Goal: Task Accomplishment & Management: Complete application form

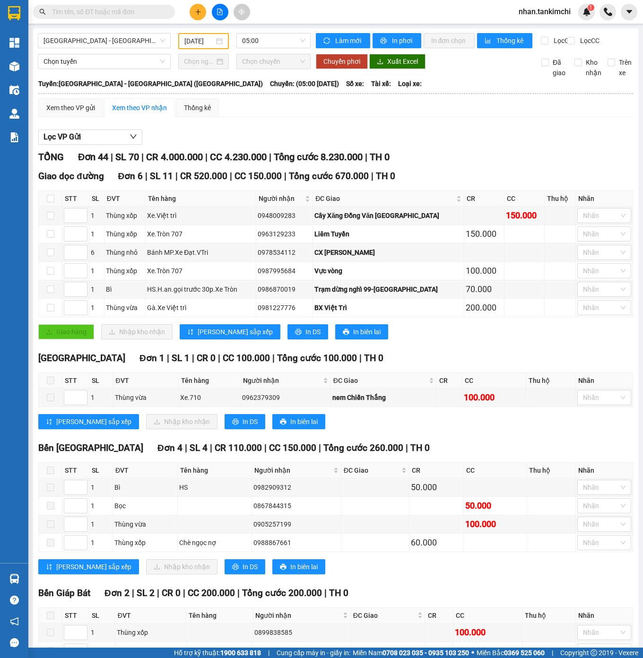
click at [151, 25] on main "Đà Nẵng - Hà Nội (Hàng) 07/09/2025 05:00 Làm mới In phơi In đơn chọn Thống kê L…" at bounding box center [321, 324] width 643 height 648
click at [127, 40] on span "[GEOGRAPHIC_DATA] - [GEOGRAPHIC_DATA] ([GEOGRAPHIC_DATA])" at bounding box center [104, 41] width 122 height 14
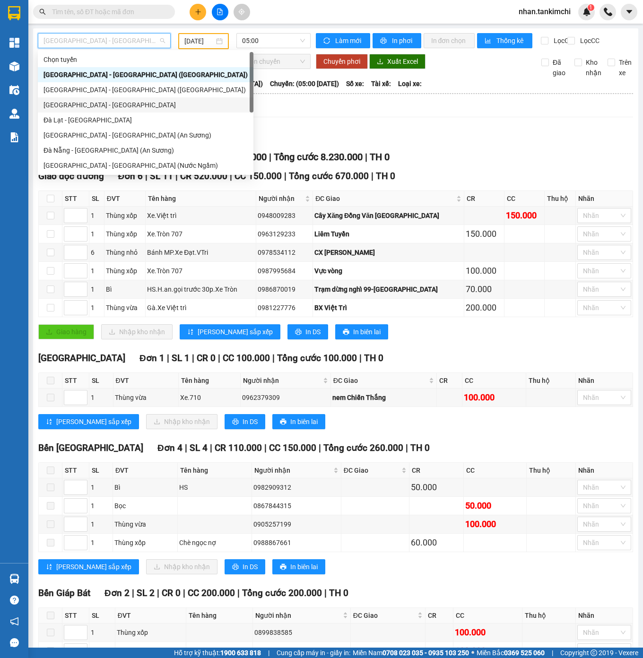
click at [86, 104] on div "[GEOGRAPHIC_DATA] - [GEOGRAPHIC_DATA]" at bounding box center [145, 105] width 204 height 10
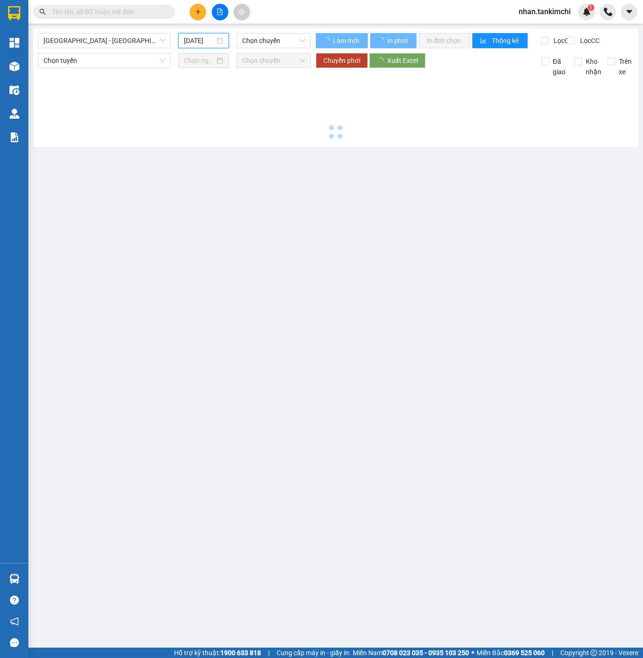
click at [203, 40] on input "[DATE]" at bounding box center [199, 40] width 31 height 10
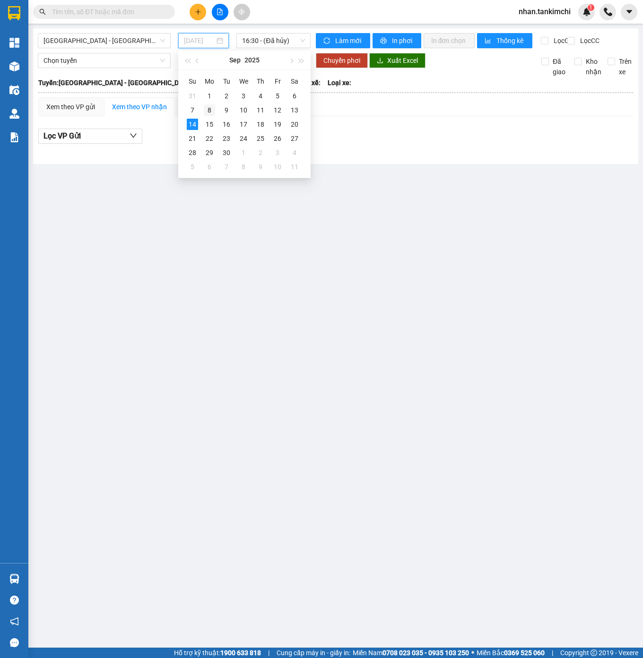
click at [210, 112] on div "8" at bounding box center [209, 109] width 11 height 11
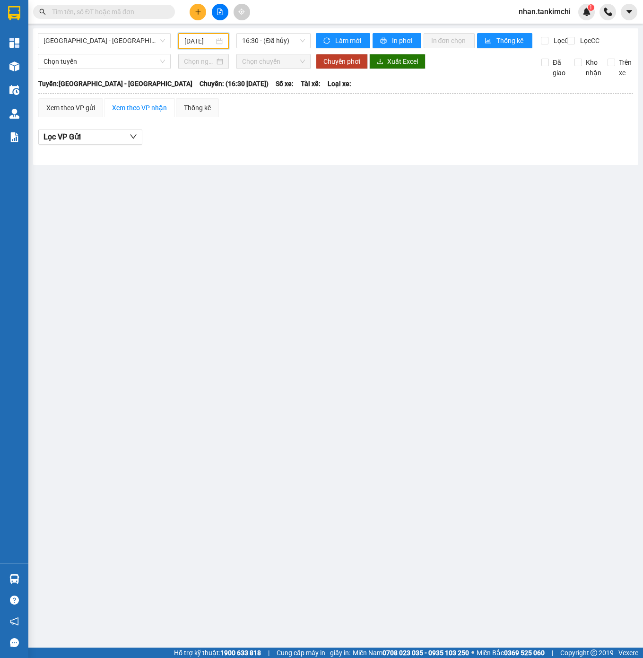
click at [269, 49] on div "Đà Nẵng - Đà Lạt 08/09/2025 16:30 - (Đã hủy)" at bounding box center [174, 41] width 273 height 16
click at [276, 44] on span "16:30 - (Đã hủy)" at bounding box center [273, 41] width 63 height 14
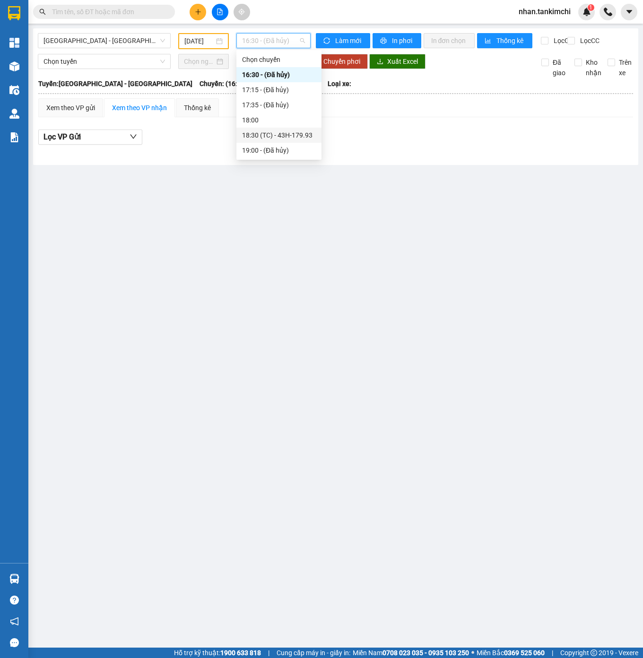
click at [284, 145] on div "19:00 - (Đã hủy)" at bounding box center [279, 150] width 74 height 10
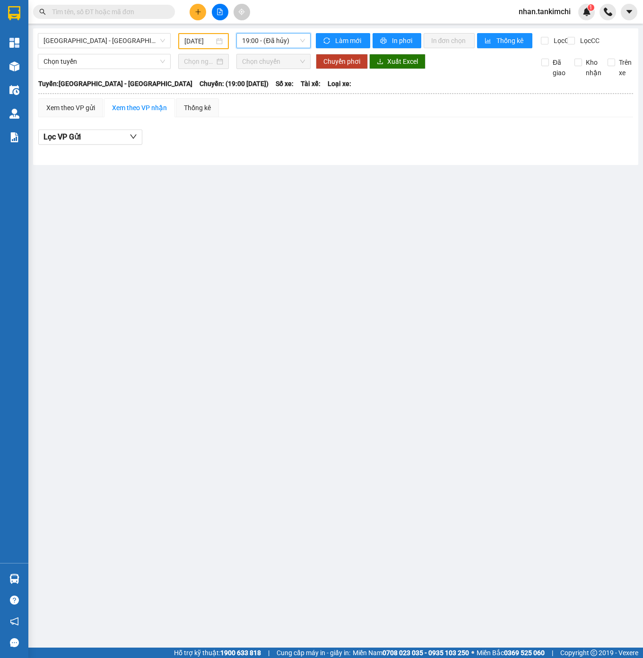
click at [295, 49] on div "Đà Nẵng - Đà Lạt 08/09/2025 19:00 19:00 - (Đã hủy)" at bounding box center [174, 41] width 273 height 16
click at [291, 49] on div "Đà Nẵng - Đà Lạt 08/09/2025 19:00 - (Đã hủy)" at bounding box center [174, 41] width 273 height 16
click at [273, 37] on span "19:00 - (Đã hủy)" at bounding box center [273, 41] width 63 height 14
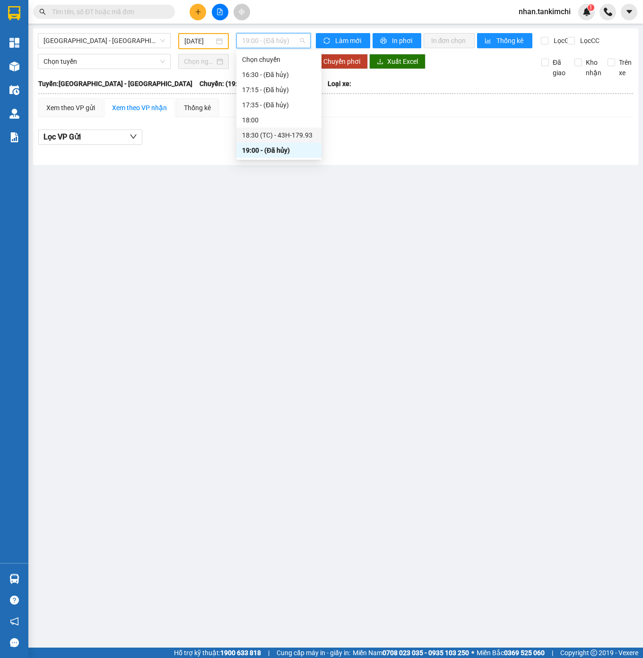
click at [287, 130] on div "18:30 (TC) - 43H-179.93" at bounding box center [279, 135] width 74 height 10
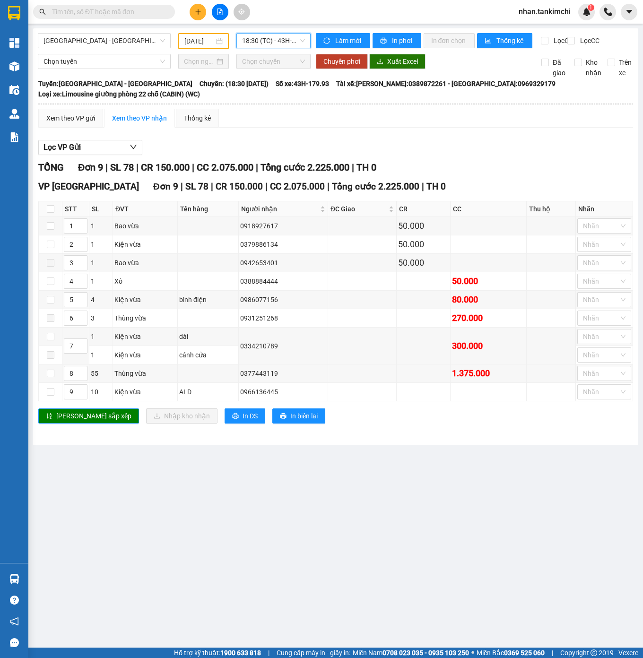
click at [198, 42] on input "[DATE]" at bounding box center [199, 41] width 30 height 10
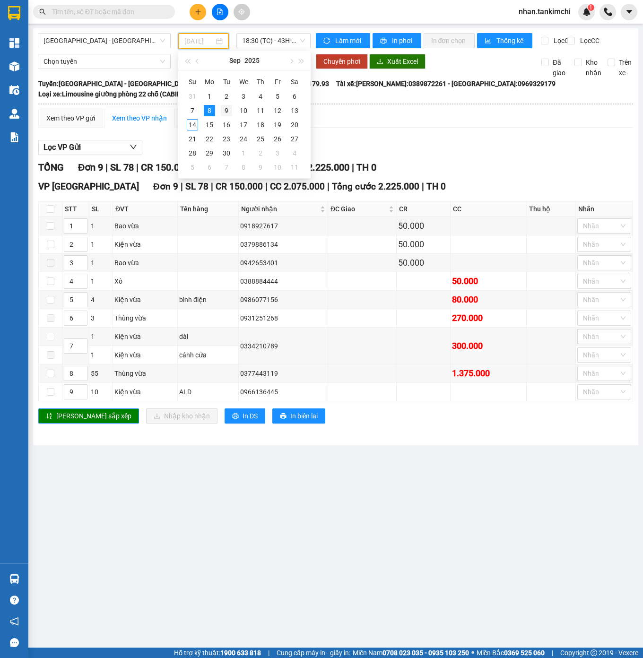
click at [224, 108] on div "9" at bounding box center [226, 110] width 11 height 11
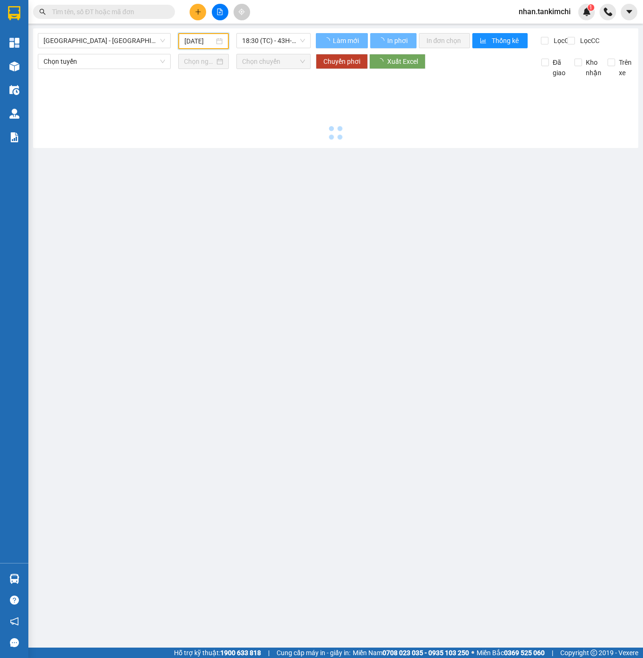
type input "[DATE]"
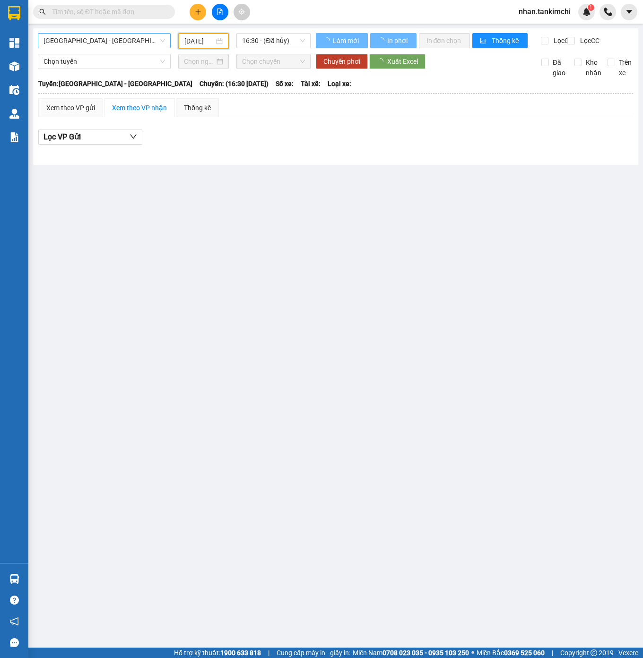
click at [123, 47] on span "[GEOGRAPHIC_DATA] - [GEOGRAPHIC_DATA]" at bounding box center [104, 41] width 122 height 14
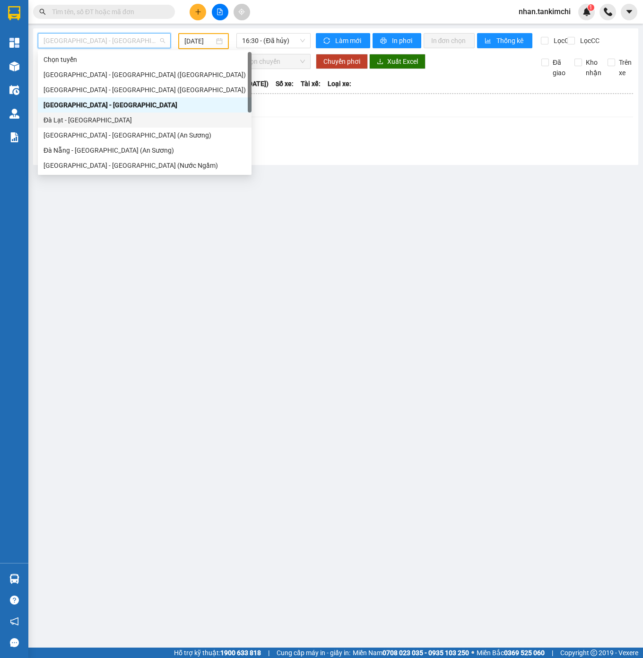
click at [93, 117] on div "Đà Lạt - [GEOGRAPHIC_DATA]" at bounding box center [144, 120] width 202 height 10
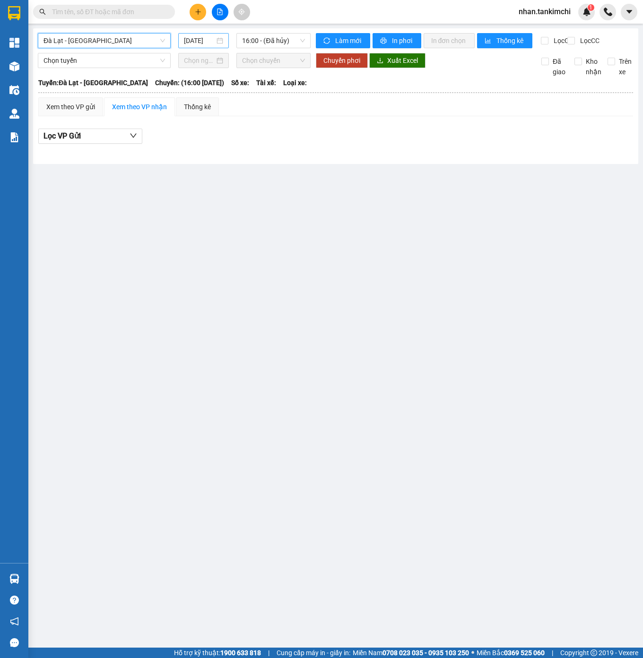
click at [186, 37] on input "[DATE]" at bounding box center [199, 40] width 31 height 10
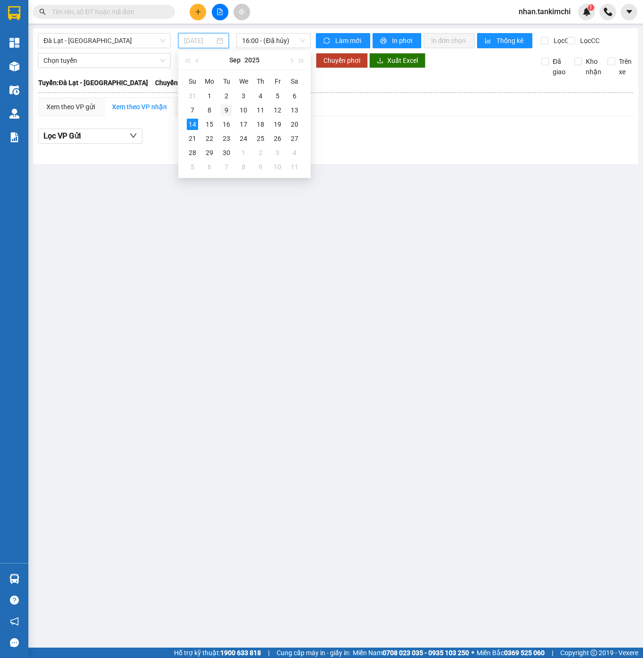
click at [223, 112] on div "9" at bounding box center [226, 109] width 11 height 11
type input "[DATE]"
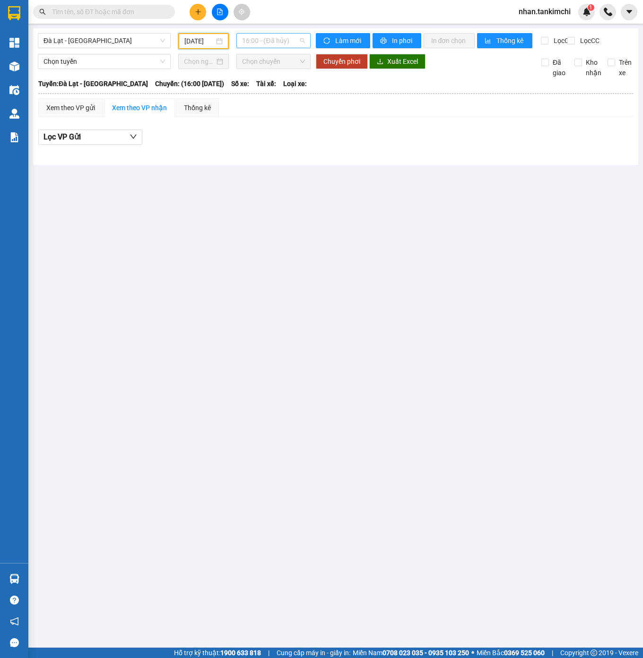
click at [255, 46] on span "16:00 - (Đã hủy)" at bounding box center [273, 41] width 63 height 14
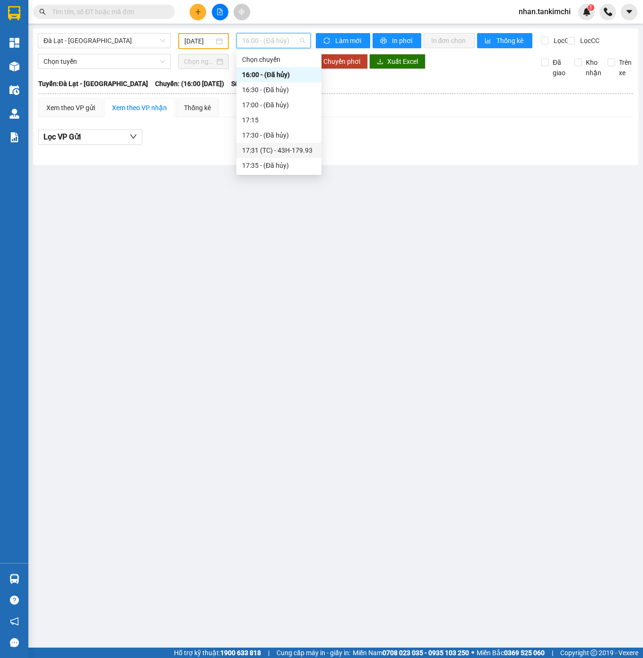
click at [284, 150] on div "17:31 (TC) - 43H-179.93" at bounding box center [279, 150] width 74 height 10
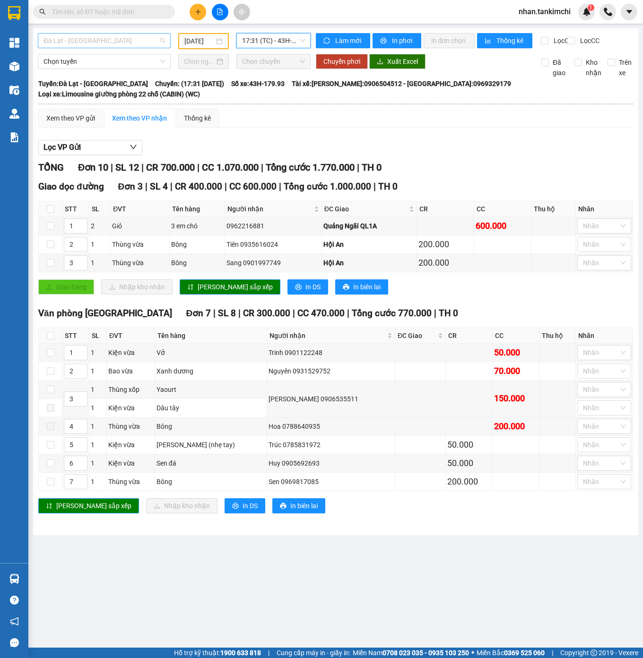
click at [140, 35] on span "Đà Lạt - [GEOGRAPHIC_DATA]" at bounding box center [104, 41] width 122 height 14
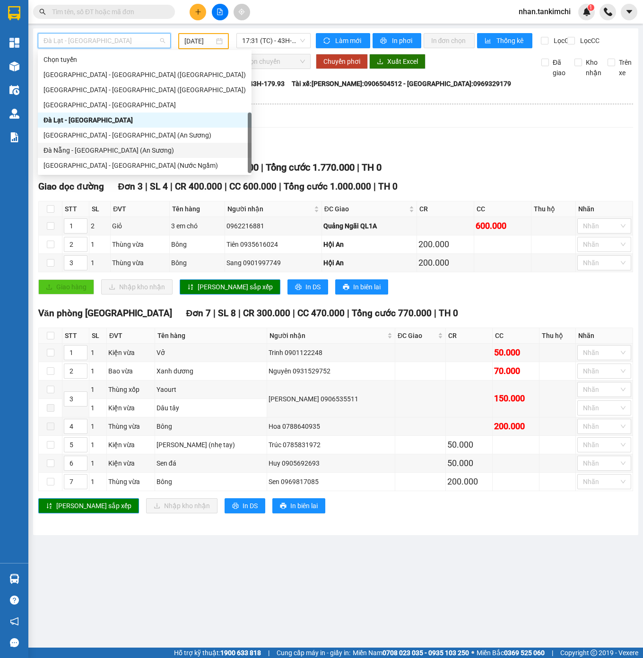
scroll to position [15, 0]
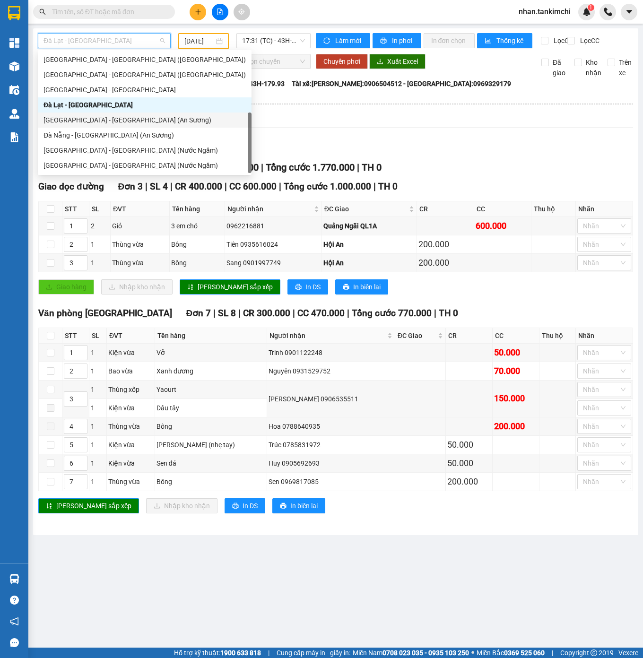
click at [109, 124] on div "[GEOGRAPHIC_DATA] - [GEOGRAPHIC_DATA] (An Sương)" at bounding box center [144, 120] width 202 height 10
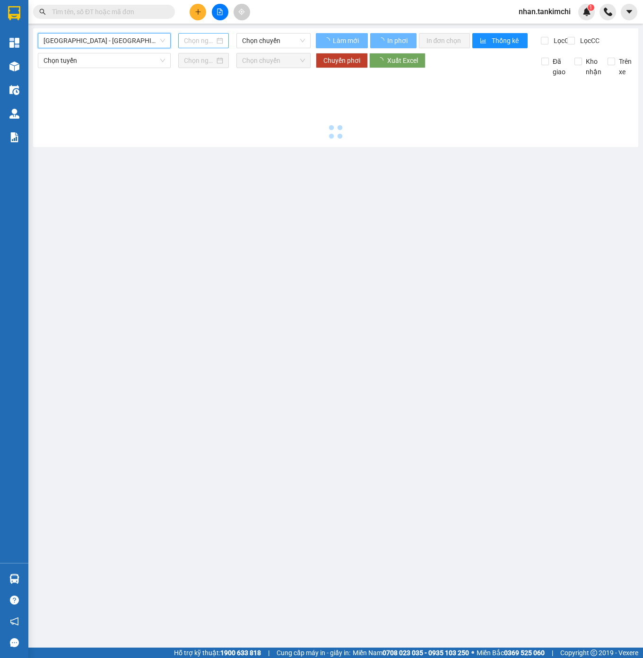
click at [203, 38] on input at bounding box center [199, 40] width 31 height 10
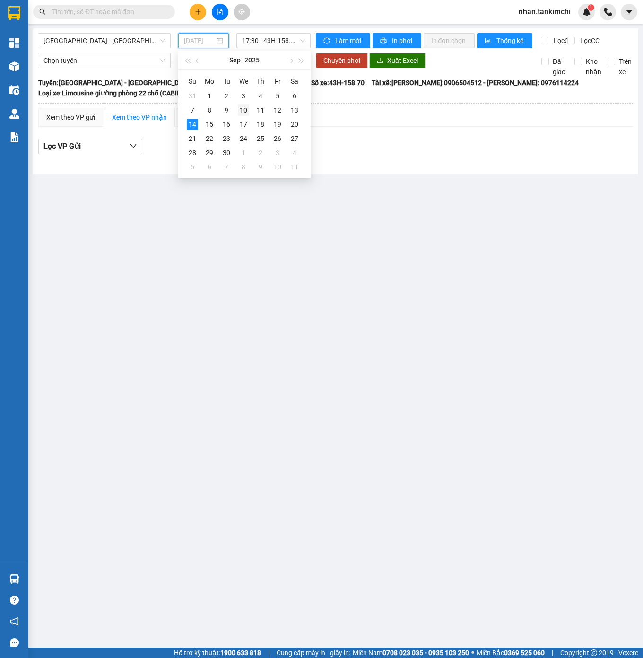
click at [247, 113] on div "10" at bounding box center [243, 109] width 11 height 11
type input "[DATE]"
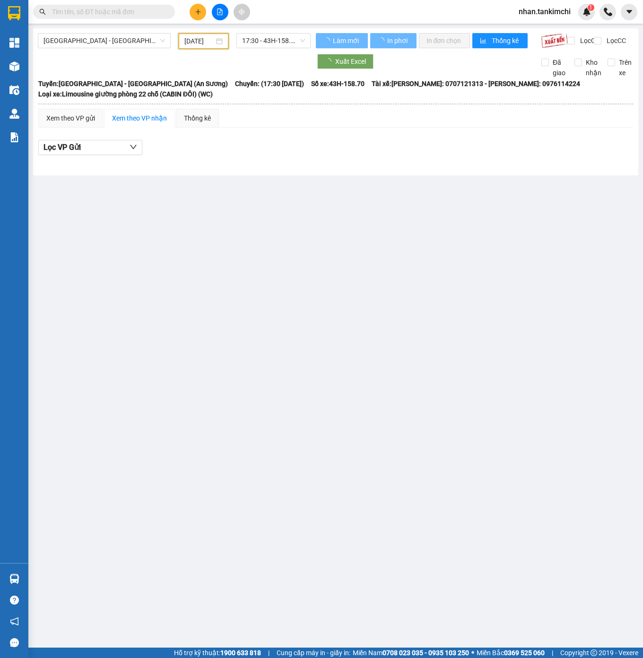
click at [247, 108] on th at bounding box center [336, 104] width 596 height 9
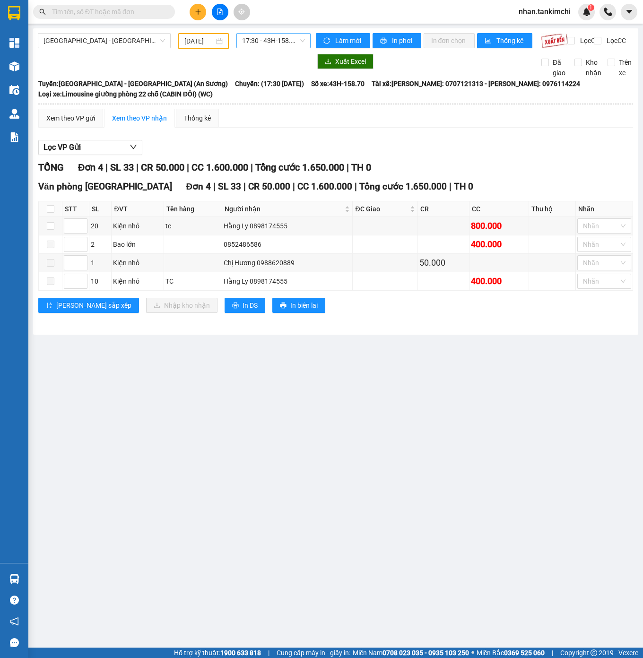
click at [272, 45] on span "17:30 - 43H-158.70" at bounding box center [273, 41] width 63 height 14
click at [311, 128] on div "Xem theo VP gửi Xem theo VP nhận Thống kê" at bounding box center [335, 118] width 595 height 19
click at [134, 40] on span "[GEOGRAPHIC_DATA] - [GEOGRAPHIC_DATA] (An Sương)" at bounding box center [104, 41] width 122 height 14
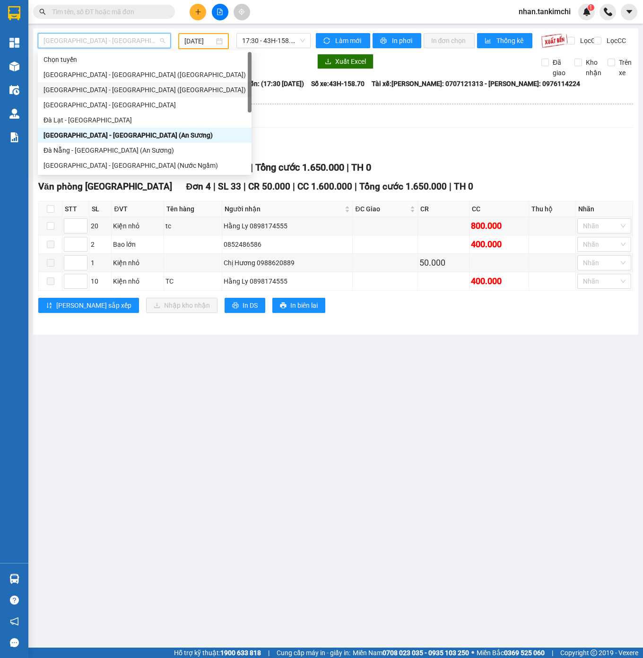
click at [110, 86] on div "[GEOGRAPHIC_DATA] - [GEOGRAPHIC_DATA] ([GEOGRAPHIC_DATA])" at bounding box center [144, 90] width 202 height 10
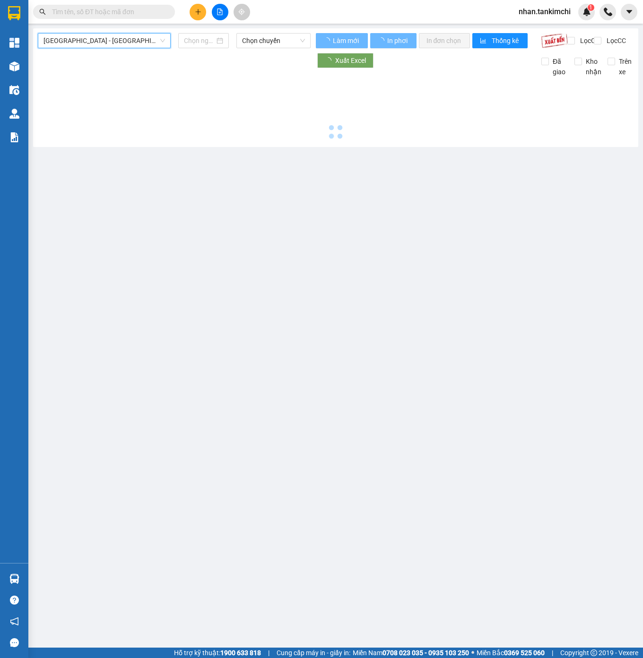
click at [108, 38] on span "[GEOGRAPHIC_DATA] - [GEOGRAPHIC_DATA] ([GEOGRAPHIC_DATA])" at bounding box center [104, 41] width 122 height 14
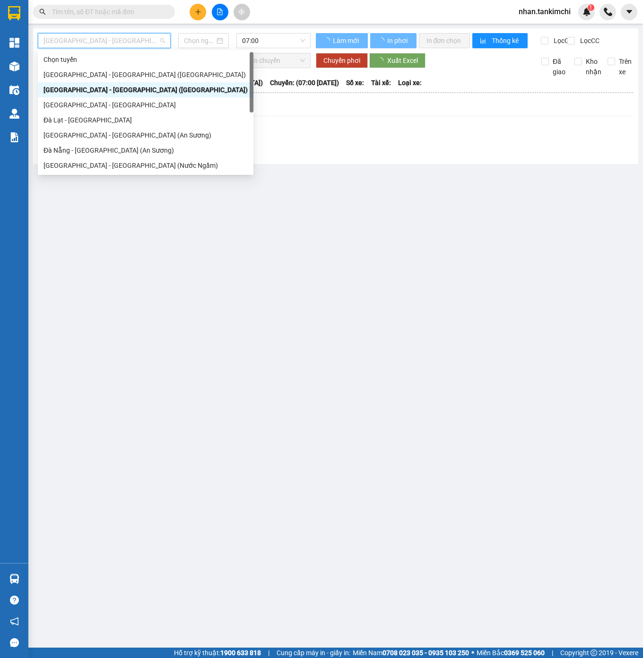
type input "[DATE]"
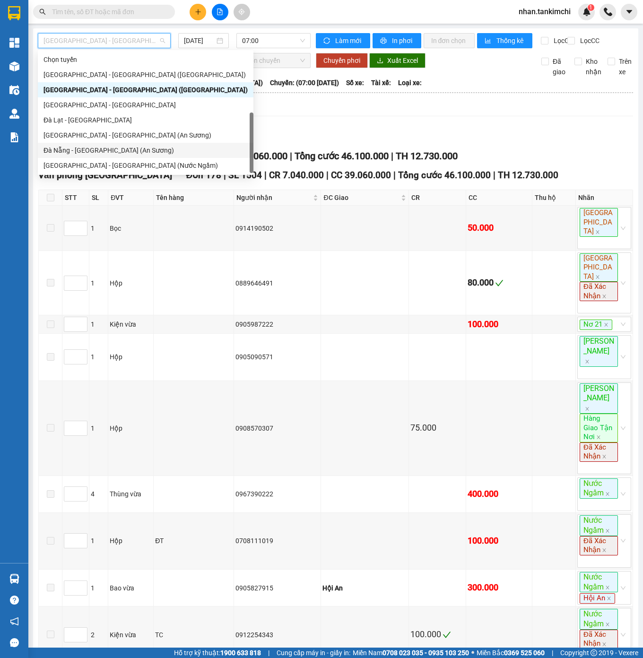
scroll to position [15, 0]
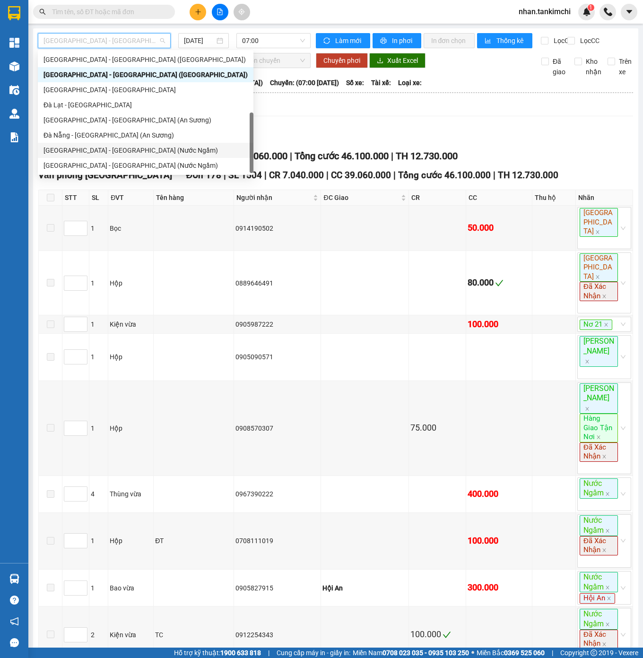
click at [114, 151] on div "[GEOGRAPHIC_DATA] - [GEOGRAPHIC_DATA] (Nước Ngầm)" at bounding box center [145, 150] width 204 height 10
type input "[DATE]"
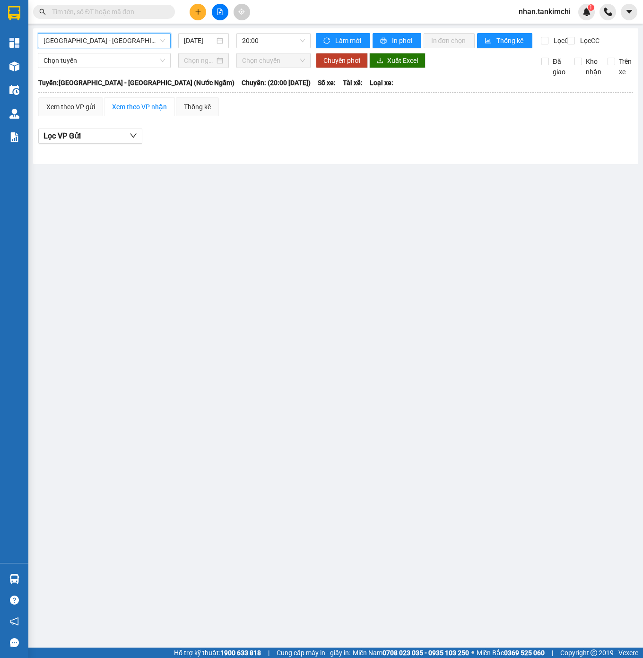
click at [103, 43] on span "[GEOGRAPHIC_DATA] - [GEOGRAPHIC_DATA] (Nước Ngầm)" at bounding box center [104, 41] width 122 height 14
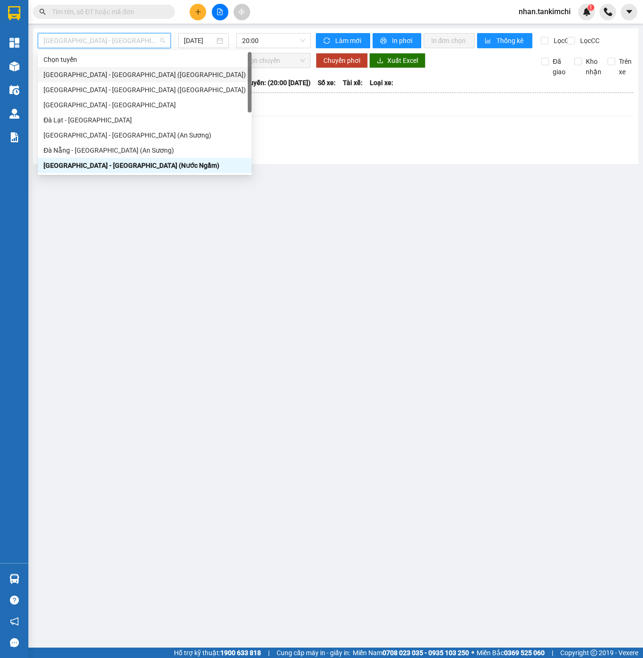
click at [112, 74] on div "[GEOGRAPHIC_DATA] - [GEOGRAPHIC_DATA] ([GEOGRAPHIC_DATA])" at bounding box center [144, 74] width 202 height 10
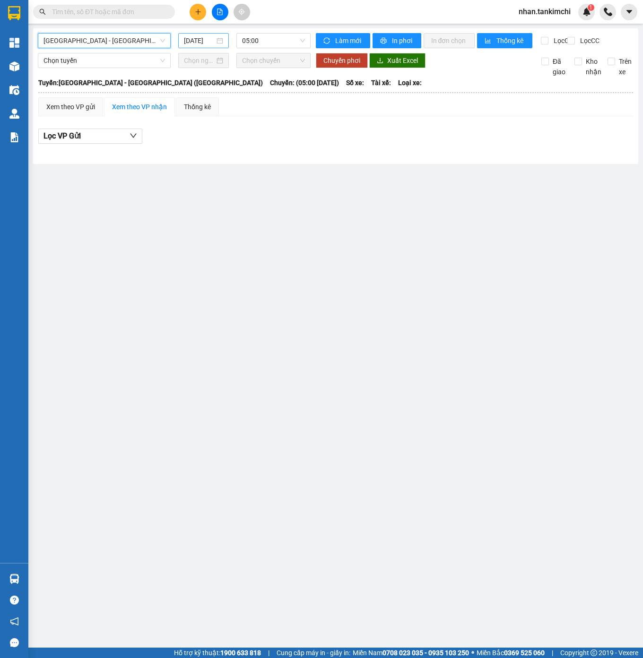
click at [197, 48] on div "[DATE]" at bounding box center [203, 40] width 51 height 15
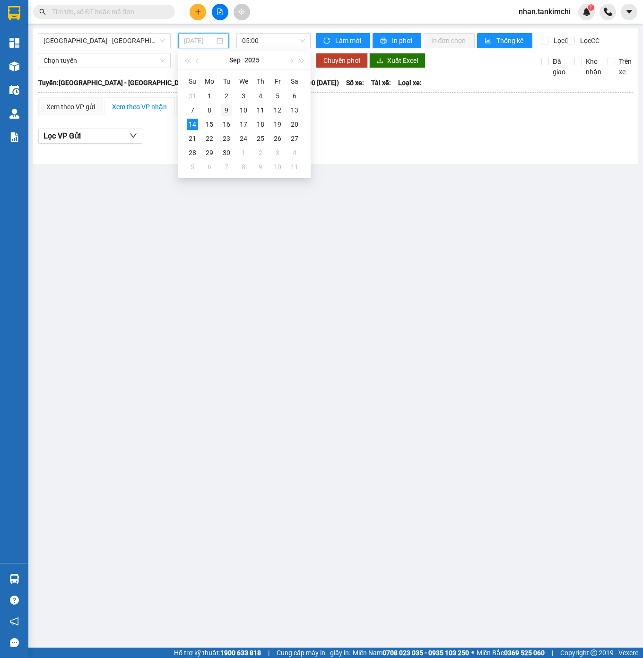
click at [231, 109] on div "9" at bounding box center [226, 109] width 11 height 11
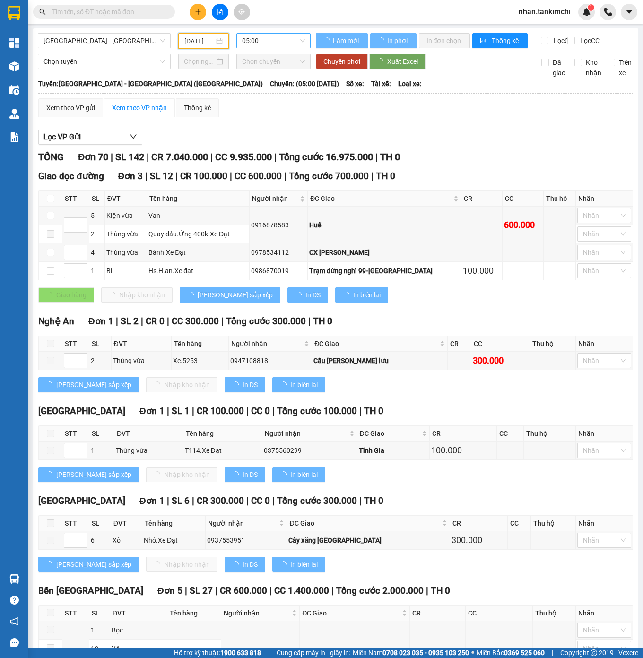
click at [269, 40] on span "05:00" at bounding box center [273, 41] width 63 height 14
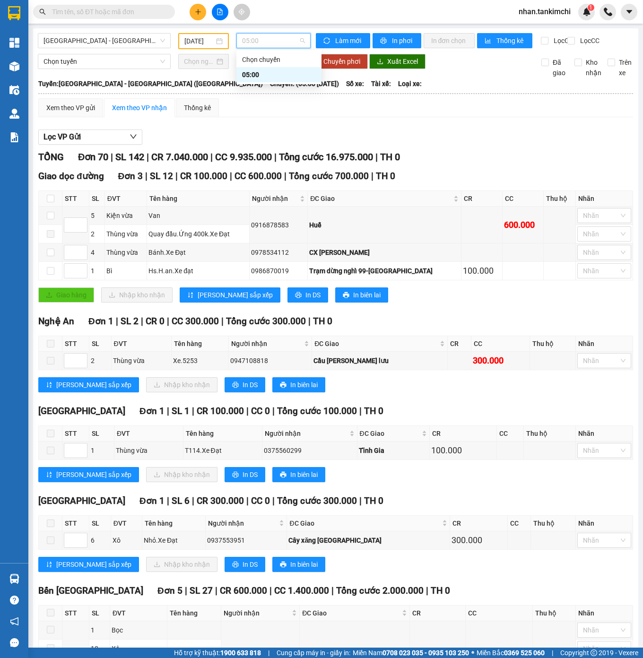
click at [303, 144] on div "Lọc VP Gửi" at bounding box center [335, 138] width 595 height 16
click at [207, 42] on input "[DATE]" at bounding box center [199, 41] width 30 height 10
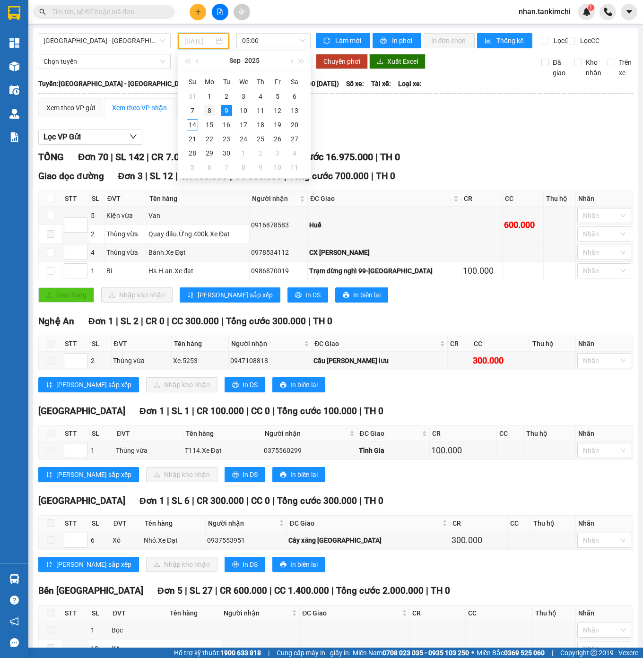
click at [206, 105] on div "8" at bounding box center [209, 110] width 11 height 11
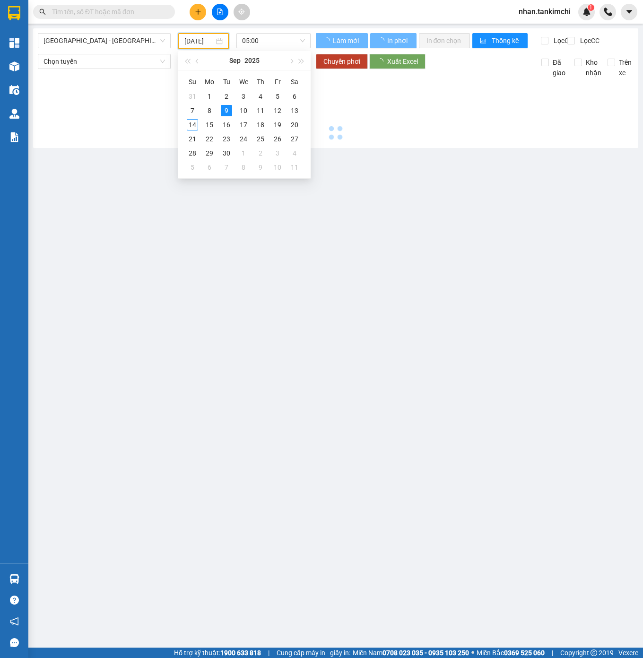
type input "[DATE]"
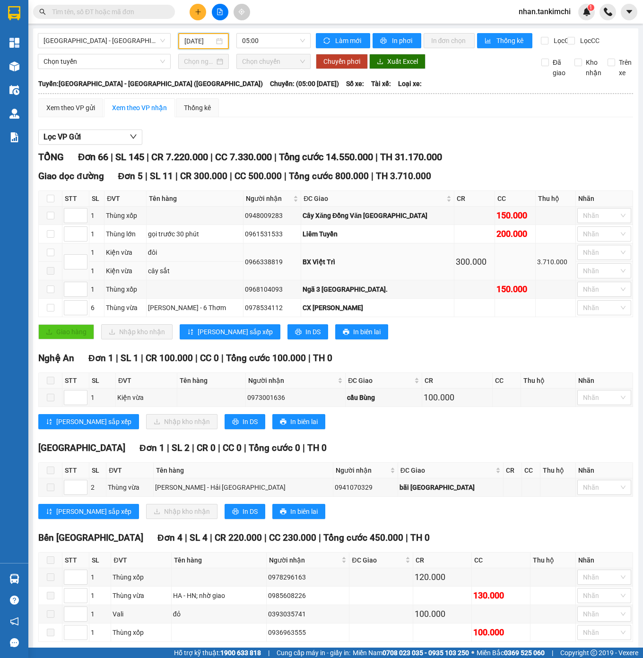
click at [265, 267] on div "0966338819" at bounding box center [272, 262] width 54 height 10
click at [335, 239] on div "Liêm Tuyền" at bounding box center [378, 234] width 150 height 10
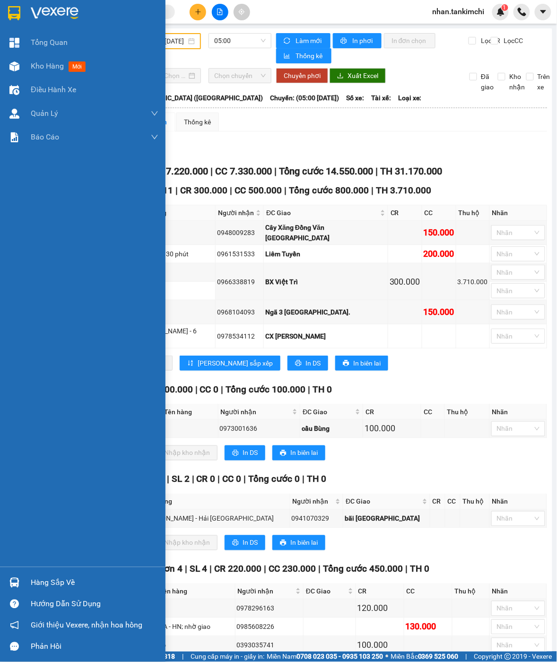
click at [2, 303] on div "Tổng Quan Kho hàng mới Điều hành xe Quản Lý Quản lý đơn gửi tiền Quản lý thu hộ…" at bounding box center [82, 299] width 165 height 536
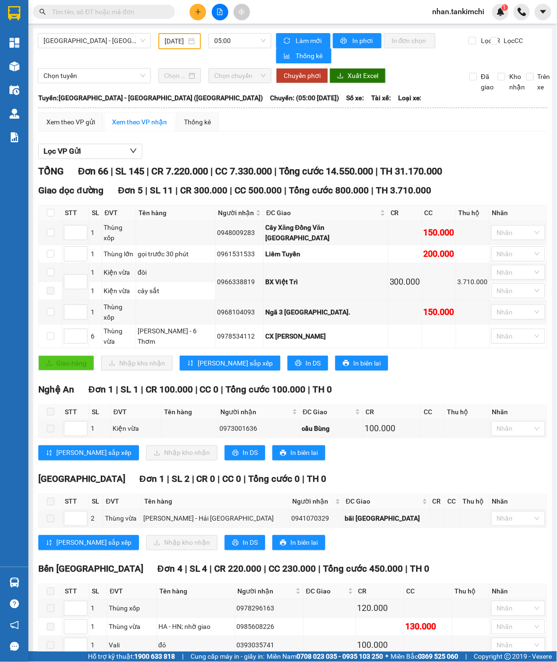
click at [332, 121] on div "Xem theo VP gửi Xem theo VP nhận Thống kê" at bounding box center [292, 122] width 509 height 19
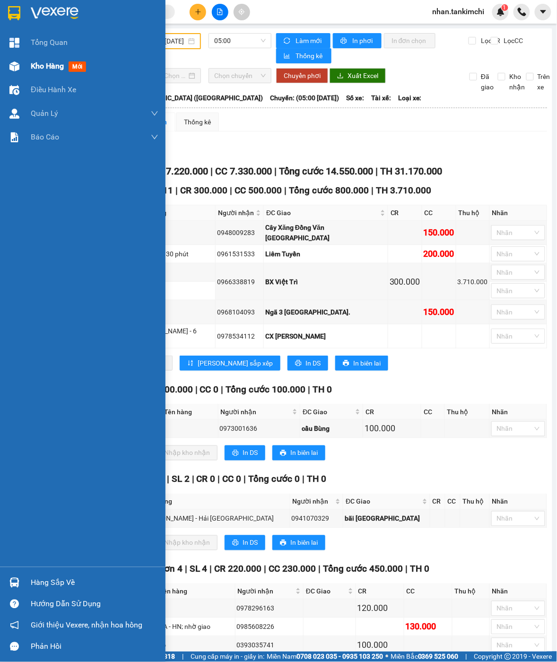
click at [29, 65] on div "Kho hàng mới" at bounding box center [82, 66] width 165 height 24
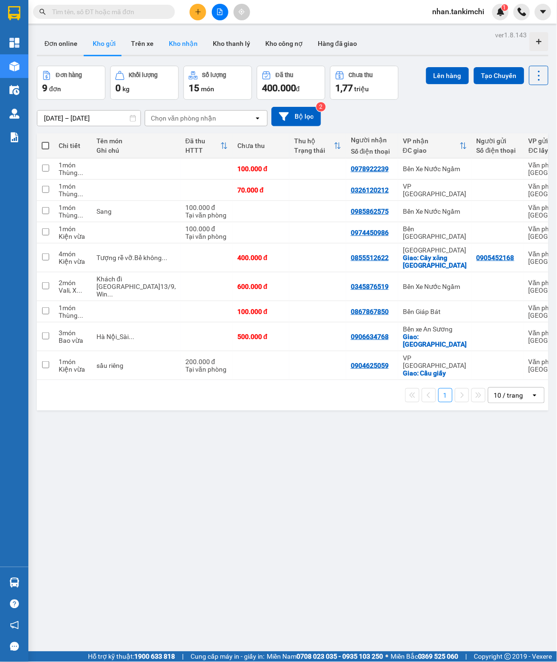
click at [182, 44] on button "Kho nhận" at bounding box center [183, 43] width 44 height 23
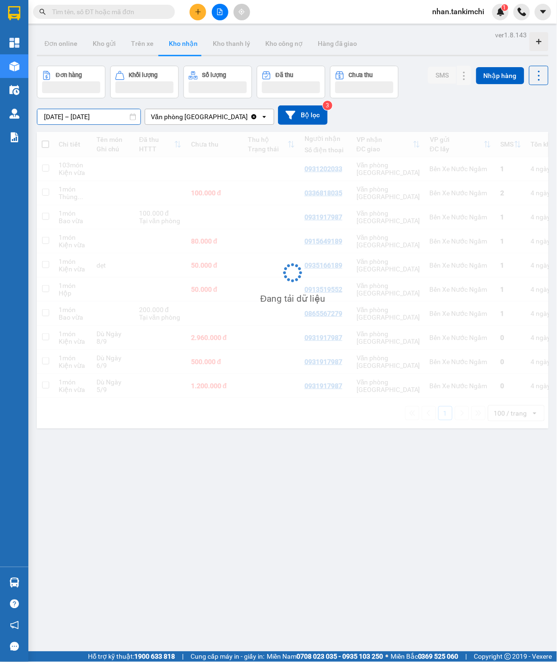
drag, startPoint x: 103, startPoint y: 120, endPoint x: 104, endPoint y: 199, distance: 78.5
click at [103, 120] on input "[DATE] – [DATE]" at bounding box center [88, 116] width 103 height 15
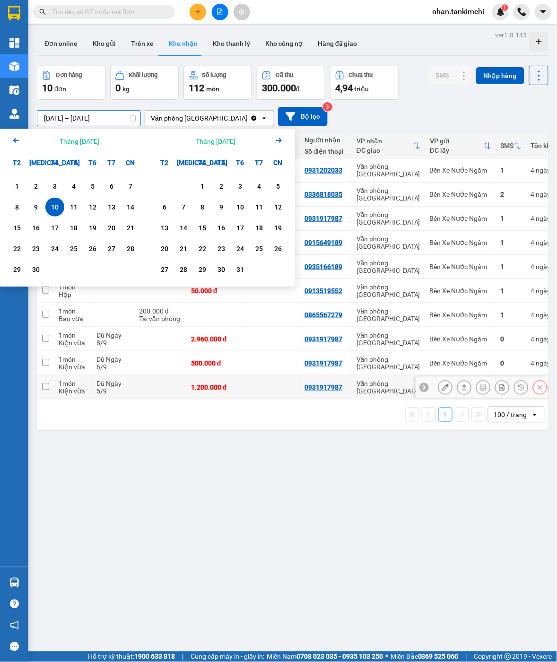
click at [250, 520] on div "ver 1.8.143 Đơn online Kho gửi Trên xe Kho nhận Kho thanh lý Kho công nợ Hàng đ…" at bounding box center [292, 359] width 519 height 662
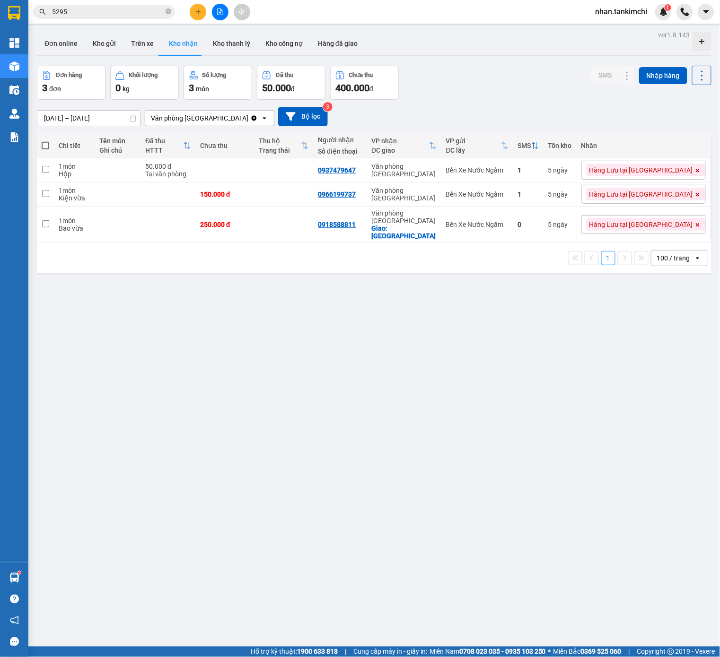
click at [101, 130] on div "09/09/2025 – 09/09/2025 Press the down arrow key to interact with the calendar …" at bounding box center [374, 117] width 674 height 34
click at [101, 120] on input "09/09/2025 – 09/09/2025" at bounding box center [88, 118] width 103 height 15
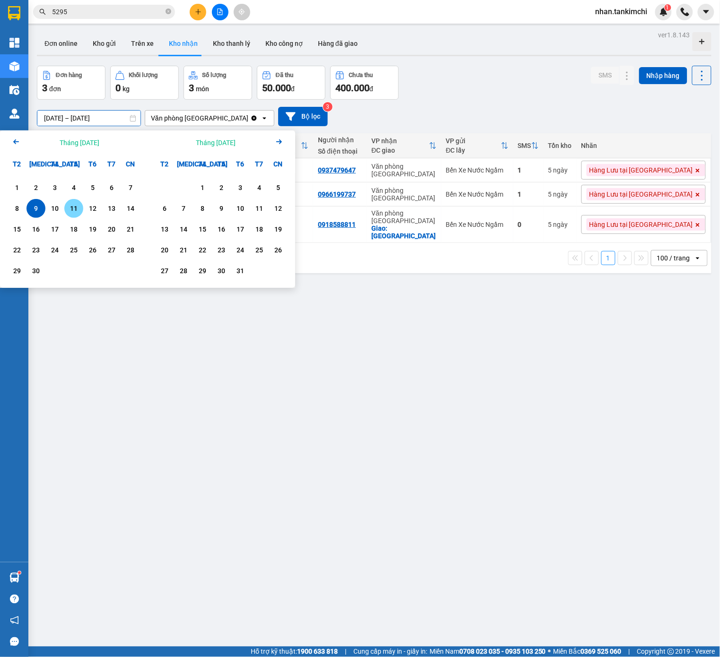
click at [63, 213] on div "10" at bounding box center [54, 208] width 19 height 19
type input "[DATE] – [DATE]"
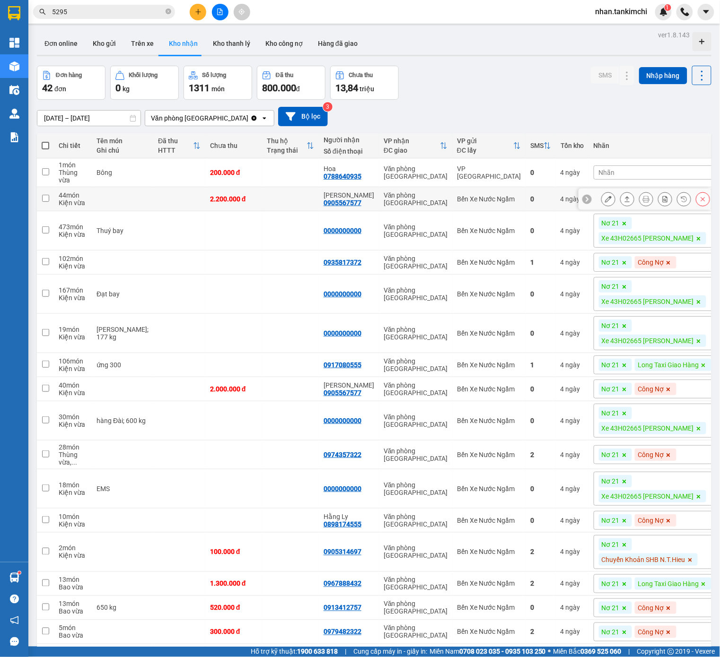
click at [566, 193] on td "4 ngày" at bounding box center [572, 199] width 33 height 24
checkbox input "true"
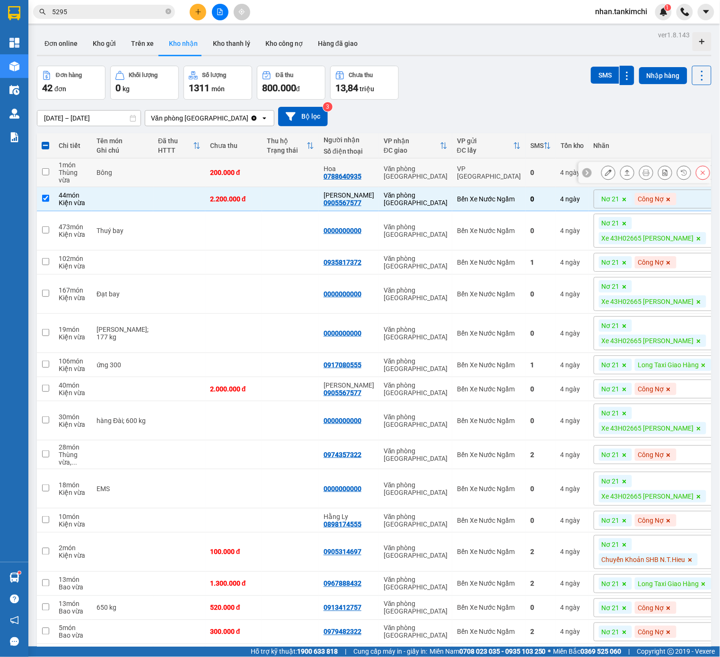
click at [698, 173] on button at bounding box center [702, 173] width 13 height 17
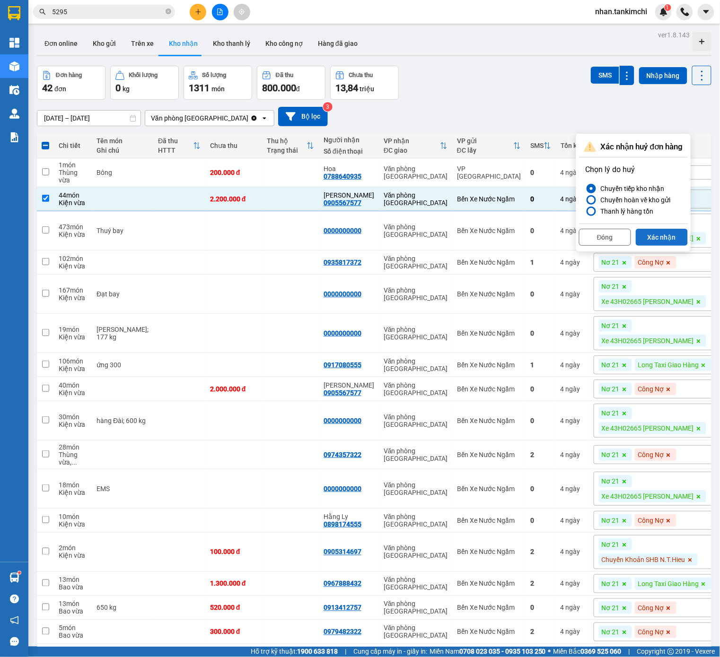
click at [662, 241] on button "Xác nhận" at bounding box center [661, 237] width 52 height 17
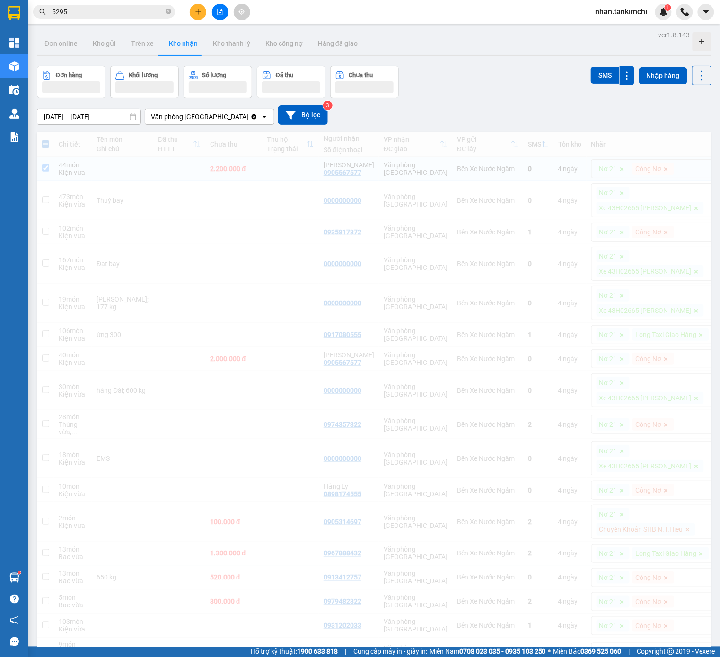
checkbox input "true"
checkbox input "false"
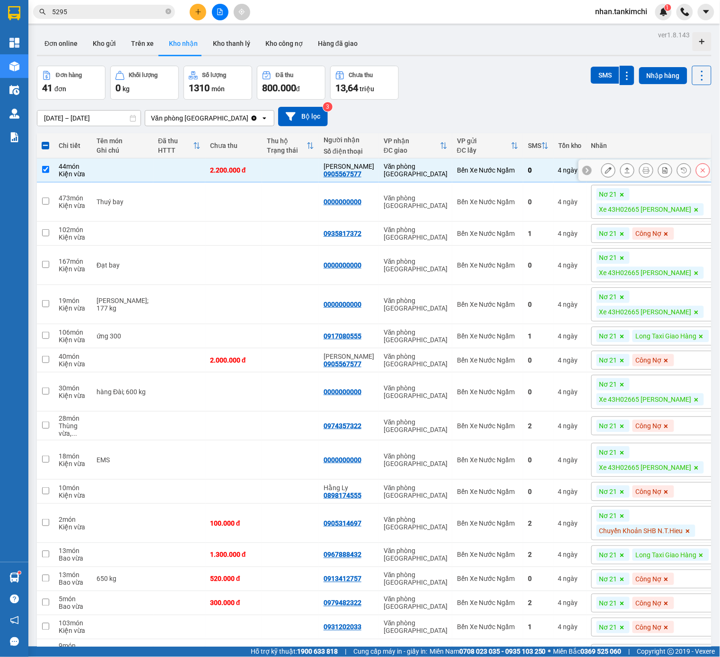
click at [692, 173] on div at bounding box center [655, 170] width 109 height 14
click at [702, 172] on icon at bounding box center [702, 170] width 7 height 7
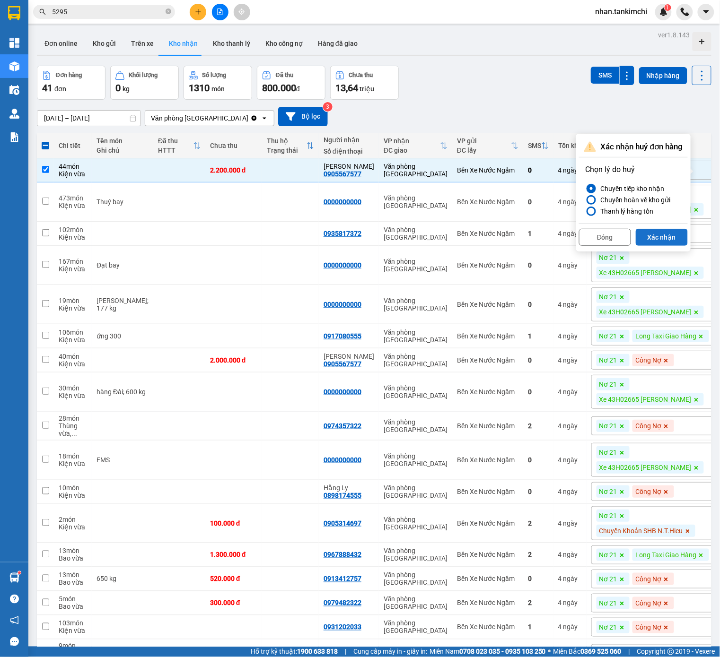
click at [669, 233] on button "Xác nhận" at bounding box center [661, 237] width 52 height 17
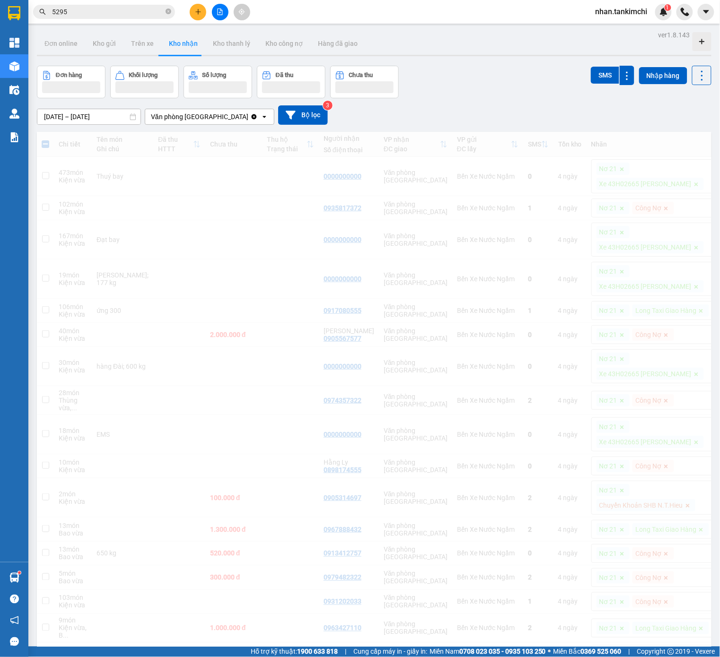
checkbox input "false"
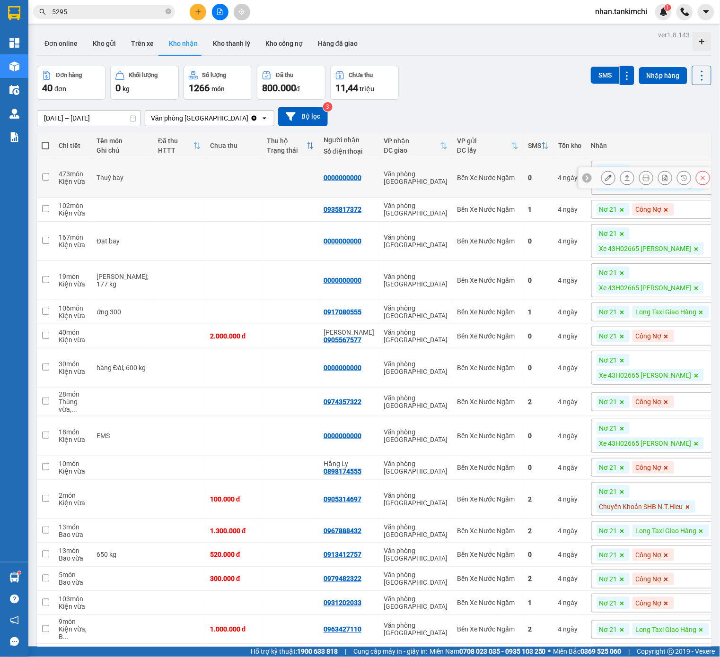
click at [704, 185] on div at bounding box center [702, 178] width 14 height 14
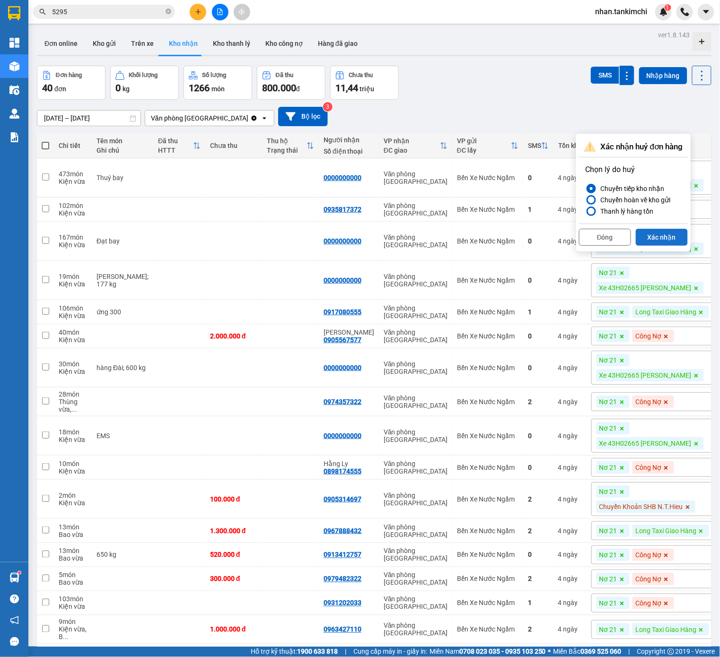
click at [669, 230] on button "Xác nhận" at bounding box center [661, 237] width 52 height 17
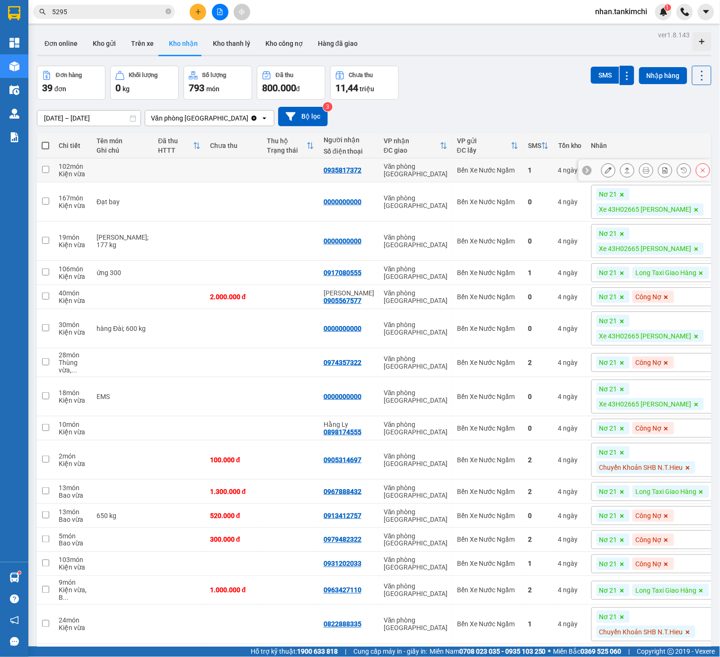
click at [702, 173] on icon at bounding box center [703, 170] width 4 height 4
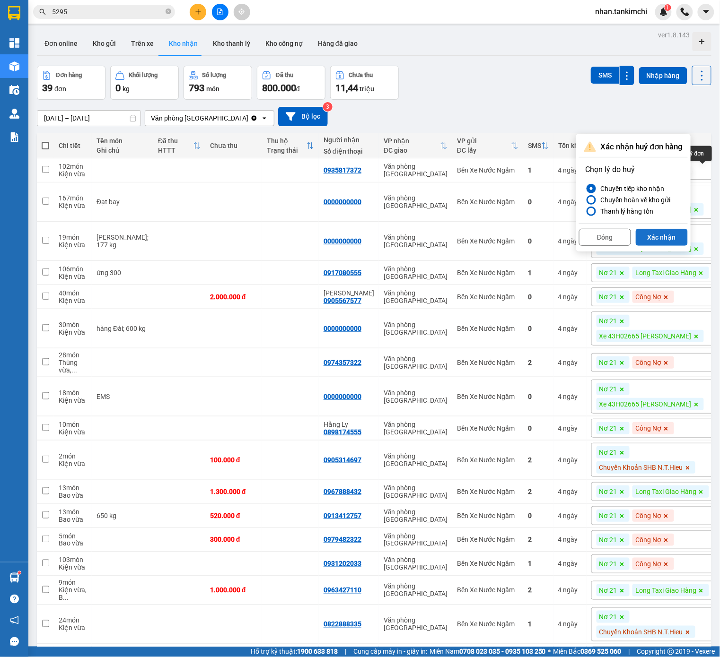
click at [664, 237] on button "Xác nhận" at bounding box center [661, 237] width 52 height 17
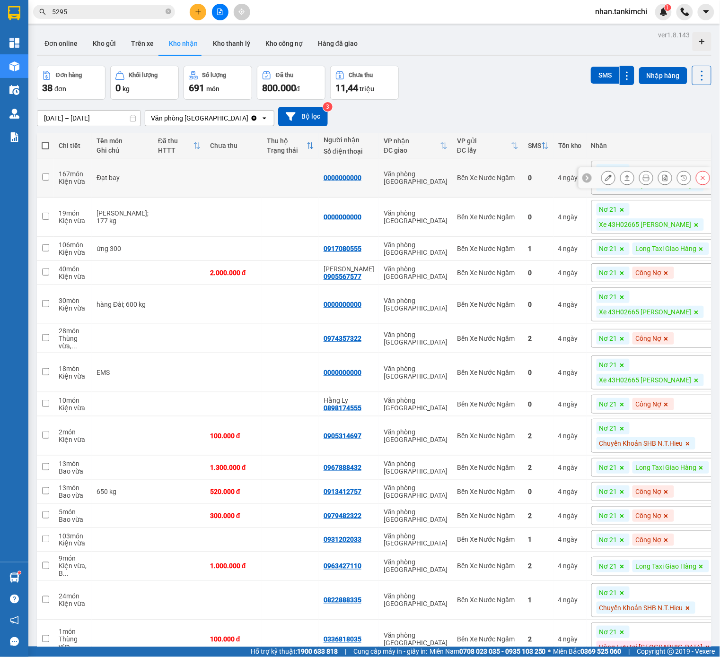
click at [704, 182] on button at bounding box center [702, 178] width 13 height 17
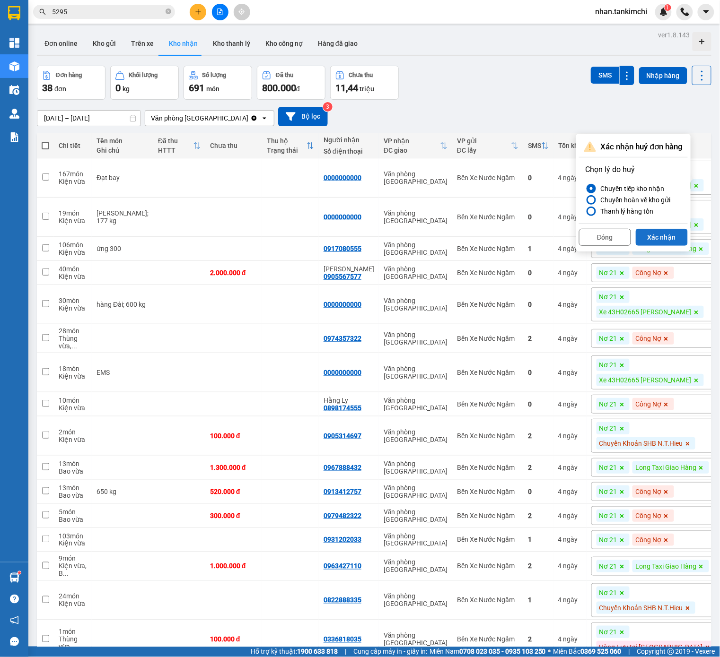
click at [669, 236] on button "Xác nhận" at bounding box center [661, 237] width 52 height 17
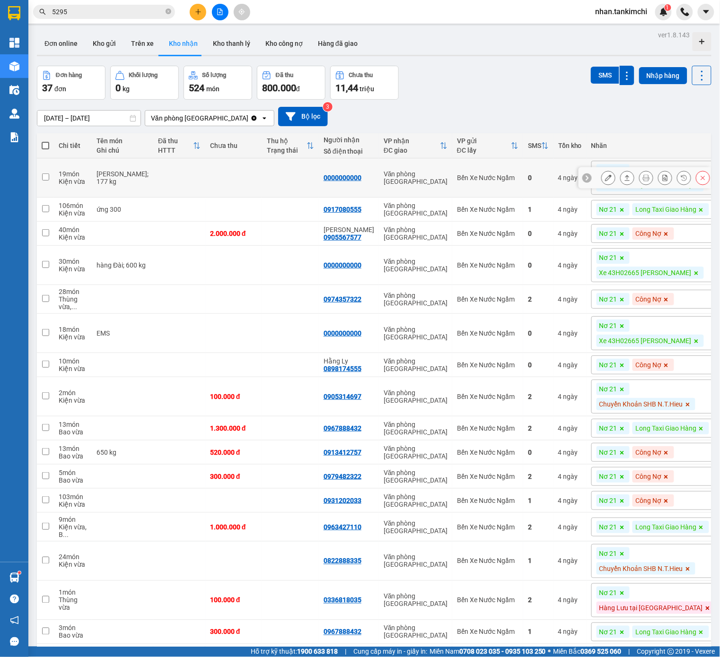
click at [696, 180] on button at bounding box center [702, 178] width 13 height 17
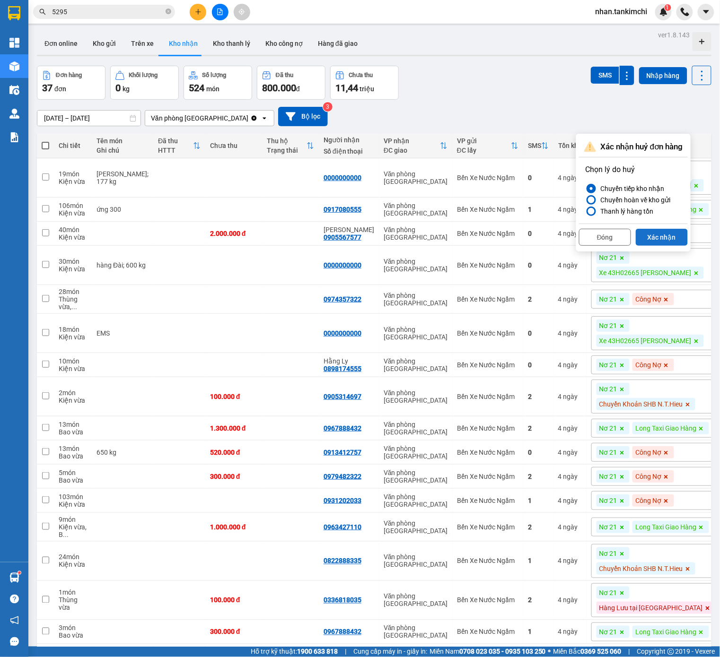
click at [659, 241] on button "Xác nhận" at bounding box center [661, 237] width 52 height 17
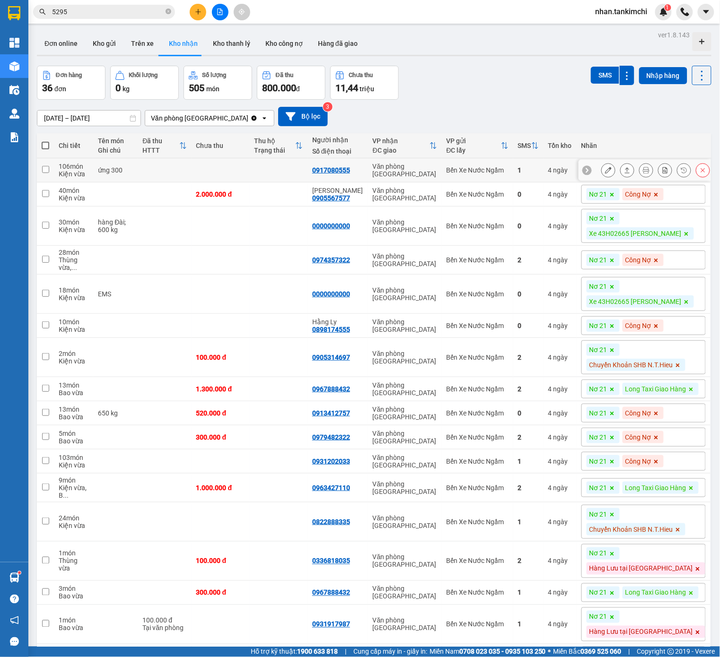
click at [704, 173] on icon at bounding box center [703, 170] width 4 height 4
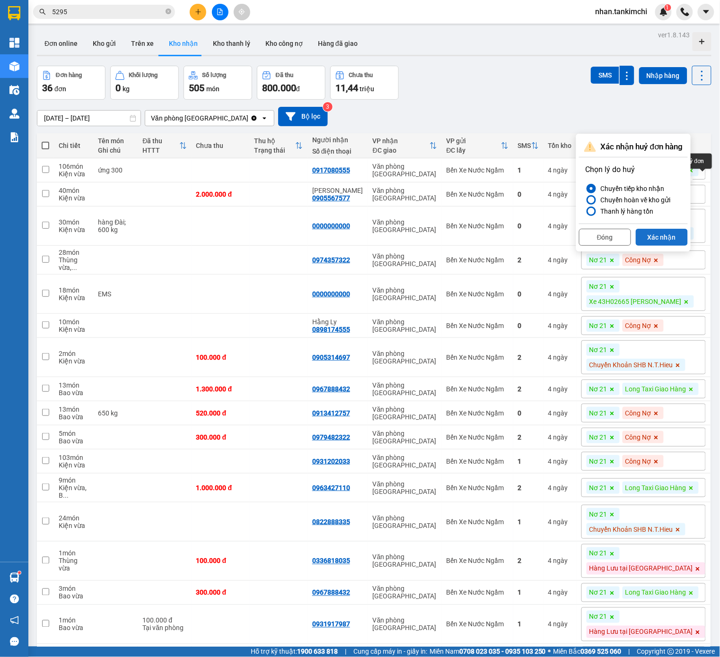
click at [670, 231] on button "Xác nhận" at bounding box center [661, 237] width 52 height 17
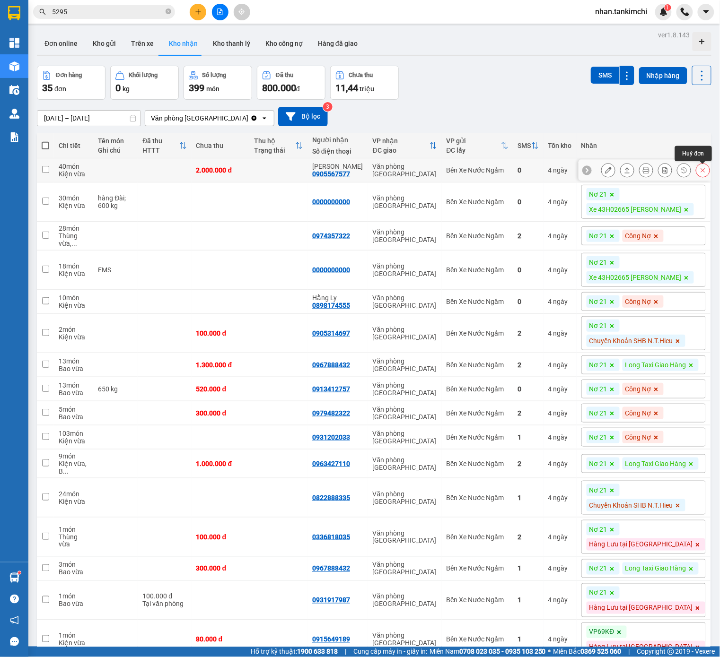
click at [706, 175] on button at bounding box center [702, 170] width 13 height 17
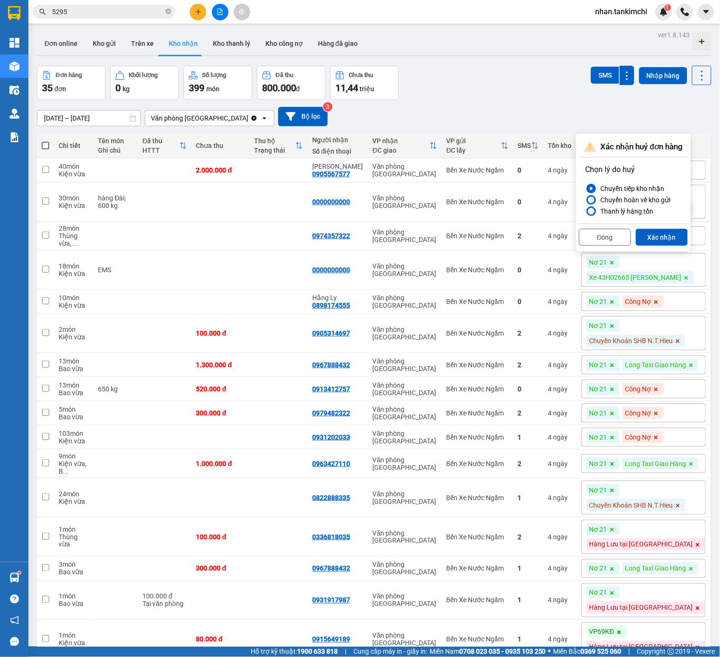
click at [668, 222] on div "Chọn lý do huỷ Chuyển tiếp kho nhận Chuyển hoàn về kho gửi Thanh lý hàng tồn" at bounding box center [633, 190] width 109 height 66
click at [663, 237] on button "Xác nhận" at bounding box center [661, 237] width 52 height 17
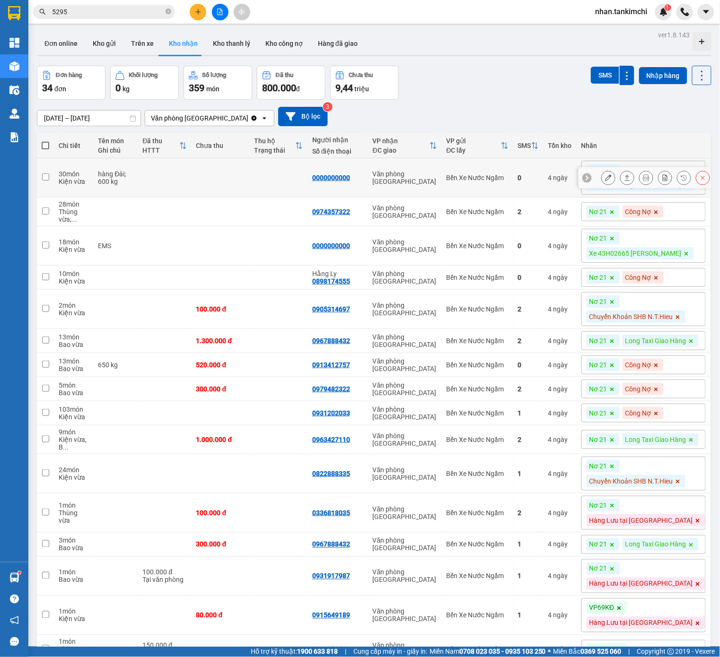
click at [702, 181] on div at bounding box center [655, 178] width 109 height 14
click at [704, 178] on icon at bounding box center [703, 178] width 4 height 4
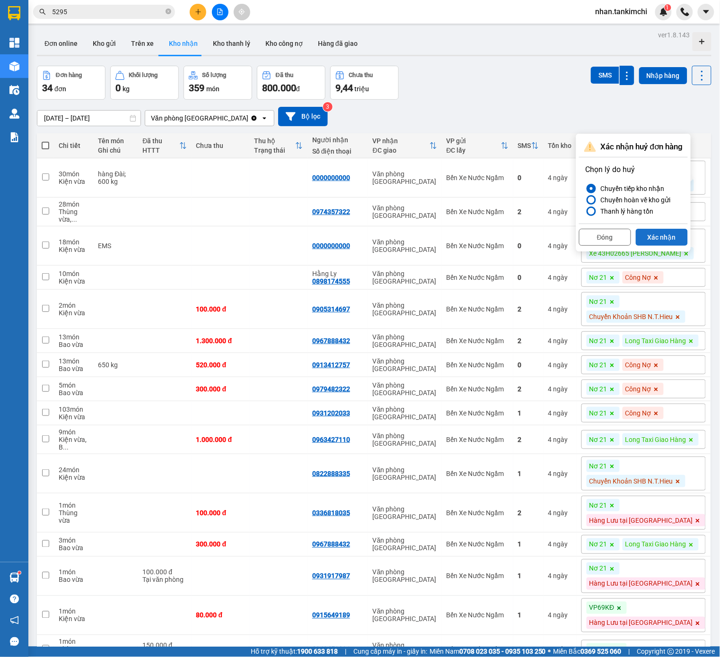
click at [664, 244] on button "Xác nhận" at bounding box center [661, 237] width 52 height 17
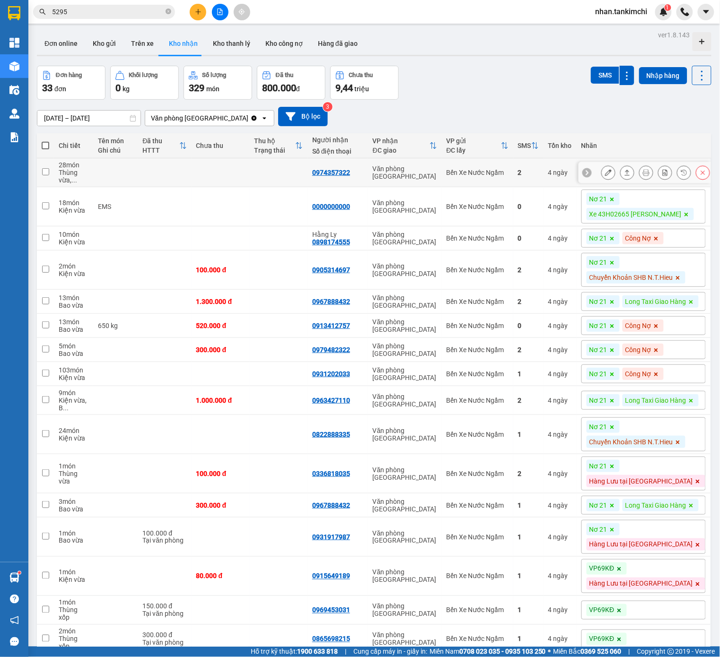
click at [708, 172] on button at bounding box center [702, 173] width 13 height 17
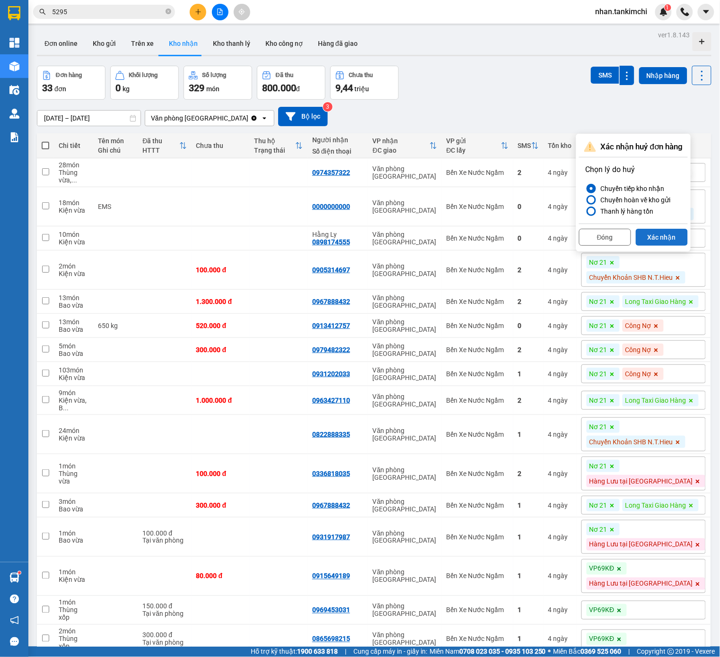
click at [655, 233] on button "Xác nhận" at bounding box center [661, 237] width 52 height 17
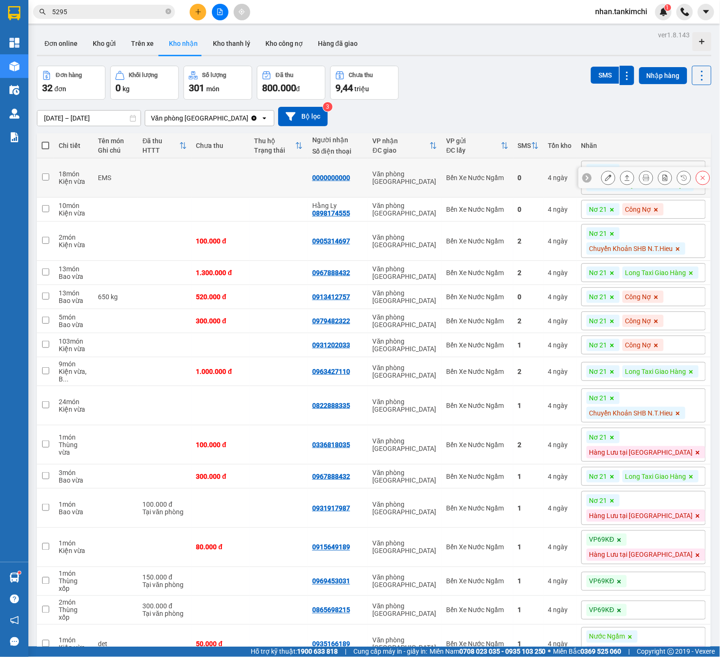
click at [697, 178] on button at bounding box center [702, 178] width 13 height 17
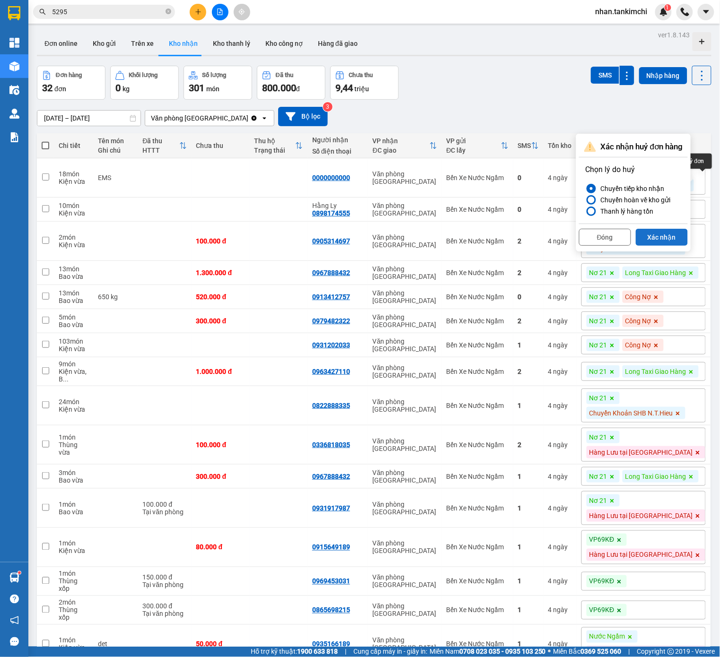
click at [643, 241] on button "Xác nhận" at bounding box center [661, 237] width 52 height 17
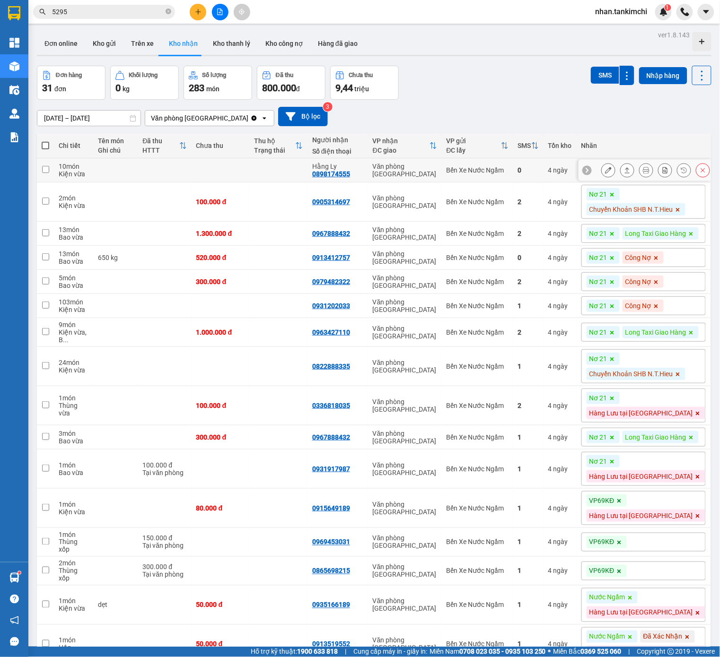
click at [700, 172] on icon at bounding box center [702, 170] width 7 height 7
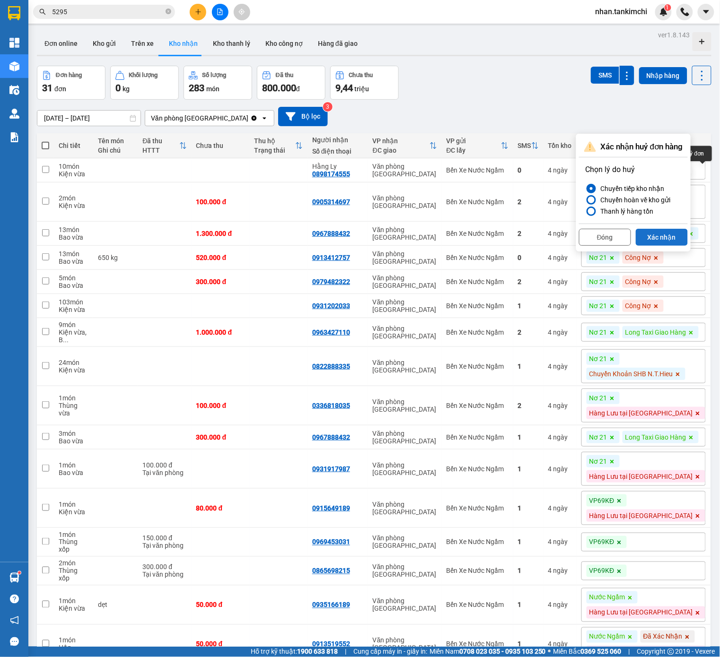
click at [659, 245] on button "Xác nhận" at bounding box center [661, 237] width 52 height 17
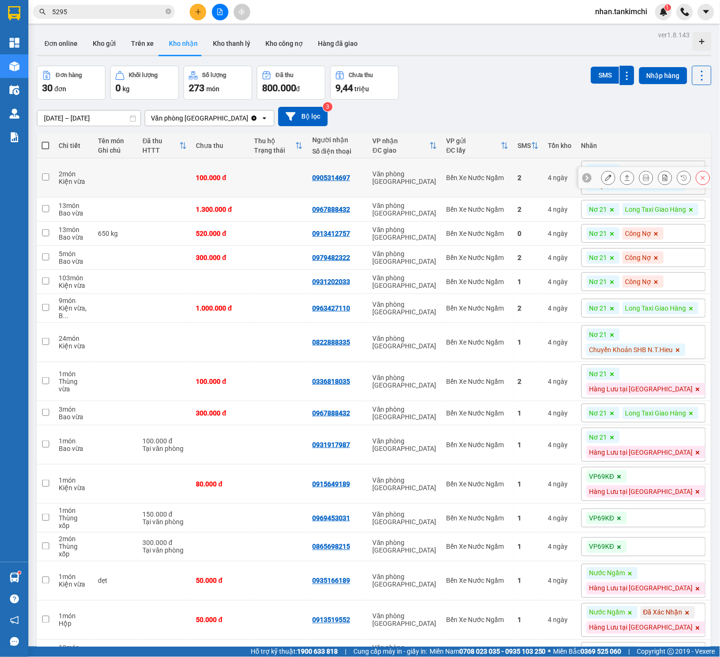
click at [689, 177] on button at bounding box center [683, 178] width 13 height 17
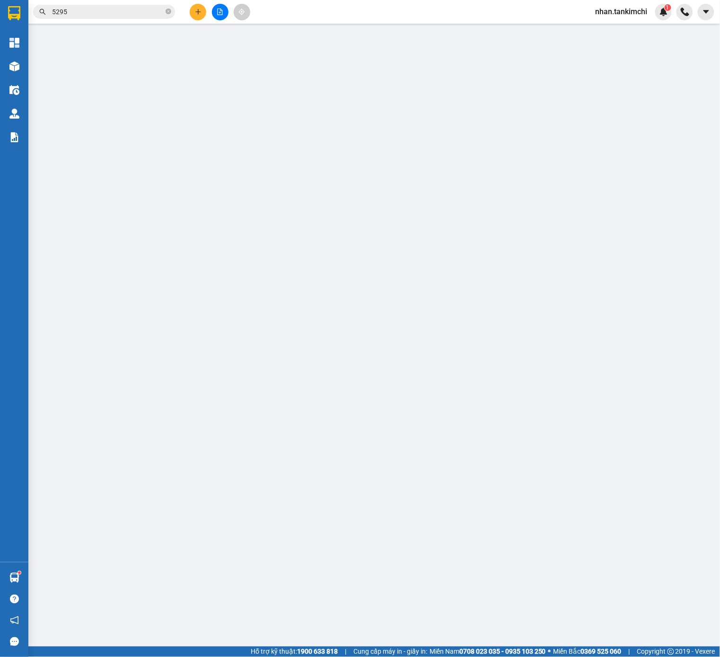
click at [705, 181] on div "SỬA ĐƠN HÀNG Lịch sử Ảnh kiện hàng Yêu cầu xuất hóa đơn điện tử Nhân viên Tác V…" at bounding box center [360, 328] width 720 height 657
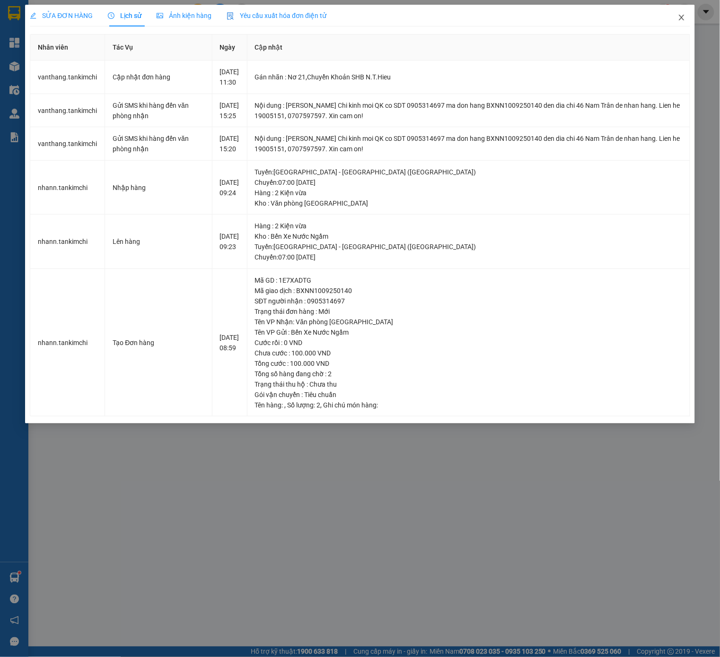
click at [679, 19] on icon "close" at bounding box center [682, 18] width 8 height 8
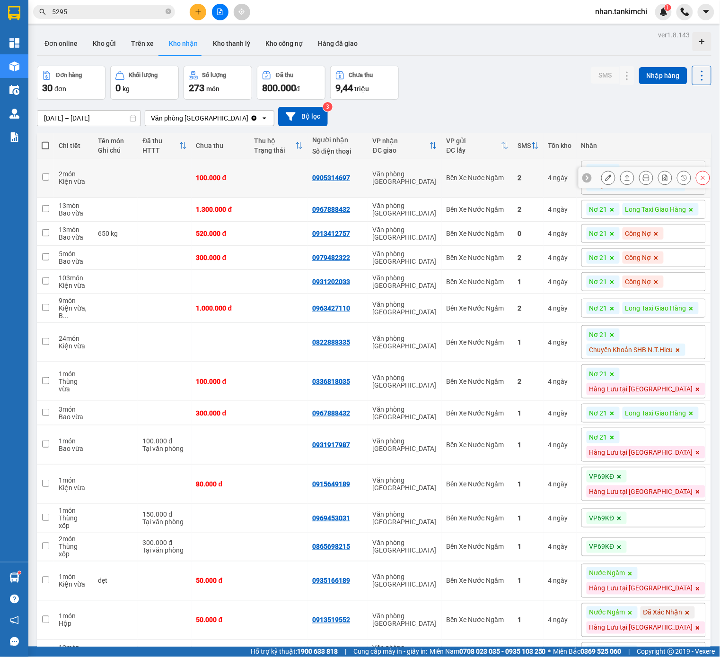
click at [700, 184] on div at bounding box center [655, 178] width 109 height 14
click at [700, 184] on button at bounding box center [702, 178] width 13 height 17
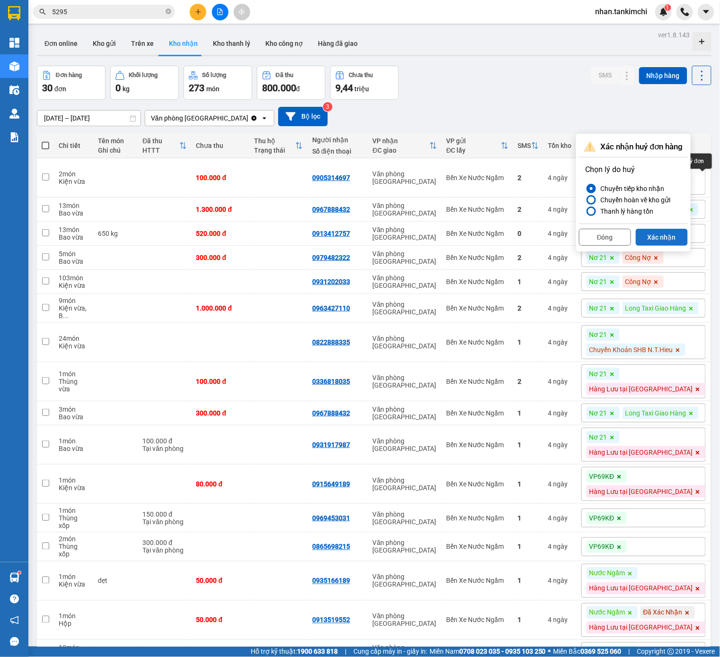
click at [666, 230] on button "Xác nhận" at bounding box center [661, 237] width 52 height 17
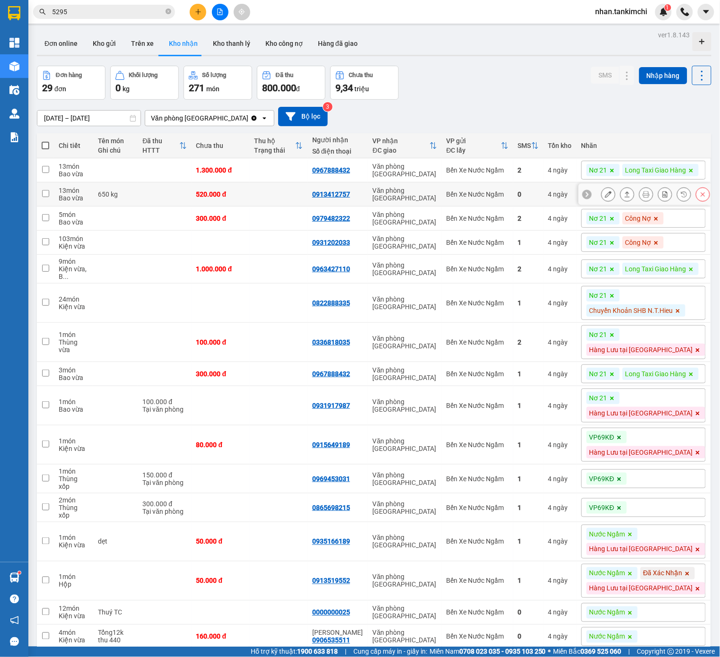
click at [698, 203] on button at bounding box center [702, 194] width 13 height 17
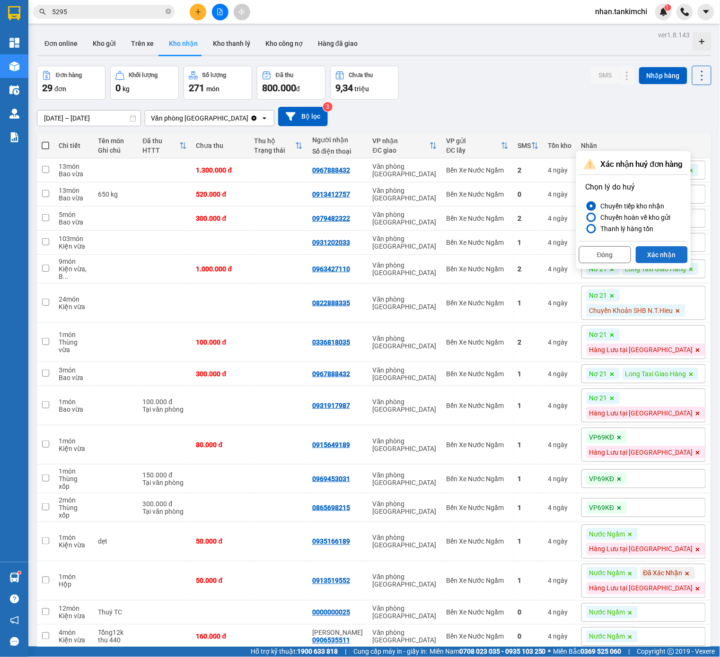
click at [662, 260] on button "Xác nhận" at bounding box center [661, 254] width 52 height 17
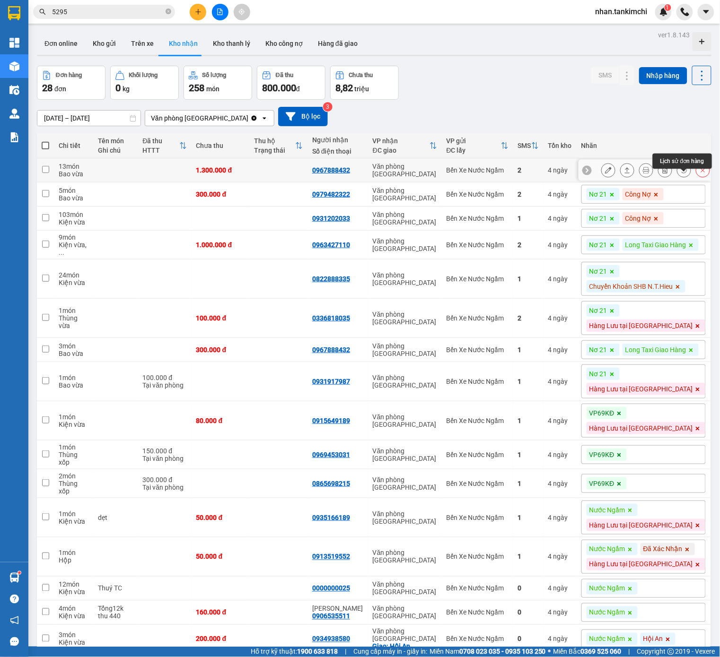
click at [700, 174] on icon at bounding box center [702, 170] width 7 height 7
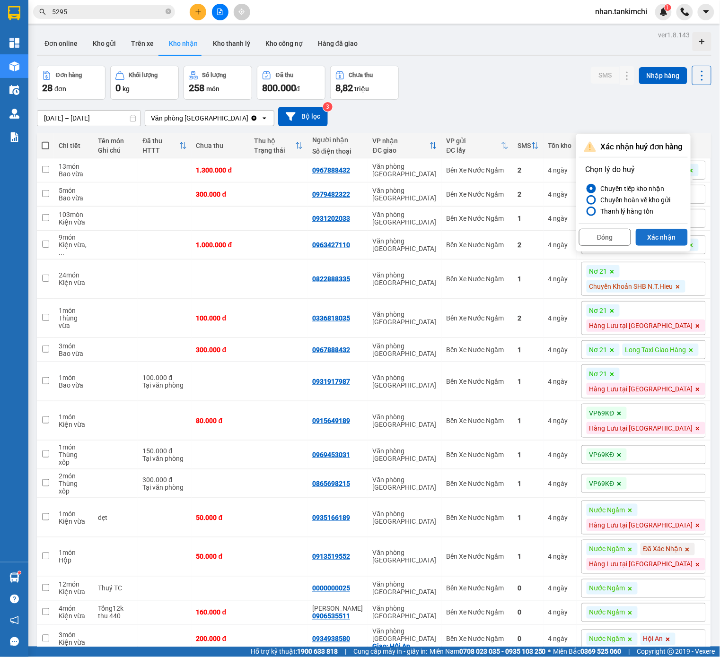
click at [668, 233] on button "Xác nhận" at bounding box center [661, 237] width 52 height 17
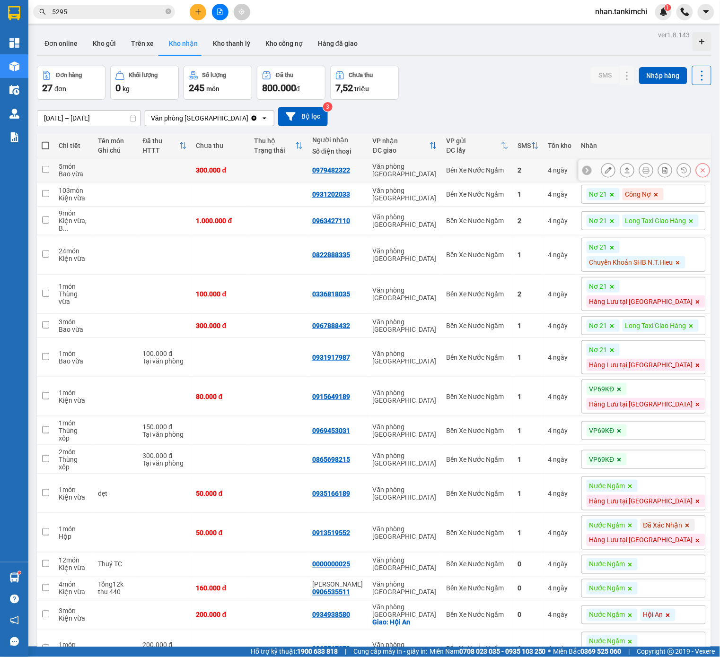
click at [706, 171] on icon at bounding box center [702, 170] width 7 height 7
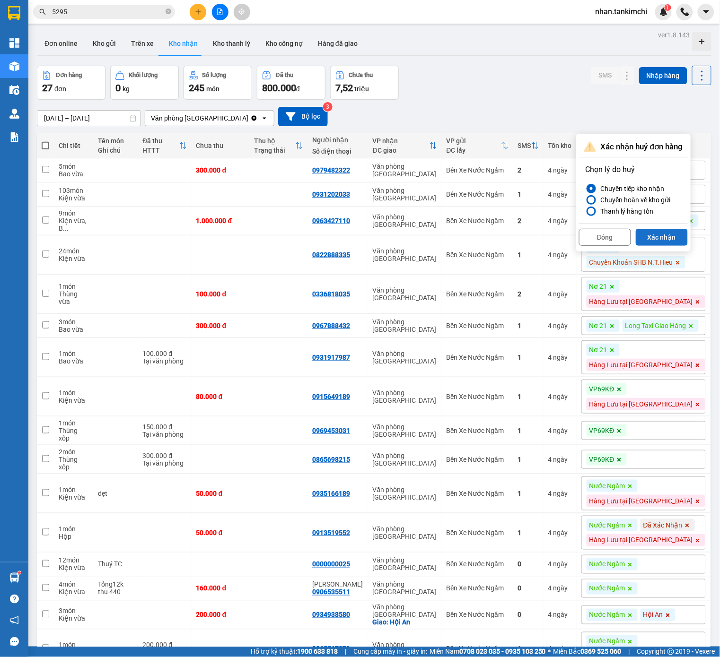
click at [662, 229] on button "Xác nhận" at bounding box center [661, 237] width 52 height 17
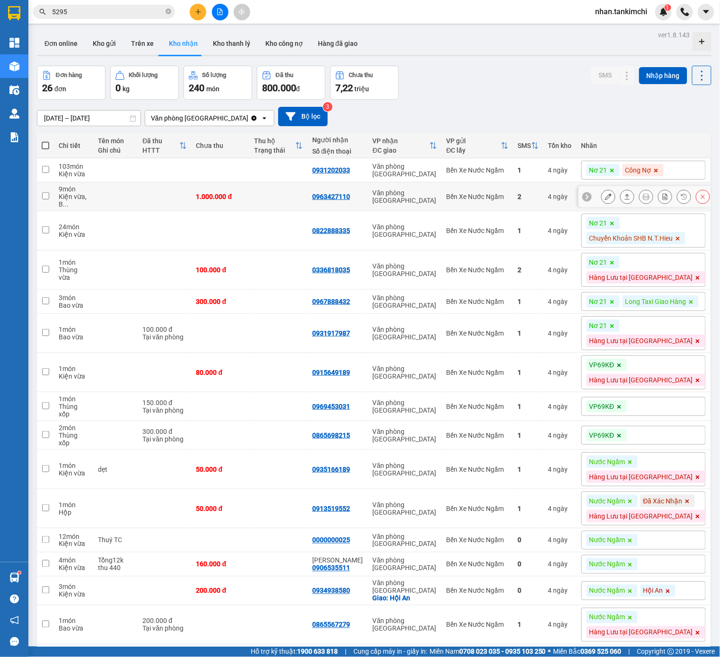
click at [704, 200] on icon at bounding box center [702, 196] width 7 height 7
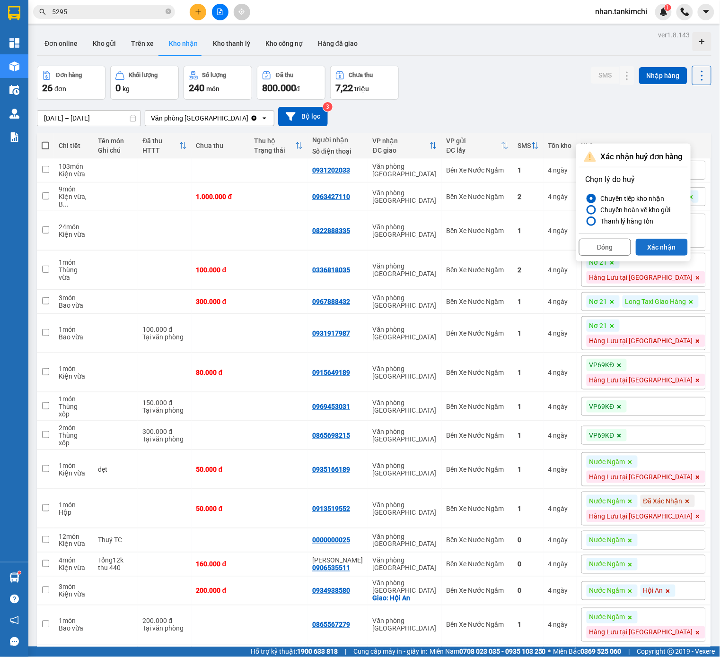
click at [671, 246] on button "Xác nhận" at bounding box center [661, 247] width 52 height 17
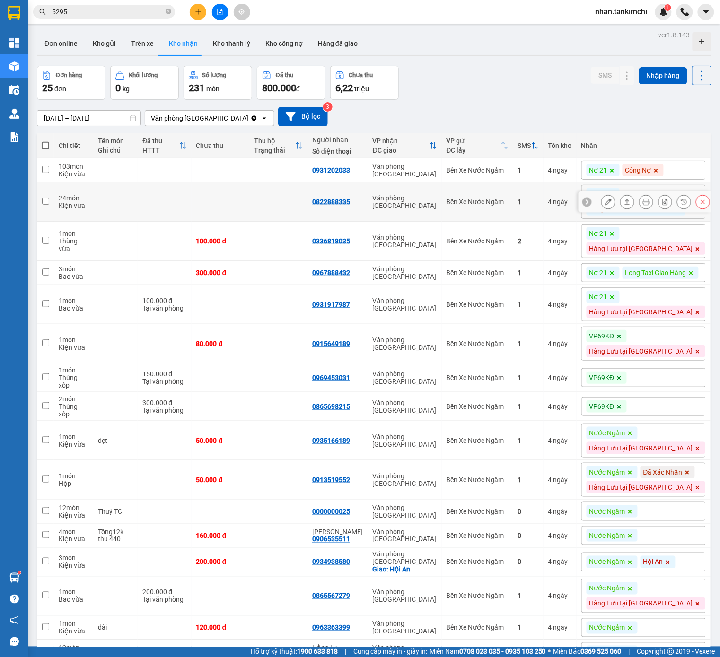
click at [702, 204] on icon at bounding box center [702, 202] width 7 height 7
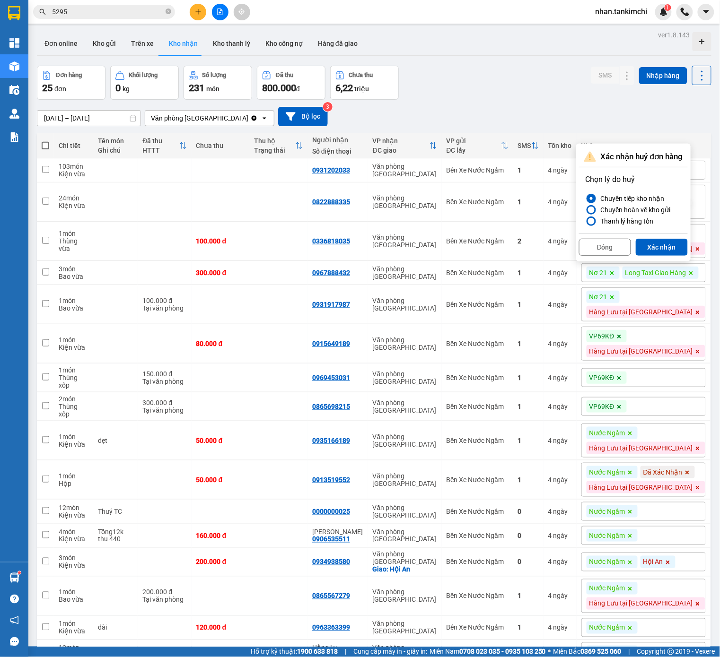
click at [667, 257] on div "Đóng Xác nhận" at bounding box center [633, 246] width 109 height 25
click at [667, 246] on button "Xác nhận" at bounding box center [661, 247] width 52 height 17
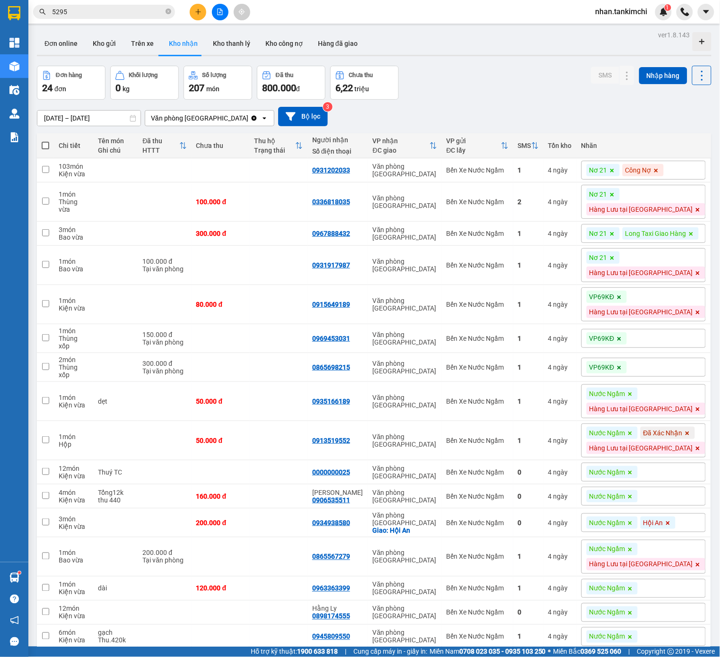
click at [619, 200] on div "Nơ 21" at bounding box center [602, 194] width 33 height 12
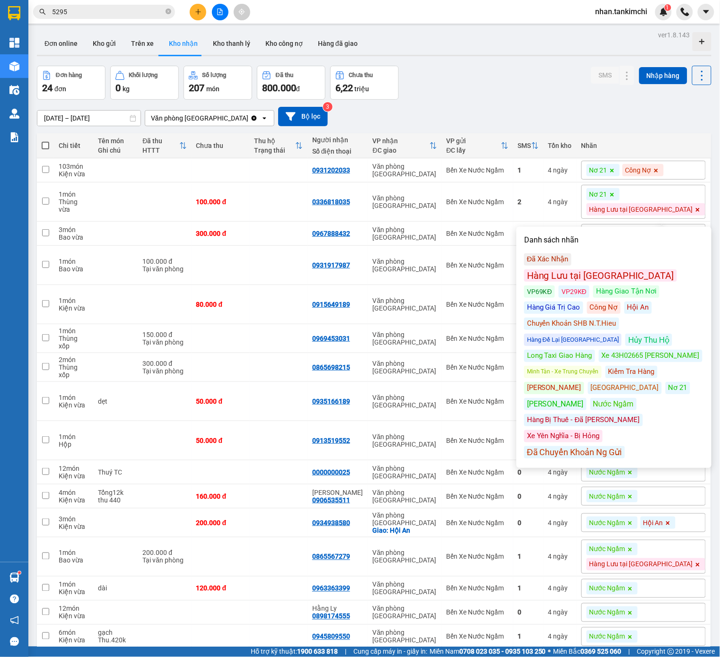
click at [614, 197] on icon at bounding box center [612, 195] width 4 height 4
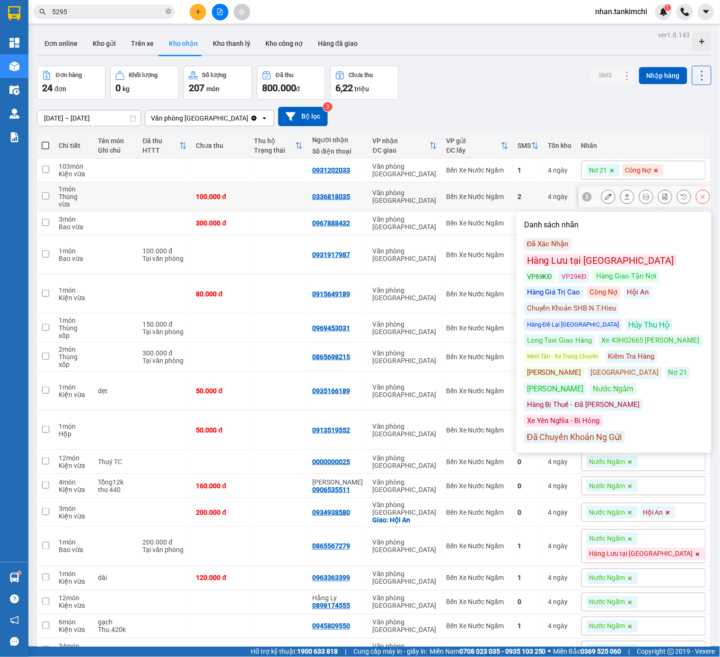
click at [442, 222] on td "Văn phòng [GEOGRAPHIC_DATA]" at bounding box center [405, 223] width 74 height 24
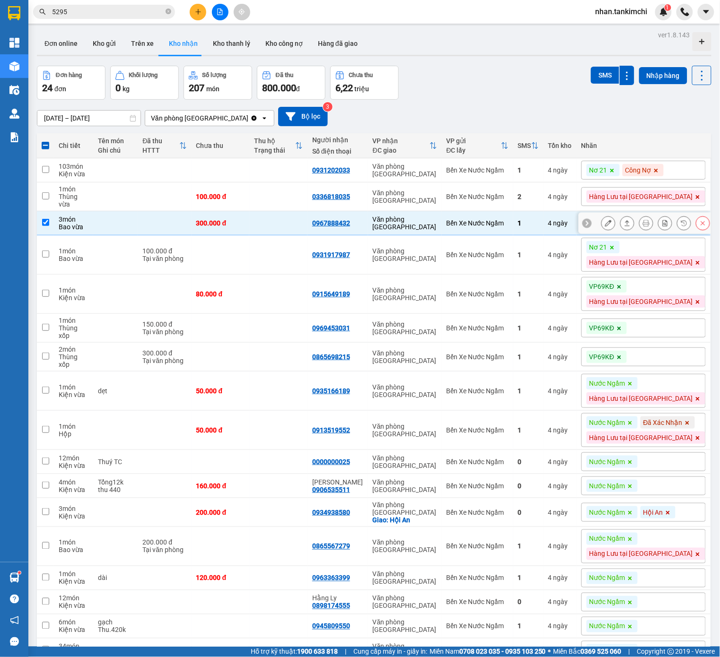
click at [700, 226] on icon at bounding box center [702, 223] width 7 height 7
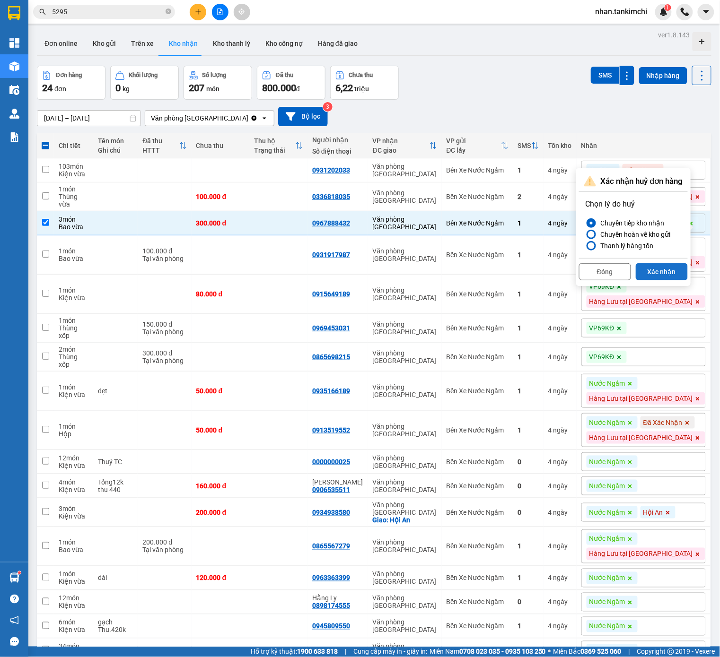
click at [664, 275] on button "Xác nhận" at bounding box center [661, 271] width 52 height 17
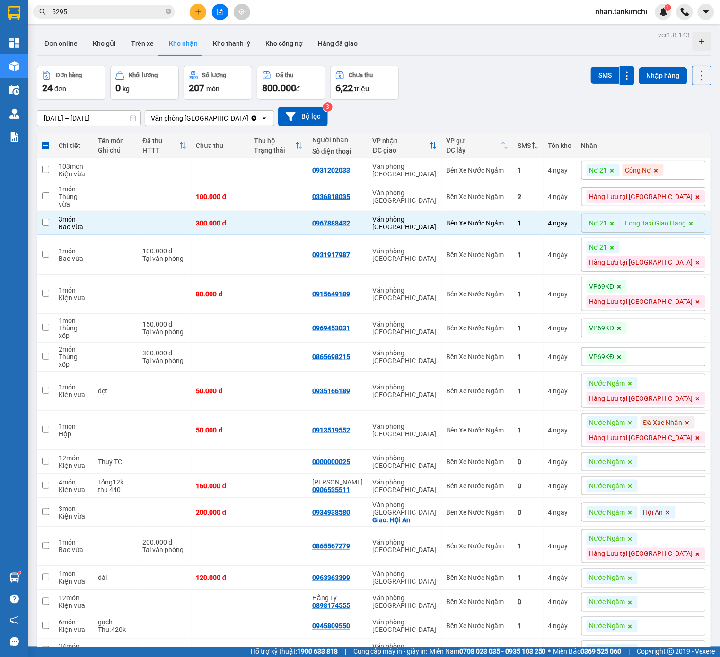
checkbox input "false"
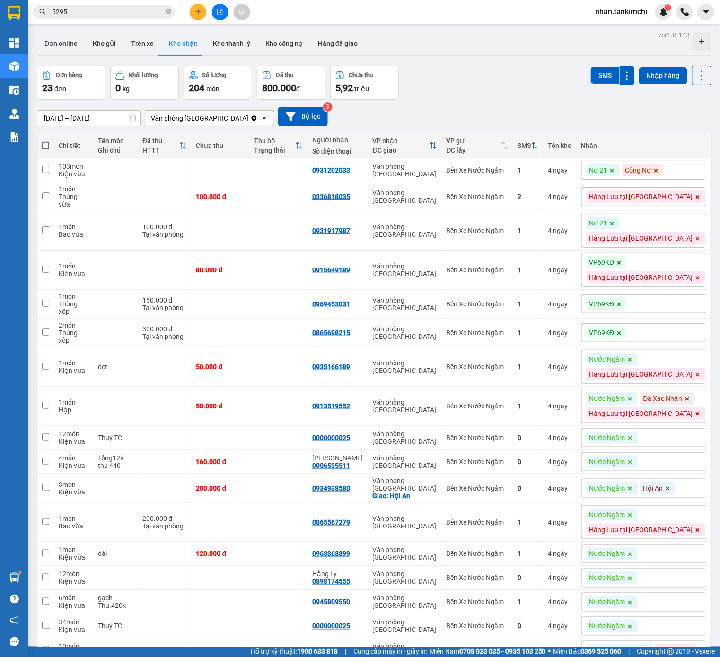
click at [617, 217] on span at bounding box center [611, 223] width 9 height 12
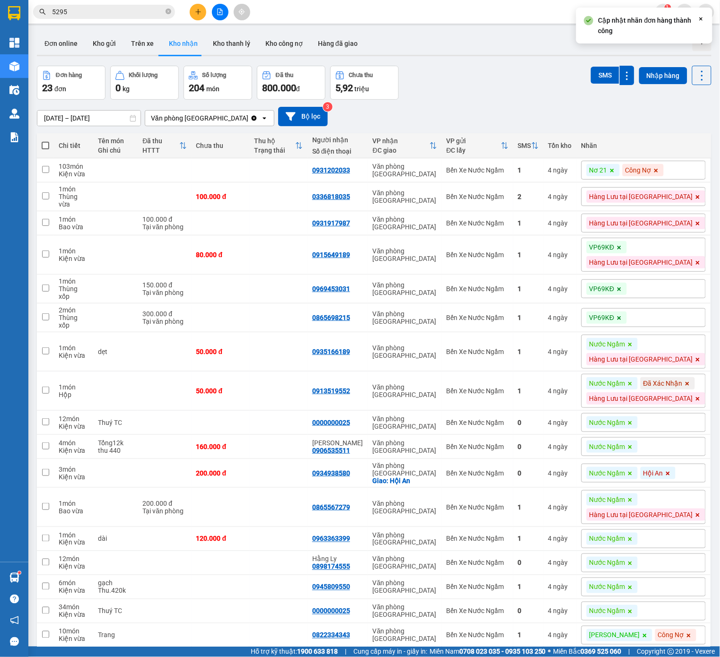
click at [624, 241] on span at bounding box center [618, 247] width 9 height 12
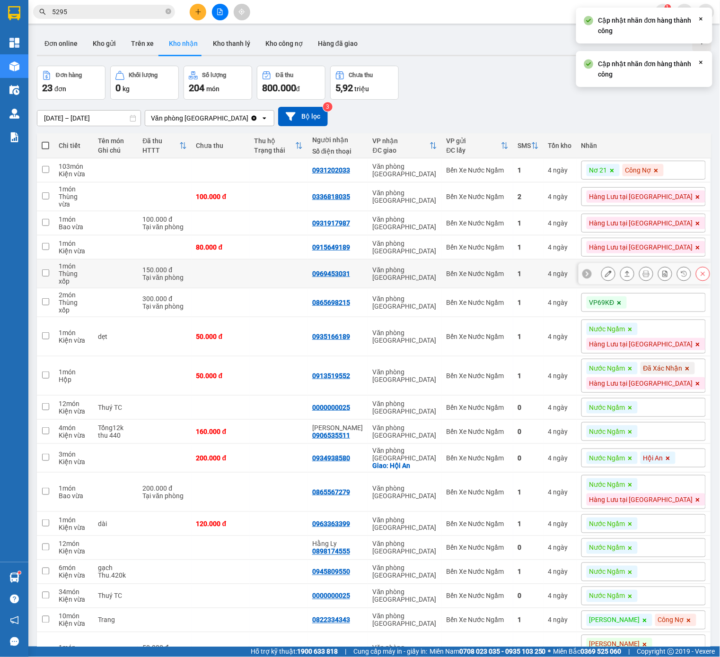
click at [576, 271] on td "4 ngày" at bounding box center [559, 274] width 33 height 29
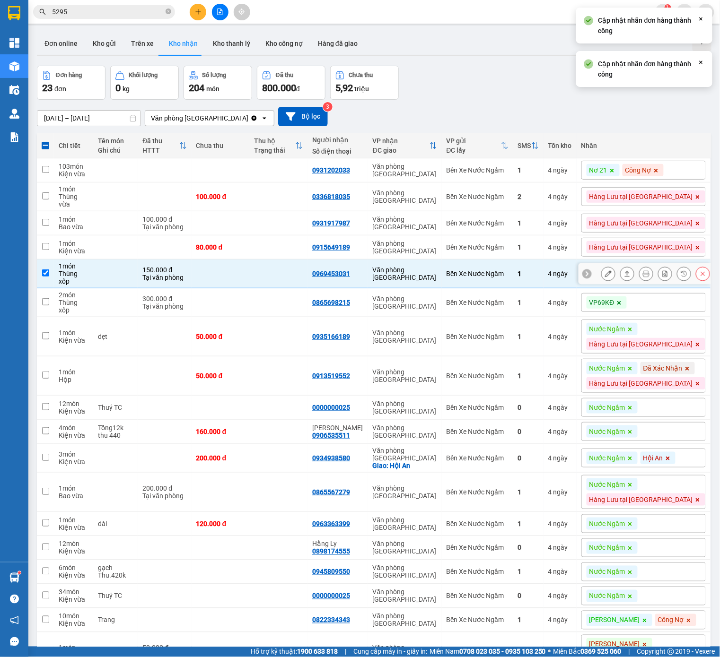
click at [704, 270] on icon at bounding box center [702, 273] width 7 height 7
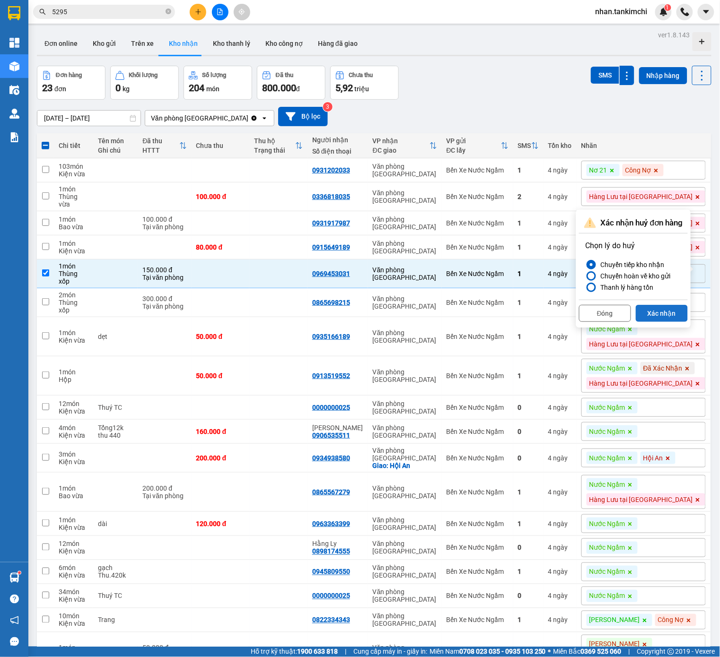
click at [667, 313] on button "Xác nhận" at bounding box center [661, 313] width 52 height 17
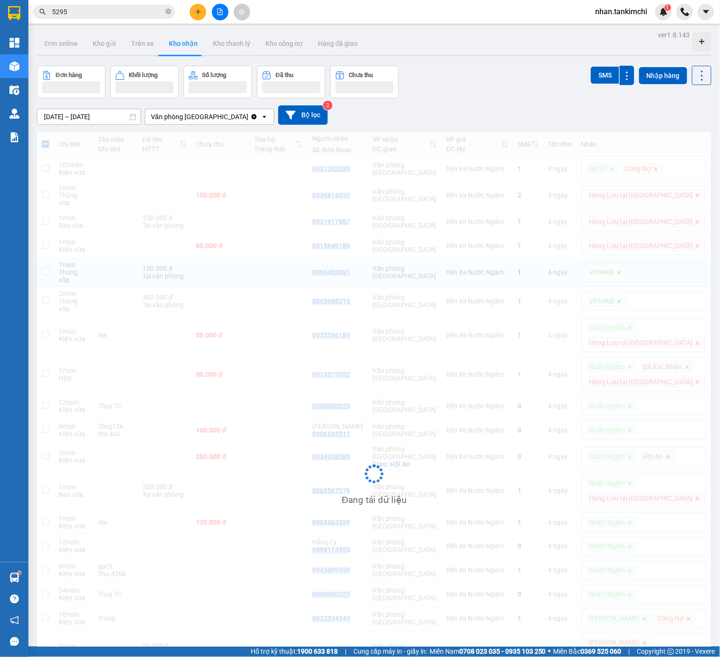
checkbox input "false"
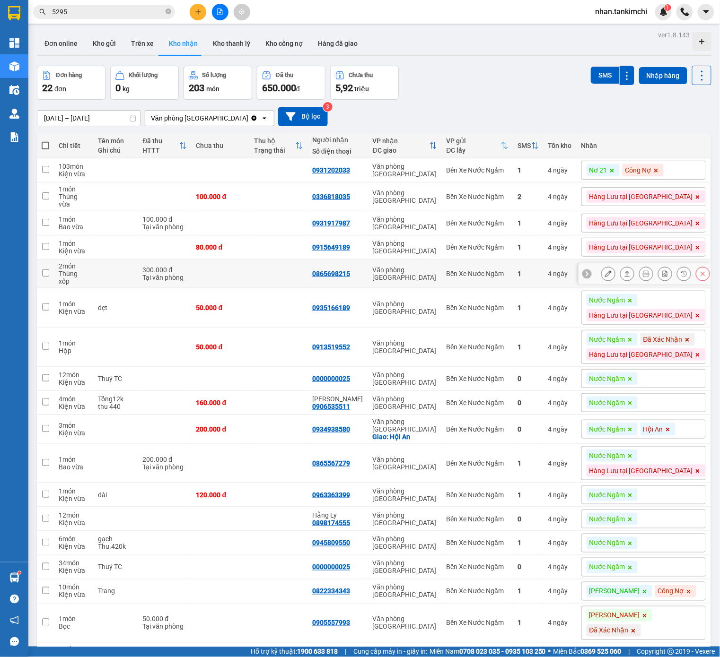
click at [702, 272] on icon at bounding box center [702, 273] width 7 height 7
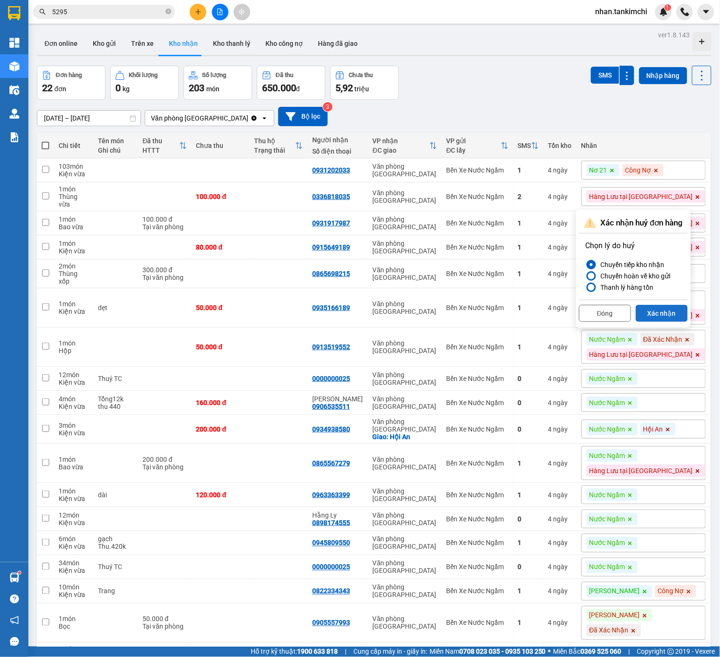
click at [672, 309] on button "Xác nhận" at bounding box center [661, 313] width 52 height 17
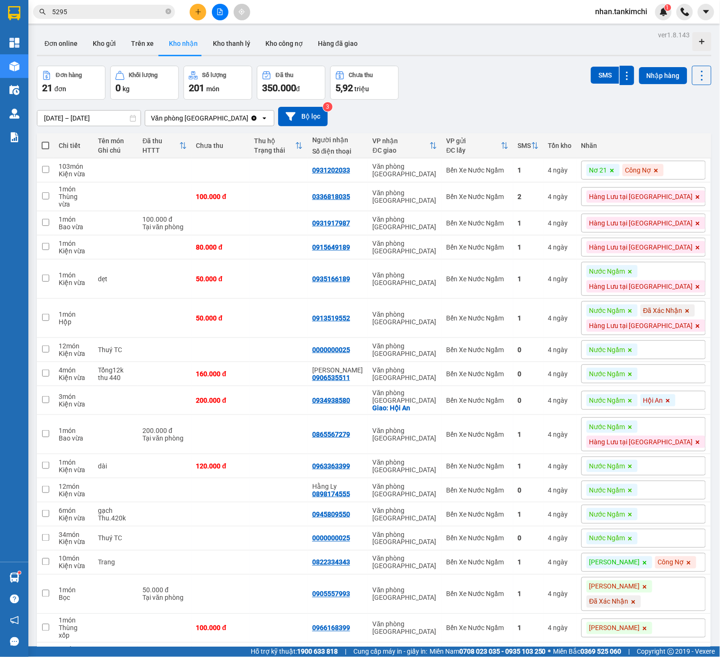
click at [634, 271] on span at bounding box center [629, 271] width 9 height 12
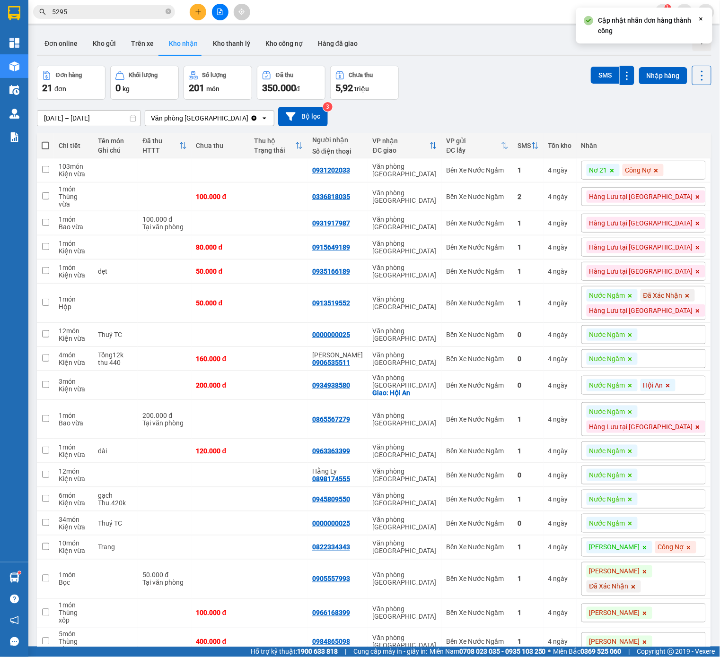
click at [634, 289] on span at bounding box center [629, 295] width 9 height 12
click at [641, 300] on div "Đã Xác Nhận" at bounding box center [613, 295] width 54 height 12
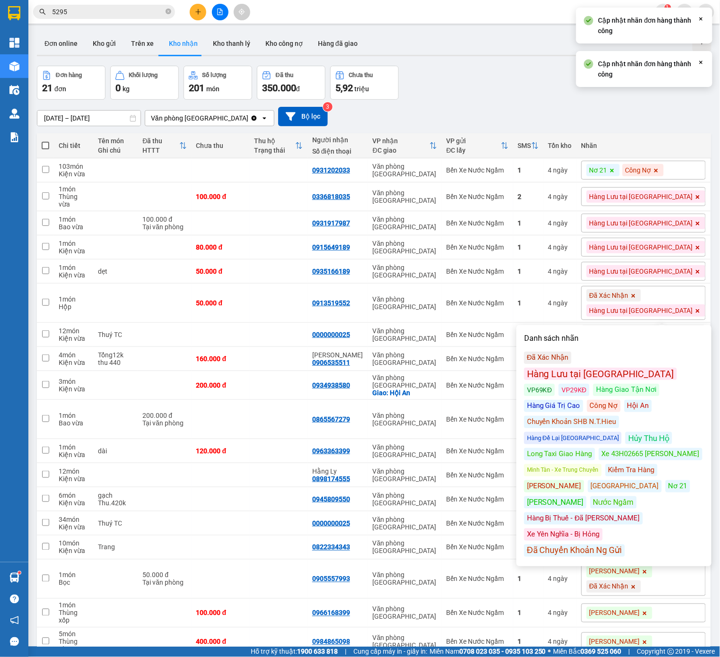
click at [636, 293] on icon at bounding box center [633, 296] width 6 height 6
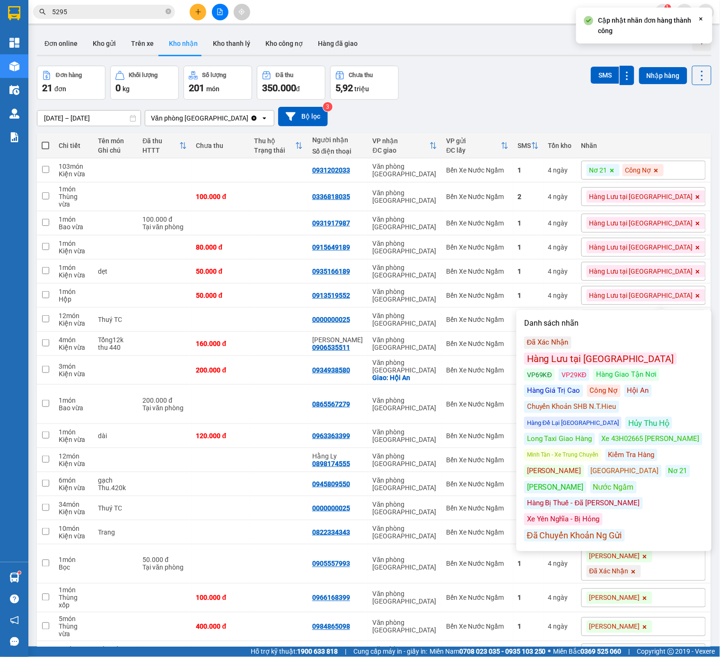
click at [442, 356] on td "Văn phòng [GEOGRAPHIC_DATA]" at bounding box center [405, 344] width 74 height 24
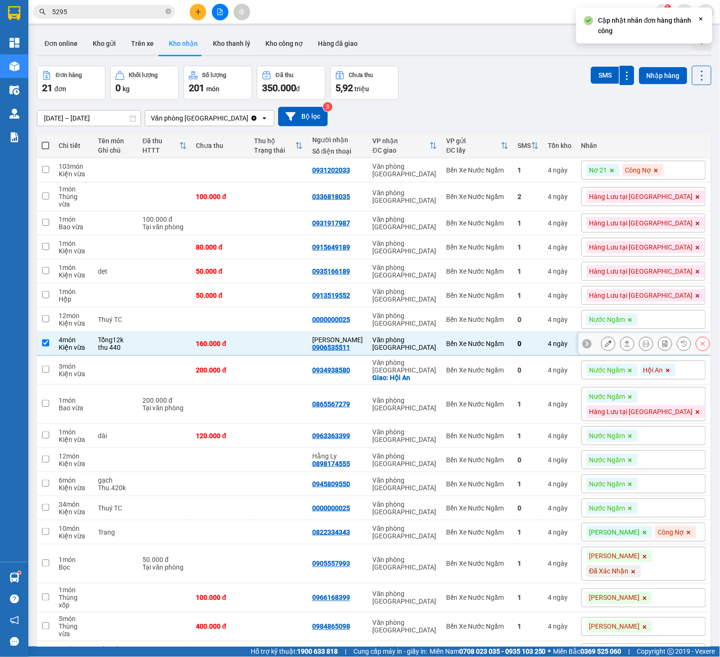
checkbox input "true"
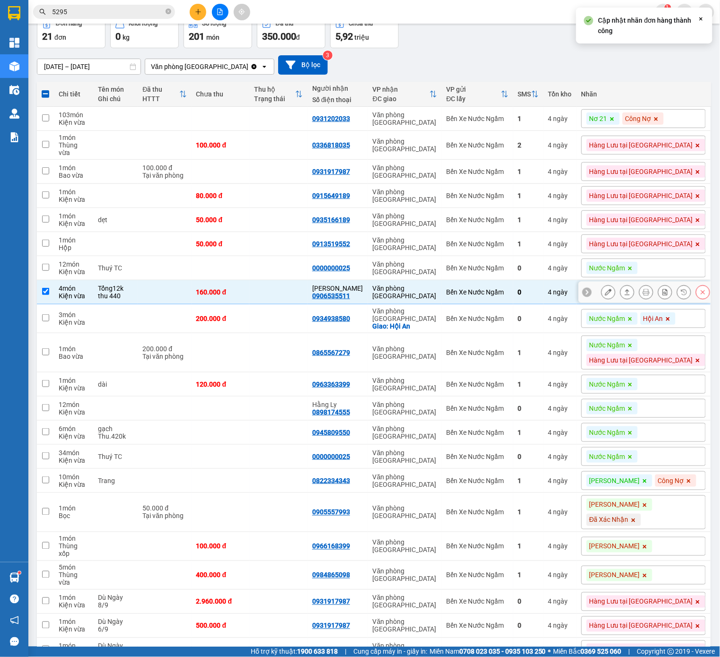
scroll to position [58, 0]
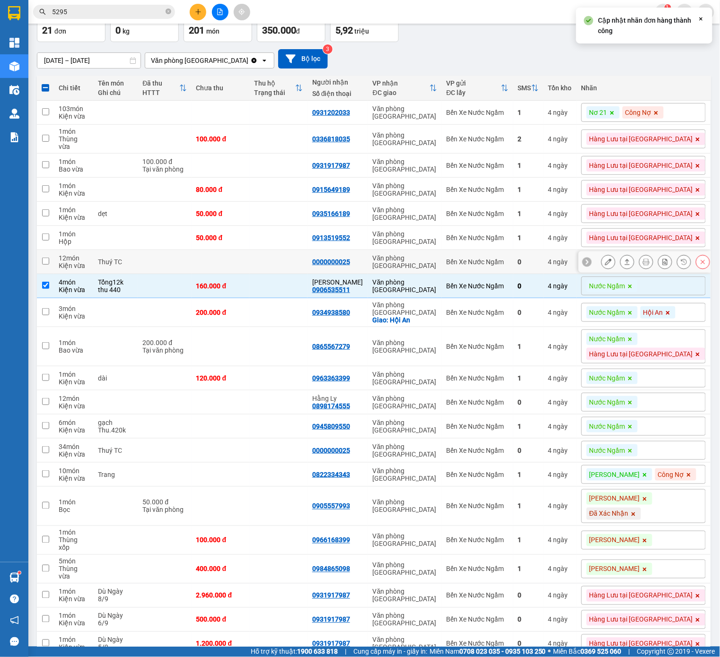
click at [698, 260] on button at bounding box center [702, 262] width 13 height 17
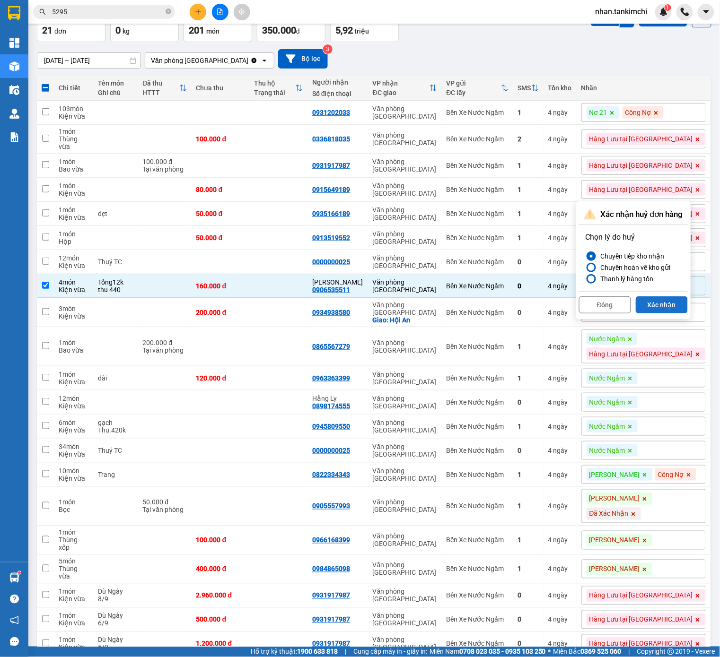
click at [667, 297] on button "Xác nhận" at bounding box center [661, 304] width 52 height 17
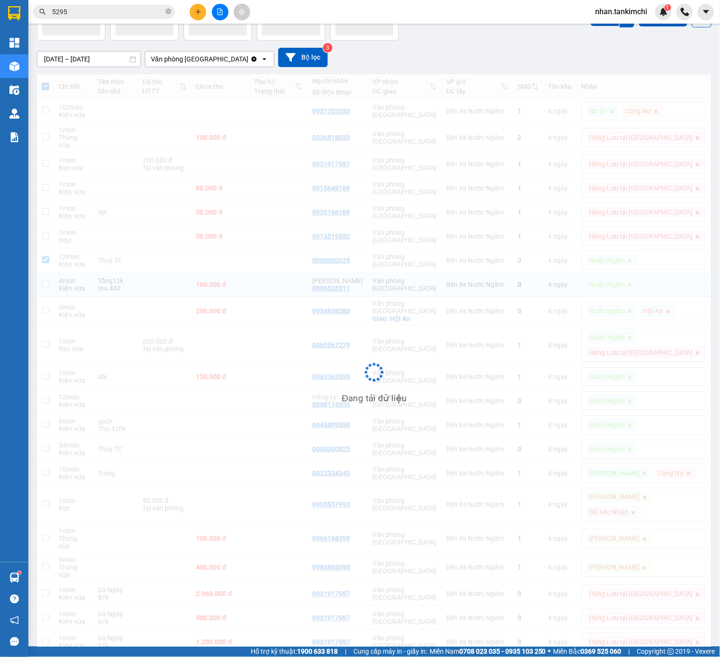
checkbox input "true"
checkbox input "false"
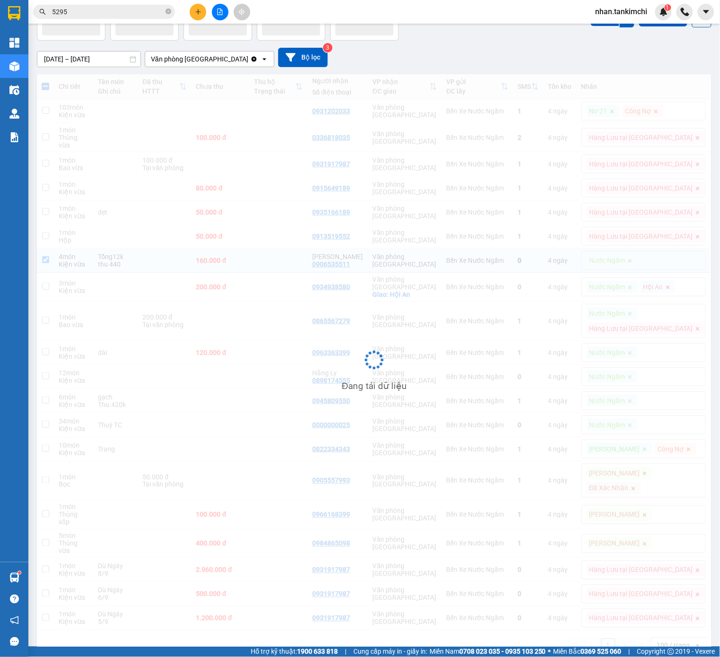
scroll to position [43, 0]
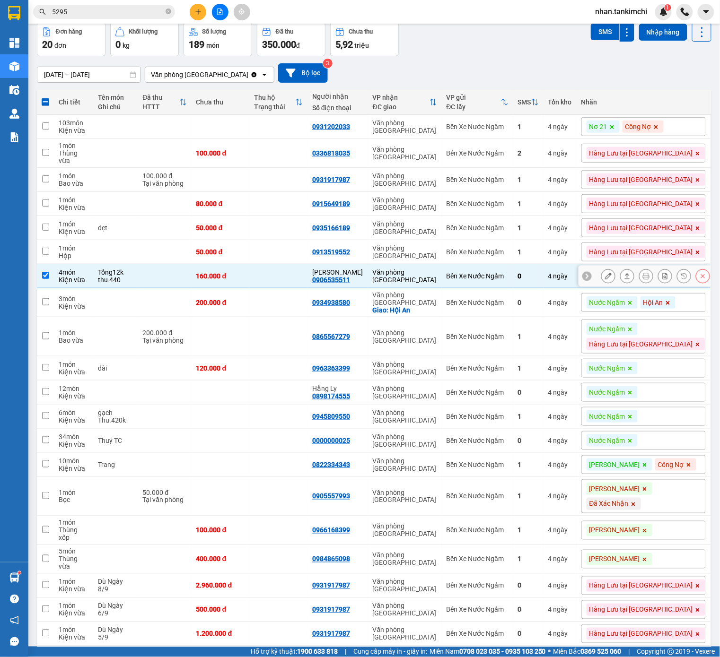
click at [700, 277] on icon at bounding box center [702, 276] width 7 height 7
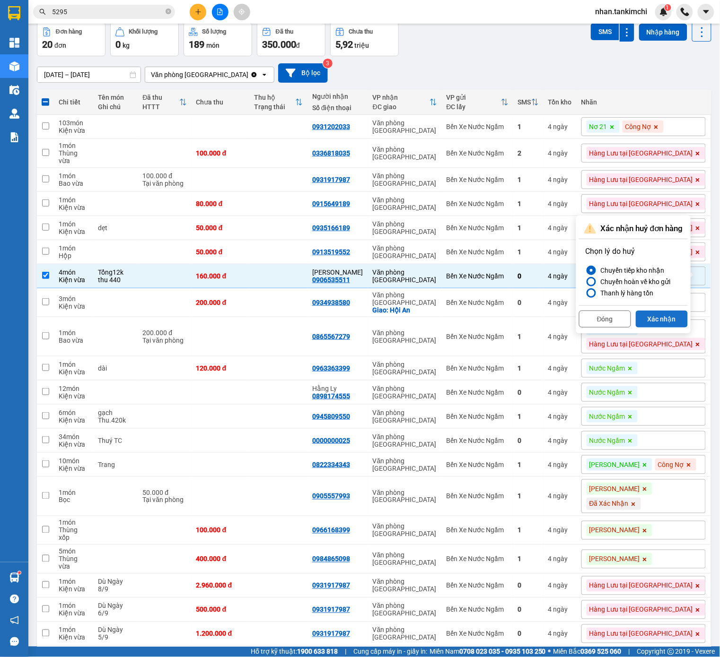
click at [669, 314] on button "Xác nhận" at bounding box center [661, 319] width 52 height 17
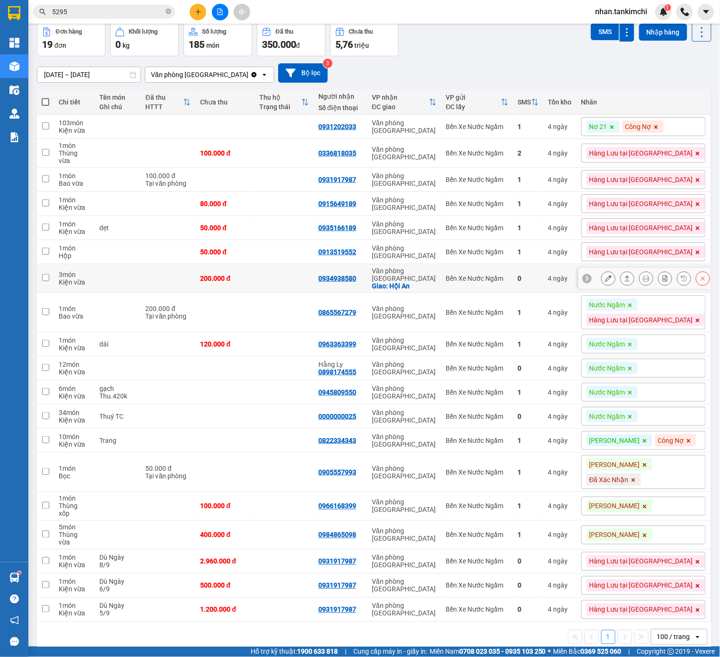
click at [700, 286] on button at bounding box center [702, 278] width 13 height 17
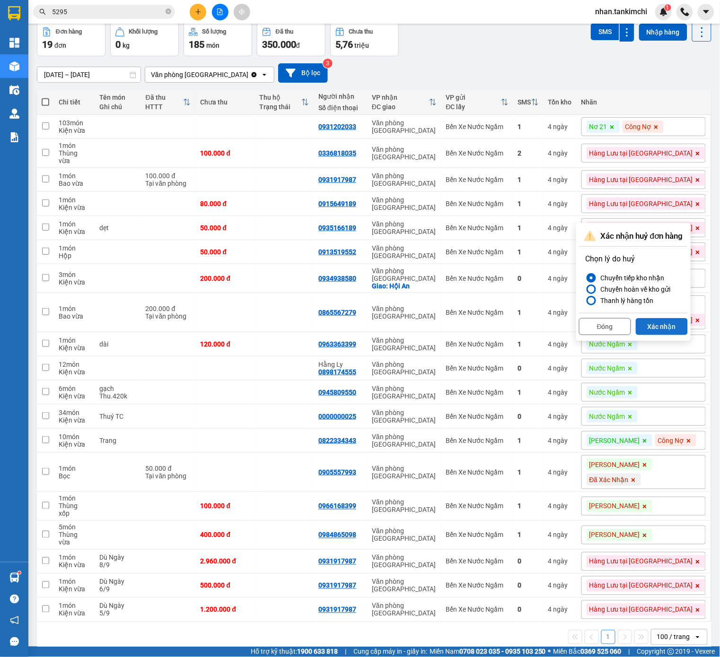
click at [662, 330] on button "Xác nhận" at bounding box center [661, 326] width 52 height 17
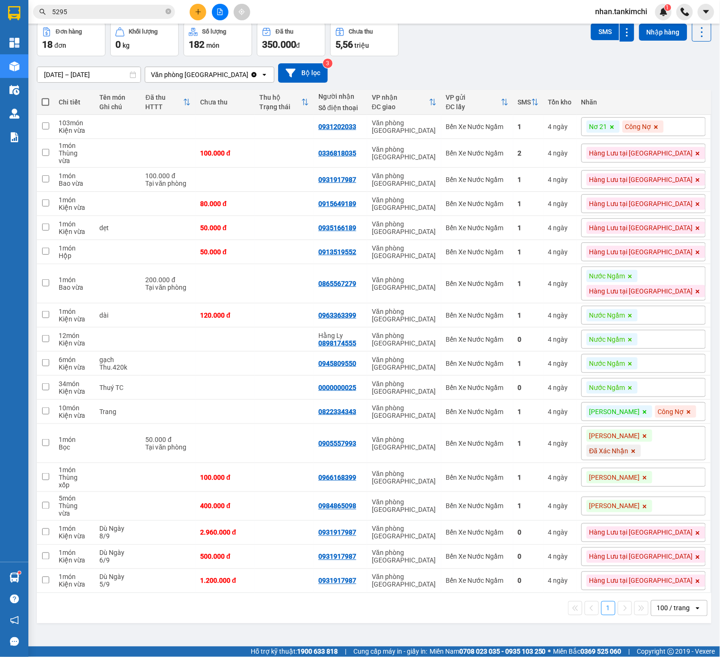
scroll to position [0, 0]
click at [667, 268] on div "Nước Ngầm Hàng Lưu tại Kho ĐN" at bounding box center [643, 284] width 124 height 34
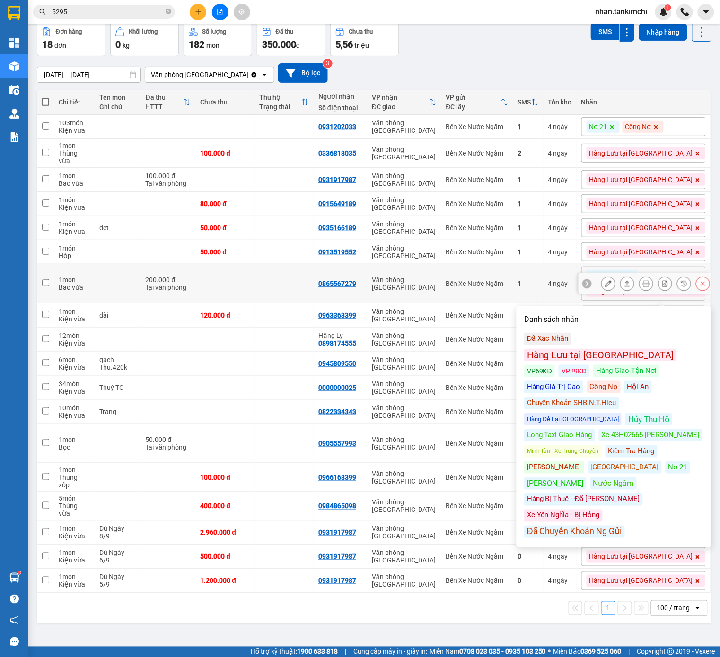
click at [513, 294] on td "Bến Xe Nước Ngầm" at bounding box center [477, 283] width 72 height 39
checkbox input "true"
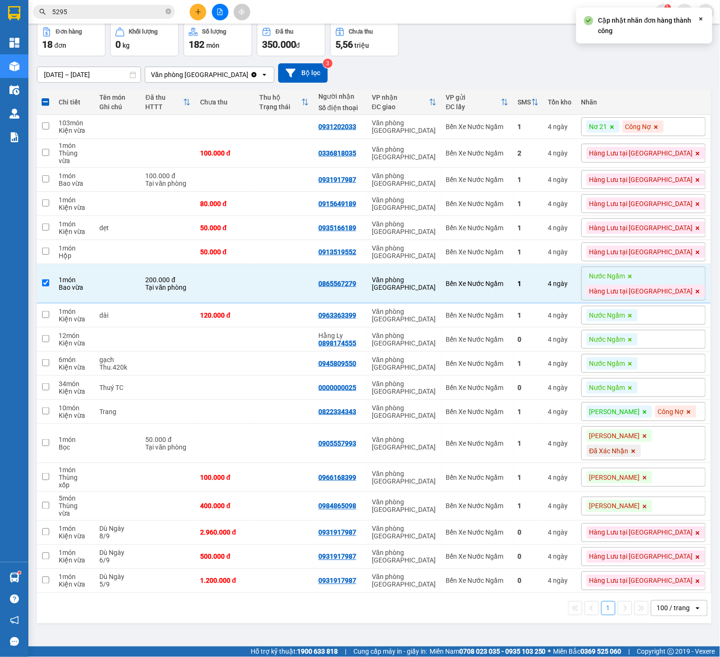
click at [632, 275] on icon at bounding box center [630, 277] width 4 height 4
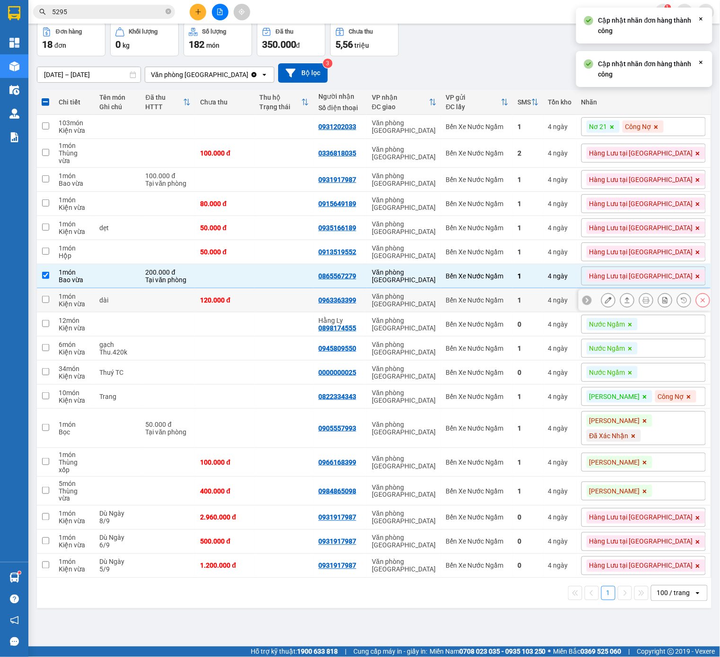
click at [576, 294] on td "4 ngày" at bounding box center [559, 300] width 33 height 24
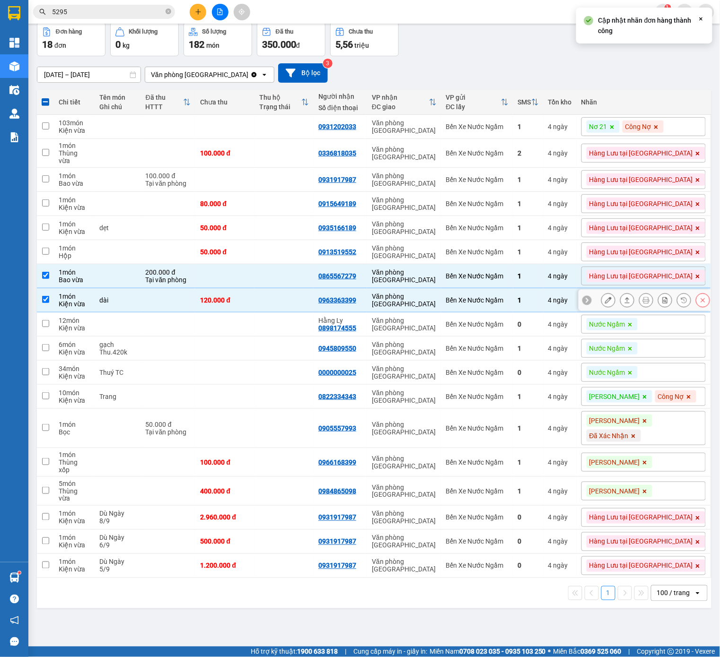
click at [702, 299] on icon at bounding box center [702, 300] width 7 height 7
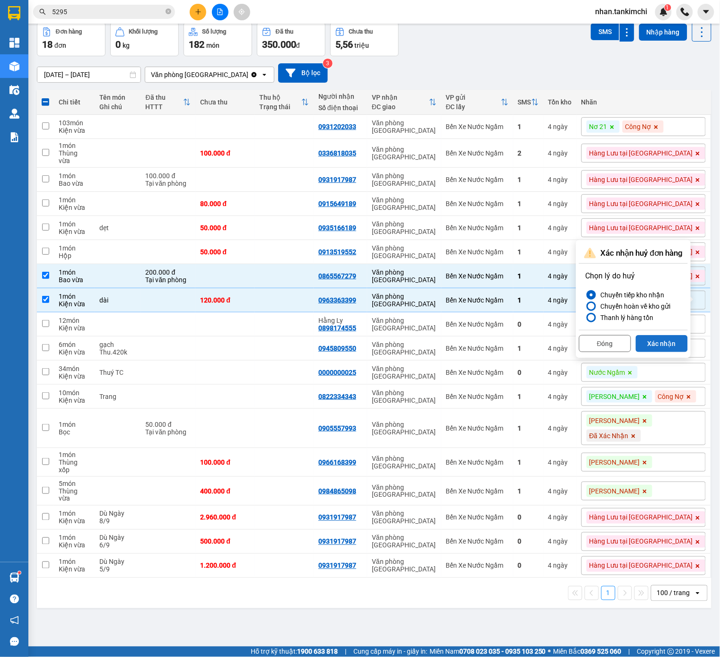
click at [662, 345] on button "Xác nhận" at bounding box center [661, 343] width 52 height 17
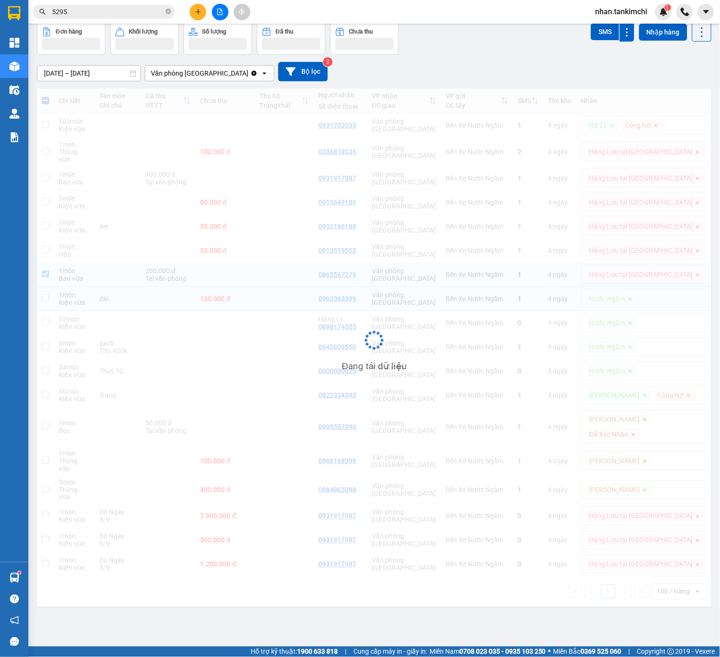
checkbox input "false"
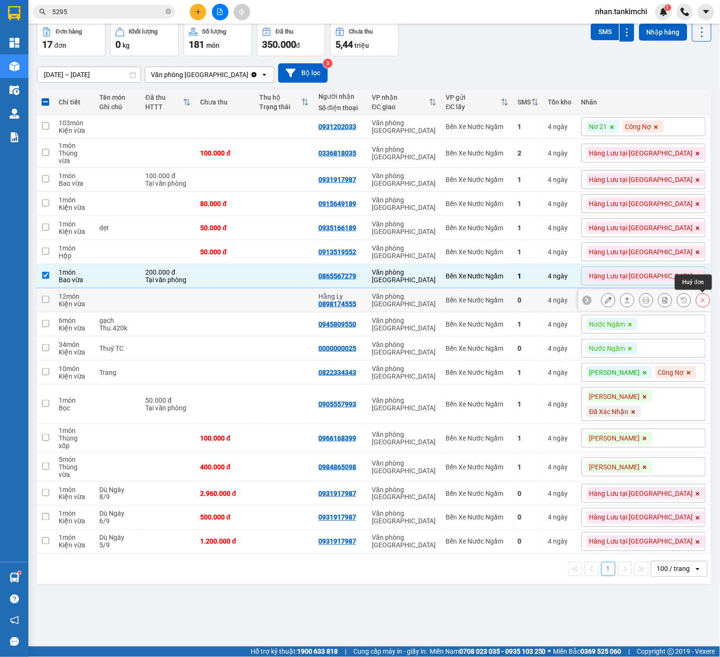
click at [706, 303] on button at bounding box center [702, 300] width 13 height 17
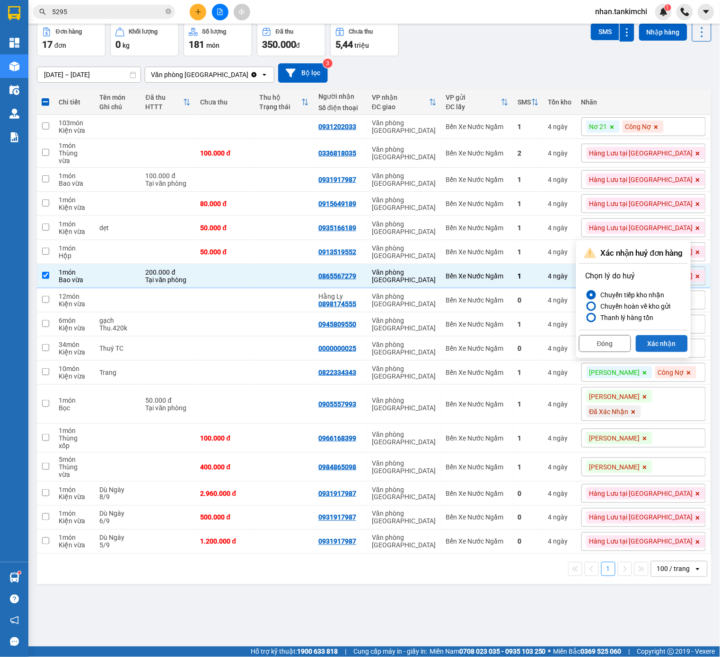
click at [670, 346] on button "Xác nhận" at bounding box center [661, 343] width 52 height 17
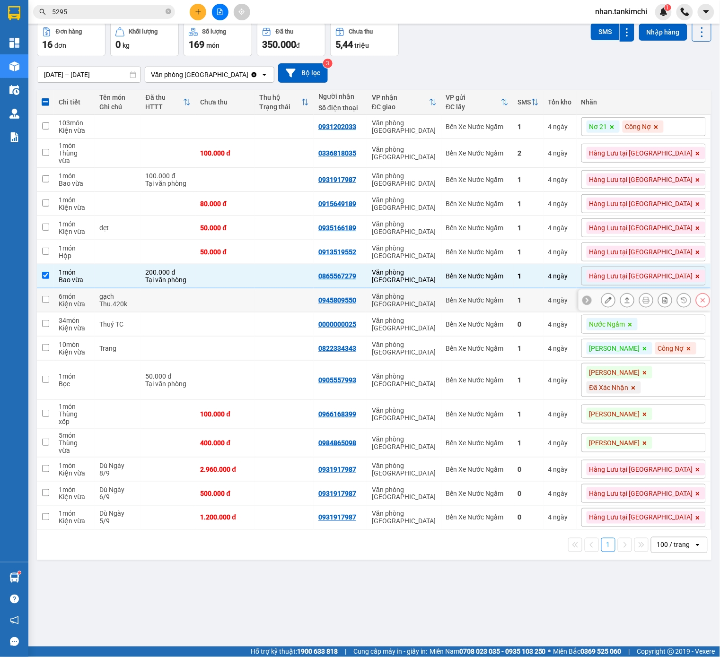
click at [699, 301] on button at bounding box center [702, 300] width 13 height 17
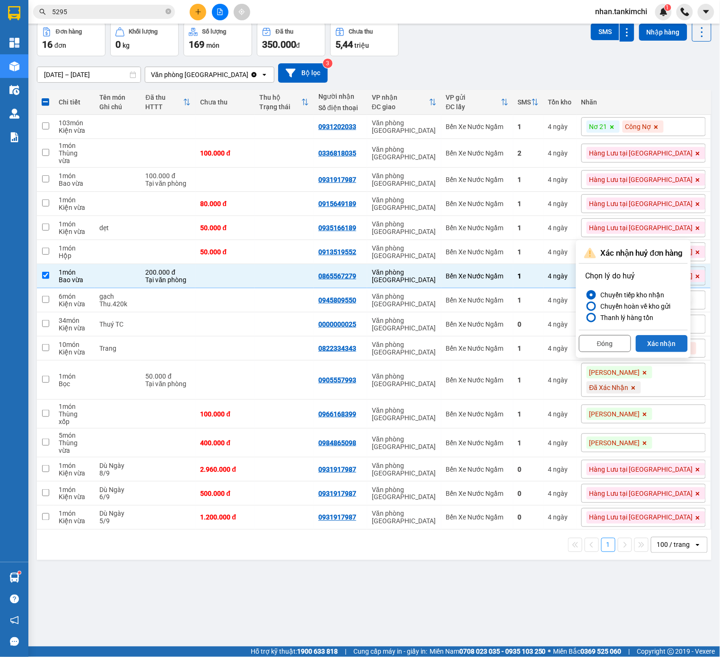
click at [669, 337] on button "Xác nhận" at bounding box center [661, 343] width 52 height 17
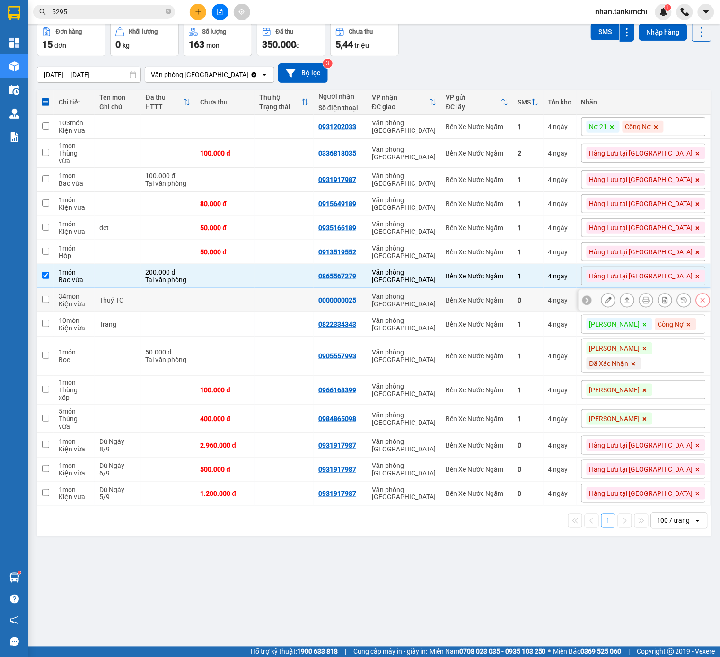
click at [700, 301] on icon at bounding box center [702, 300] width 7 height 7
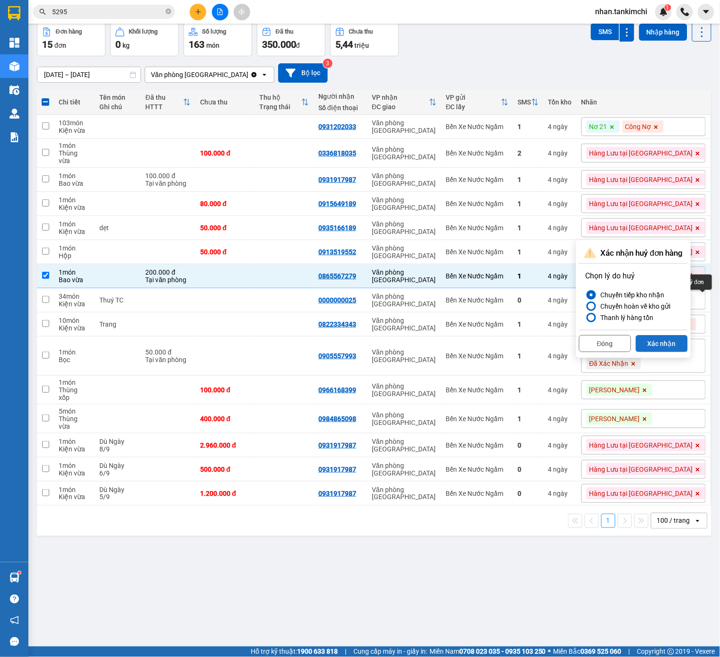
click at [669, 343] on button "Xác nhận" at bounding box center [661, 343] width 52 height 17
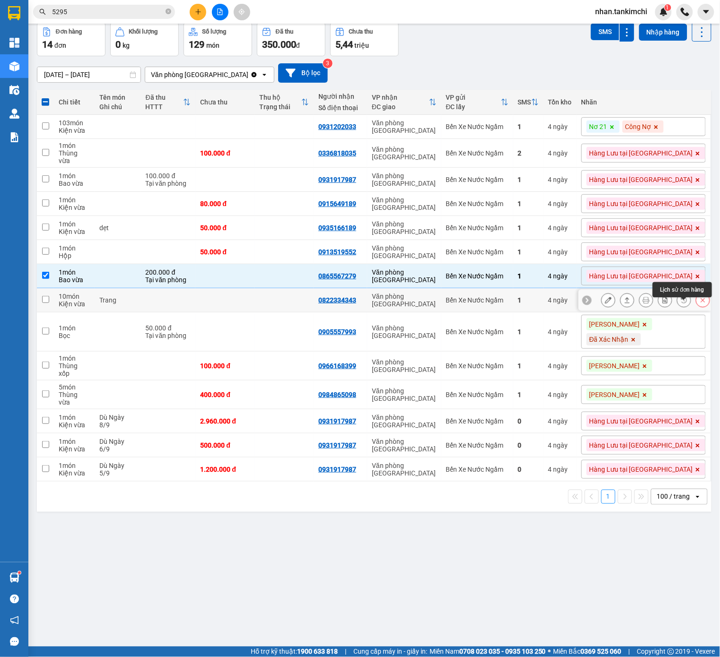
click at [702, 304] on icon at bounding box center [702, 300] width 7 height 7
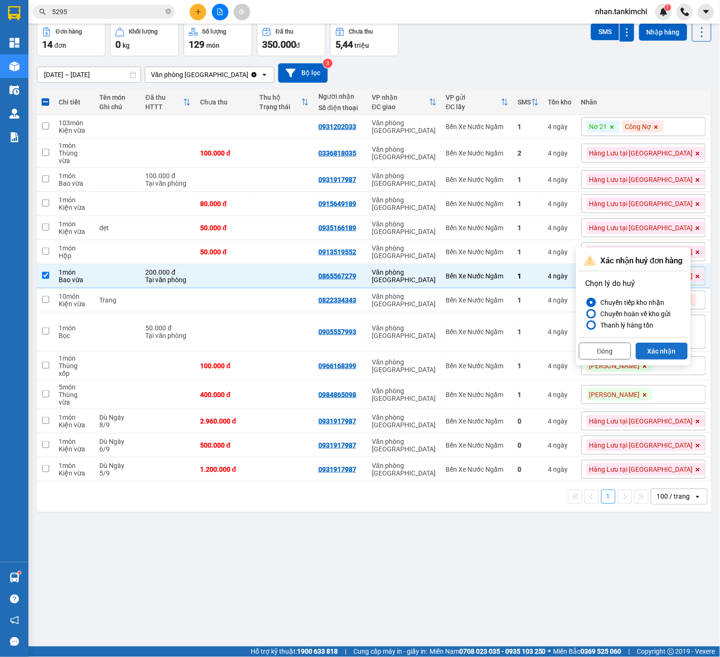
click at [669, 349] on button "Xác nhận" at bounding box center [661, 351] width 52 height 17
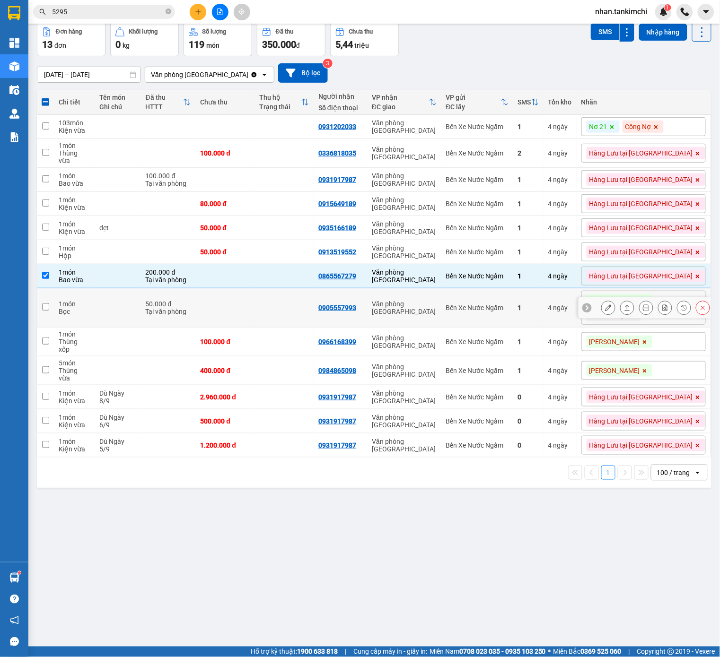
click at [704, 305] on icon at bounding box center [702, 307] width 7 height 7
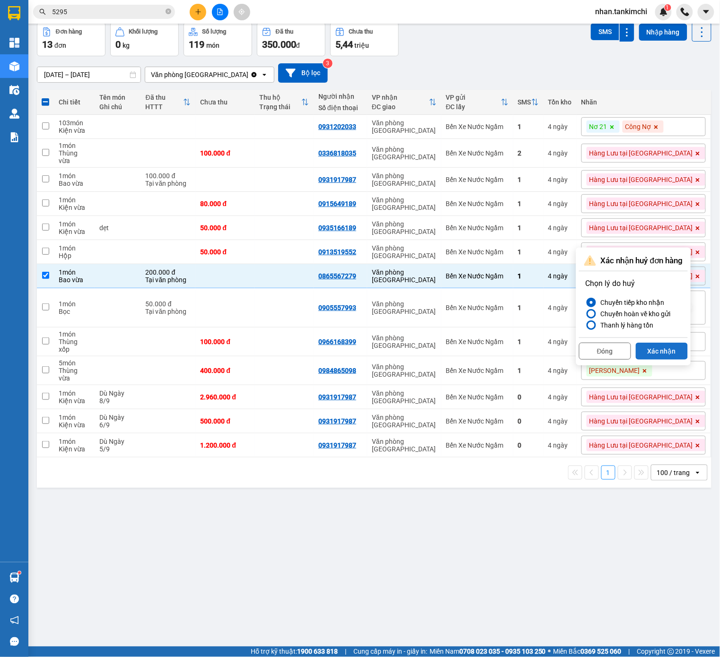
click at [670, 343] on button "Xác nhận" at bounding box center [661, 351] width 52 height 17
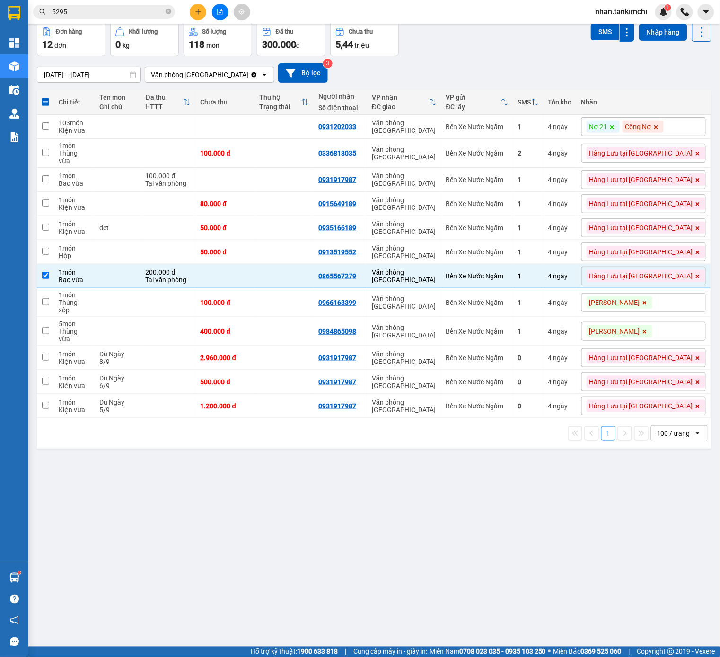
click at [702, 301] on div "[PERSON_NAME]" at bounding box center [643, 302] width 124 height 19
click at [684, 322] on div "[PERSON_NAME]" at bounding box center [643, 331] width 124 height 19
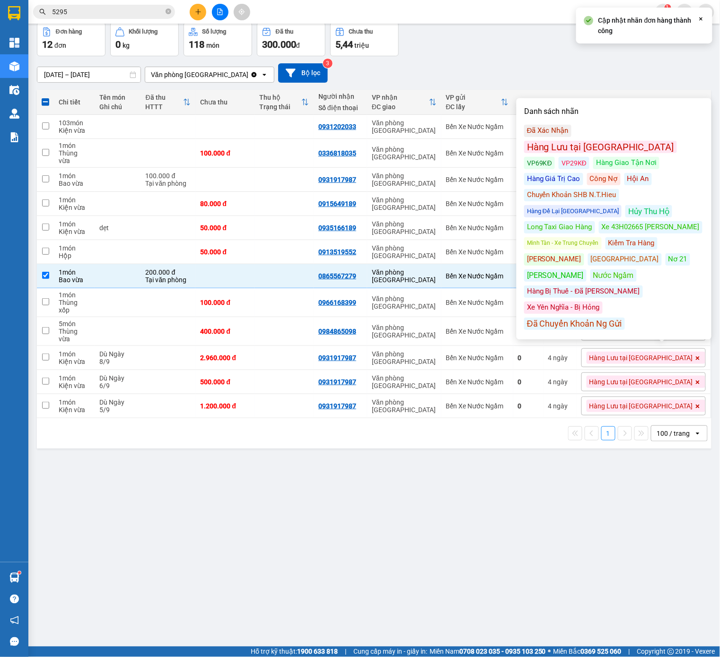
click at [625, 370] on tr "1 món Kiện vừa Dù Ngày 6/9 500.000 đ 0931917987 Văn phòng Đà Nẵng Bến Xe Nước N…" at bounding box center [374, 382] width 674 height 24
checkbox input "true"
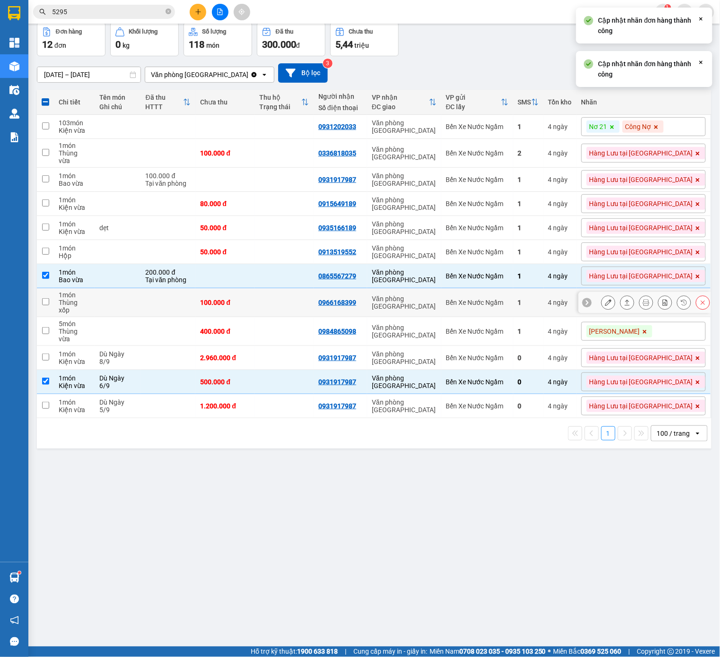
click at [603, 305] on tr "1 món Thùng xốp 100.000 đ 0966168399 Văn phòng Đà Nẵng Bến Xe Nước Ngầm 1 4 ngà…" at bounding box center [374, 302] width 674 height 29
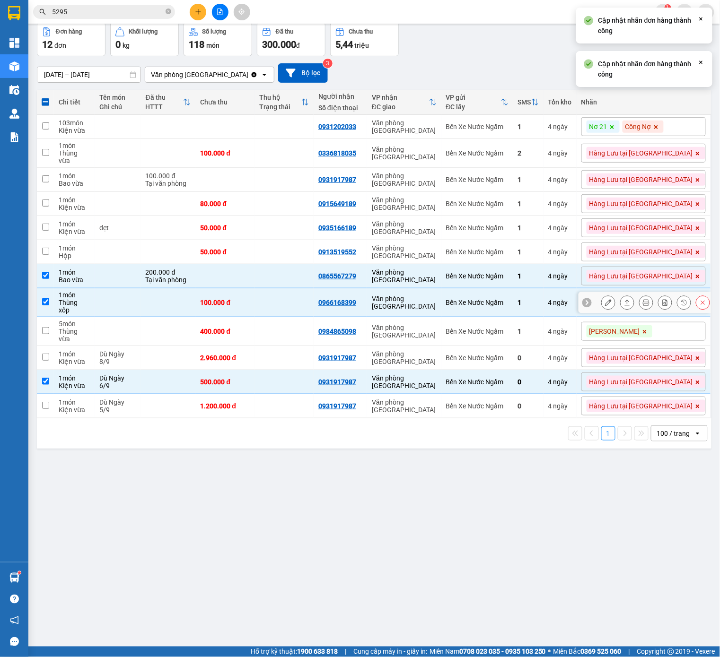
click at [702, 302] on icon at bounding box center [702, 302] width 7 height 7
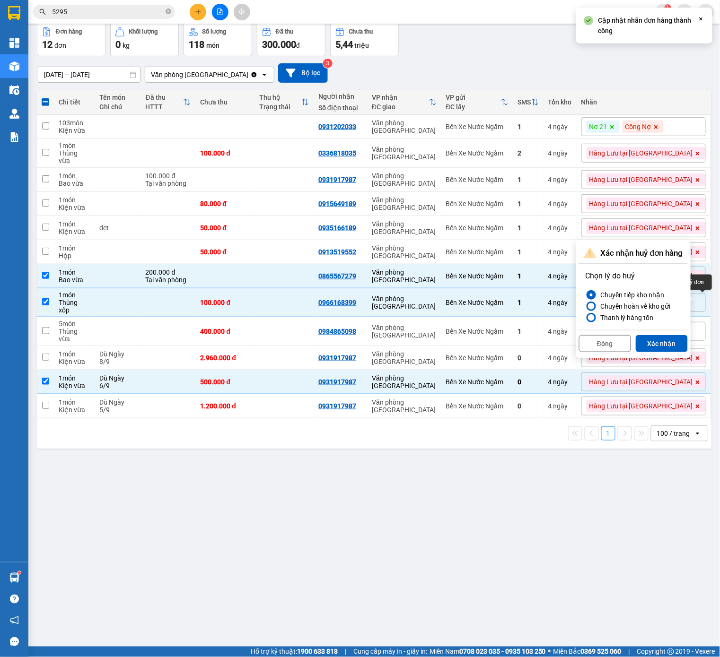
click at [676, 335] on div "Đóng Xác nhận" at bounding box center [633, 342] width 109 height 25
click at [672, 339] on button "Xác nhận" at bounding box center [661, 343] width 52 height 17
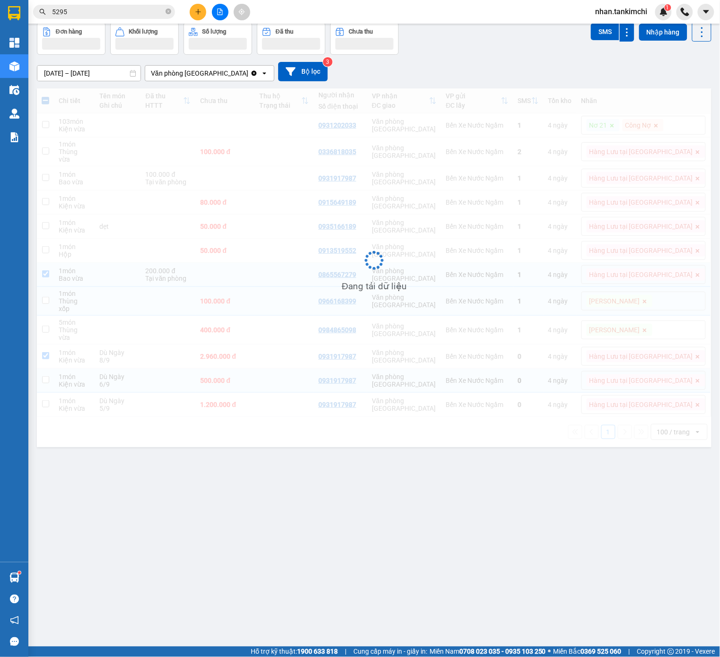
checkbox input "false"
checkbox input "true"
checkbox input "false"
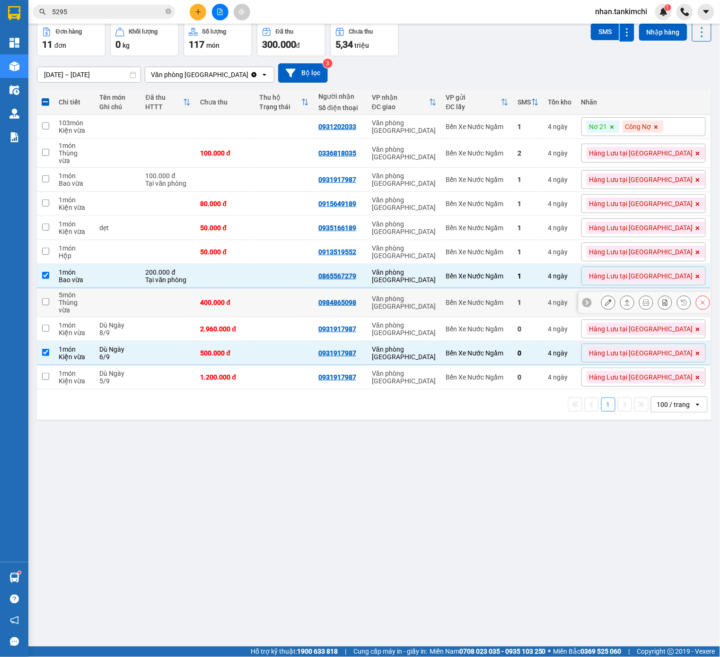
click at [703, 299] on icon at bounding box center [702, 302] width 7 height 7
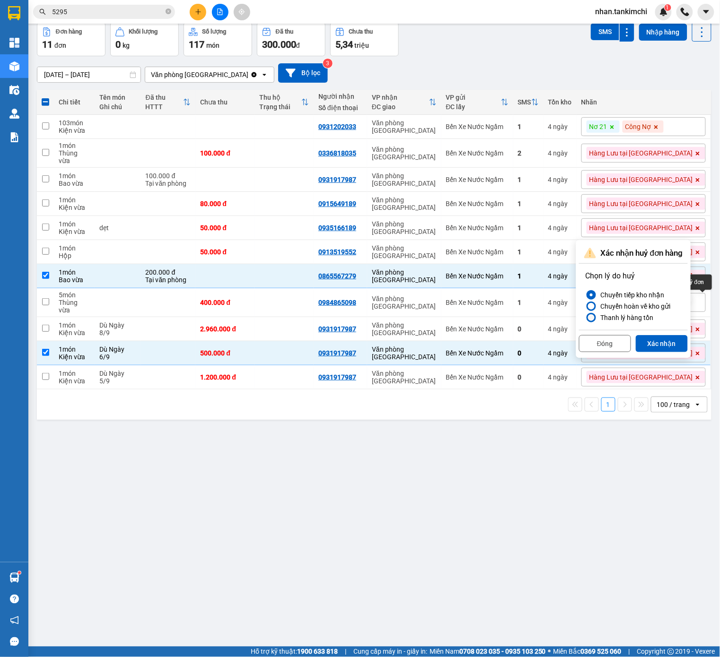
click at [668, 330] on div "Đóng Xác nhận" at bounding box center [633, 342] width 109 height 25
click at [657, 339] on button "Xác nhận" at bounding box center [661, 343] width 52 height 17
checkbox input "true"
checkbox input "false"
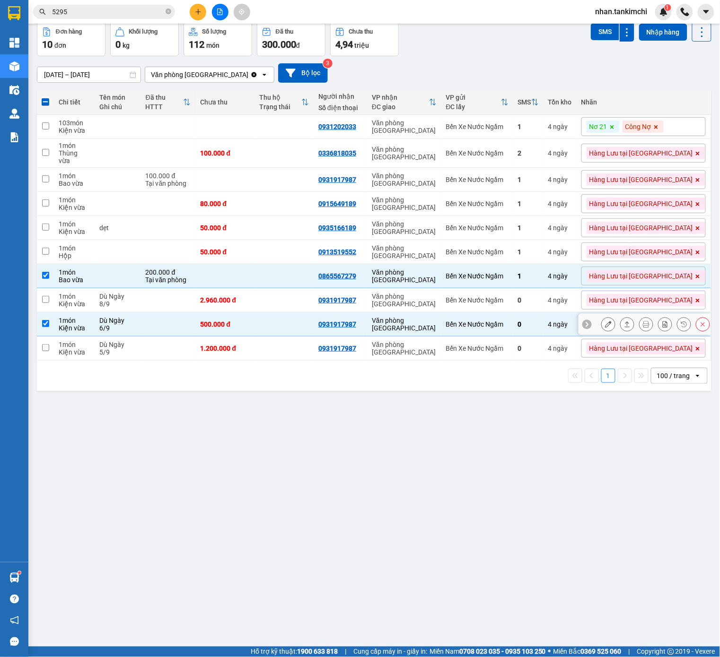
click at [490, 306] on td "Bến Xe Nước Ngầm" at bounding box center [477, 300] width 72 height 24
checkbox input "true"
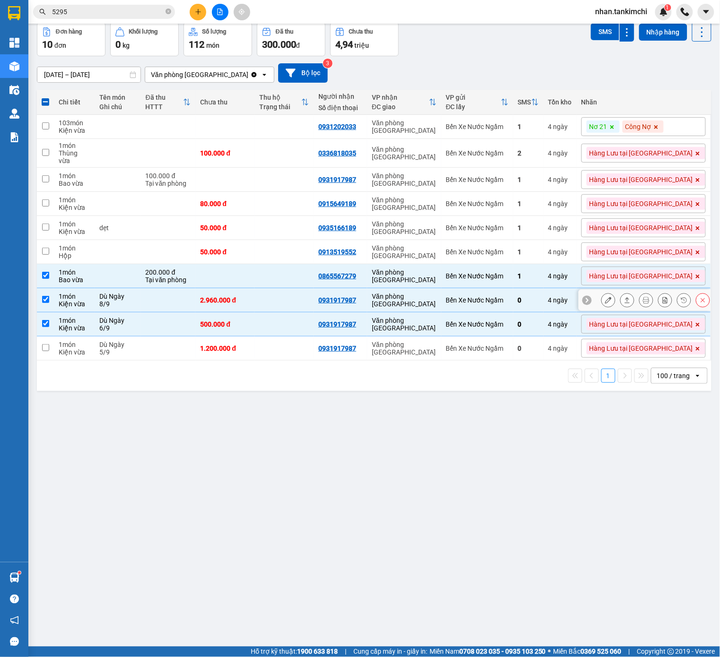
click at [475, 313] on td "Bến Xe Nước Ngầm" at bounding box center [477, 325] width 72 height 24
checkbox input "false"
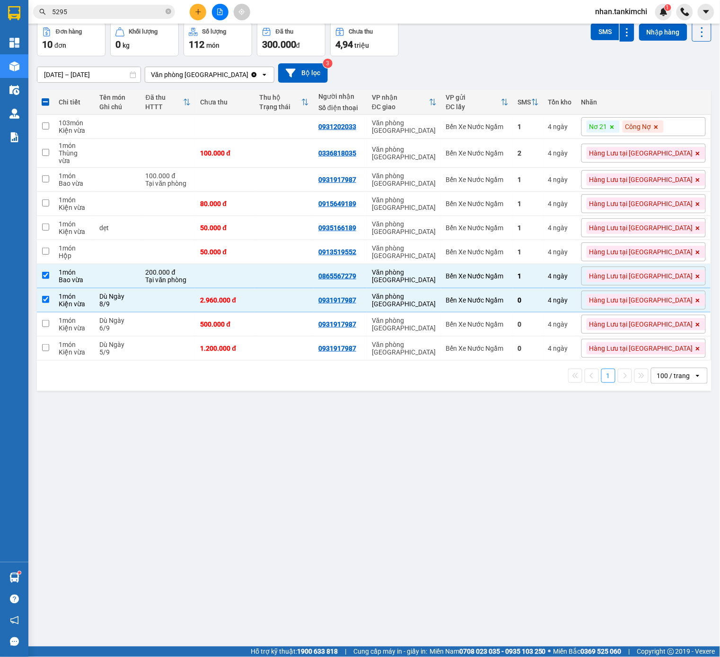
click at [150, 14] on input "5295" at bounding box center [108, 12] width 112 height 10
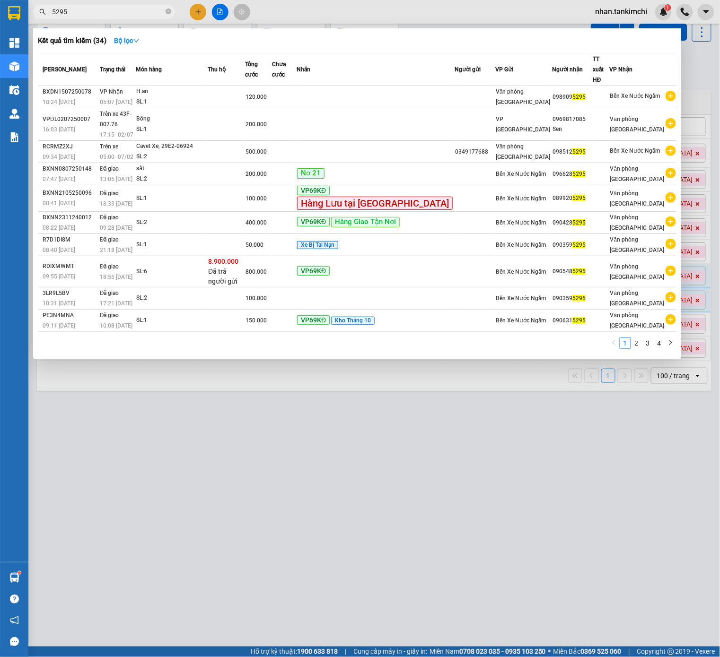
click at [150, 14] on input "5295" at bounding box center [108, 12] width 112 height 10
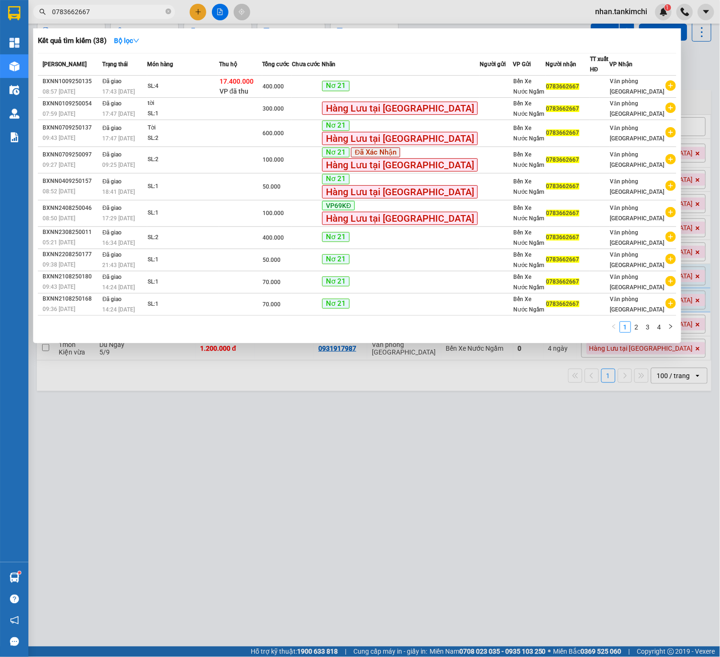
click at [120, 12] on input "0783662667" at bounding box center [108, 12] width 112 height 10
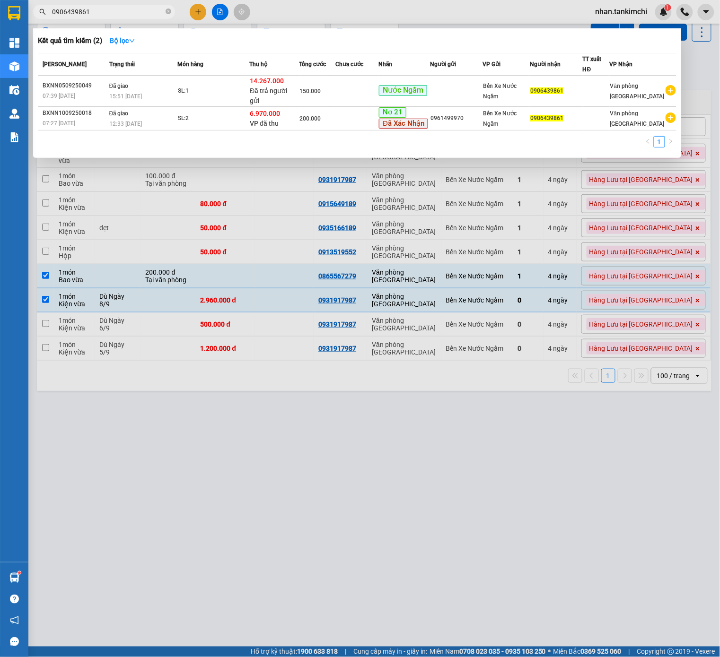
click at [147, 10] on input "0906439861" at bounding box center [108, 12] width 112 height 10
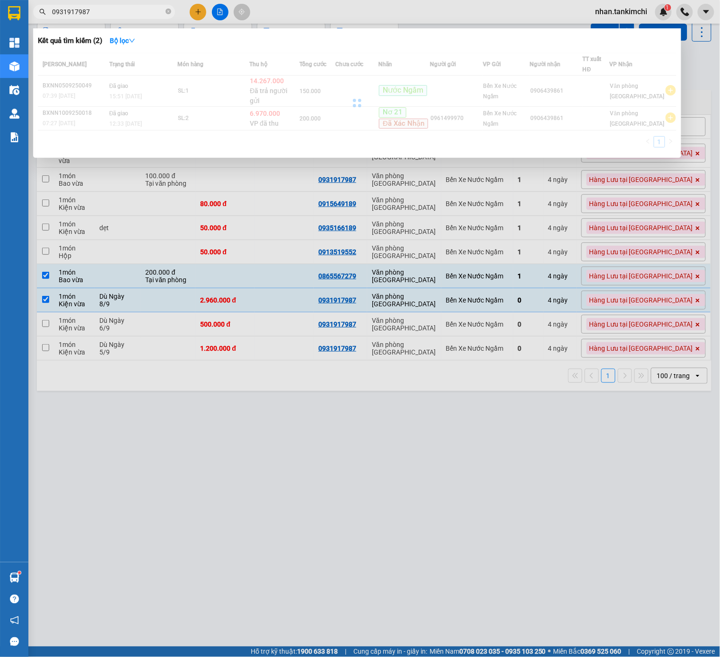
click at [147, 10] on input "0931917987" at bounding box center [108, 12] width 112 height 10
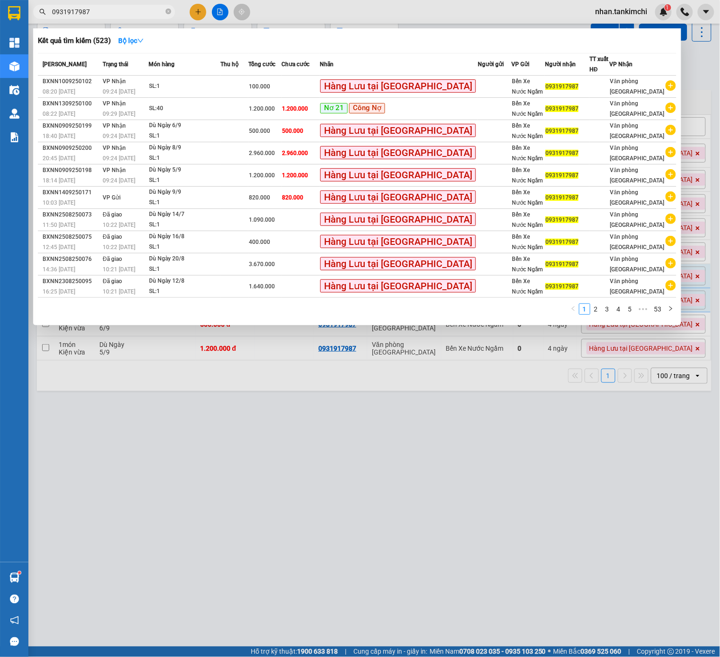
type input "0931917987"
click at [197, 16] on div at bounding box center [360, 328] width 720 height 657
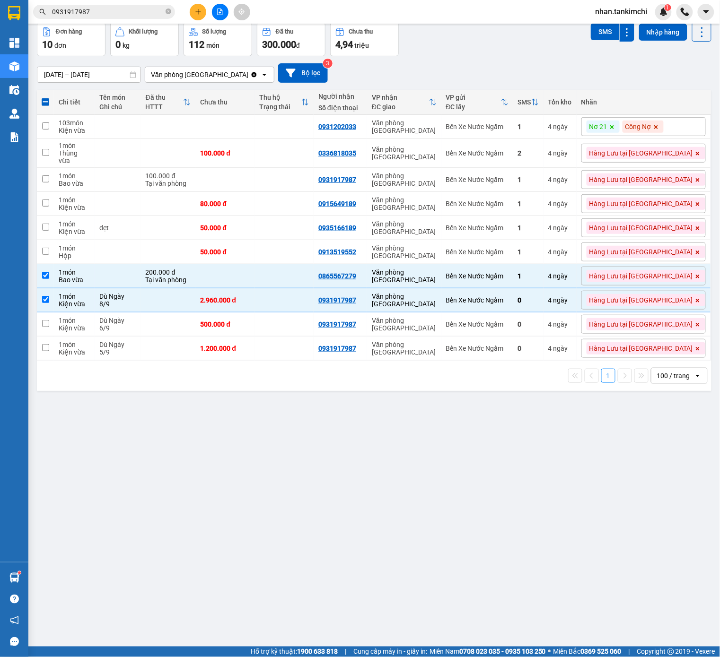
click at [197, 16] on button at bounding box center [198, 12] width 17 height 17
click at [233, 29] on div "Tạo đơn hàng" at bounding box center [230, 35] width 71 height 18
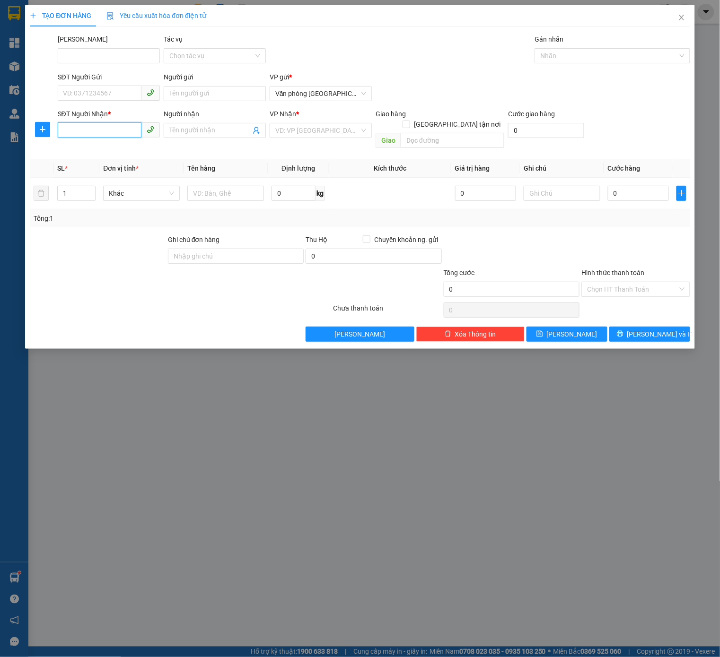
click at [96, 134] on input "SĐT Người Nhận *" at bounding box center [100, 129] width 84 height 15
type input "0931917987"
click at [294, 101] on div "VP gửi * Văn phòng Đà Nẵng" at bounding box center [320, 88] width 102 height 33
click at [303, 99] on span "Văn phòng [GEOGRAPHIC_DATA]" at bounding box center [320, 94] width 91 height 14
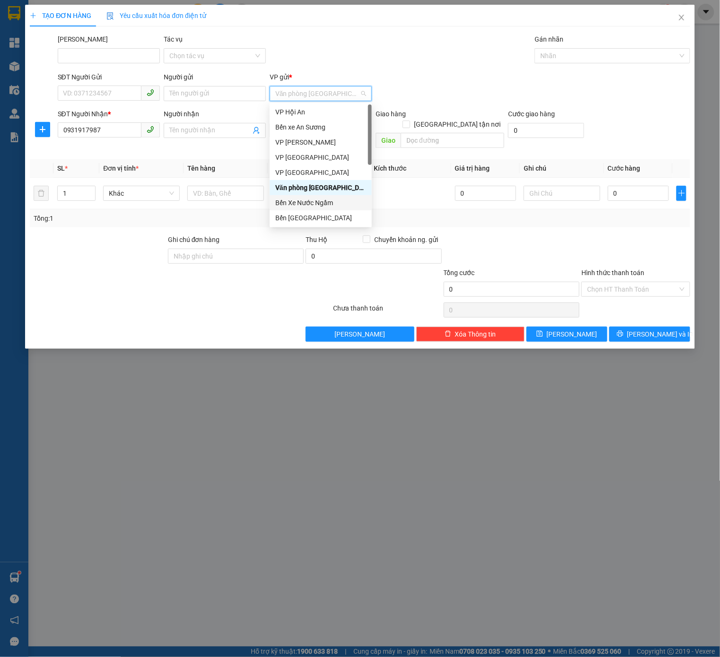
click at [320, 203] on div "Bến Xe Nước Ngầm" at bounding box center [320, 203] width 91 height 10
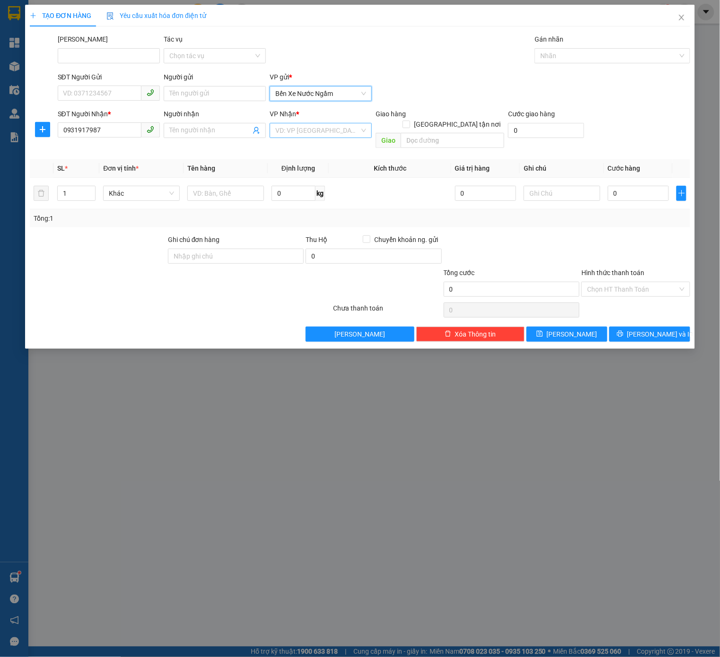
click at [330, 135] on input "search" at bounding box center [317, 130] width 84 height 14
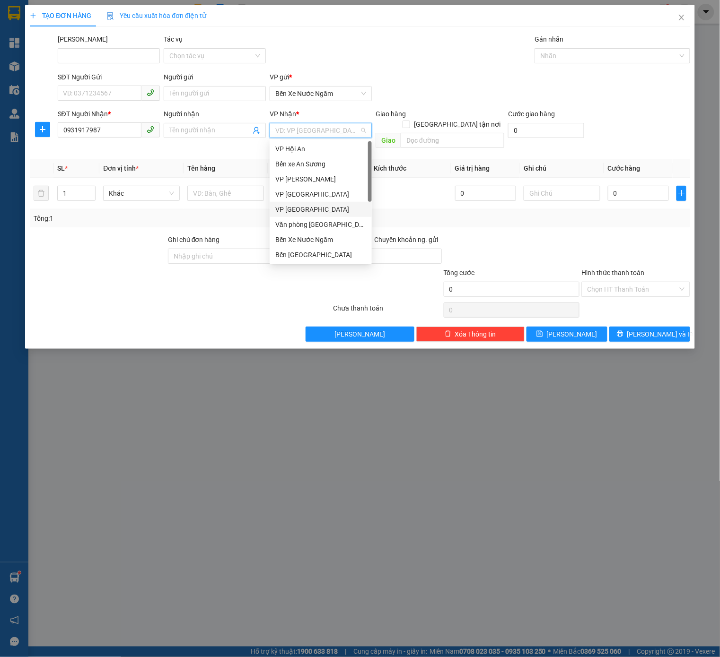
click at [317, 222] on div "Văn phòng [GEOGRAPHIC_DATA]" at bounding box center [320, 224] width 91 height 10
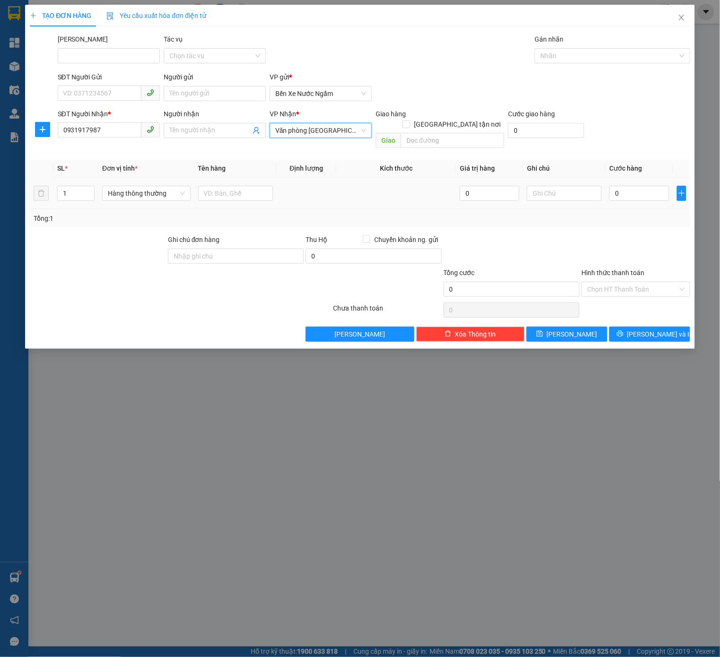
click at [126, 178] on td "Hàng thông thường" at bounding box center [146, 194] width 96 height 32
click at [144, 184] on div "Hàng thông thường" at bounding box center [146, 193] width 88 height 19
click at [145, 190] on div "Hàng thông thường" at bounding box center [146, 193] width 88 height 19
click at [155, 187] on span "Hàng thông thường" at bounding box center [146, 193] width 77 height 14
type input "ki"
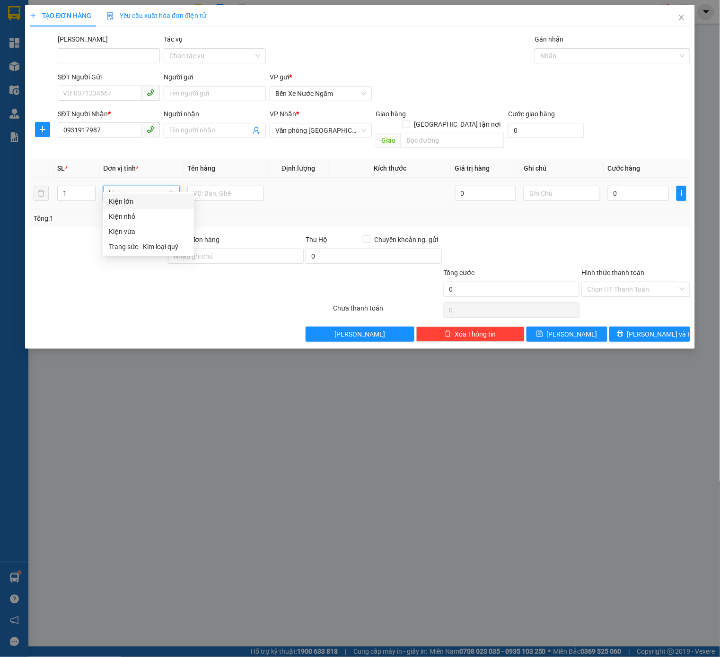
click at [145, 233] on div "Kiện vừa" at bounding box center [148, 231] width 79 height 10
click at [226, 186] on input "text" at bounding box center [225, 193] width 77 height 15
type input "Dù Ngày 12/9"
click at [614, 188] on input "0" at bounding box center [638, 193] width 61 height 15
type input "01"
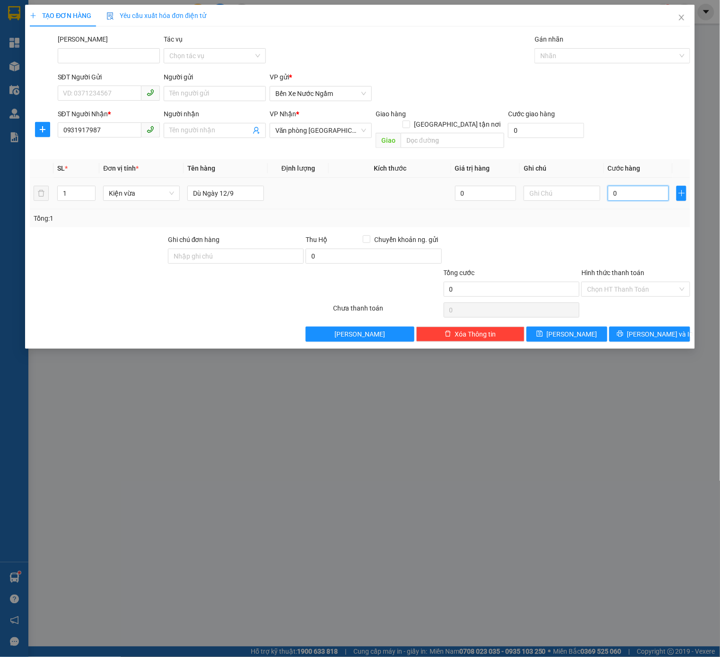
type input "1"
type input "015"
type input "15"
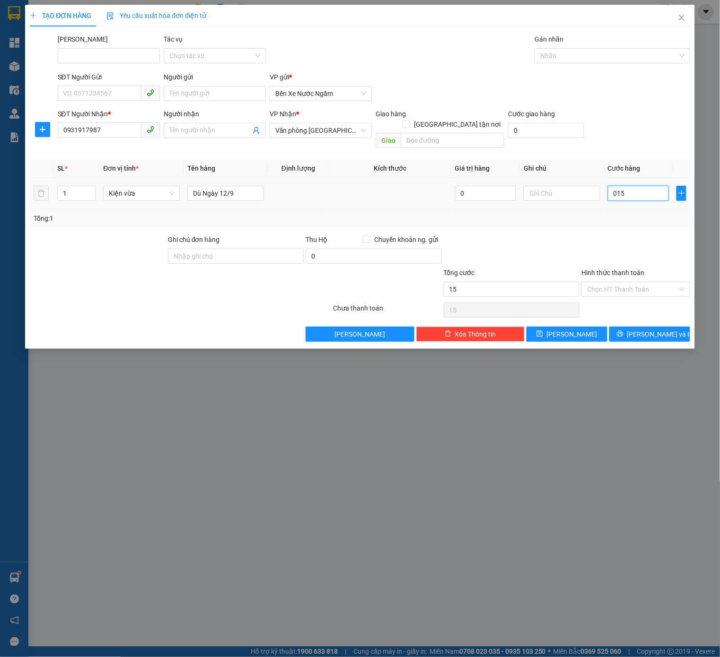
type input "0.150"
type input "150"
type input "01.500"
type input "1.500"
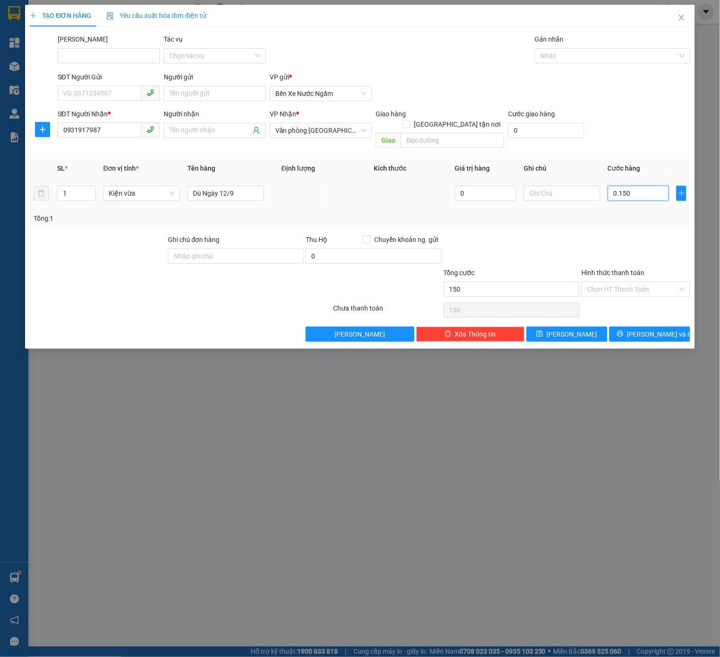
type input "1.500"
type input "015.000"
type input "15.000"
type input "0.150.000"
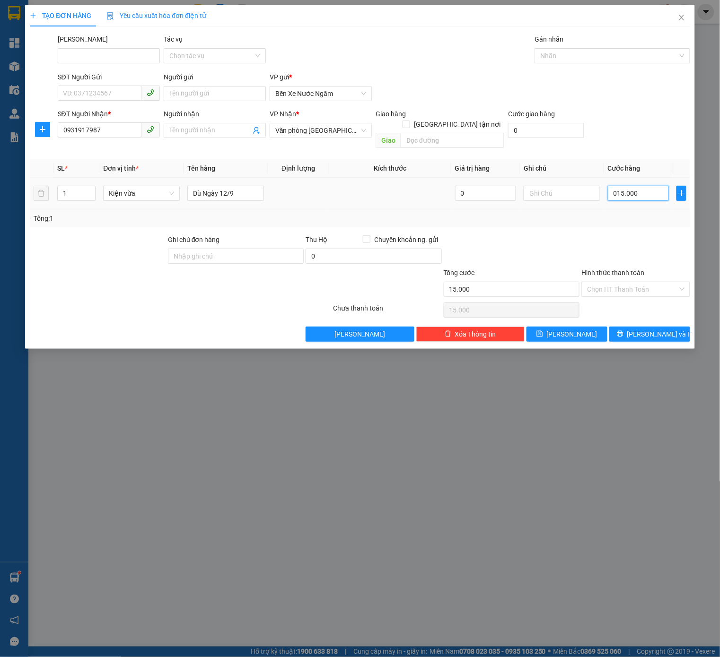
type input "150.000"
click at [613, 129] on div "SĐT Người Nhận * 0931917987 Người nhận Tên người nhận VP Nhận * Văn phòng Đà Nẵ…" at bounding box center [374, 130] width 636 height 43
click at [602, 33] on div "TẠO ĐƠN HÀNG Yêu cầu xuất hóa đơn điện tử Transit Pickup Surcharge Ids Transit …" at bounding box center [360, 173] width 660 height 337
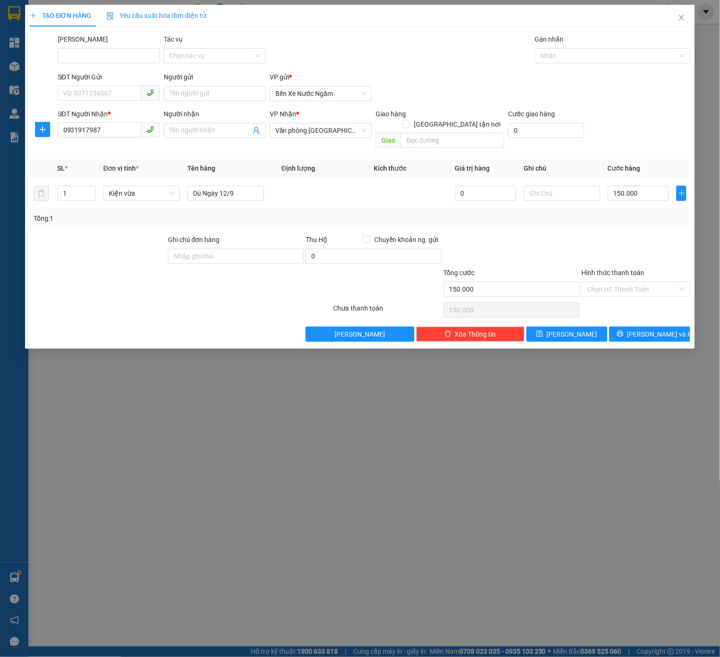
click at [597, 41] on div "Gán nhãn" at bounding box center [611, 41] width 155 height 14
click at [601, 48] on div "Nhãn" at bounding box center [611, 55] width 155 height 15
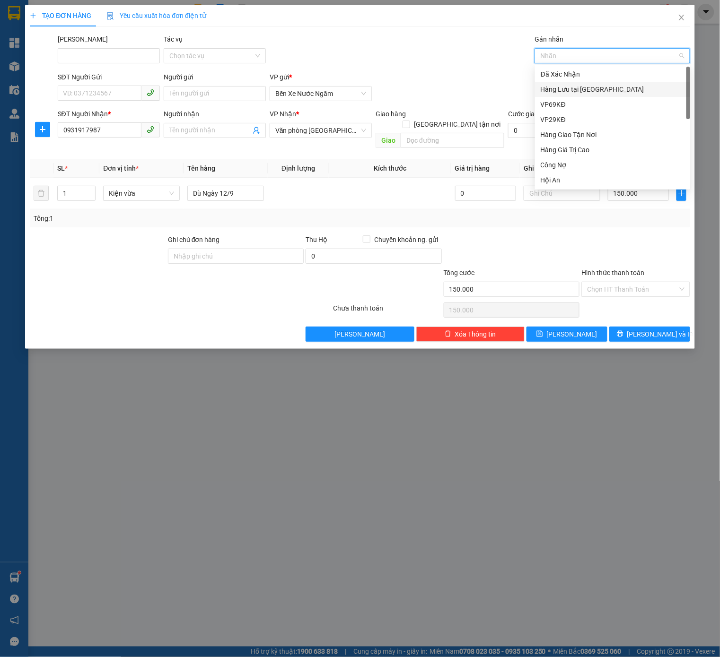
click at [598, 90] on div "Hàng Lưu tại [GEOGRAPHIC_DATA]" at bounding box center [612, 89] width 144 height 10
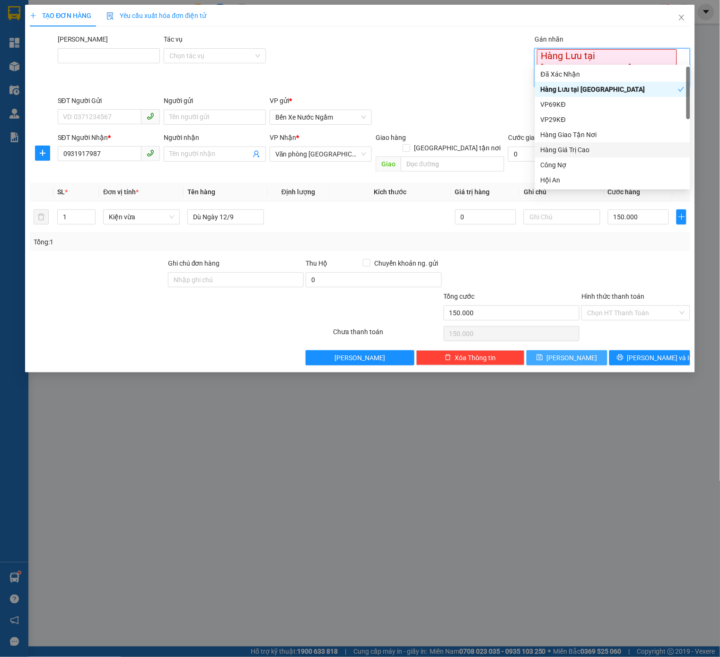
click at [577, 353] on span "[PERSON_NAME]" at bounding box center [572, 358] width 51 height 10
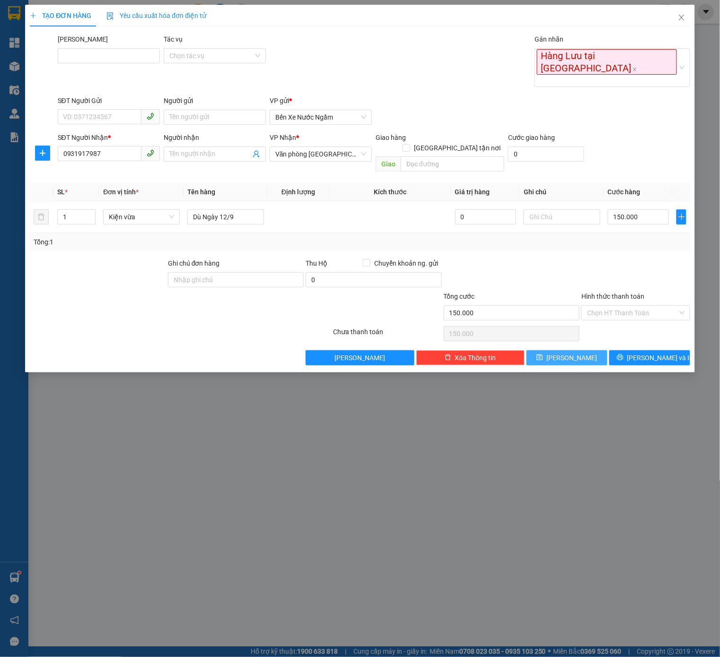
type input "0"
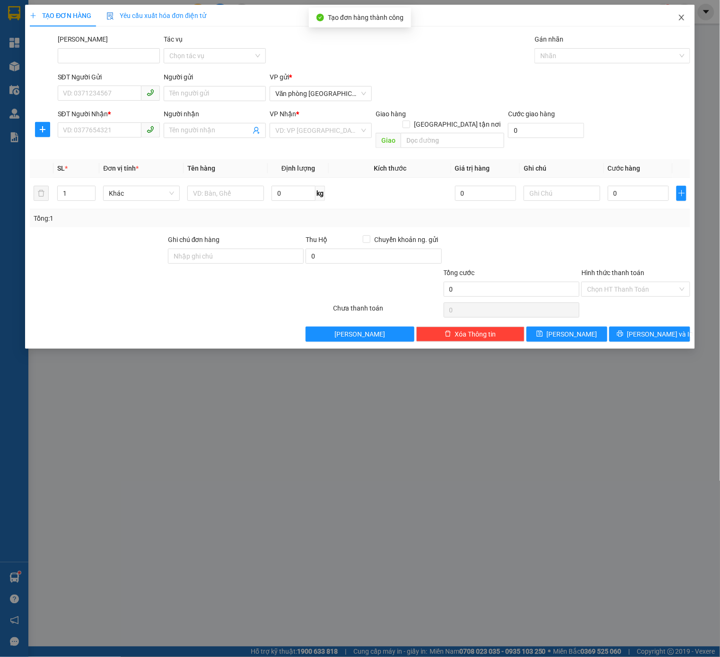
click at [687, 20] on span "Close" at bounding box center [681, 18] width 26 height 26
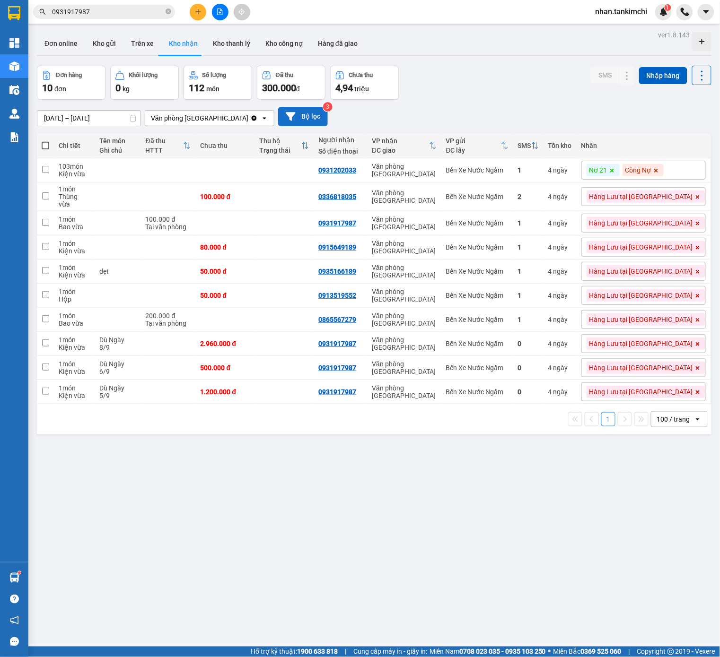
click at [290, 118] on button "Bộ lọc" at bounding box center [303, 116] width 50 height 19
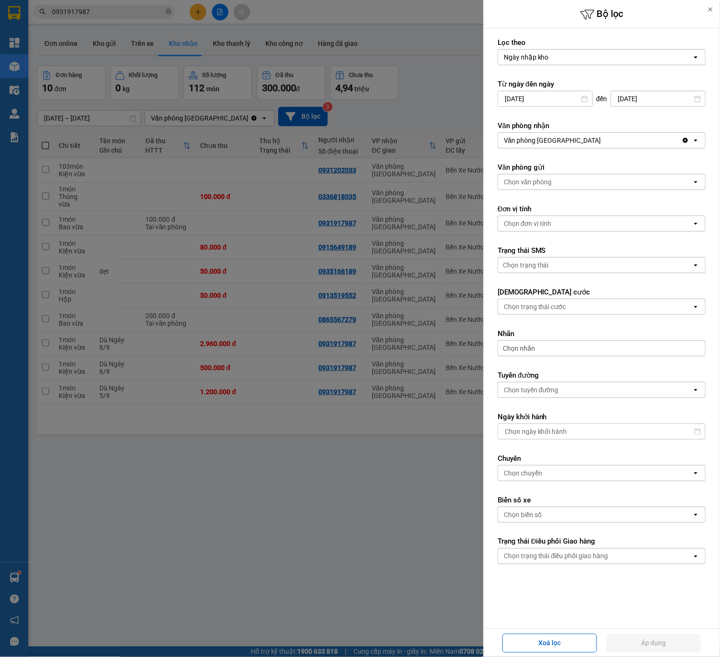
click at [428, 256] on div at bounding box center [360, 328] width 720 height 657
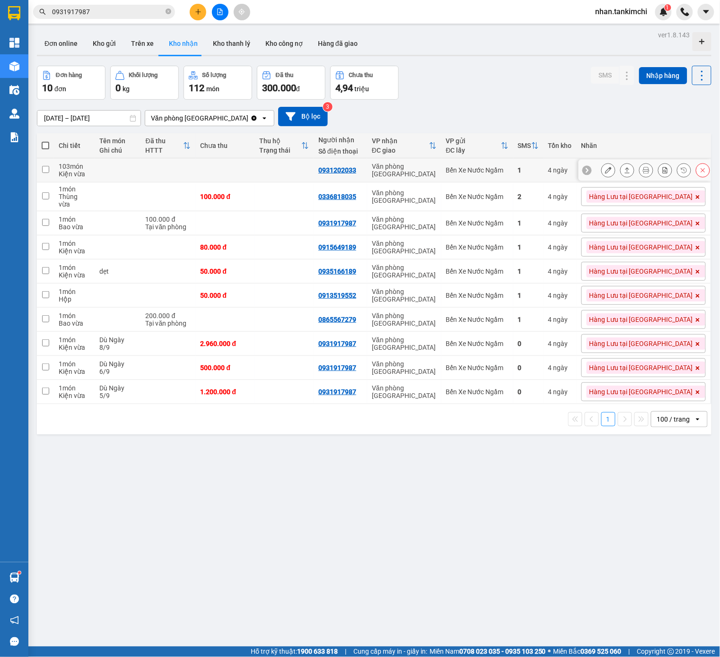
click at [614, 169] on button at bounding box center [607, 170] width 13 height 17
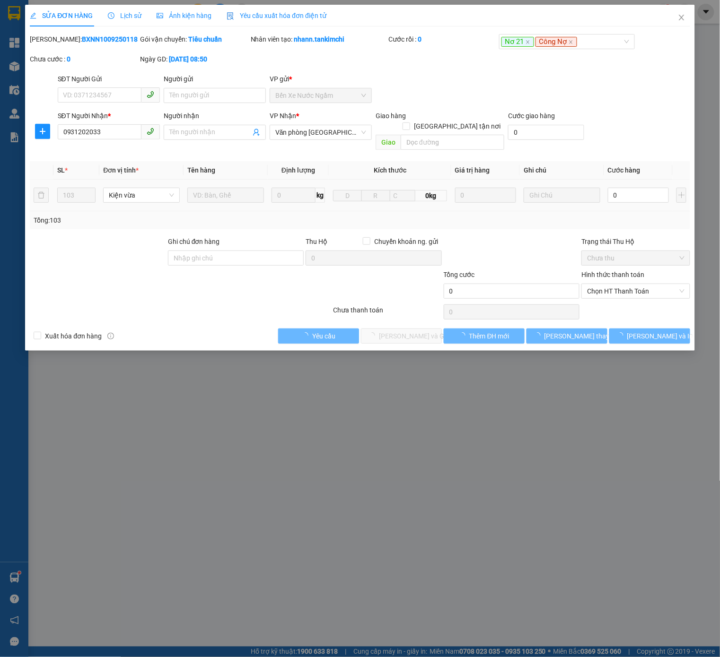
type input "0931202033"
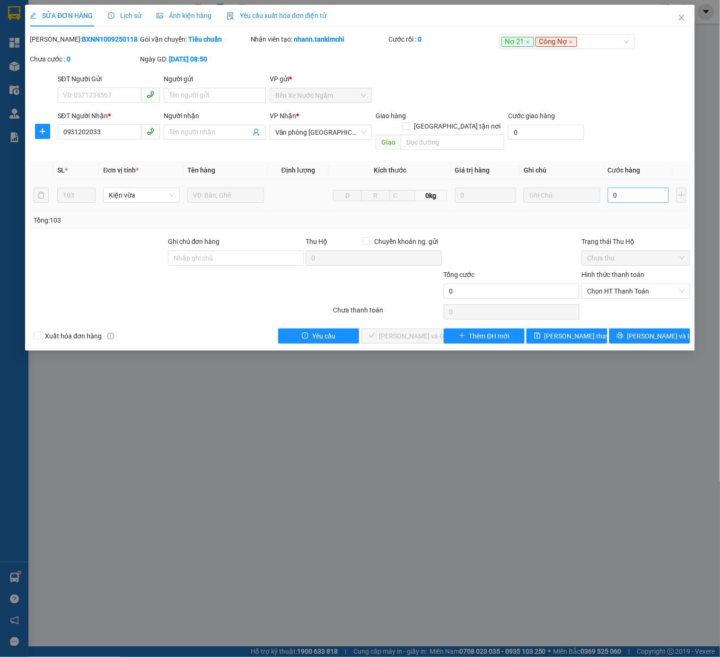
type input "3"
type input "30"
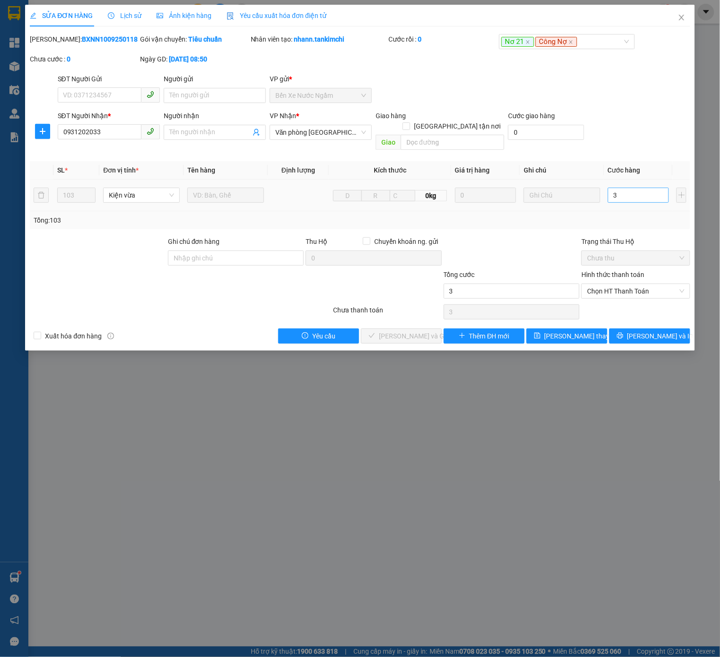
type input "30"
type input "309"
type input "3.090"
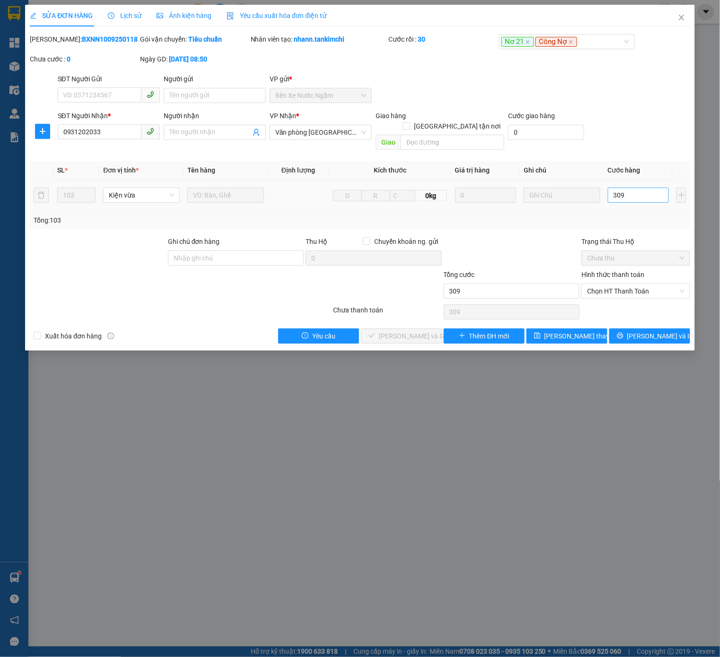
type input "3.090"
click at [577, 44] on span "Công Nợ" at bounding box center [556, 42] width 42 height 10
type input "3.090.000"
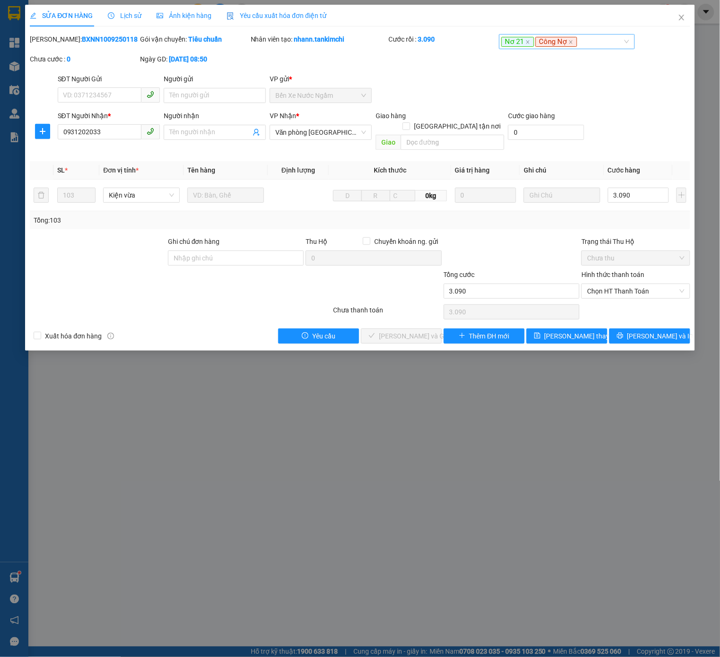
type input "3.090.000"
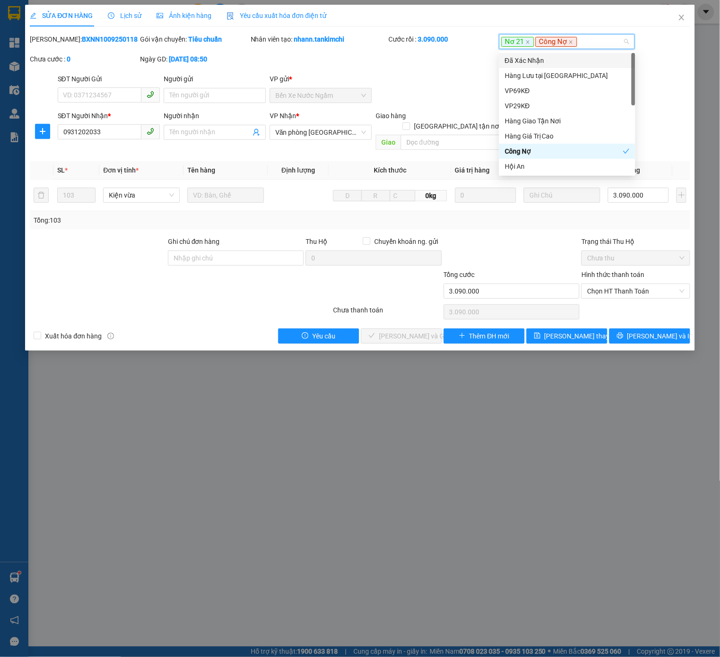
click at [577, 44] on span "Công Nợ" at bounding box center [556, 42] width 42 height 10
click at [573, 66] on div "Đã Xác Nhận" at bounding box center [567, 60] width 136 height 15
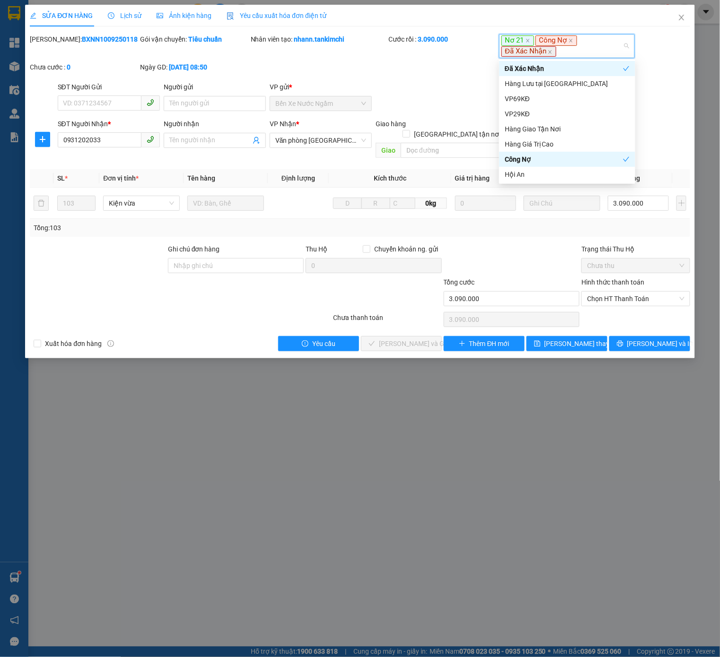
click at [566, 63] on div "Đã Xác Nhận" at bounding box center [563, 68] width 118 height 10
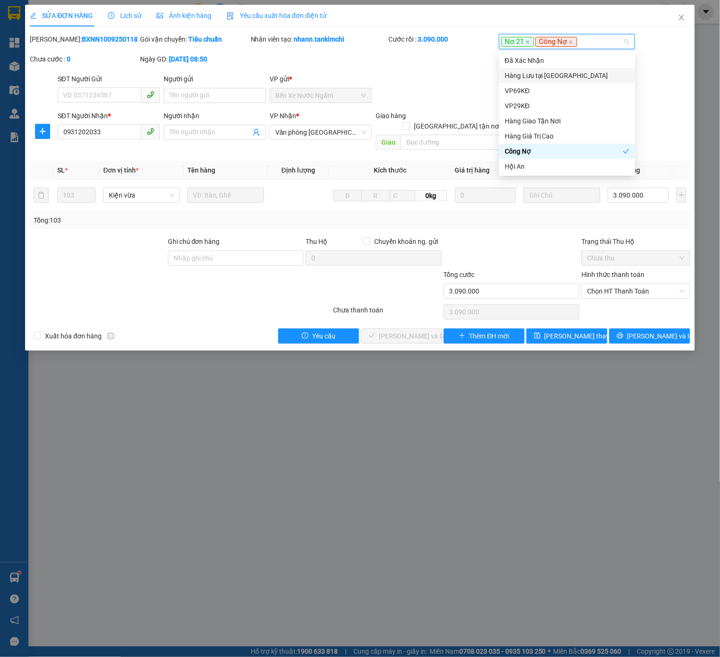
click at [563, 74] on div "Hàng Lưu tại [GEOGRAPHIC_DATA]" at bounding box center [566, 75] width 125 height 10
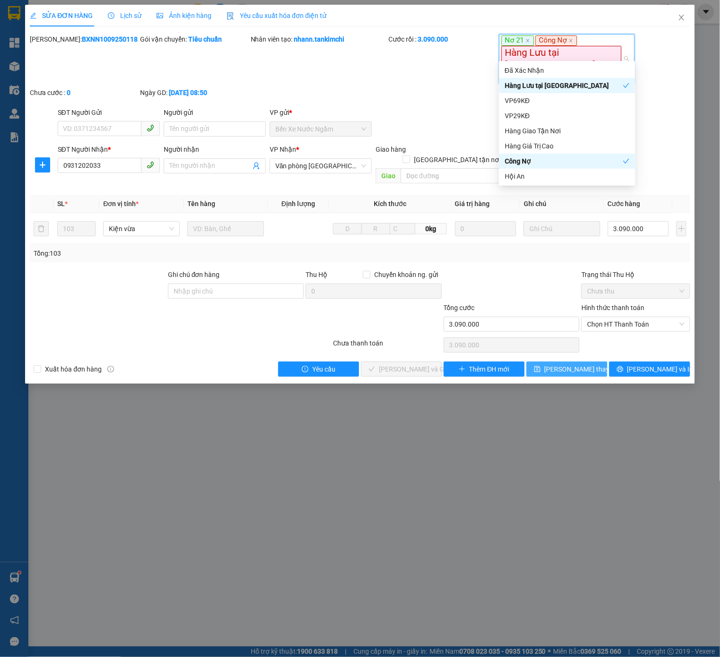
click at [563, 364] on span "[PERSON_NAME] thay đổi" at bounding box center [582, 369] width 76 height 10
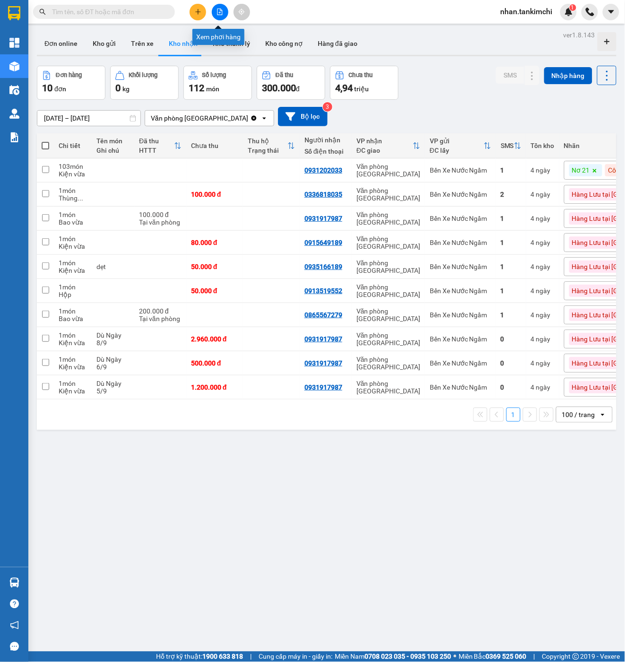
click at [226, 12] on button at bounding box center [220, 12] width 17 height 17
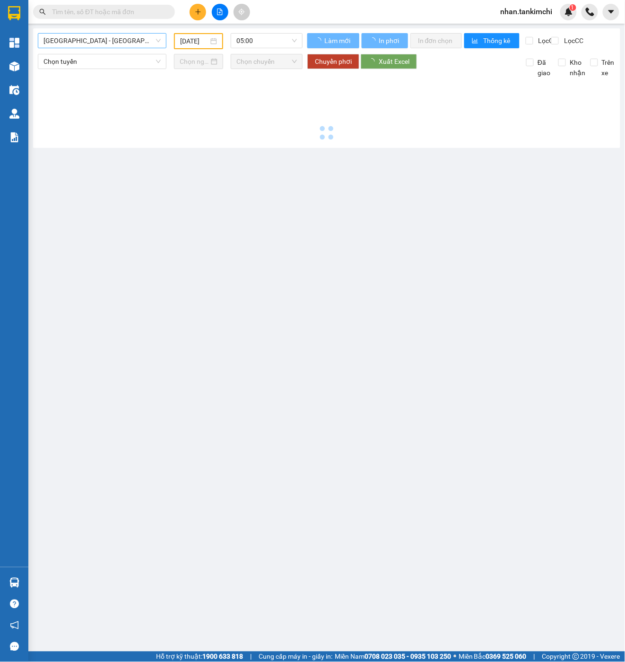
type input "[DATE]"
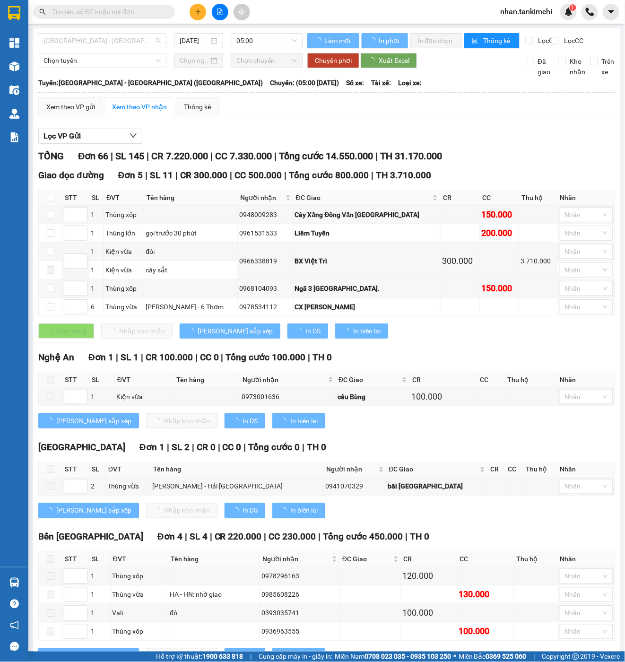
drag, startPoint x: 116, startPoint y: 37, endPoint x: 112, endPoint y: 87, distance: 50.3
click at [115, 37] on span "[GEOGRAPHIC_DATA] - [GEOGRAPHIC_DATA] ([GEOGRAPHIC_DATA])" at bounding box center [101, 41] width 117 height 14
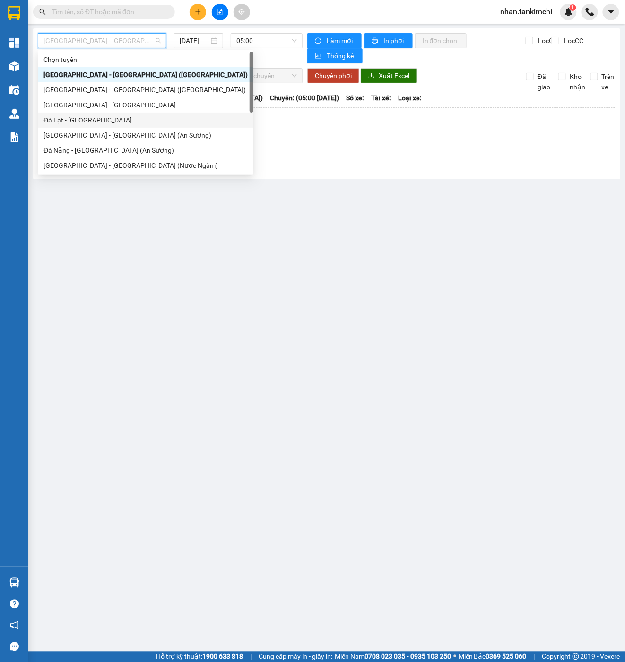
click at [98, 115] on div "Đà Lạt - [GEOGRAPHIC_DATA]" at bounding box center [145, 120] width 204 height 10
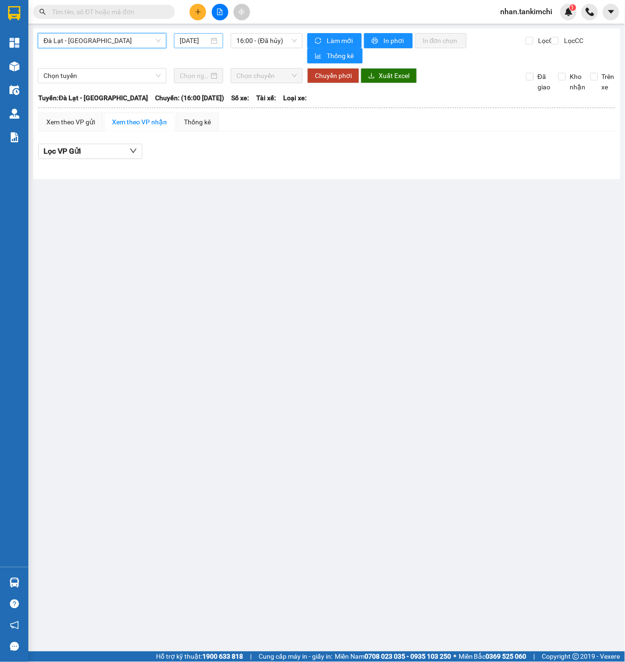
click at [208, 47] on div "[DATE]" at bounding box center [198, 40] width 49 height 15
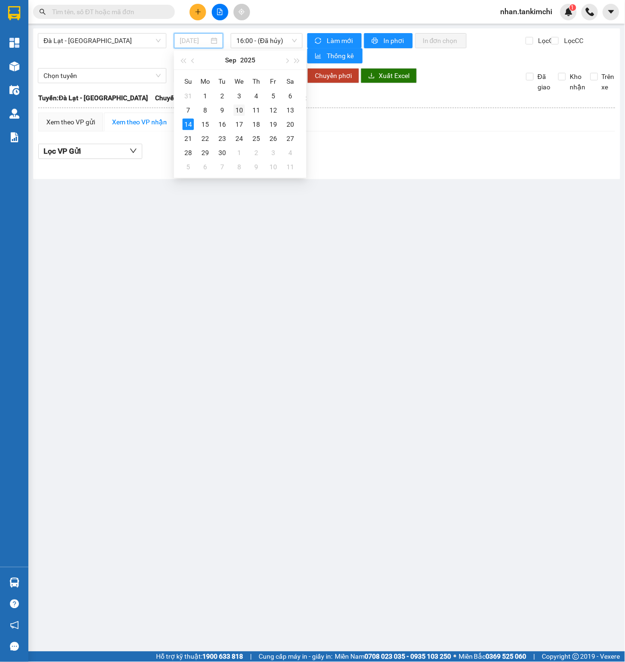
click at [238, 112] on div "10" at bounding box center [239, 109] width 11 height 11
type input "[DATE]"
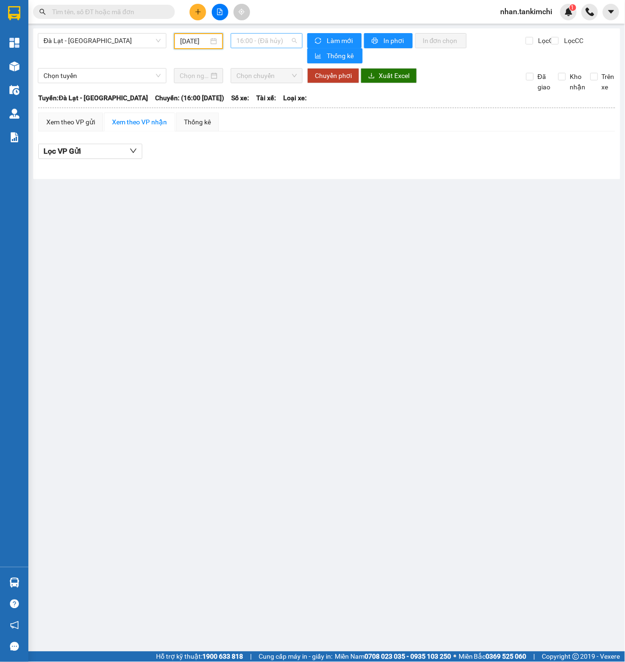
click at [269, 43] on span "16:00 - (Đã hủy)" at bounding box center [266, 41] width 61 height 14
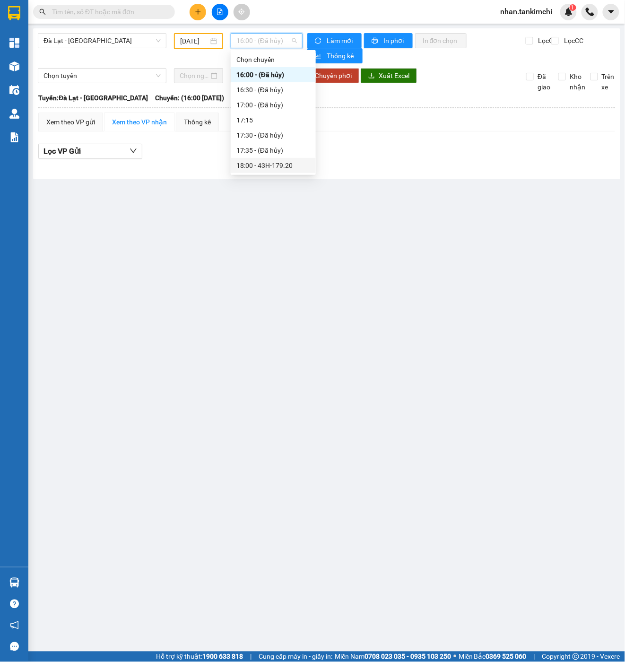
click at [280, 163] on div "18:00 - 43H-179.20" at bounding box center [273, 165] width 74 height 10
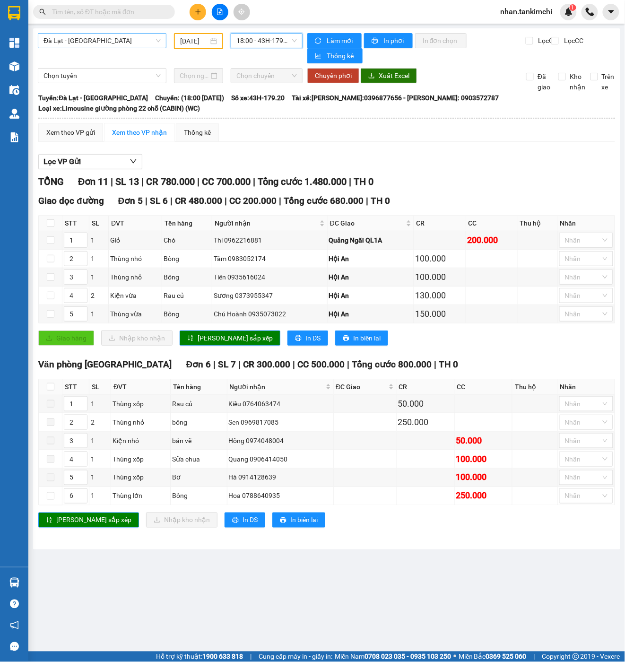
click at [114, 41] on span "Đà Lạt - [GEOGRAPHIC_DATA]" at bounding box center [101, 41] width 117 height 14
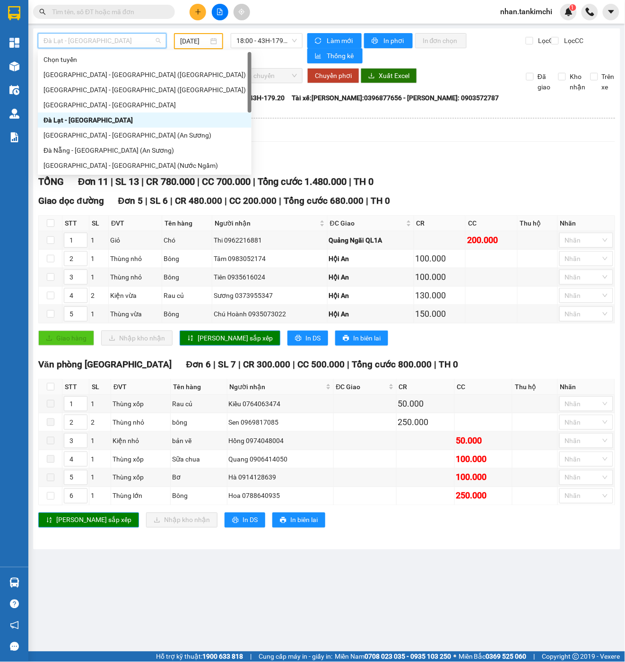
click at [91, 108] on div "[GEOGRAPHIC_DATA] - [GEOGRAPHIC_DATA]" at bounding box center [144, 105] width 202 height 10
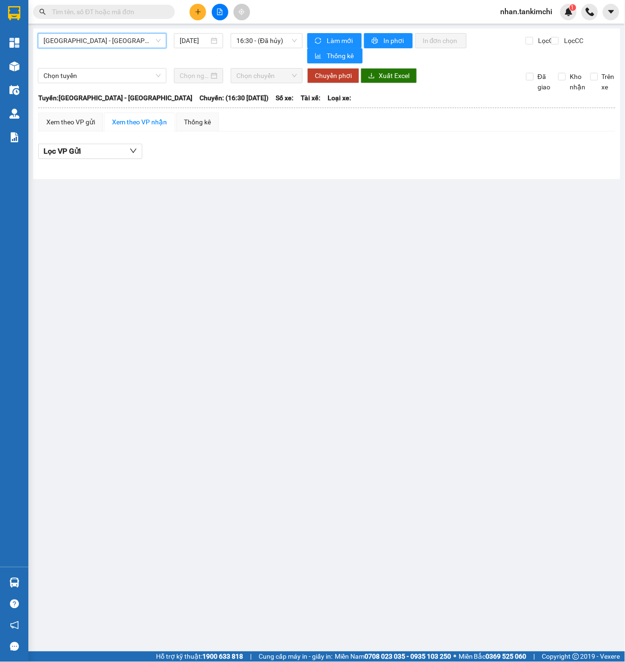
click at [199, 31] on div "Đà Nẵng - Đà Lạt Đà Nẵng - Đà Lạt 14/09/2025 16:30 - (Đã hủy) Làm mới In phơi I…" at bounding box center [326, 103] width 587 height 151
click at [213, 35] on div "[DATE]" at bounding box center [199, 40] width 38 height 10
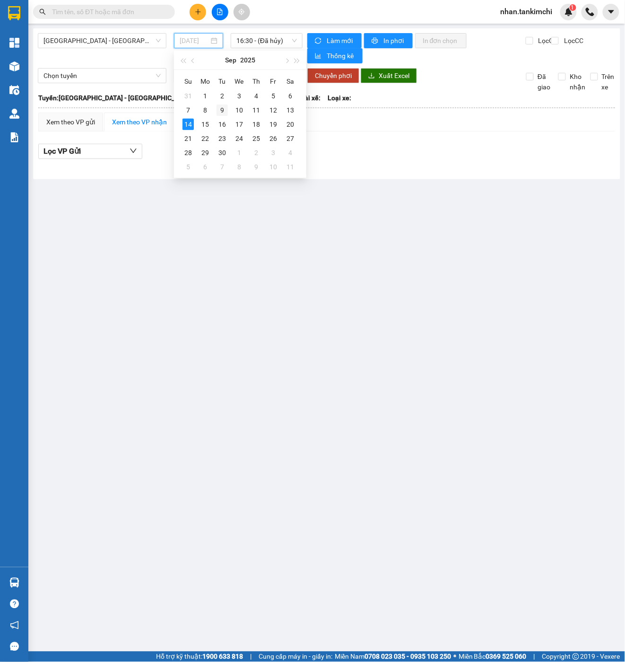
click at [222, 114] on div "9" at bounding box center [222, 109] width 11 height 11
type input "[DATE]"
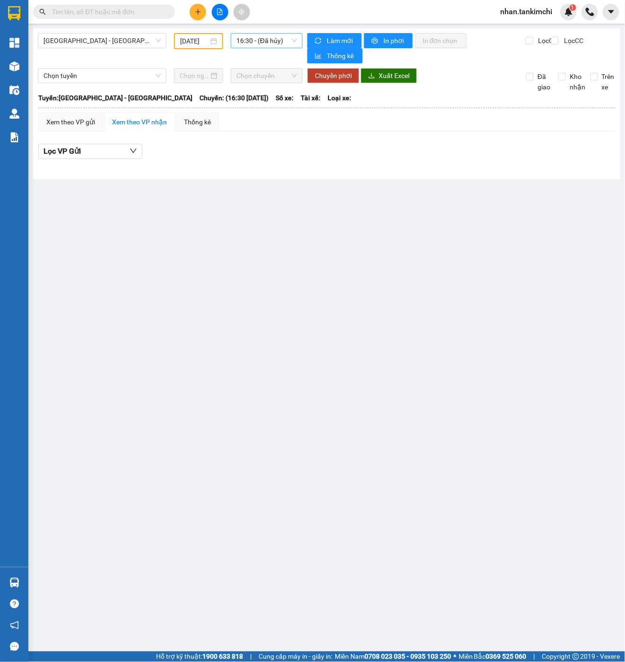
click at [256, 45] on span "16:30 - (Đã hủy)" at bounding box center [266, 41] width 61 height 14
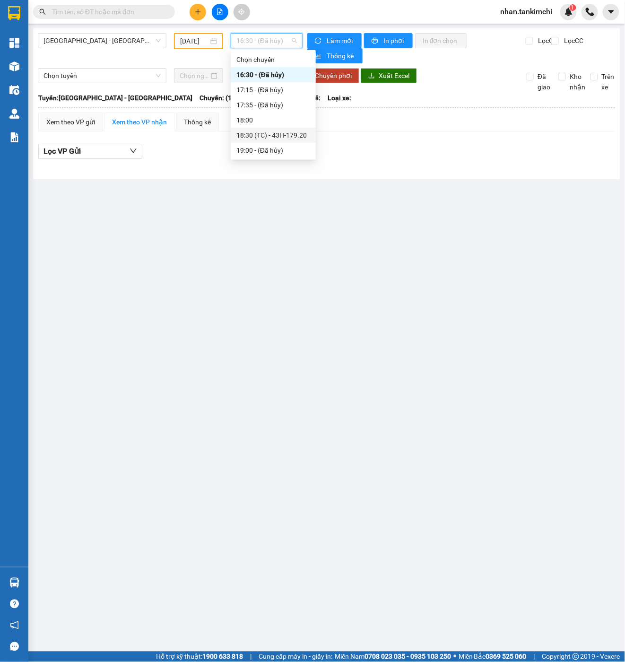
click at [280, 133] on div "18:30 (TC) - 43H-179.20" at bounding box center [273, 135] width 74 height 10
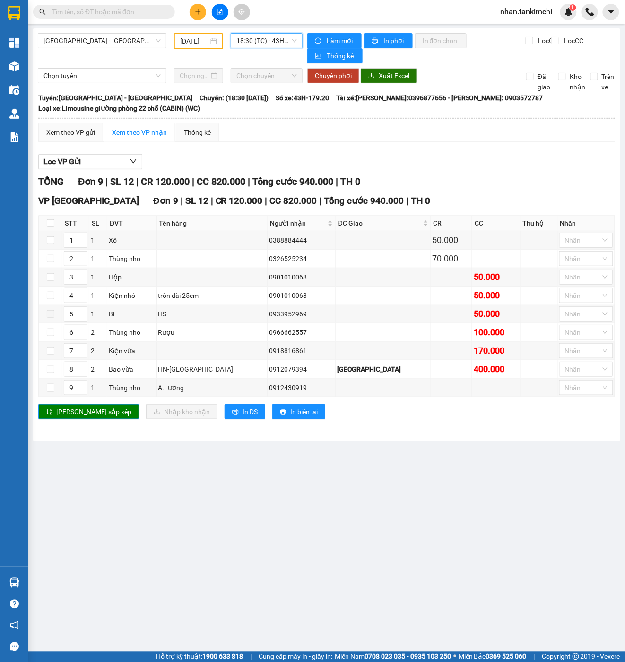
click at [198, 42] on input "[DATE]" at bounding box center [194, 41] width 28 height 10
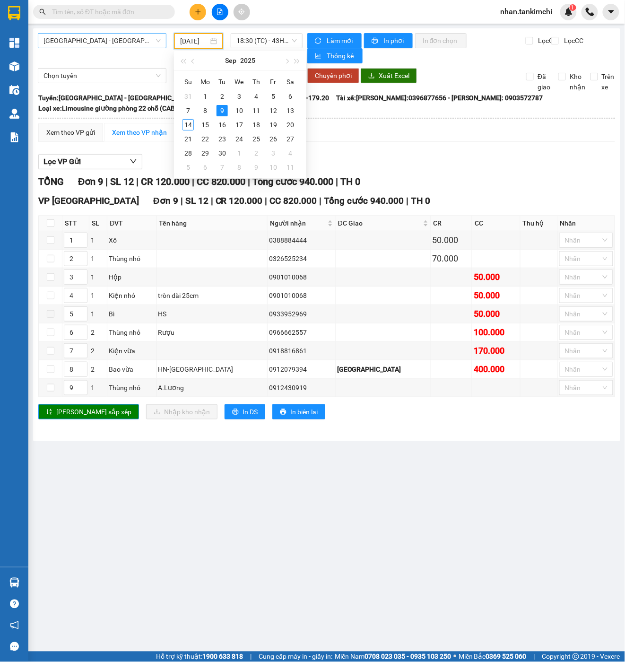
click at [119, 42] on span "[GEOGRAPHIC_DATA] - [GEOGRAPHIC_DATA]" at bounding box center [101, 41] width 117 height 14
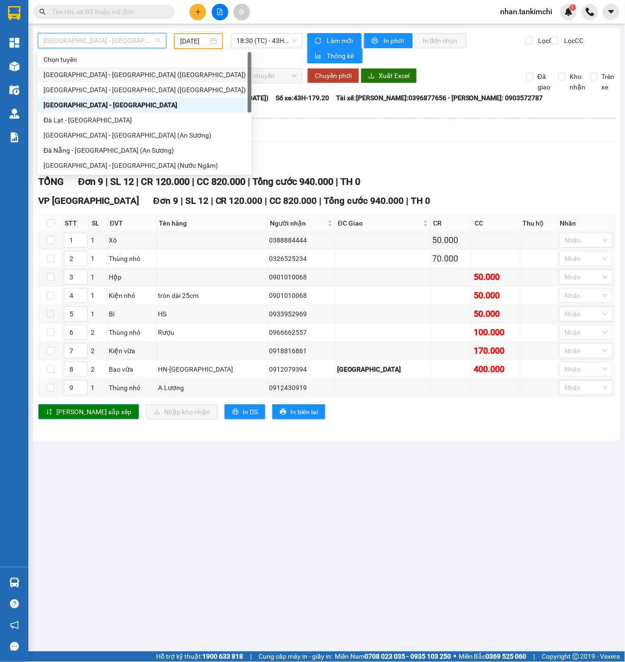
click at [122, 76] on div "[GEOGRAPHIC_DATA] - [GEOGRAPHIC_DATA] ([GEOGRAPHIC_DATA])" at bounding box center [144, 74] width 202 height 10
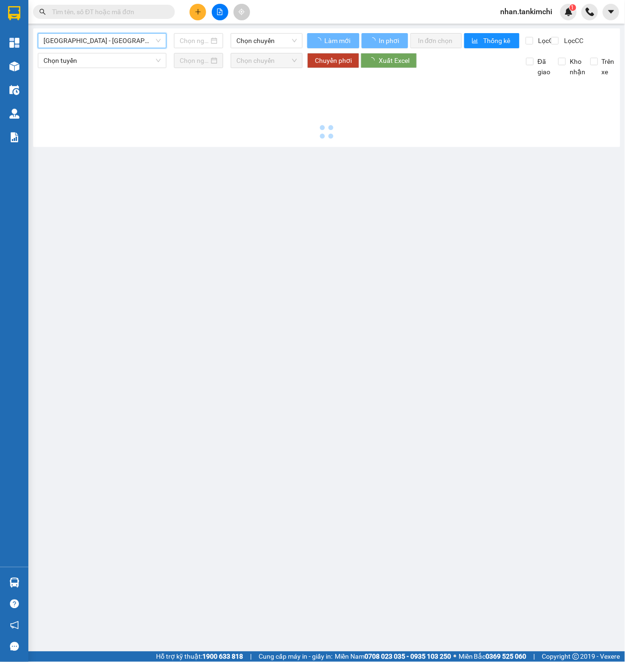
click at [193, 48] on div "Đà Nẵng - Hà Nội (Hàng) Đà Nẵng - Hà Nội (Hàng) Chọn chuyến" at bounding box center [170, 40] width 265 height 15
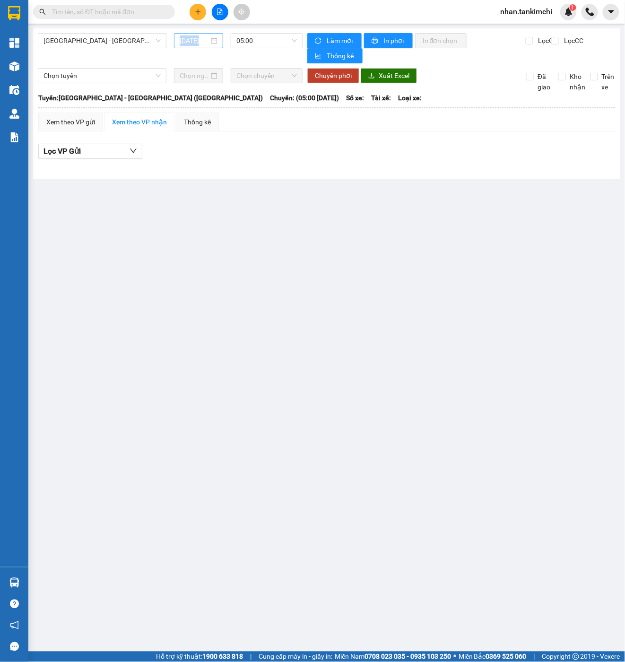
click at [193, 48] on div "Đà Nẵng - Hà Nội (Hàng) 14/09/2025 05:00" at bounding box center [170, 48] width 265 height 30
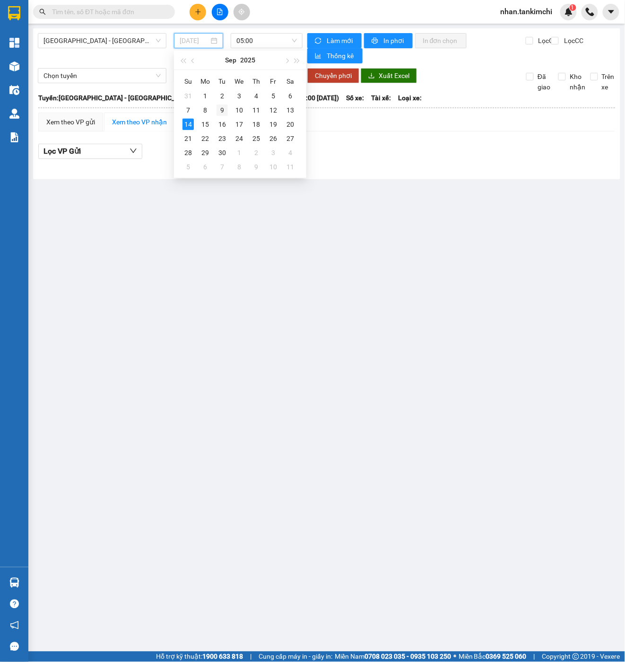
click at [220, 110] on div "9" at bounding box center [222, 109] width 11 height 11
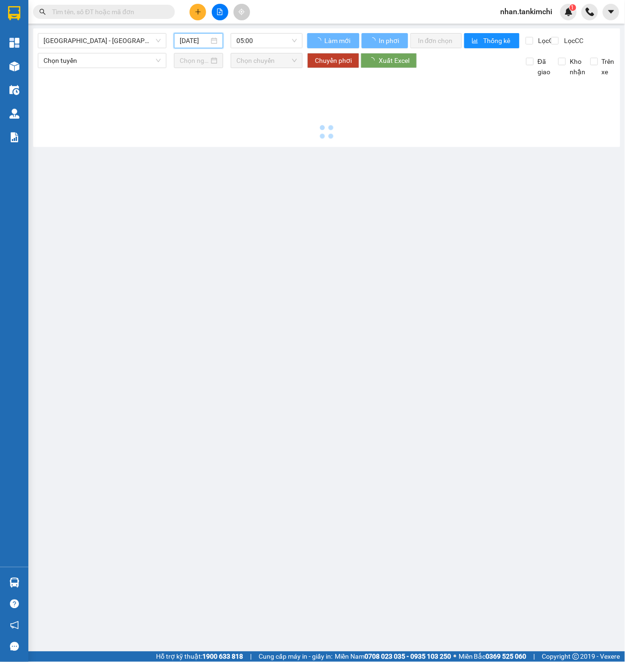
type input "[DATE]"
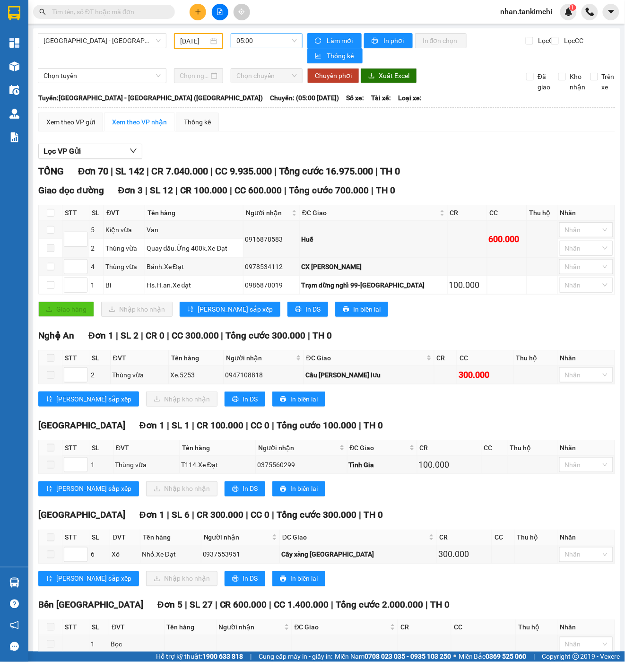
click at [263, 47] on div "05:00" at bounding box center [267, 40] width 72 height 15
click at [285, 127] on div "Xem theo VP gửi Xem theo VP nhận Thống kê" at bounding box center [326, 122] width 577 height 19
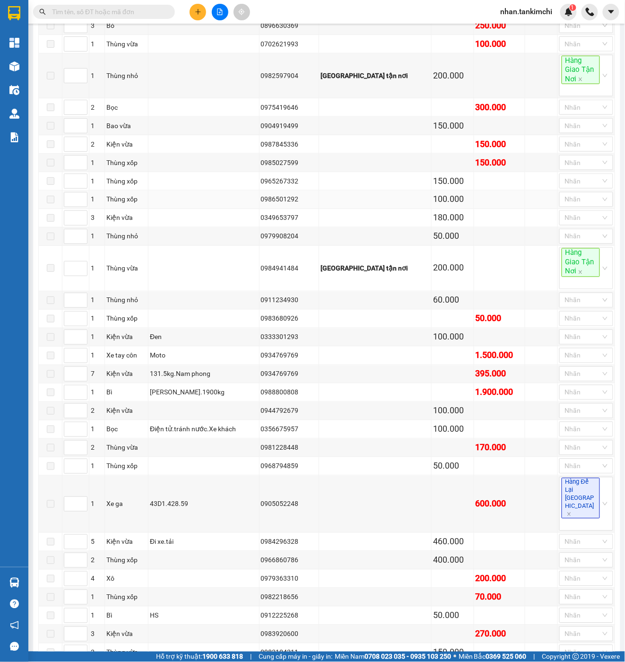
scroll to position [1279, 0]
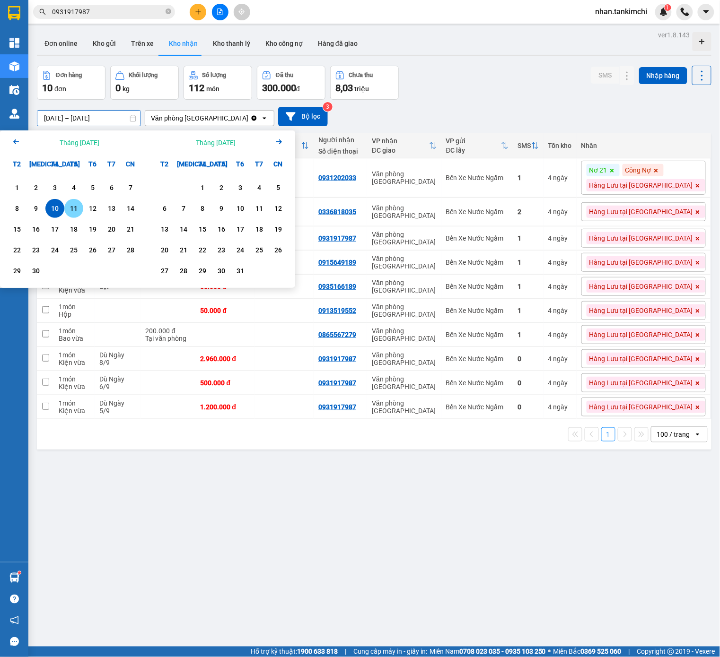
click at [74, 213] on div "11" at bounding box center [73, 208] width 13 height 11
type input "[DATE] – [DATE]"
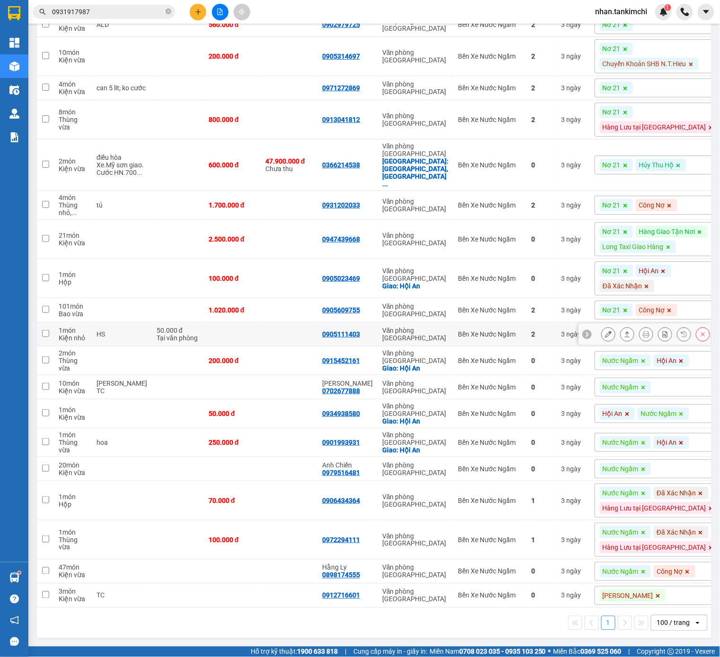
click at [701, 332] on icon at bounding box center [703, 334] width 4 height 4
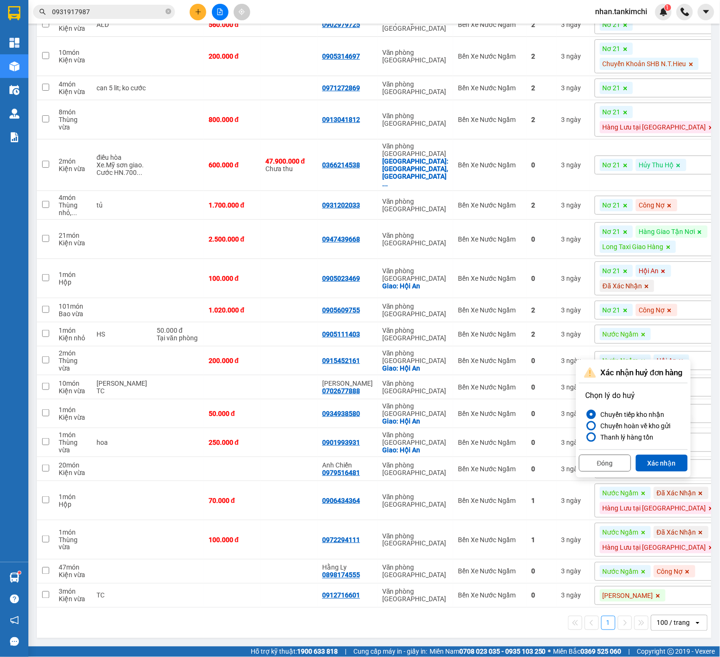
click at [676, 385] on div "Chọn lý do huỷ Chuyển tiếp kho nhận Chuyển hoàn về kho gửi Thanh lý hàng tồn" at bounding box center [633, 416] width 105 height 62
click at [669, 455] on button "Xác nhận" at bounding box center [661, 463] width 52 height 17
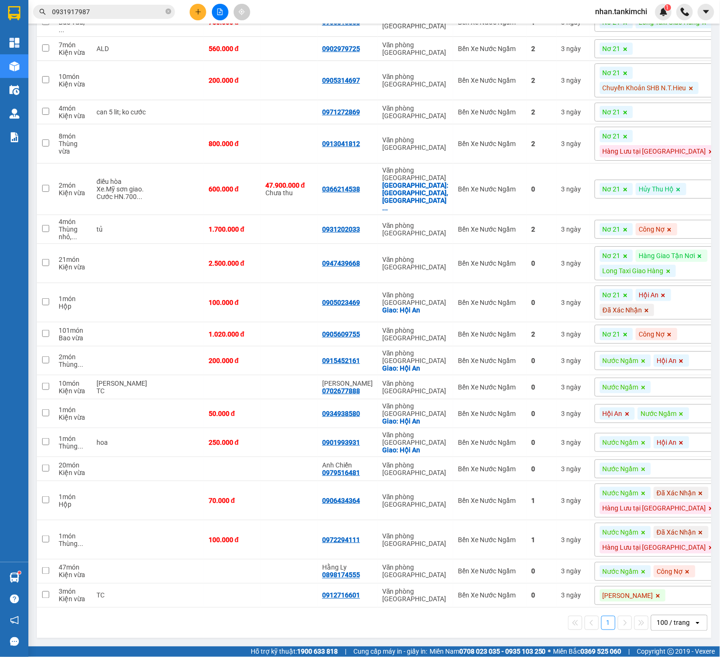
scroll to position [1079, 0]
click at [700, 192] on icon at bounding box center [702, 189] width 7 height 7
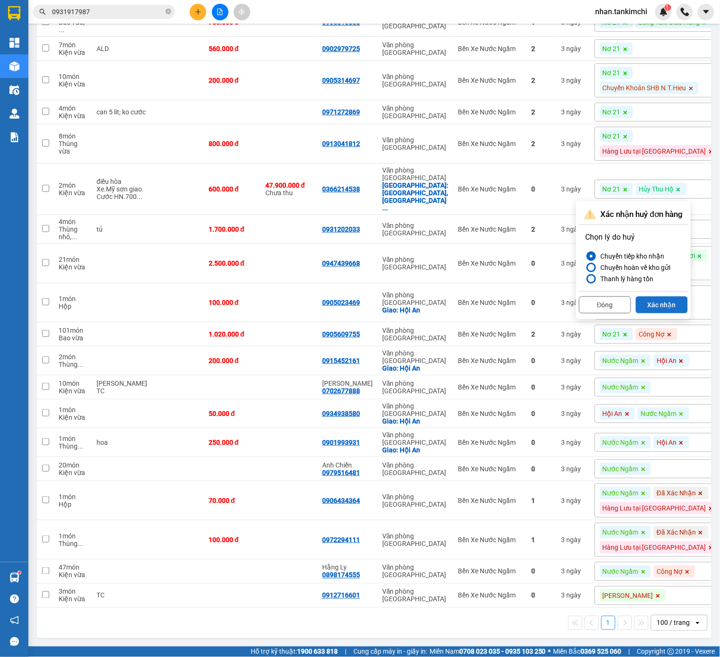
click at [677, 296] on button "Xác nhận" at bounding box center [661, 304] width 52 height 17
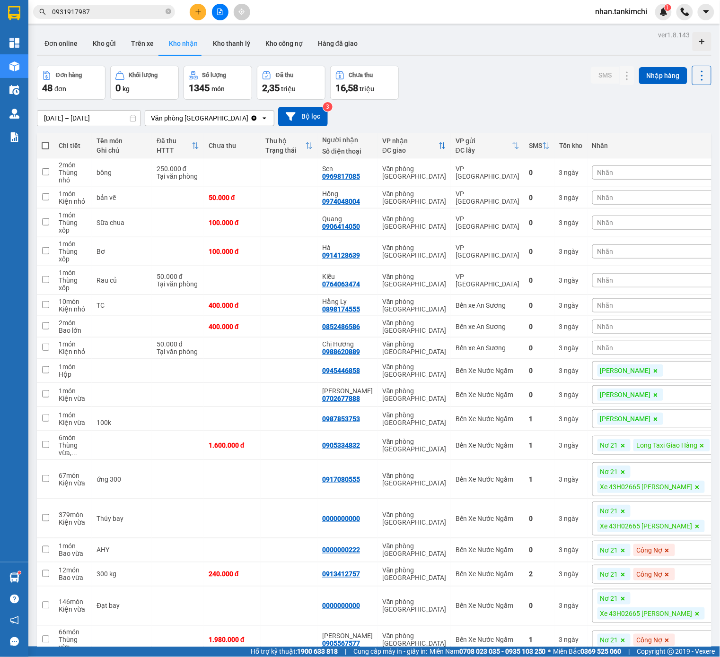
scroll to position [0, 0]
click at [704, 180] on button at bounding box center [702, 173] width 13 height 17
click at [659, 239] on button "Xác nhận" at bounding box center [661, 237] width 52 height 17
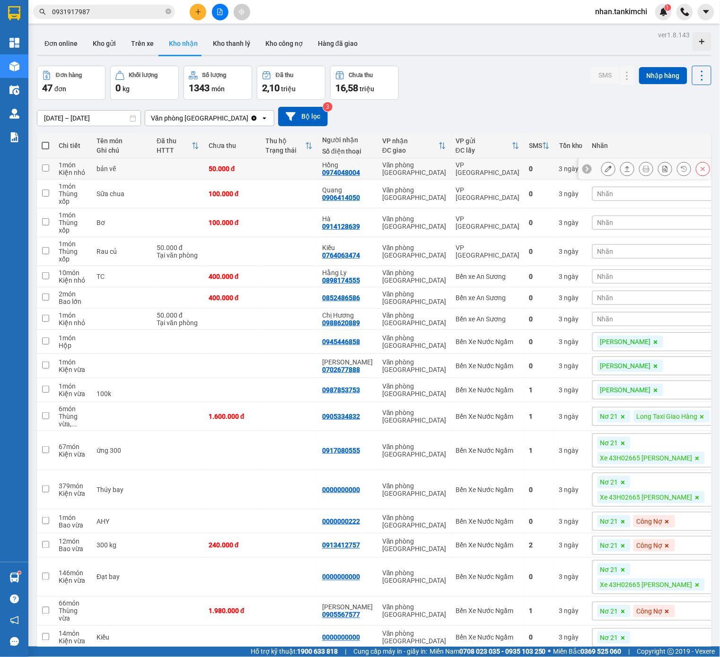
click at [702, 173] on button at bounding box center [702, 169] width 13 height 17
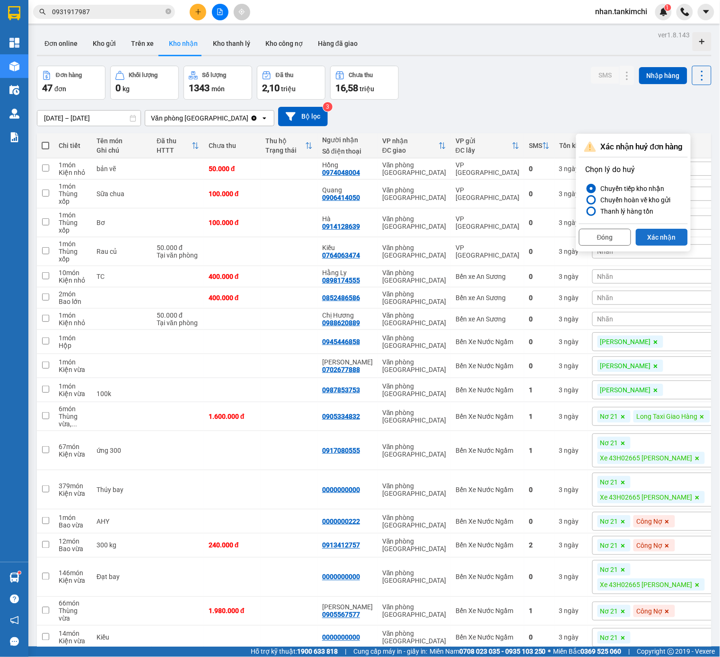
click at [673, 230] on button "Xác nhận" at bounding box center [661, 237] width 52 height 17
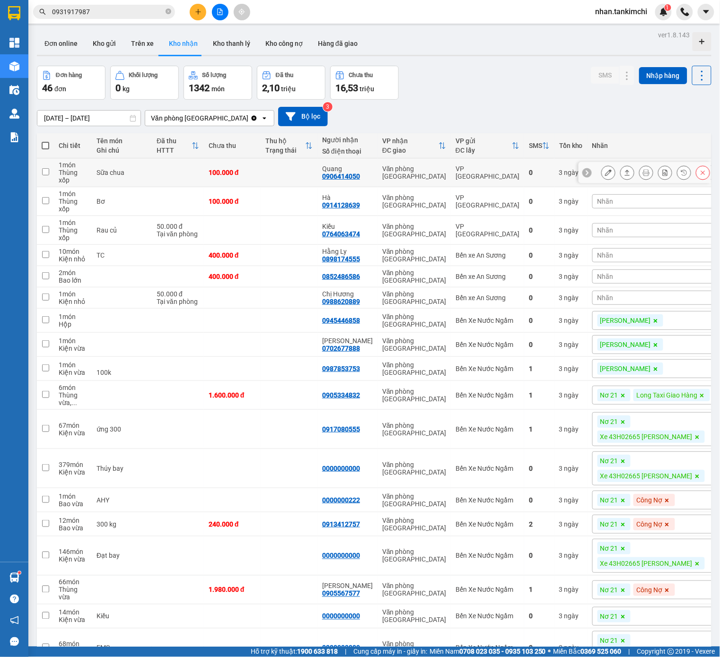
click at [698, 174] on button at bounding box center [702, 173] width 13 height 17
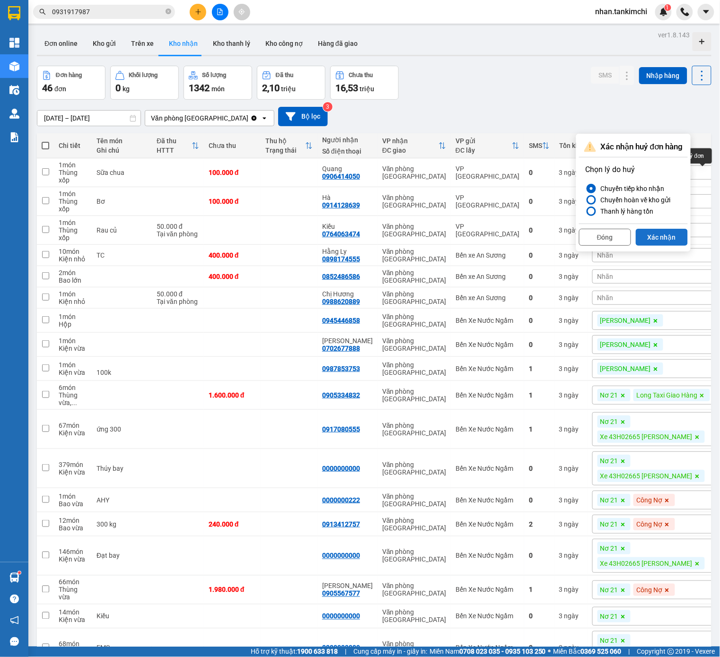
click at [674, 236] on button "Xác nhận" at bounding box center [661, 237] width 52 height 17
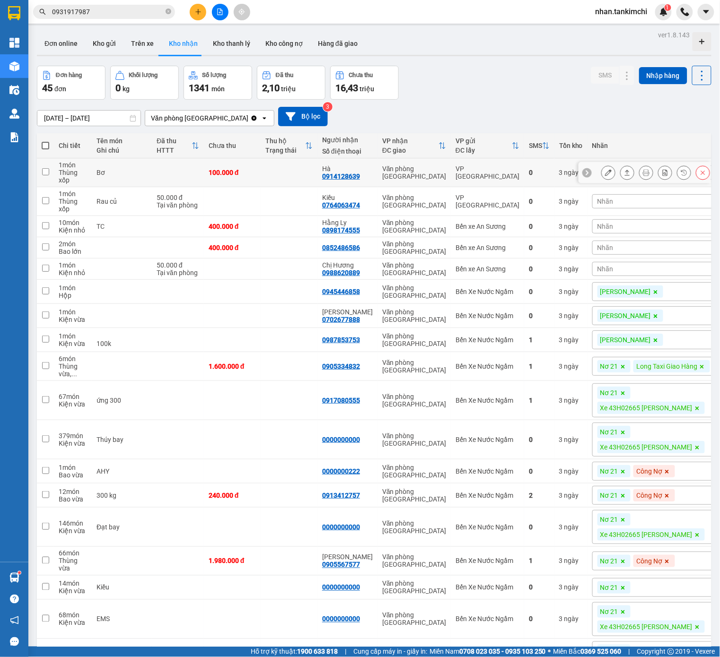
click at [700, 176] on icon at bounding box center [702, 172] width 7 height 7
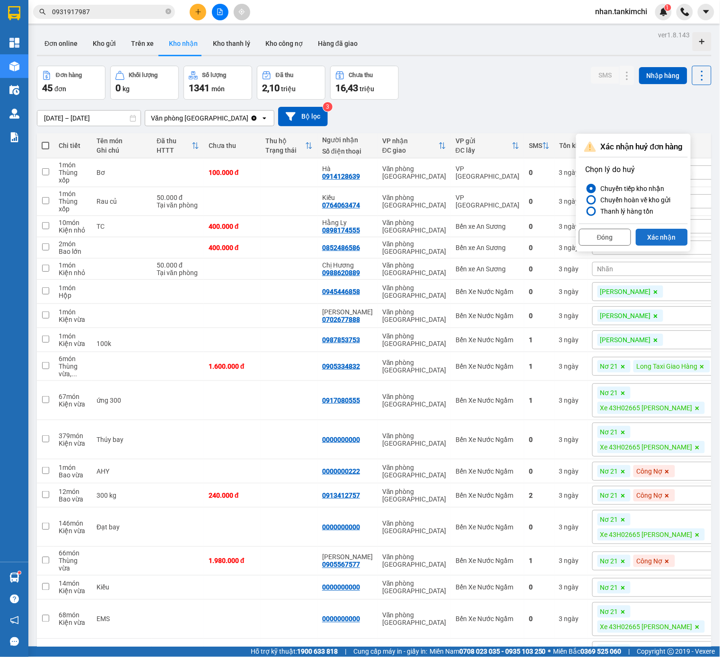
click at [668, 235] on button "Xác nhận" at bounding box center [661, 237] width 52 height 17
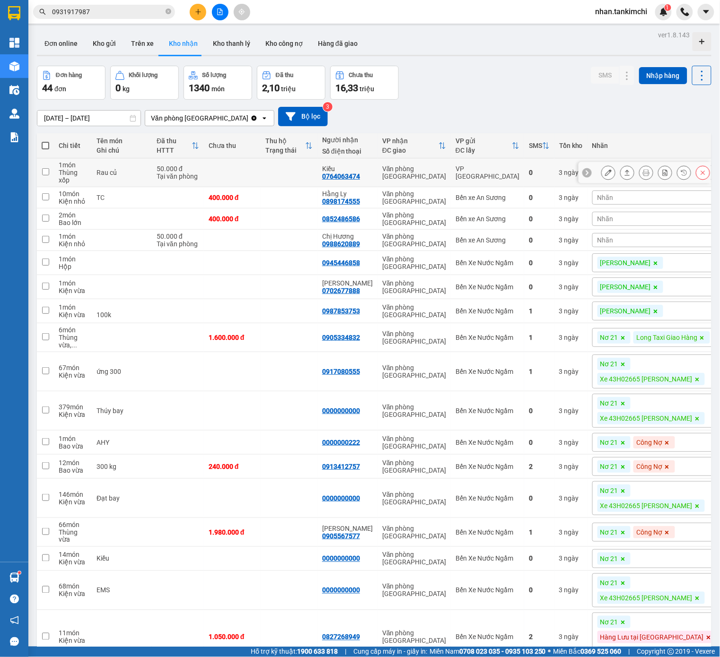
click at [711, 173] on td at bounding box center [710, 172] width 1 height 29
click at [702, 174] on icon at bounding box center [703, 173] width 4 height 4
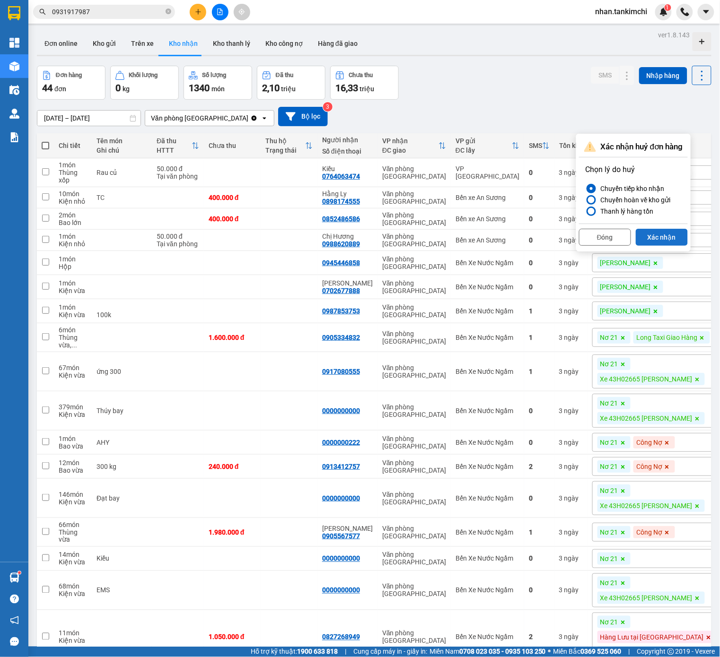
click at [664, 236] on button "Xác nhận" at bounding box center [661, 237] width 52 height 17
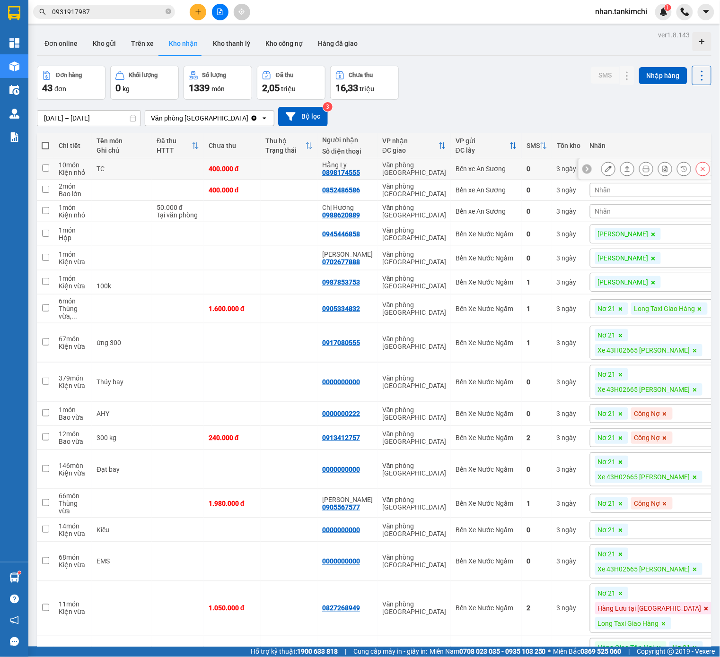
click at [704, 171] on icon at bounding box center [703, 169] width 4 height 4
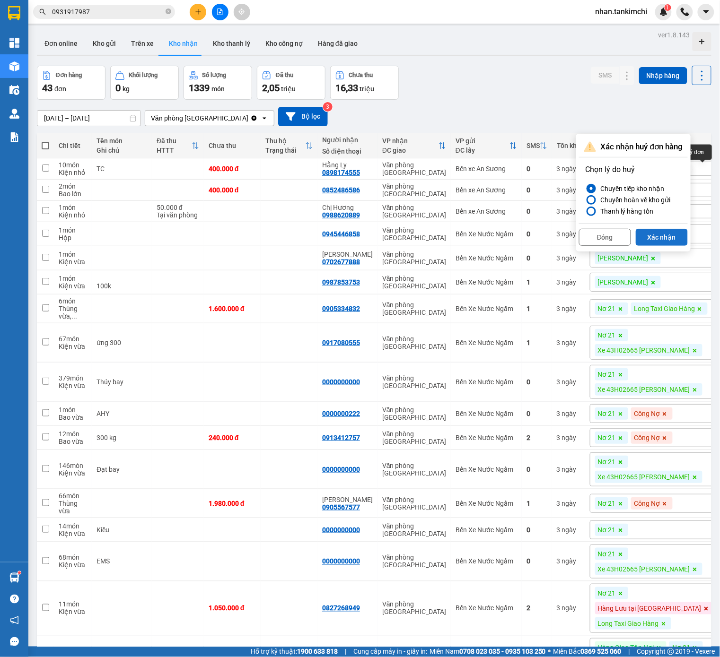
click at [660, 238] on button "Xác nhận" at bounding box center [661, 237] width 52 height 17
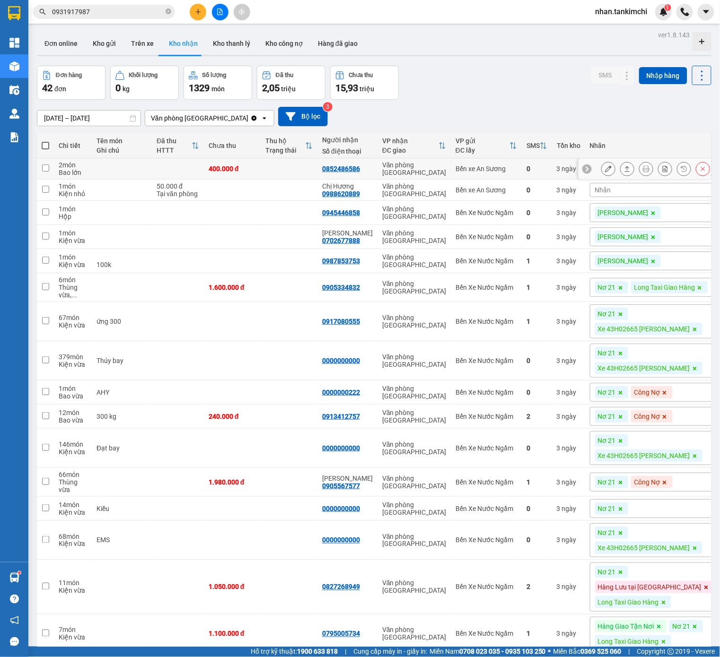
click at [695, 172] on div at bounding box center [655, 169] width 109 height 14
click at [703, 174] on button at bounding box center [702, 169] width 13 height 17
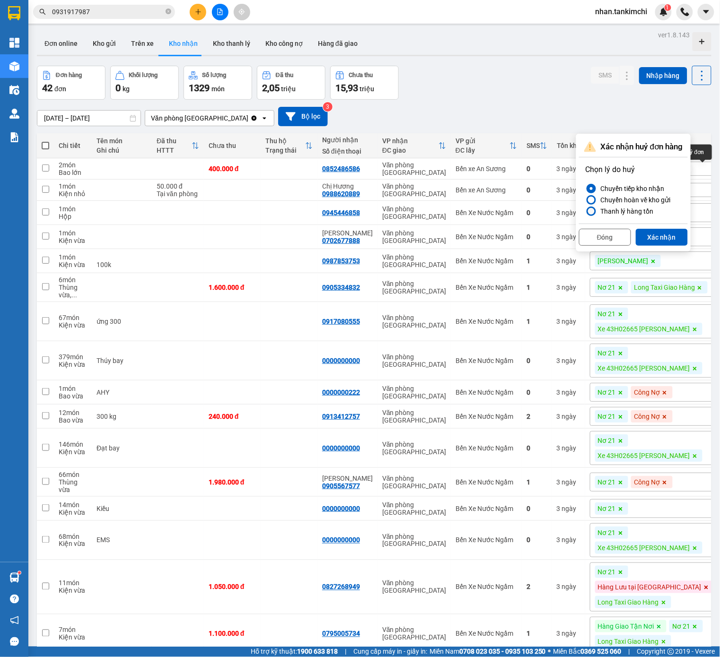
click at [670, 217] on label "Thanh lý hàng tồn" at bounding box center [633, 211] width 96 height 11
click at [585, 211] on input "Thanh lý hàng tồn" at bounding box center [585, 211] width 0 height 0
click at [667, 231] on button "Xác nhận" at bounding box center [661, 237] width 52 height 17
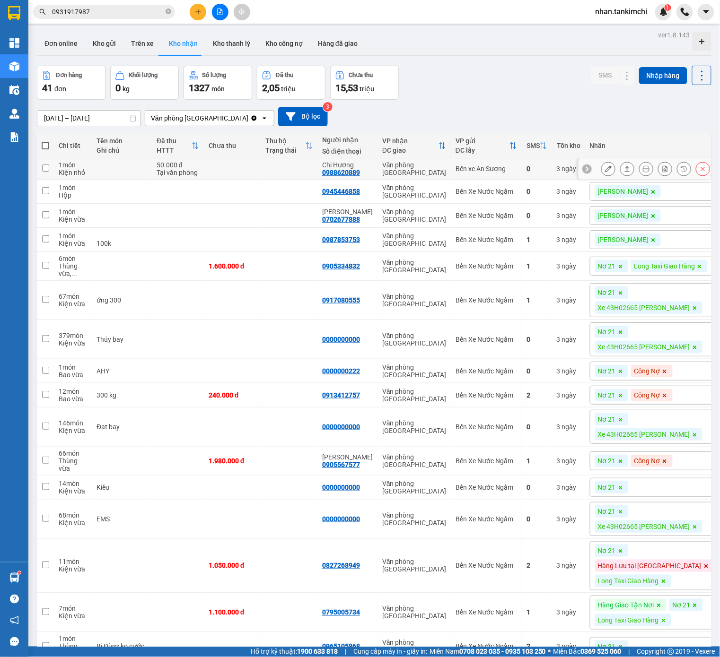
click at [701, 169] on icon at bounding box center [702, 168] width 7 height 7
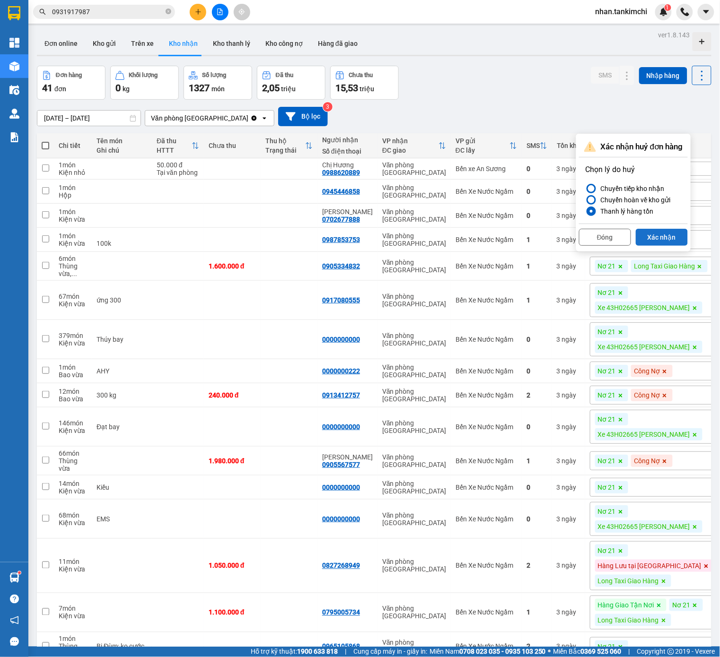
click at [664, 238] on button "Xác nhận" at bounding box center [661, 237] width 52 height 17
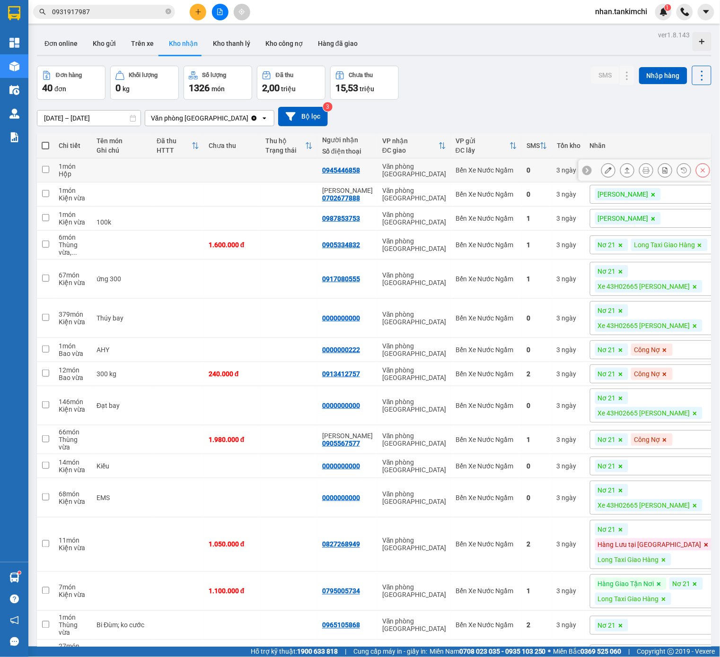
click at [704, 174] on button at bounding box center [702, 170] width 13 height 17
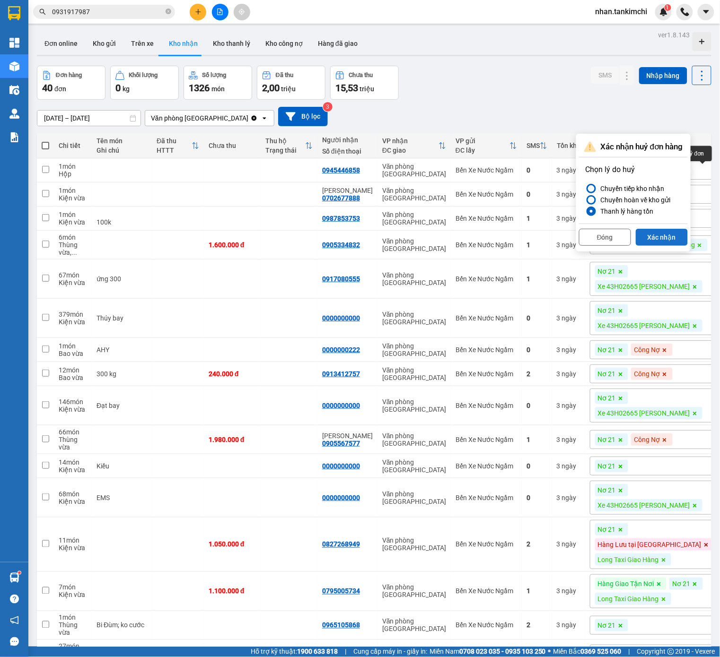
click at [659, 243] on button "Xác nhận" at bounding box center [661, 237] width 52 height 17
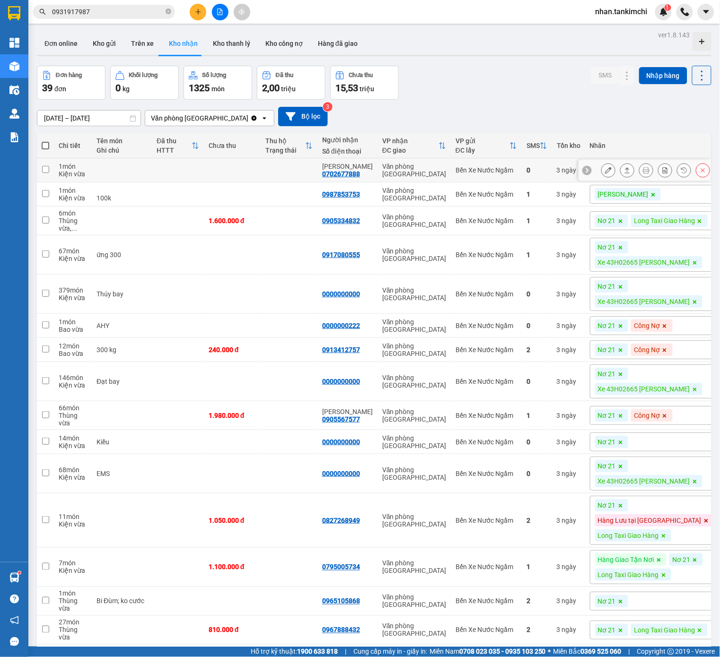
click at [699, 171] on button at bounding box center [702, 170] width 13 height 17
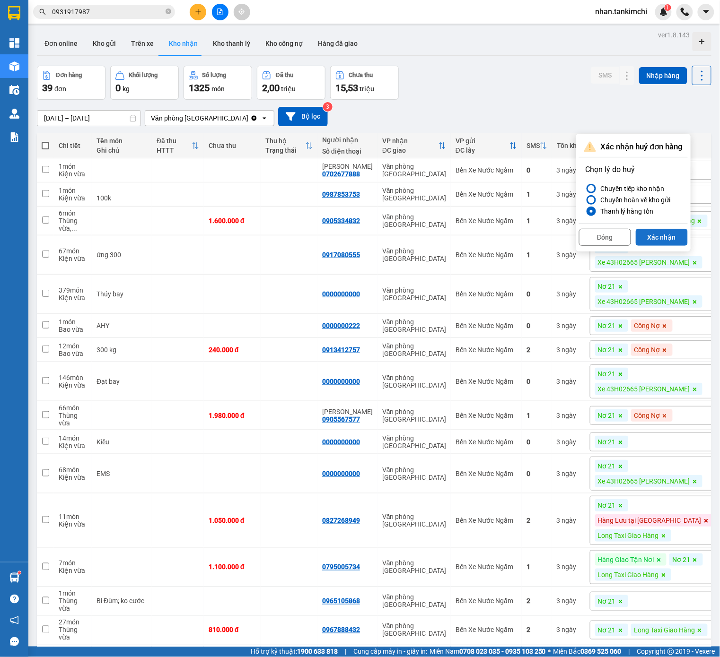
click at [670, 234] on button "Xác nhận" at bounding box center [661, 237] width 52 height 17
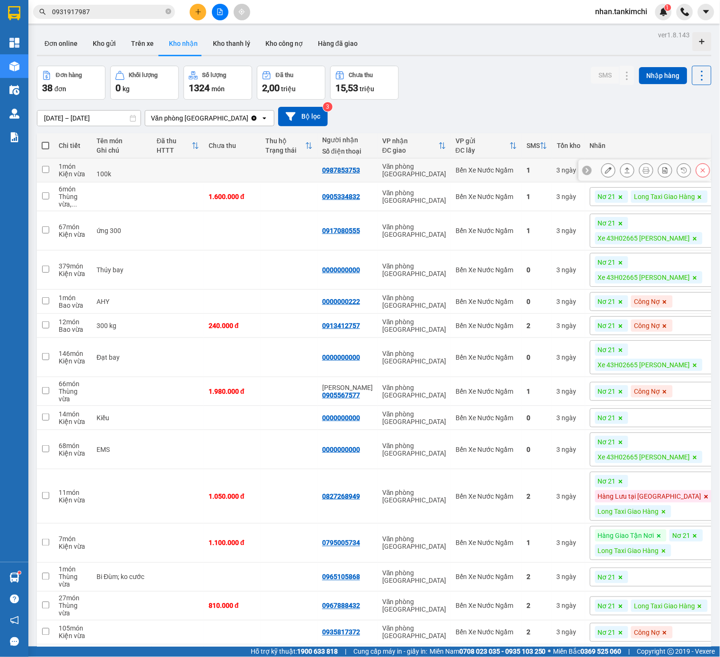
click at [700, 172] on icon at bounding box center [702, 170] width 7 height 7
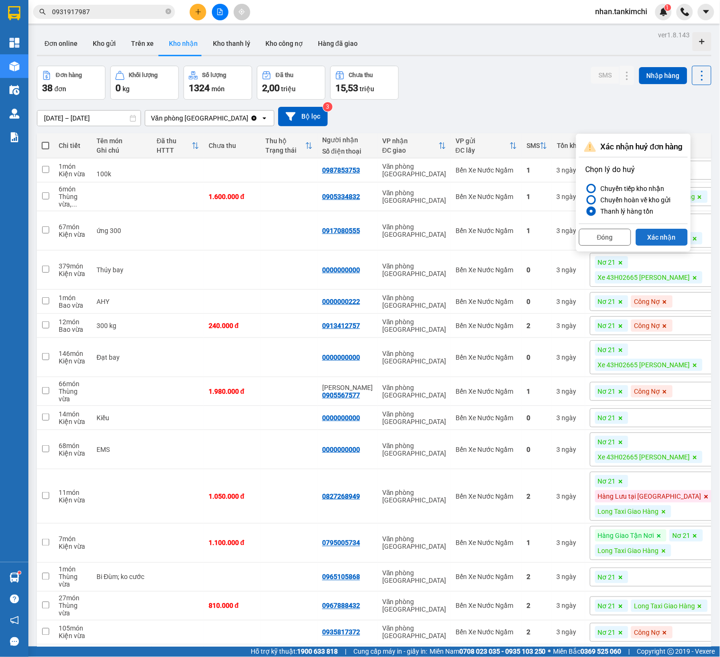
click at [668, 232] on button "Xác nhận" at bounding box center [661, 237] width 52 height 17
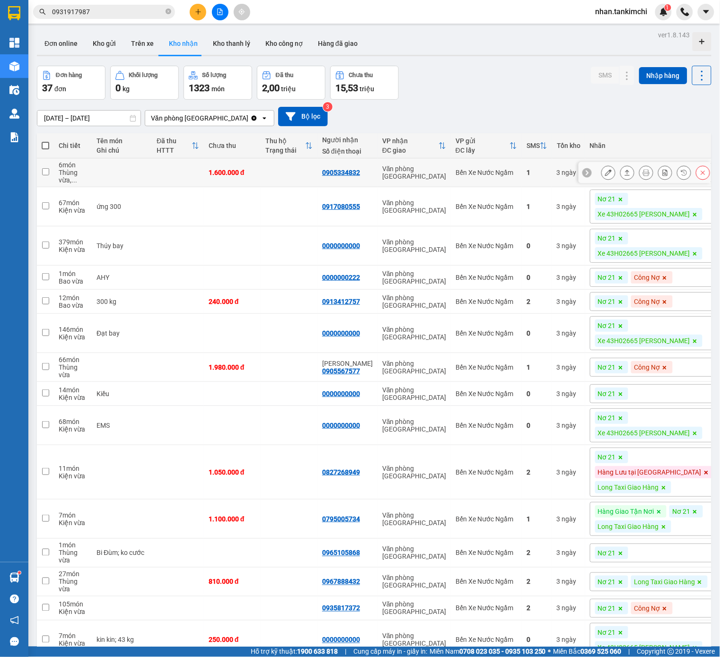
click at [704, 176] on icon at bounding box center [702, 172] width 7 height 7
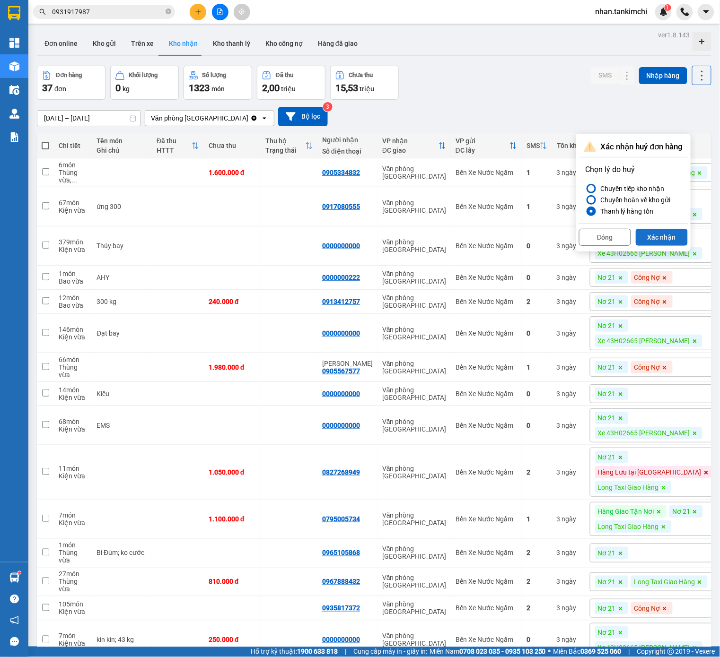
click at [662, 236] on button "Xác nhận" at bounding box center [661, 237] width 52 height 17
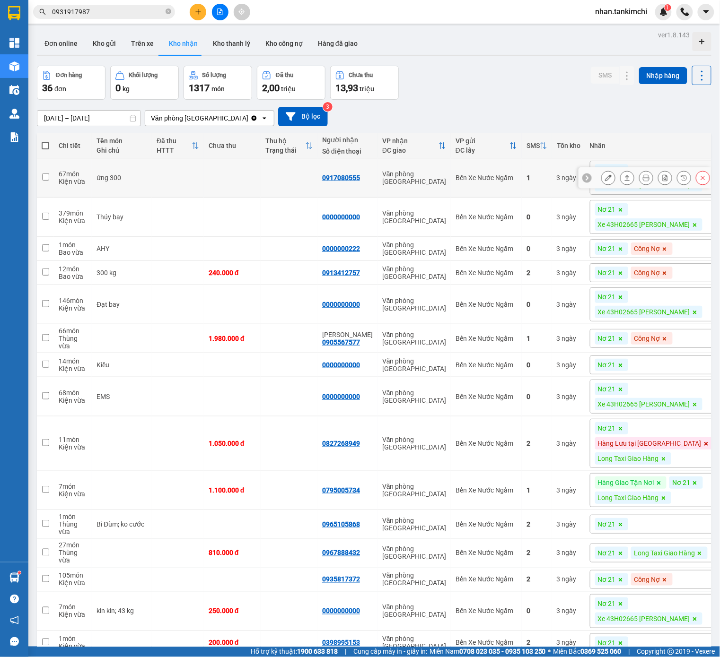
click at [702, 178] on icon at bounding box center [703, 178] width 4 height 4
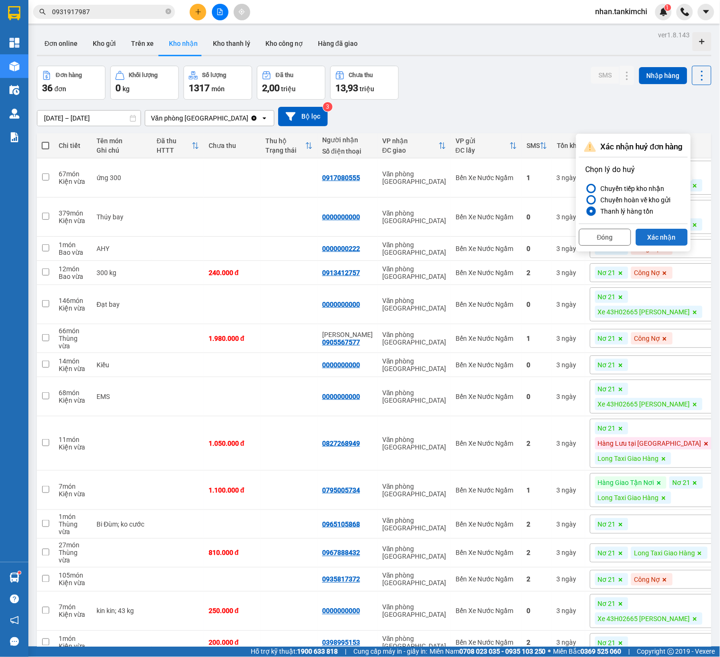
click at [671, 233] on button "Xác nhận" at bounding box center [661, 237] width 52 height 17
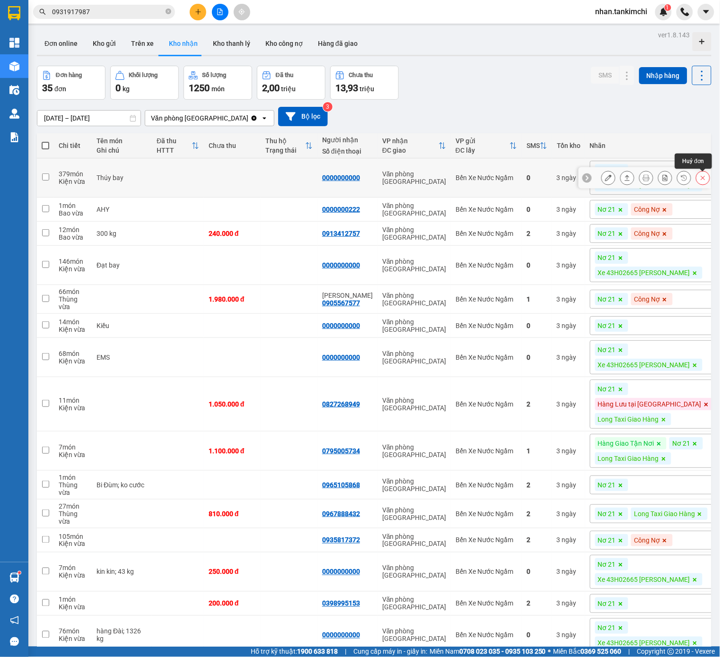
click at [706, 176] on icon at bounding box center [702, 177] width 7 height 7
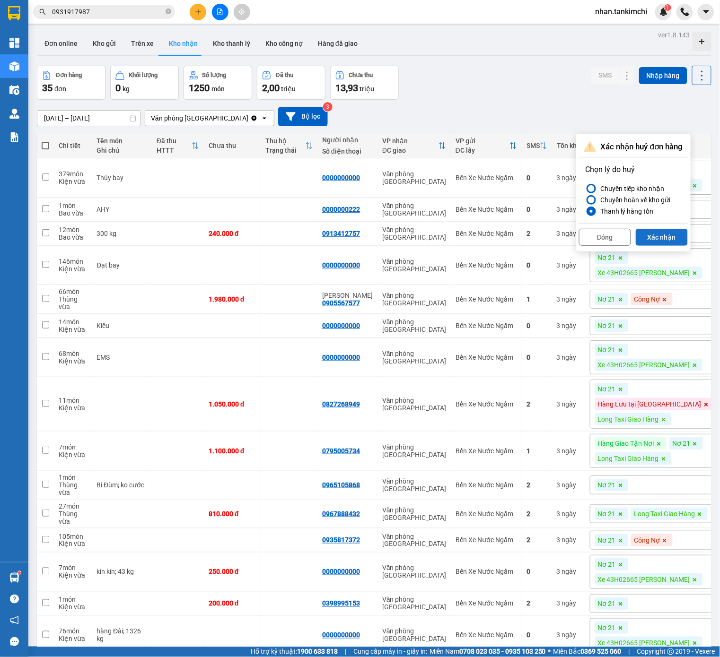
click at [666, 237] on button "Xác nhận" at bounding box center [661, 237] width 52 height 17
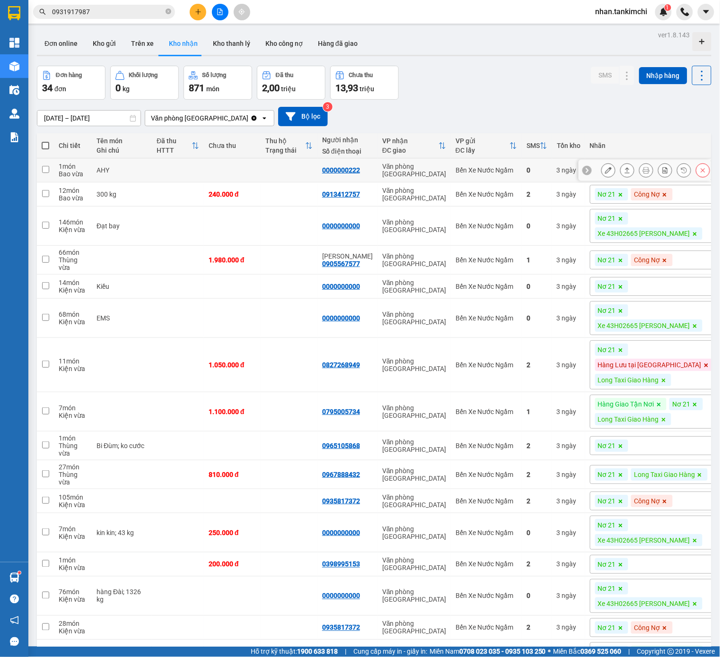
click at [696, 173] on div at bounding box center [702, 170] width 14 height 14
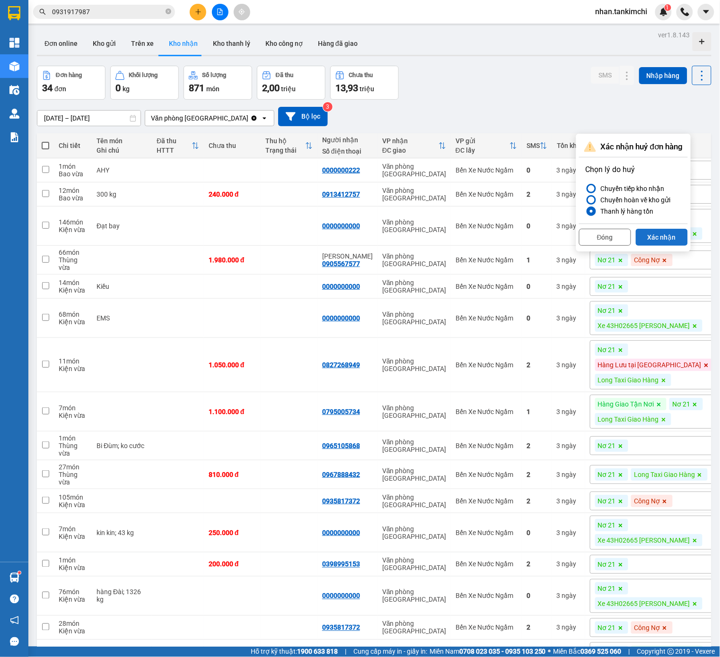
click at [671, 232] on button "Xác nhận" at bounding box center [661, 237] width 52 height 17
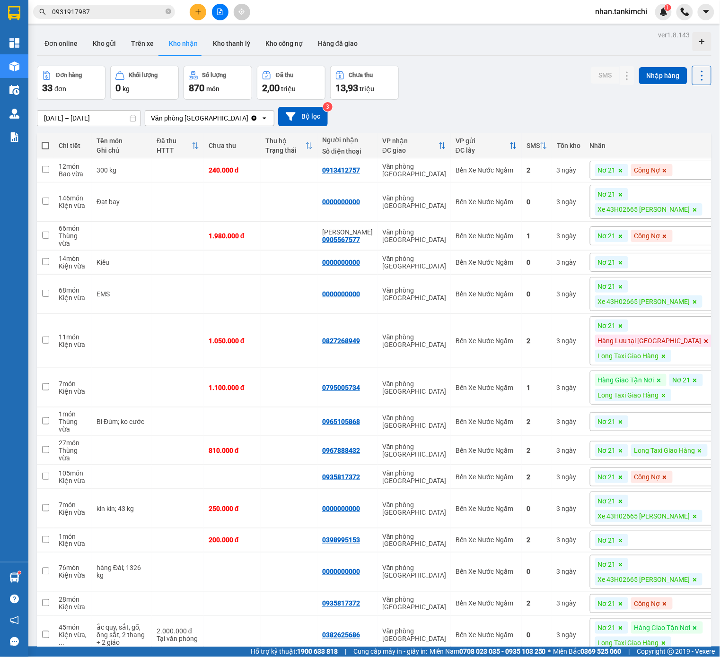
click at [623, 169] on icon at bounding box center [620, 171] width 6 height 6
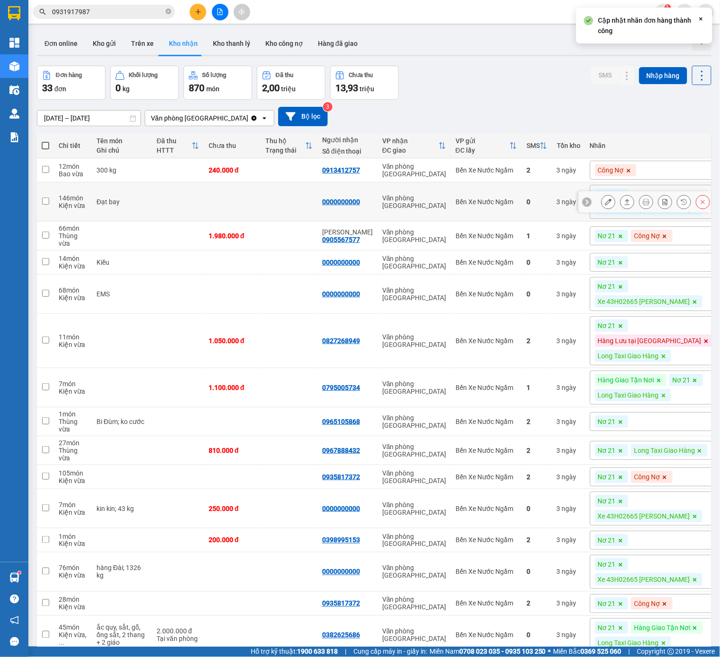
click at [700, 205] on icon at bounding box center [702, 202] width 7 height 7
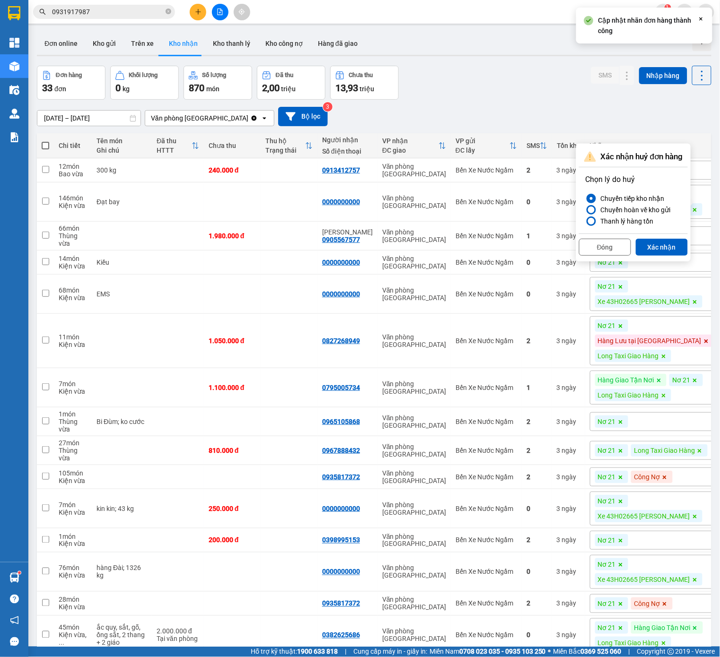
click at [670, 257] on div "Đóng Xác nhận" at bounding box center [633, 246] width 109 height 25
click at [673, 252] on button "Xác nhận" at bounding box center [661, 247] width 52 height 17
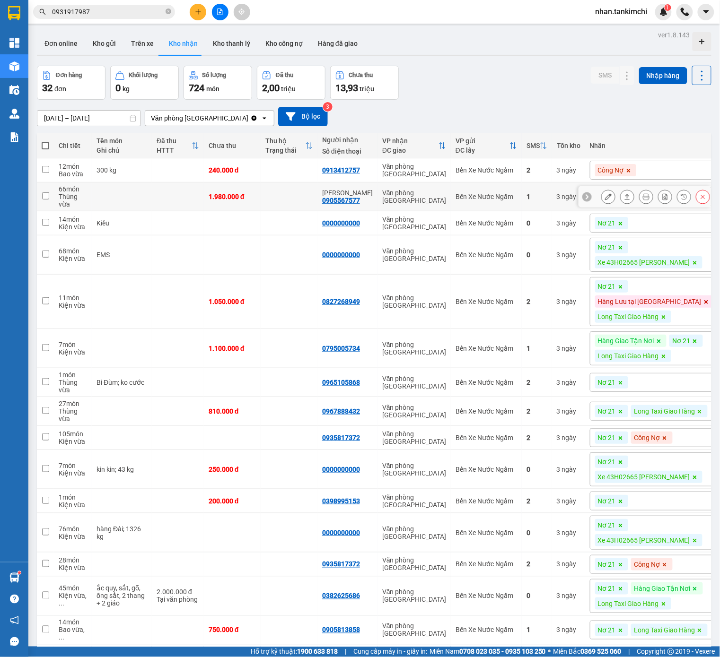
click at [696, 198] on div at bounding box center [702, 197] width 14 height 14
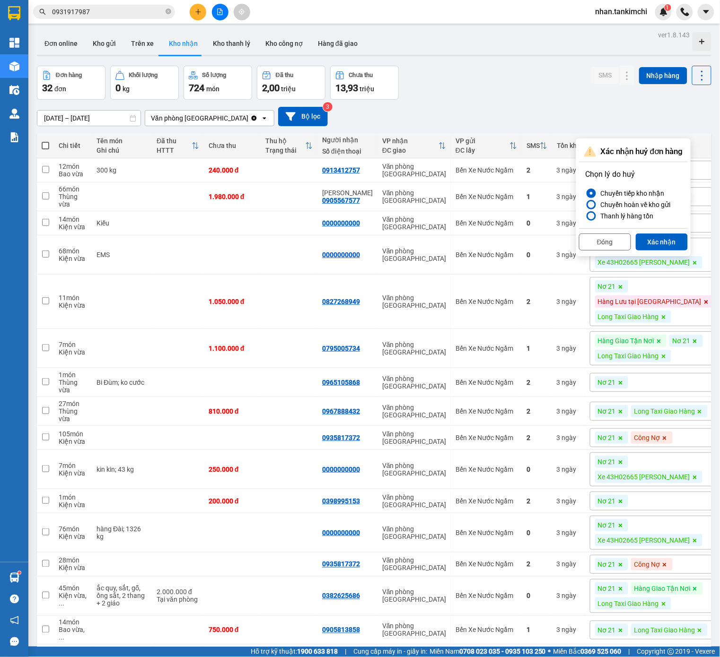
click at [670, 229] on div "Đóng Xác nhận" at bounding box center [633, 240] width 109 height 25
click at [667, 242] on button "Xác nhận" at bounding box center [661, 242] width 52 height 17
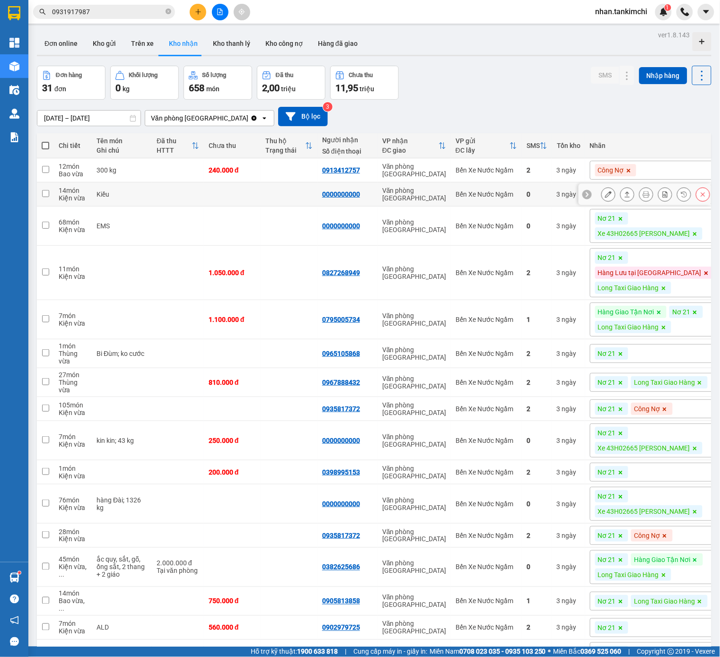
click at [689, 196] on button at bounding box center [683, 194] width 13 height 17
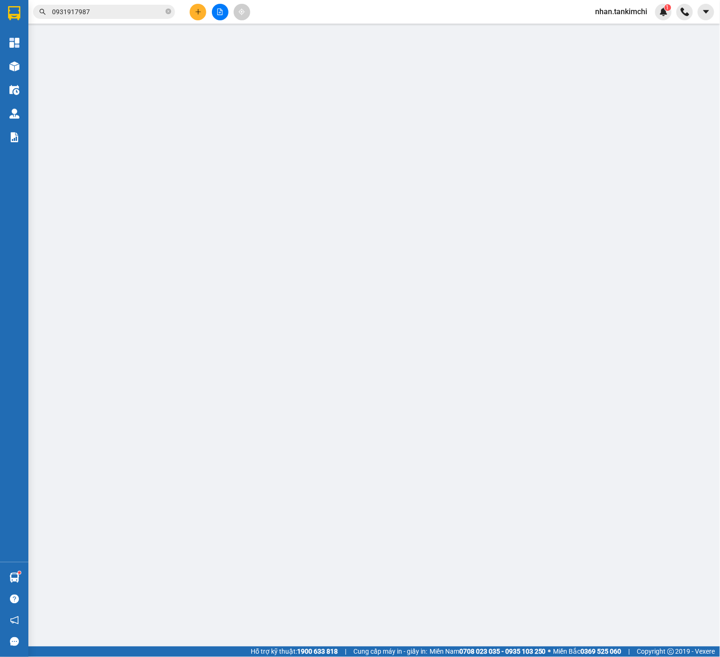
click at [699, 196] on div "SỬA ĐƠN HÀNG Lịch sử Ảnh kiện hàng Yêu cầu xuất hóa đơn điện tử Nhân viên Tác V…" at bounding box center [360, 328] width 720 height 657
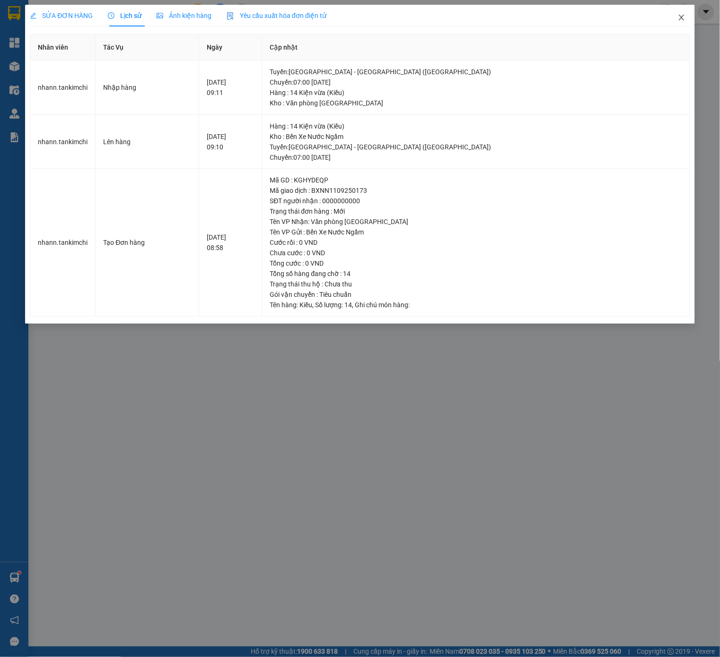
click at [683, 13] on span "Close" at bounding box center [681, 18] width 26 height 26
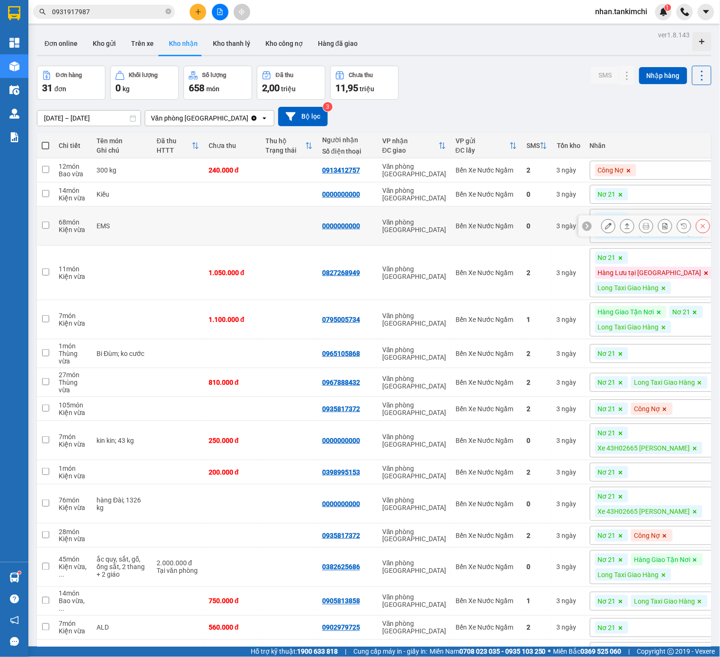
click at [703, 228] on icon at bounding box center [703, 226] width 4 height 4
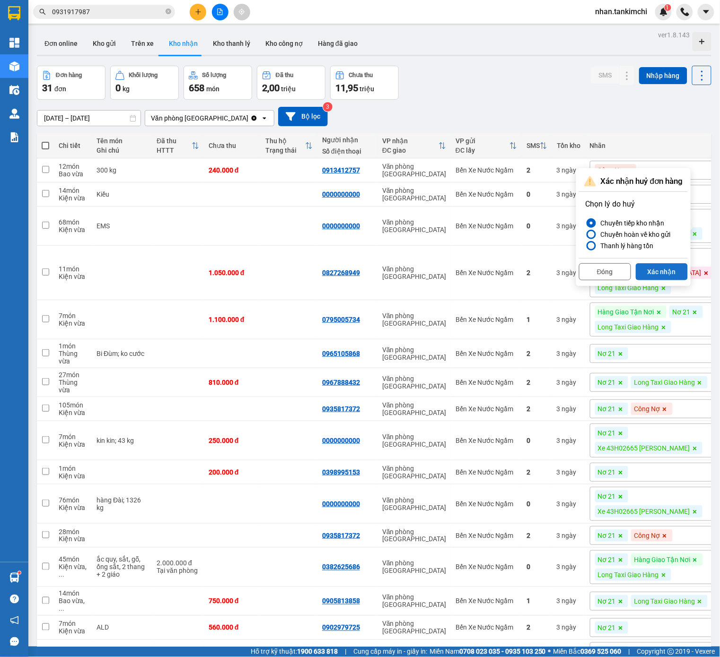
click at [678, 269] on button "Xác nhận" at bounding box center [661, 271] width 52 height 17
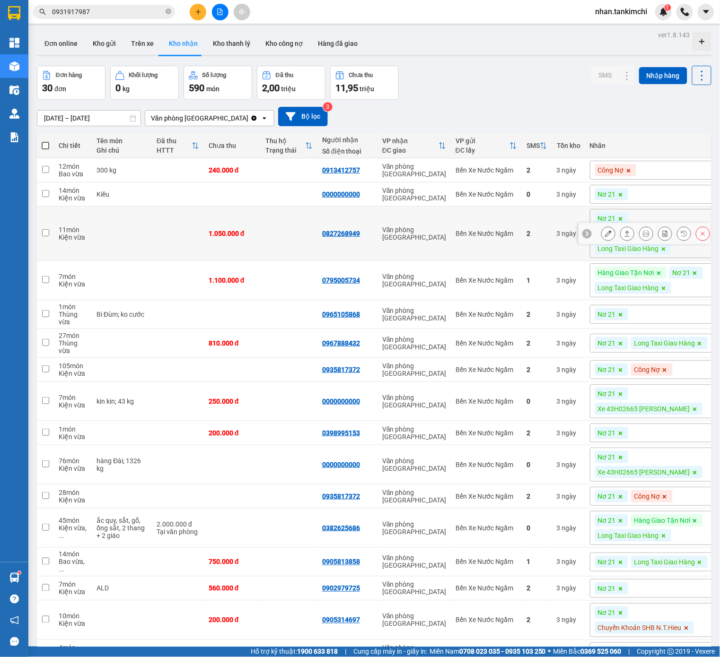
click at [704, 240] on button at bounding box center [702, 234] width 13 height 17
click at [663, 286] on button "Xác nhận" at bounding box center [667, 279] width 52 height 17
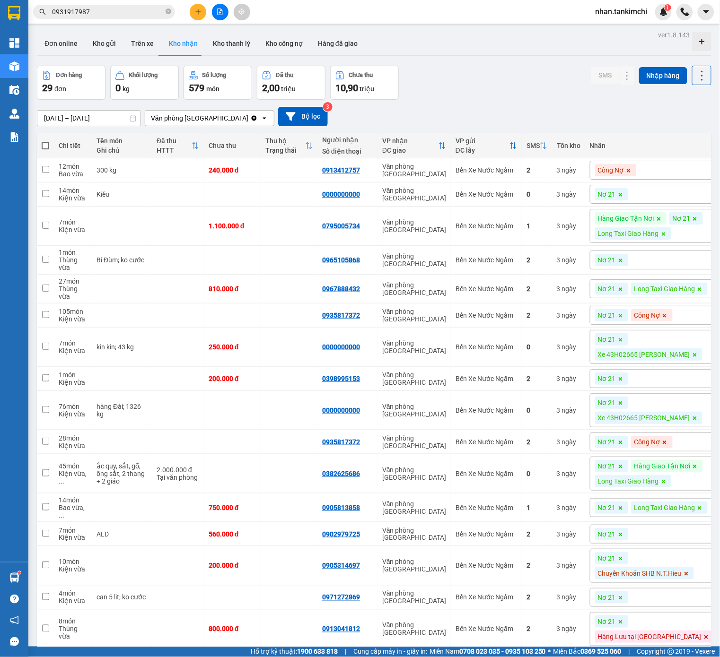
click at [712, 234] on div "ver 1.8.143 Đơn online Kho gửi Trên xe Kho nhận Kho thanh lý Kho công nợ Hàng đ…" at bounding box center [374, 552] width 682 height 1048
click at [704, 229] on icon at bounding box center [702, 226] width 7 height 7
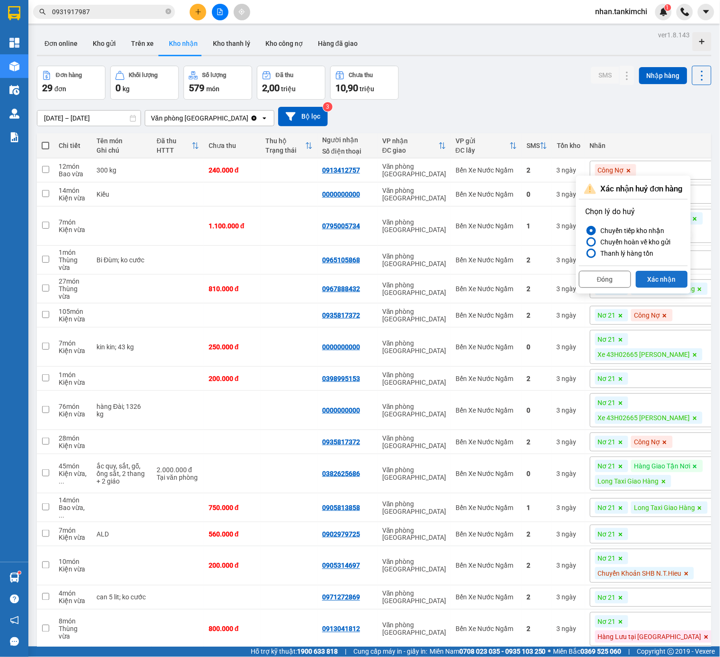
click at [666, 282] on button "Xác nhận" at bounding box center [661, 279] width 52 height 17
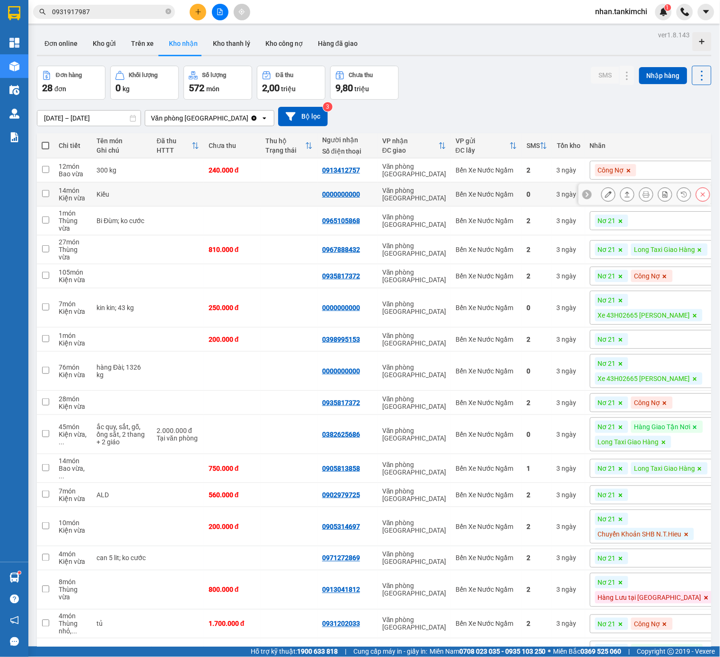
click at [706, 197] on icon at bounding box center [702, 194] width 7 height 7
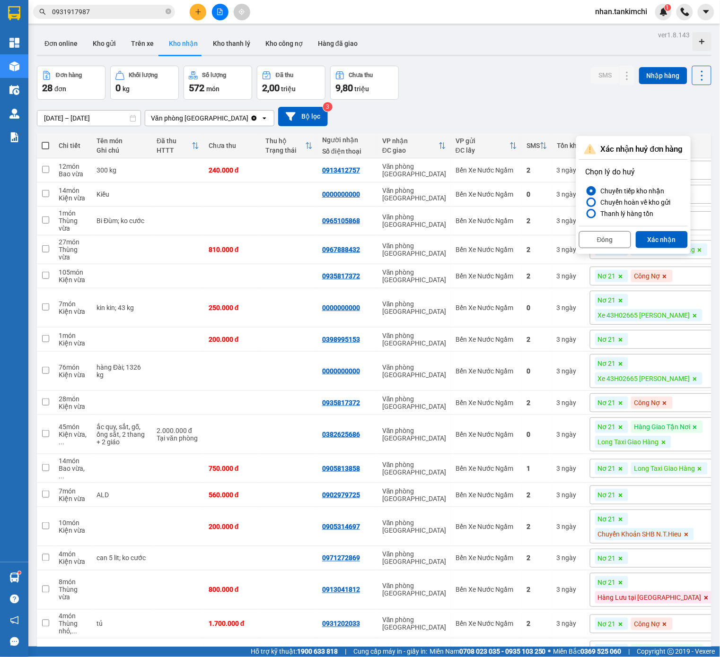
click at [663, 254] on div "Xác nhận huỷ đơn hàng Chọn lý do huỷ Chuyển tiếp kho nhận Chuyển hoàn về kho gử…" at bounding box center [633, 195] width 114 height 118
click at [668, 238] on button "Xác nhận" at bounding box center [661, 239] width 52 height 17
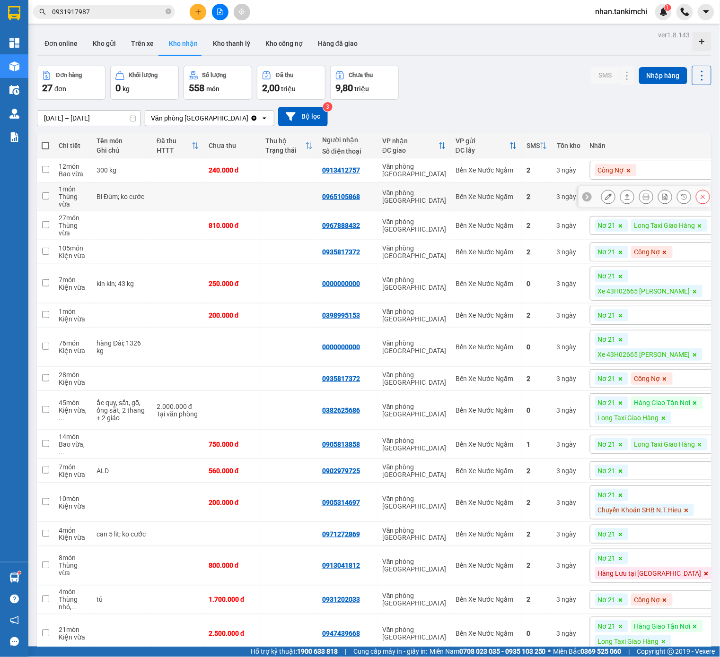
click at [702, 196] on icon at bounding box center [702, 196] width 7 height 7
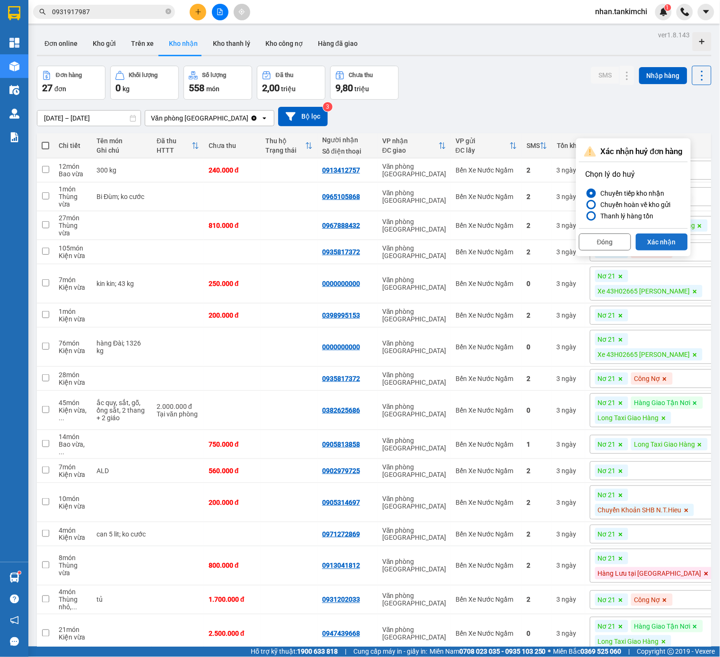
click at [673, 240] on button "Xác nhận" at bounding box center [661, 242] width 52 height 17
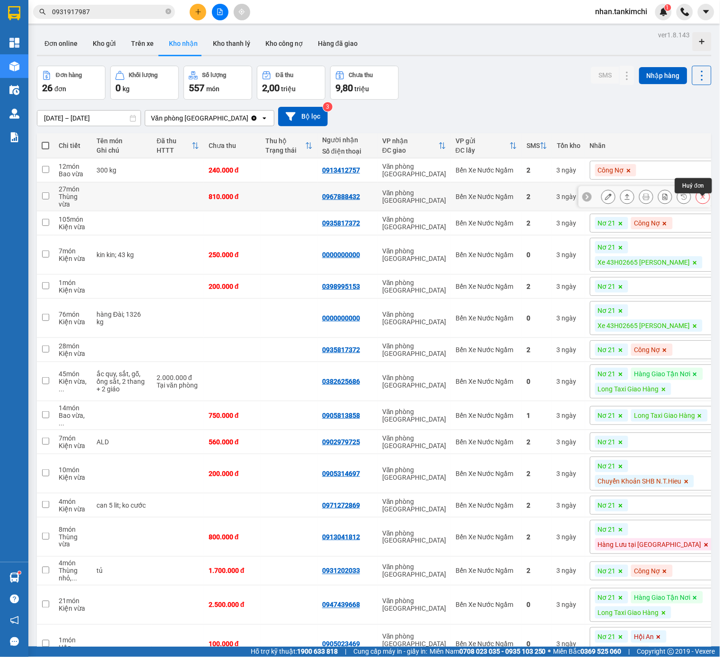
click at [701, 205] on button at bounding box center [702, 197] width 13 height 17
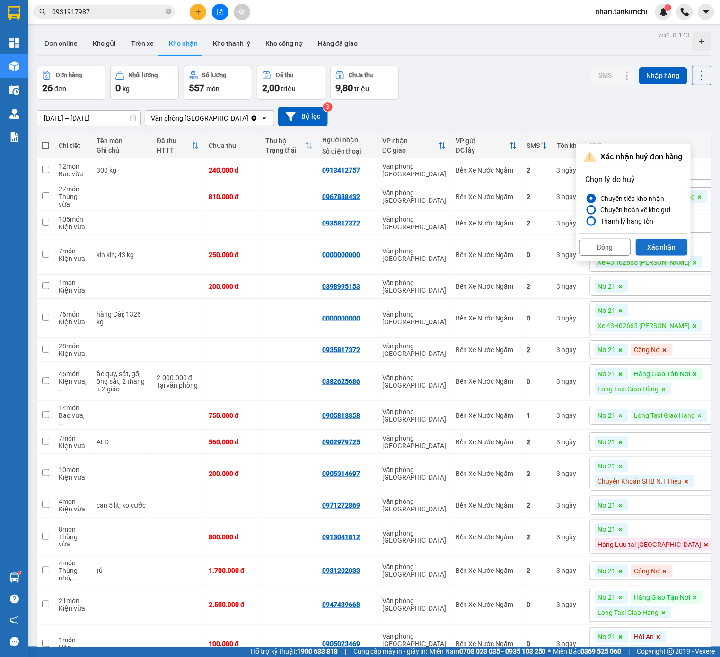
click at [672, 248] on button "Xác nhận" at bounding box center [661, 247] width 52 height 17
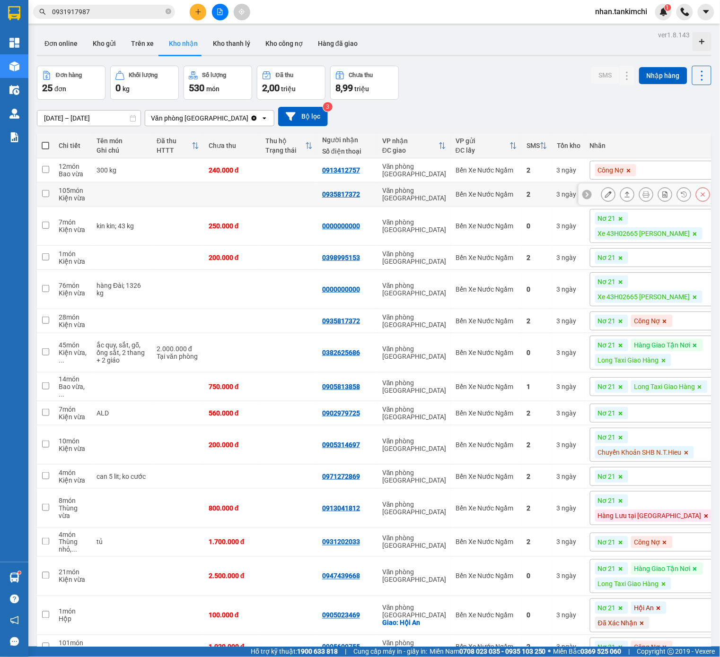
click at [702, 197] on icon at bounding box center [702, 194] width 7 height 7
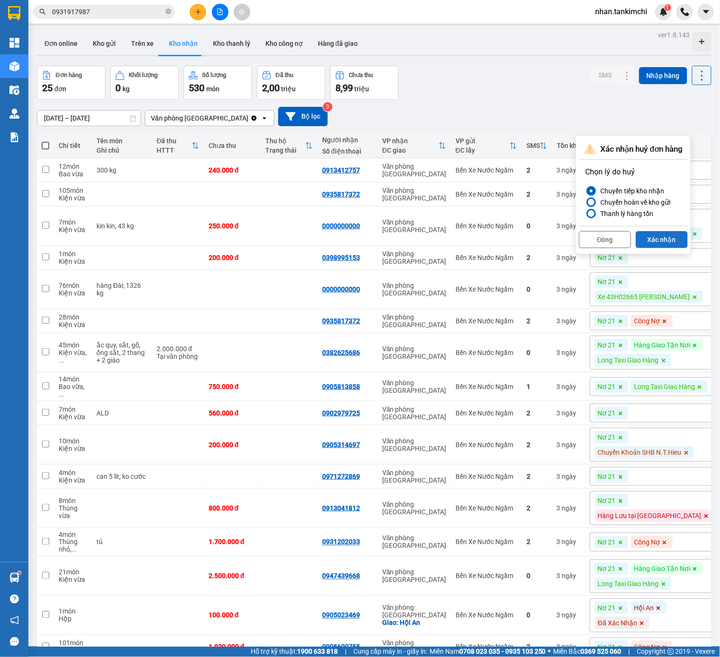
click at [678, 239] on button "Xác nhận" at bounding box center [661, 239] width 52 height 17
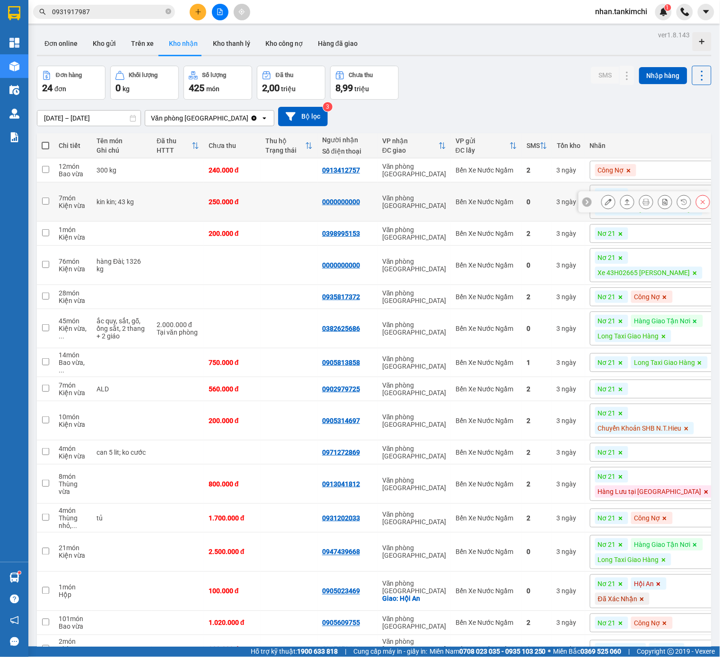
click at [706, 205] on button at bounding box center [702, 202] width 13 height 17
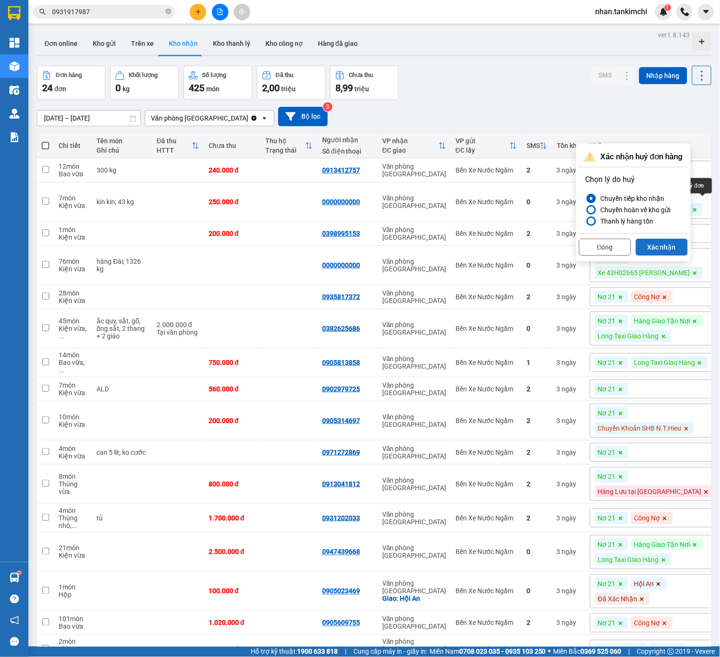
click at [673, 255] on button "Xác nhận" at bounding box center [661, 247] width 52 height 17
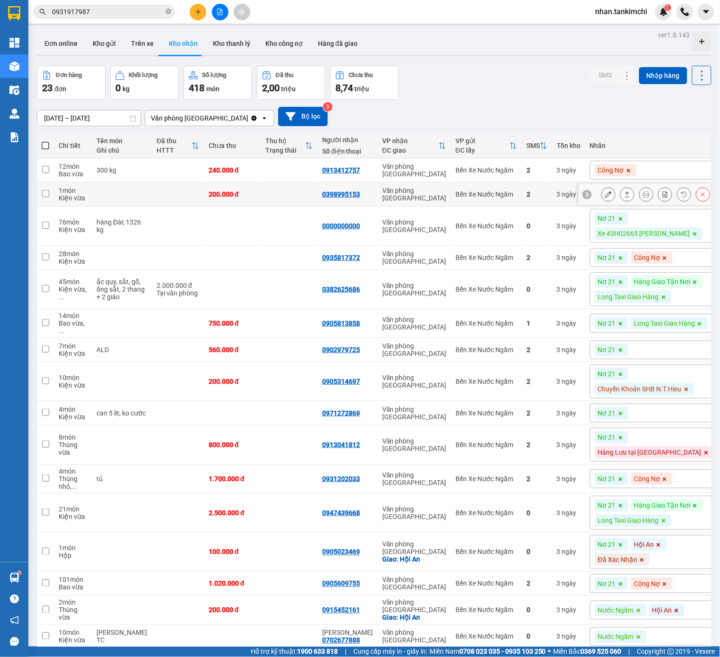
click at [699, 199] on button at bounding box center [702, 194] width 13 height 17
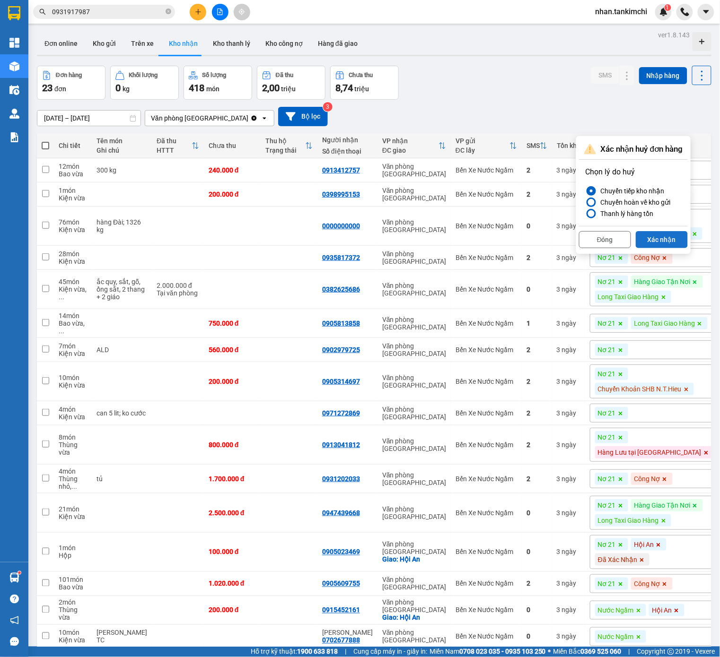
click at [664, 246] on button "Xác nhận" at bounding box center [661, 239] width 52 height 17
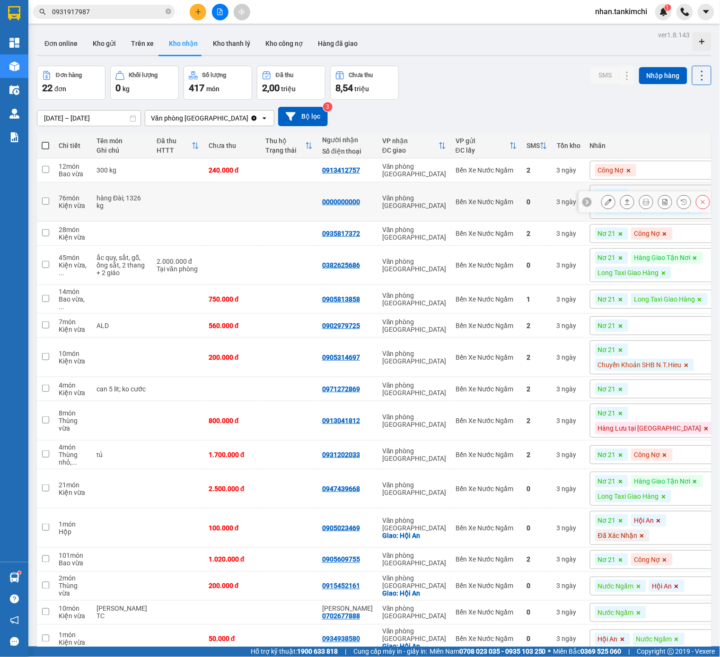
click at [703, 205] on icon at bounding box center [702, 202] width 7 height 7
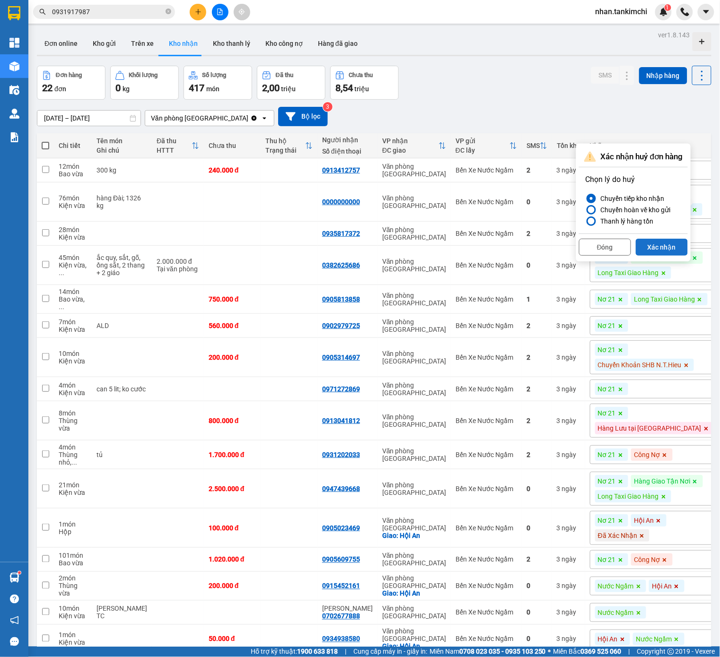
click at [672, 243] on button "Xác nhận" at bounding box center [661, 247] width 52 height 17
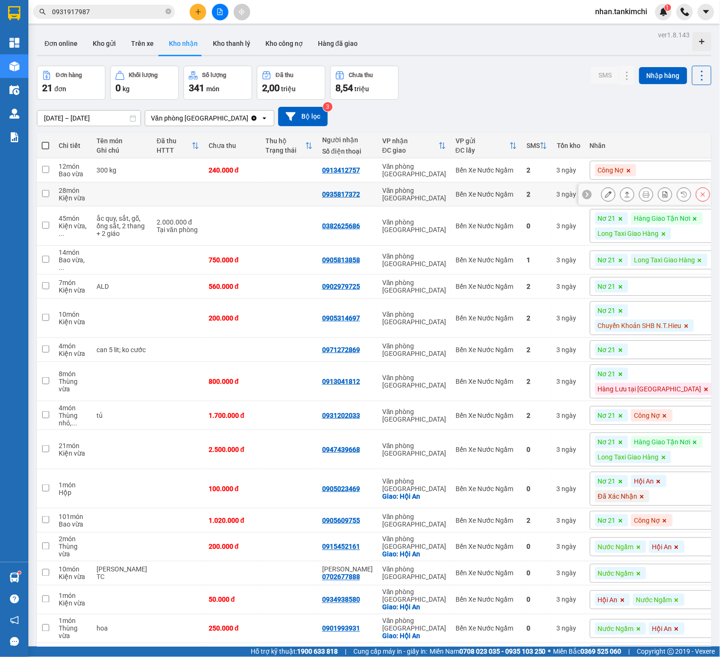
click at [704, 197] on icon at bounding box center [703, 194] width 4 height 4
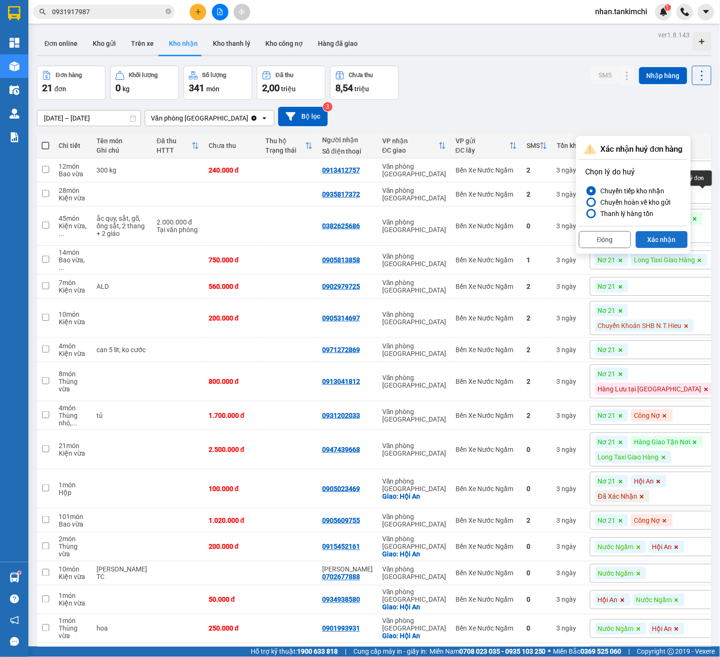
click at [676, 246] on button "Xác nhận" at bounding box center [661, 239] width 52 height 17
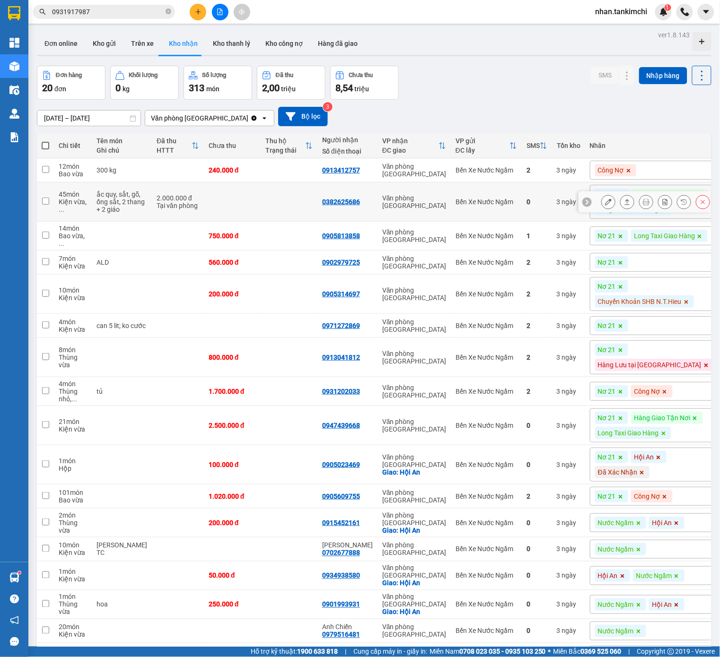
click at [696, 210] on button at bounding box center [702, 202] width 13 height 17
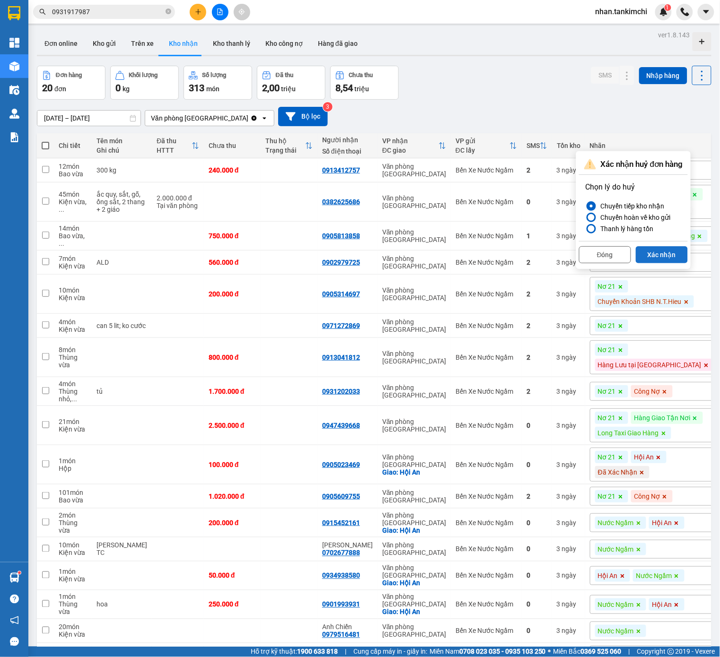
click at [665, 258] on button "Xác nhận" at bounding box center [661, 254] width 52 height 17
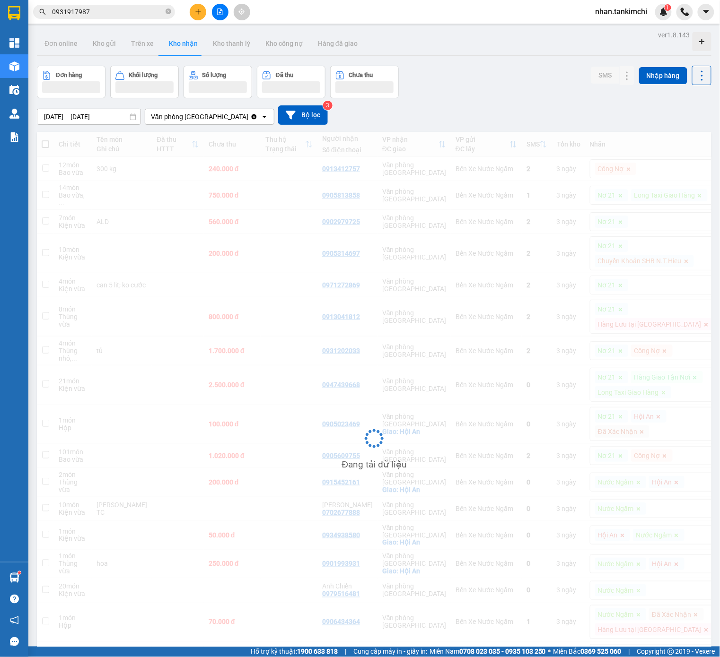
scroll to position [31, 0]
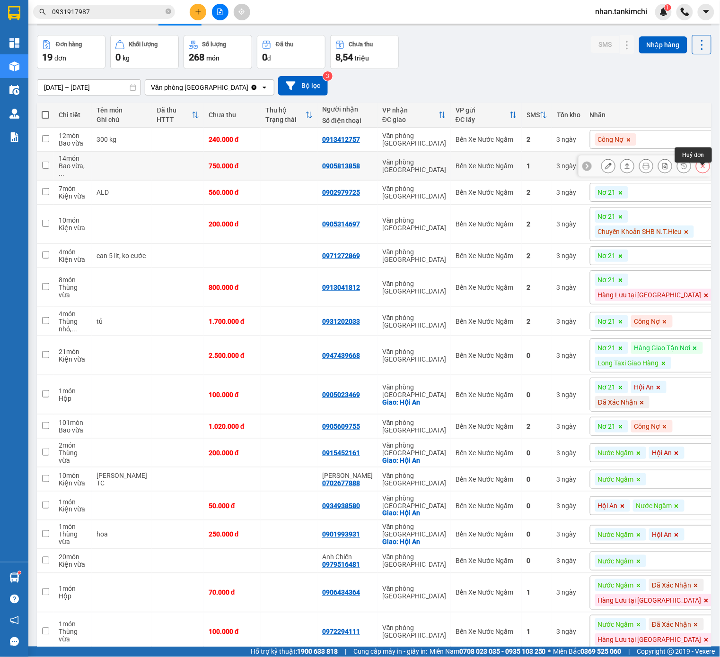
click at [700, 174] on button at bounding box center [702, 166] width 13 height 17
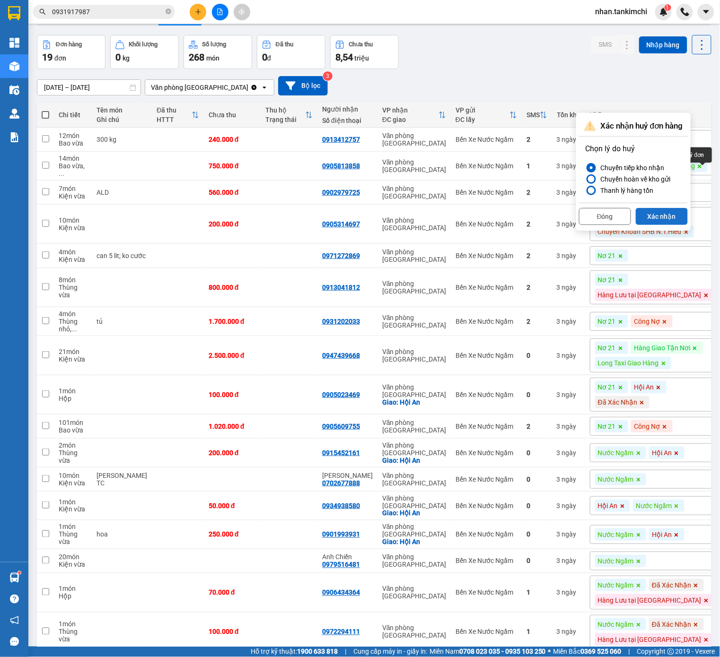
click at [676, 214] on button "Xác nhận" at bounding box center [661, 216] width 52 height 17
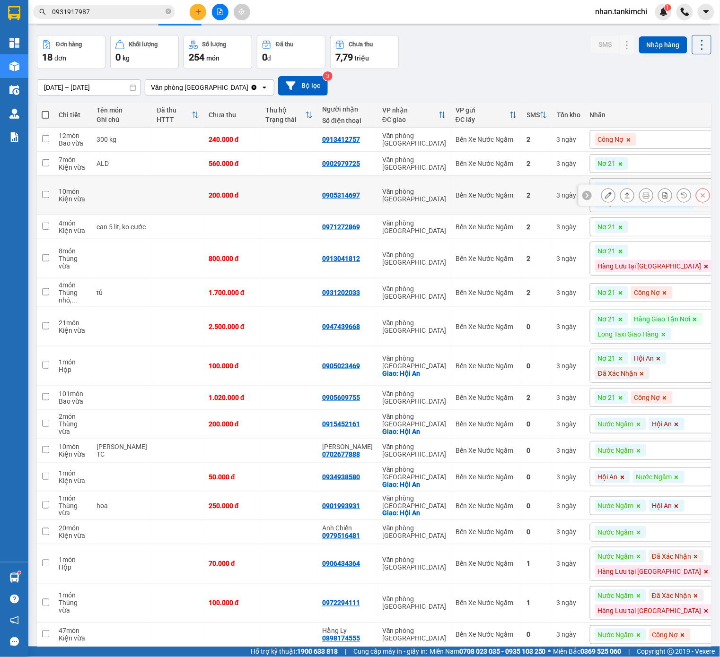
click at [700, 196] on icon at bounding box center [702, 195] width 7 height 7
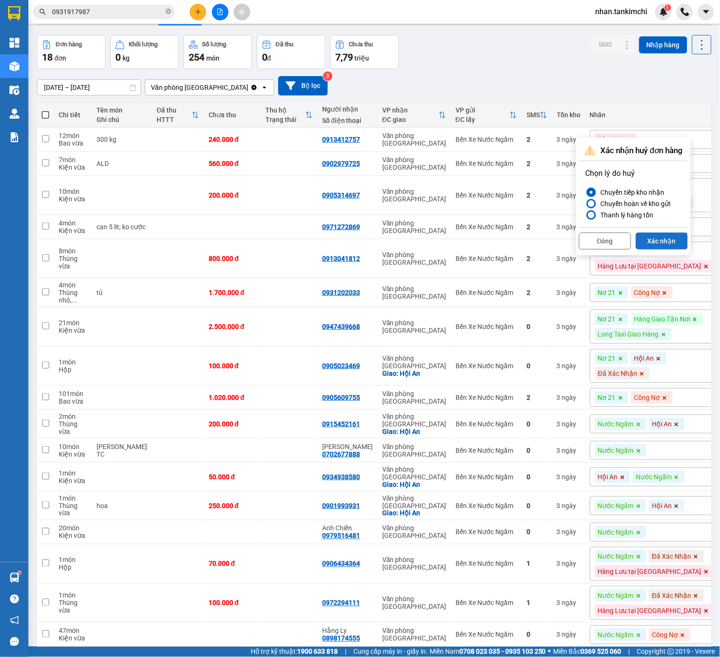
click at [664, 238] on button "Xác nhận" at bounding box center [661, 241] width 52 height 17
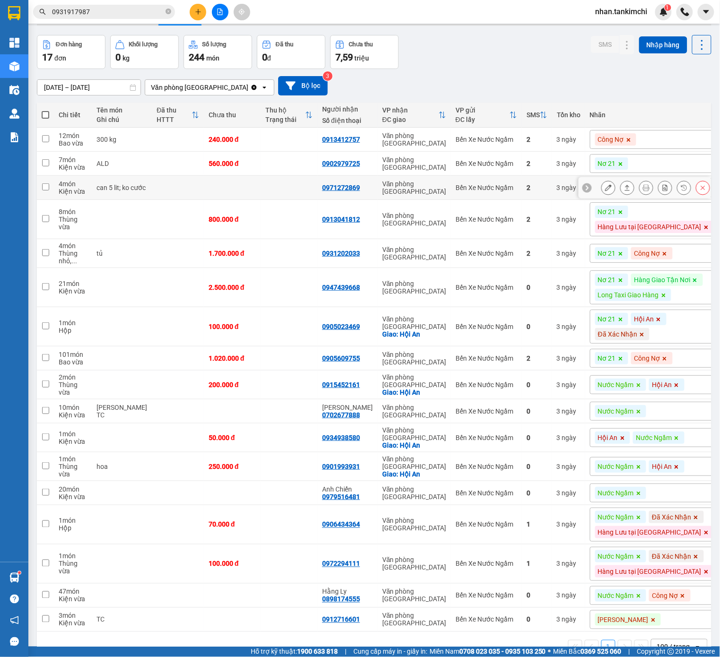
click at [699, 186] on button at bounding box center [702, 188] width 13 height 17
click at [663, 231] on button "Xác nhận" at bounding box center [667, 233] width 52 height 17
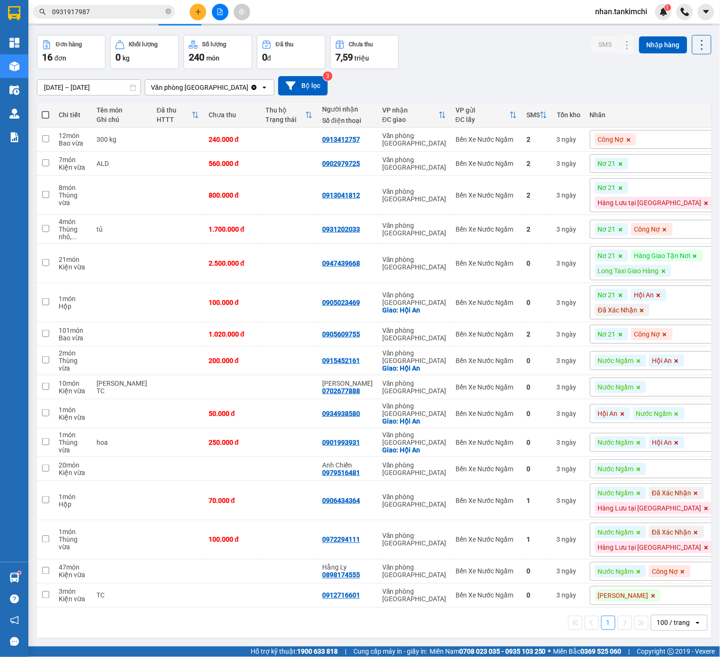
click at [622, 231] on icon at bounding box center [620, 230] width 4 height 4
click at [633, 235] on span at bounding box center [628, 229] width 9 height 12
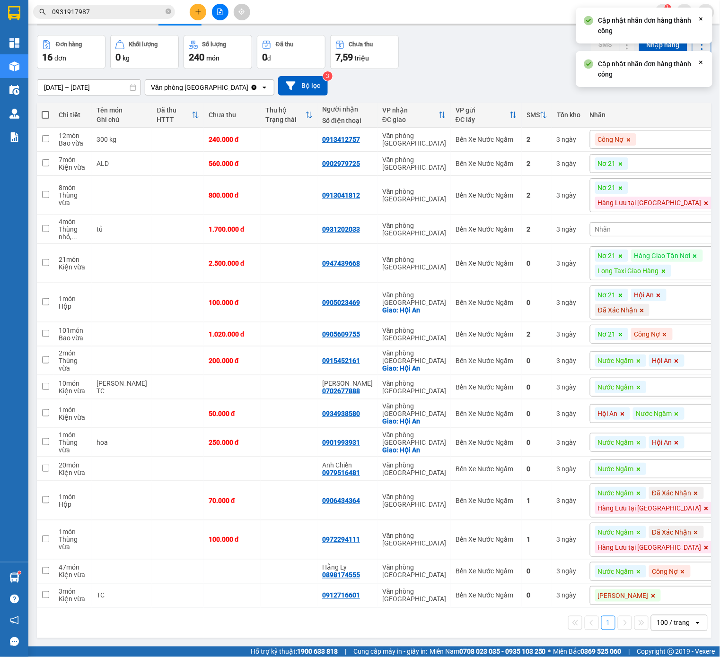
click at [662, 231] on div "Nhãn" at bounding box center [652, 229] width 124 height 14
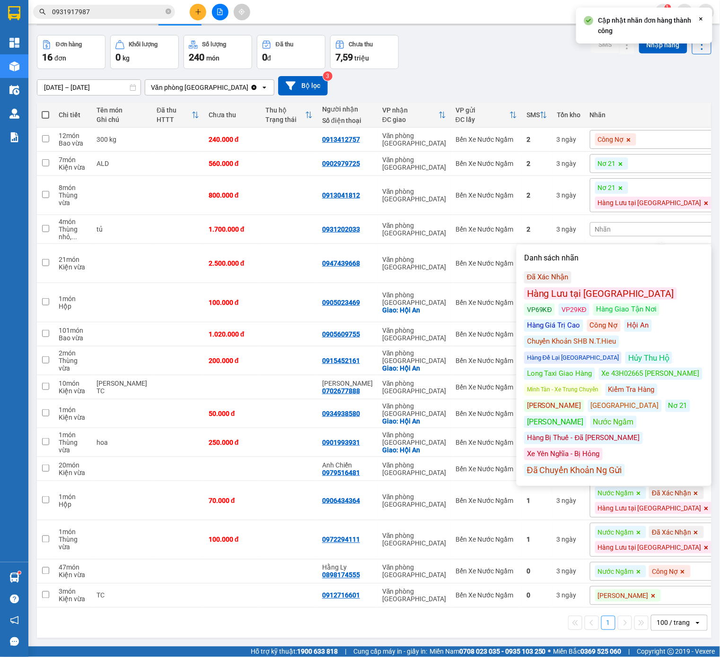
click at [649, 287] on div "Hàng Lưu tại [GEOGRAPHIC_DATA]" at bounding box center [600, 293] width 153 height 12
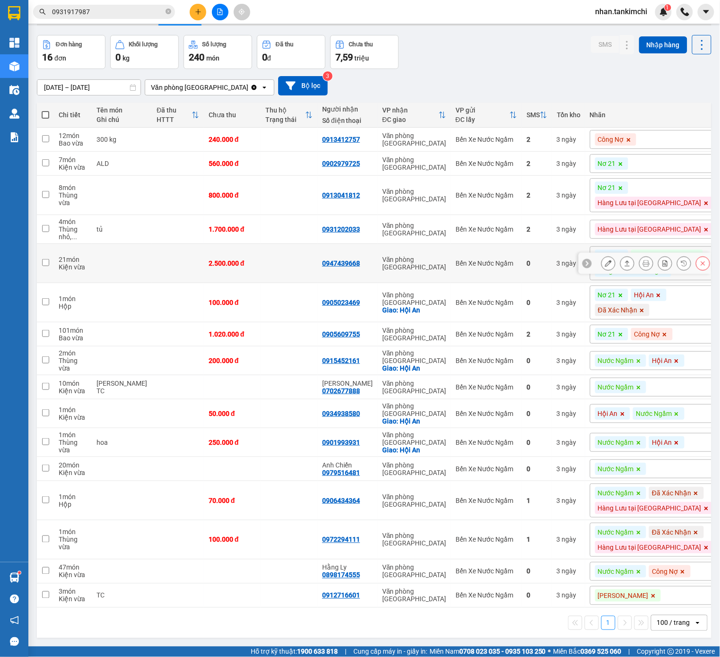
click at [450, 280] on td "Văn phòng [GEOGRAPHIC_DATA]" at bounding box center [413, 263] width 73 height 39
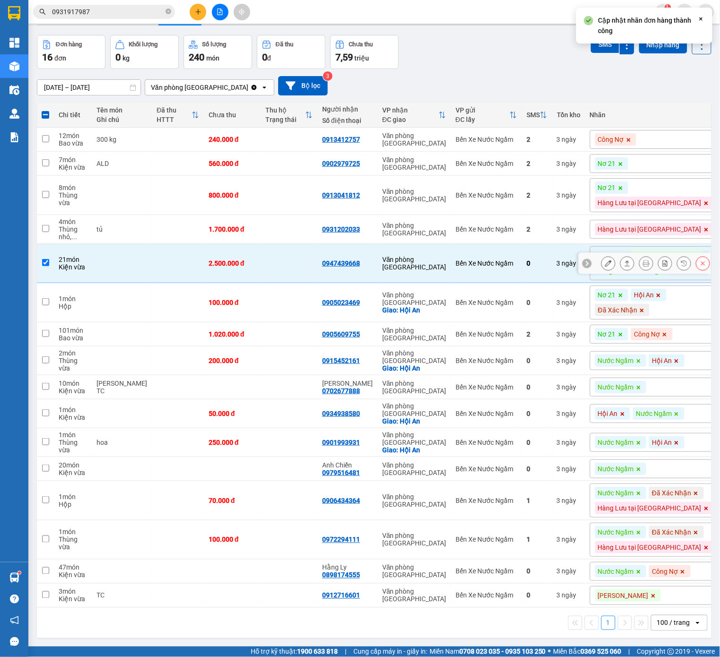
click at [702, 267] on icon at bounding box center [702, 263] width 7 height 7
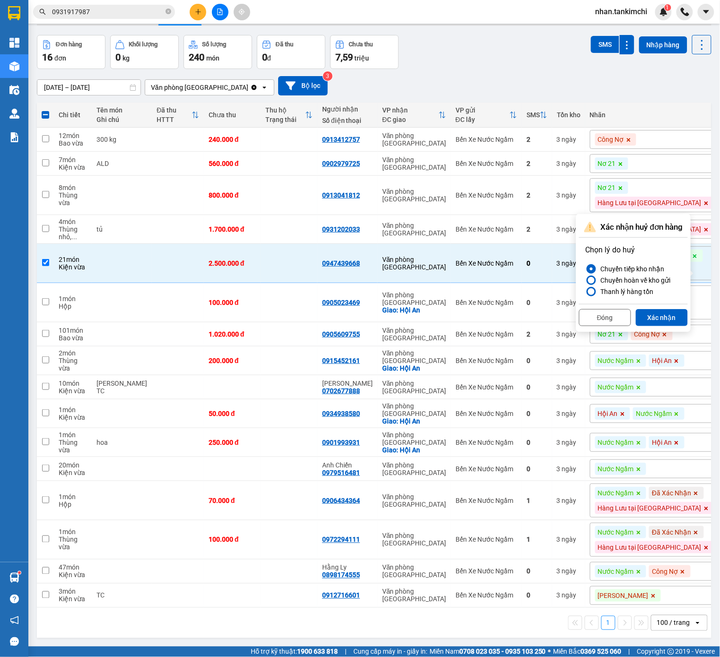
click at [678, 309] on div "Đóng Xác nhận" at bounding box center [633, 316] width 109 height 25
click at [674, 315] on button "Xác nhận" at bounding box center [661, 317] width 52 height 17
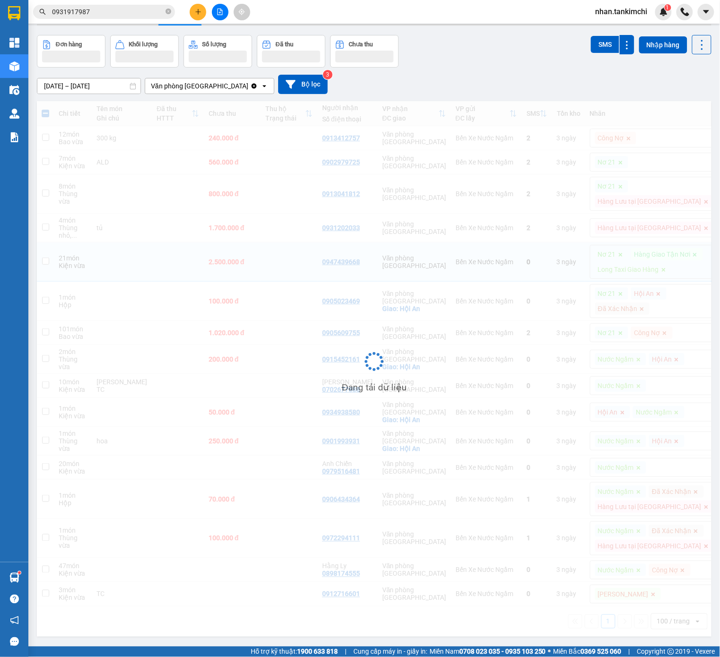
checkbox input "false"
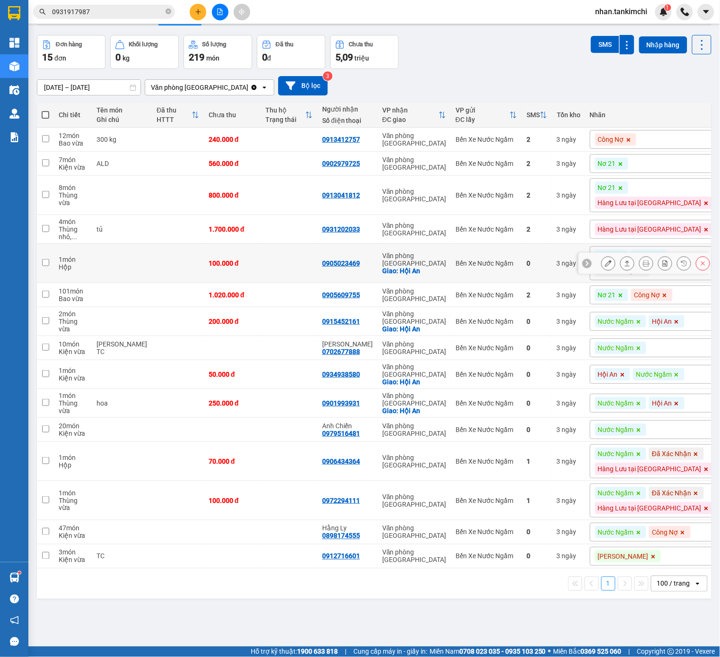
click at [704, 264] on icon at bounding box center [703, 263] width 4 height 4
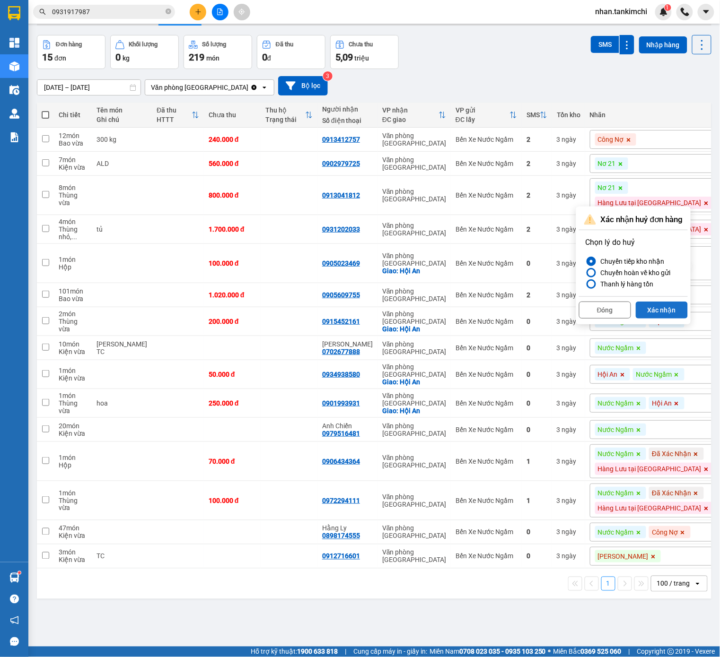
click at [675, 305] on button "Xác nhận" at bounding box center [661, 310] width 52 height 17
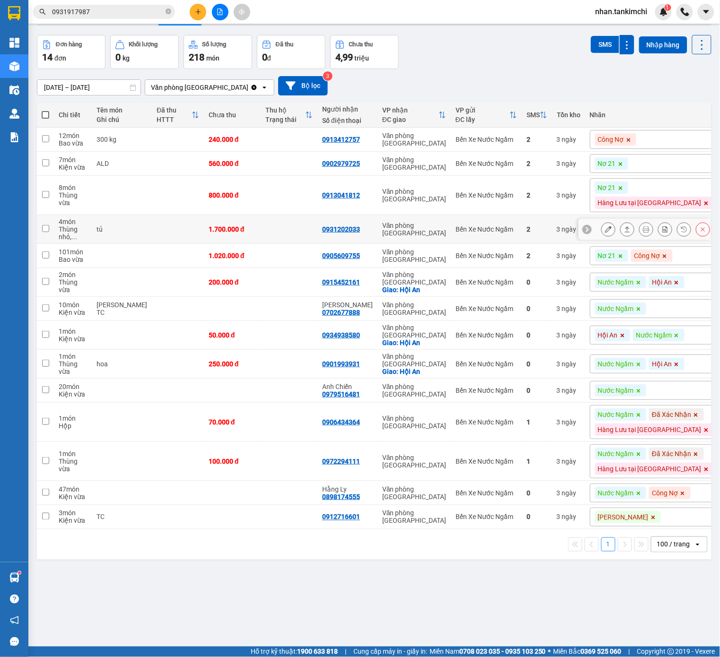
click at [702, 229] on icon at bounding box center [702, 229] width 7 height 7
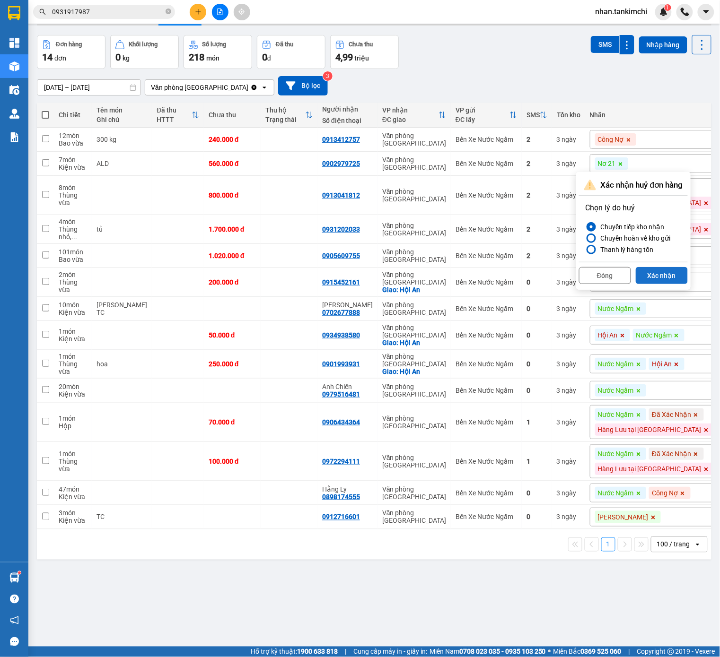
click at [669, 278] on button "Xác nhận" at bounding box center [661, 275] width 52 height 17
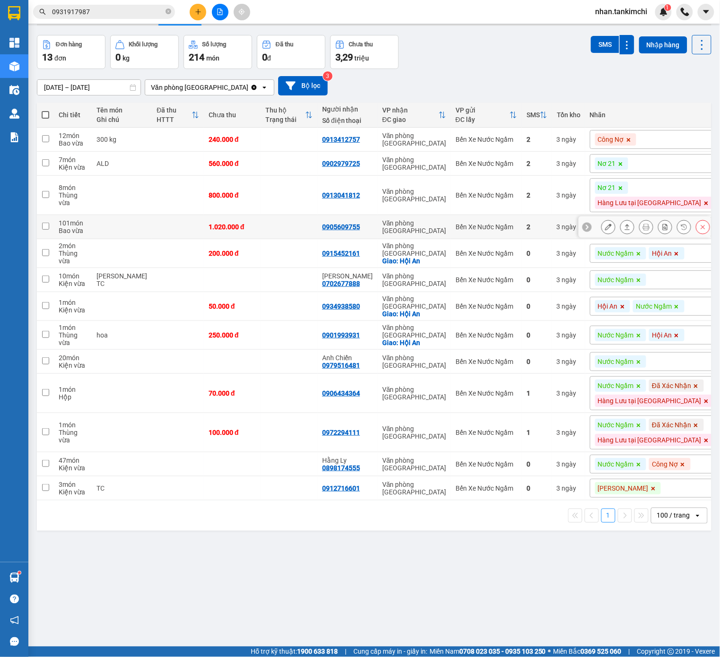
click at [613, 227] on button at bounding box center [607, 227] width 13 height 17
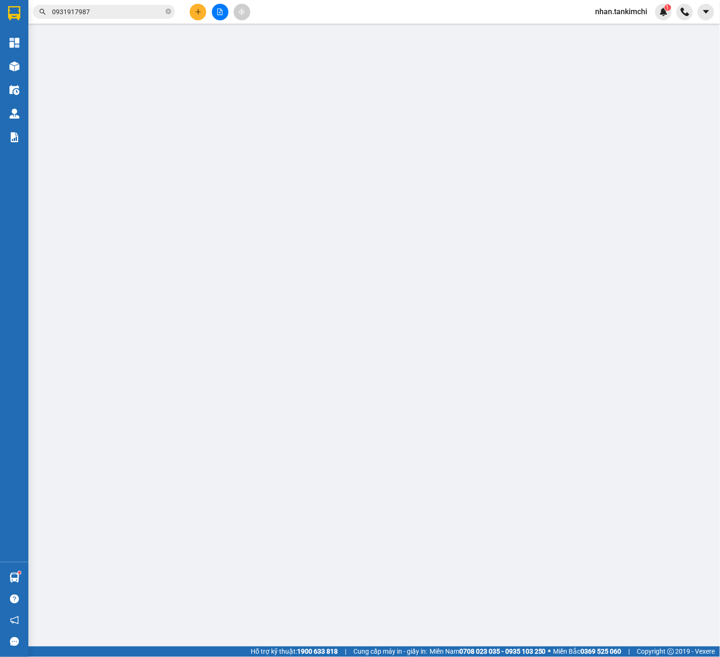
type input "0905609755"
type input "1.020.000"
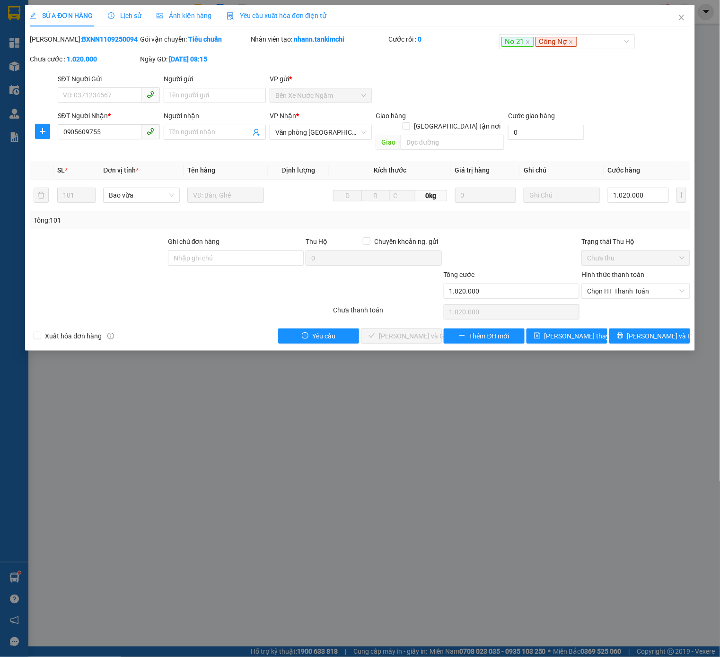
click at [132, 34] on div "Mã ĐH: BXNN1109250094" at bounding box center [84, 39] width 108 height 10
click at [133, 16] on span "Lịch sử" at bounding box center [125, 16] width 34 height 8
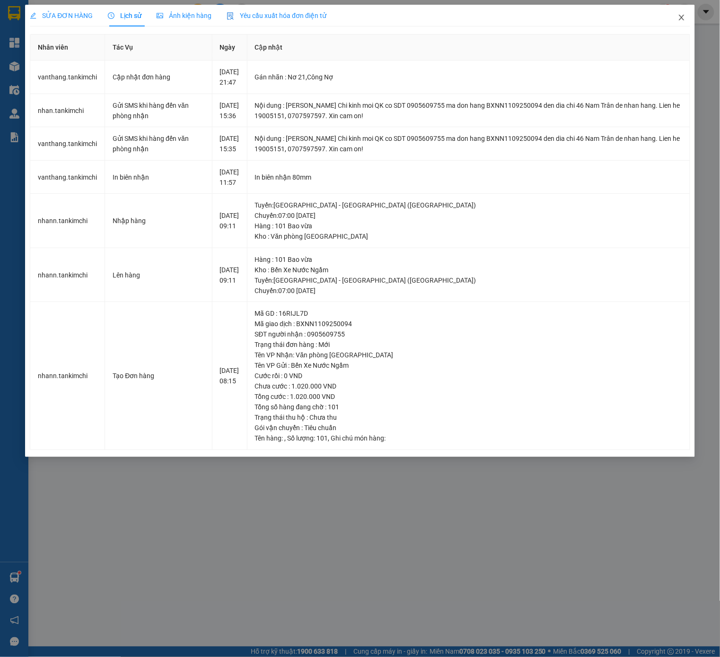
click at [683, 17] on icon "close" at bounding box center [682, 18] width 8 height 8
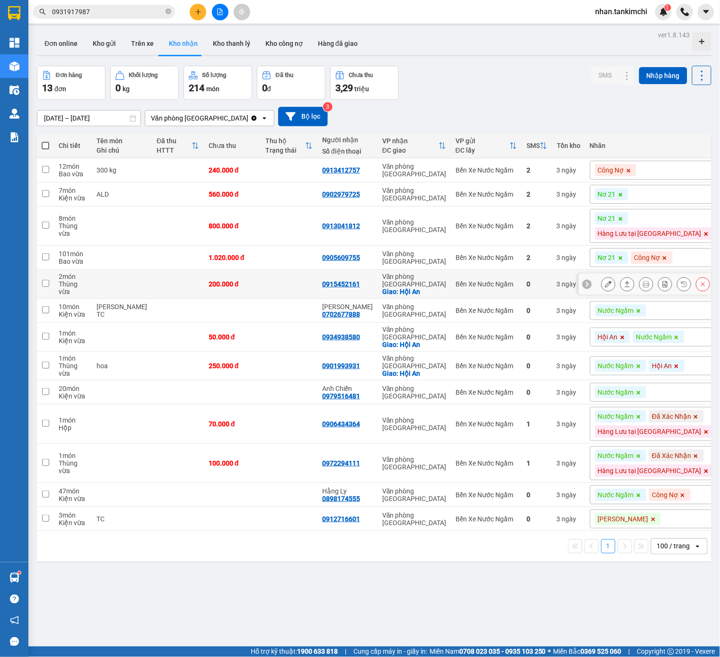
click at [521, 299] on td "Bến Xe Nước Ngầm" at bounding box center [486, 284] width 71 height 29
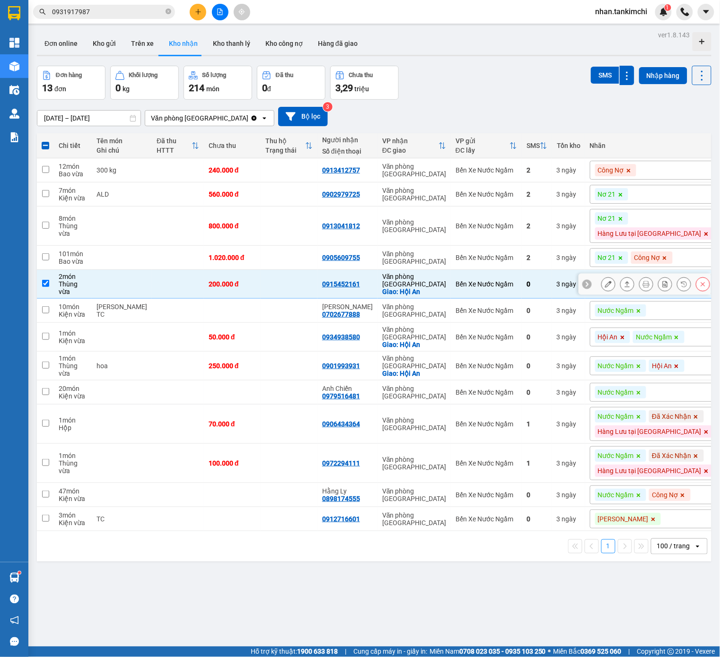
click at [705, 287] on icon at bounding box center [702, 284] width 7 height 7
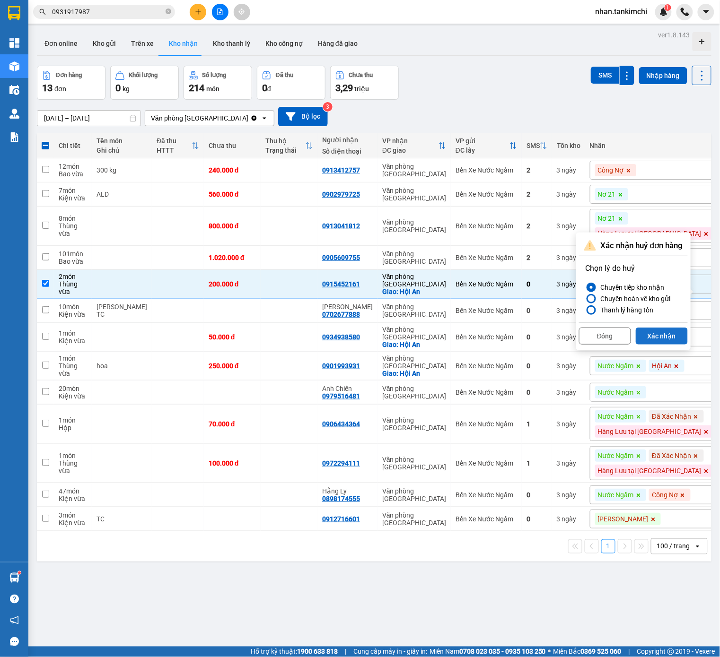
click at [671, 335] on button "Xác nhận" at bounding box center [661, 336] width 52 height 17
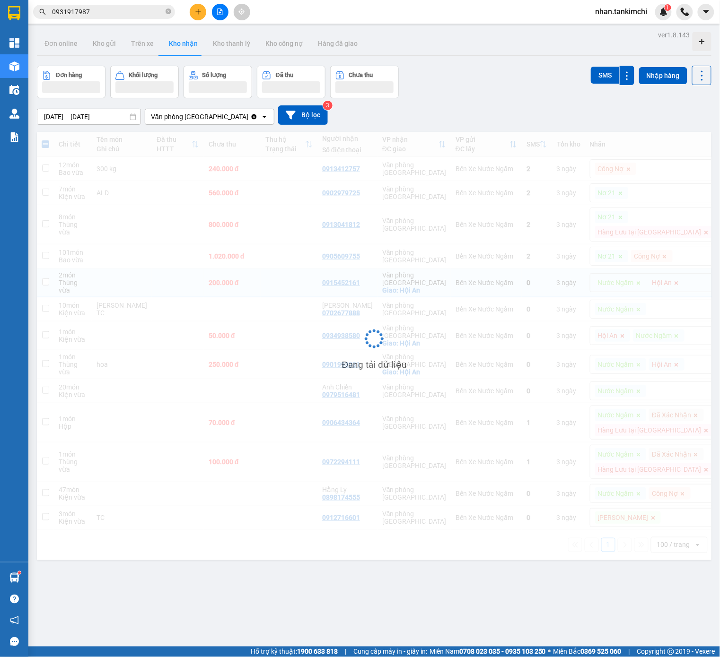
checkbox input "false"
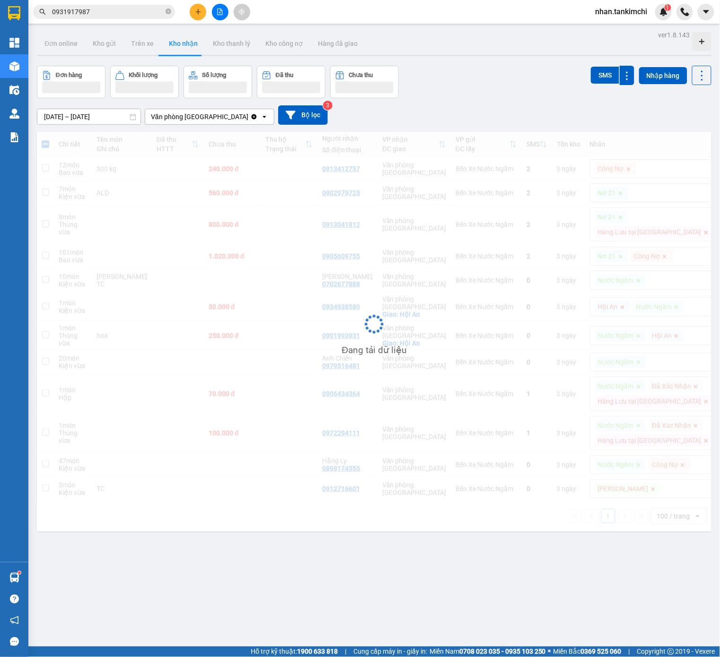
scroll to position [8, 0]
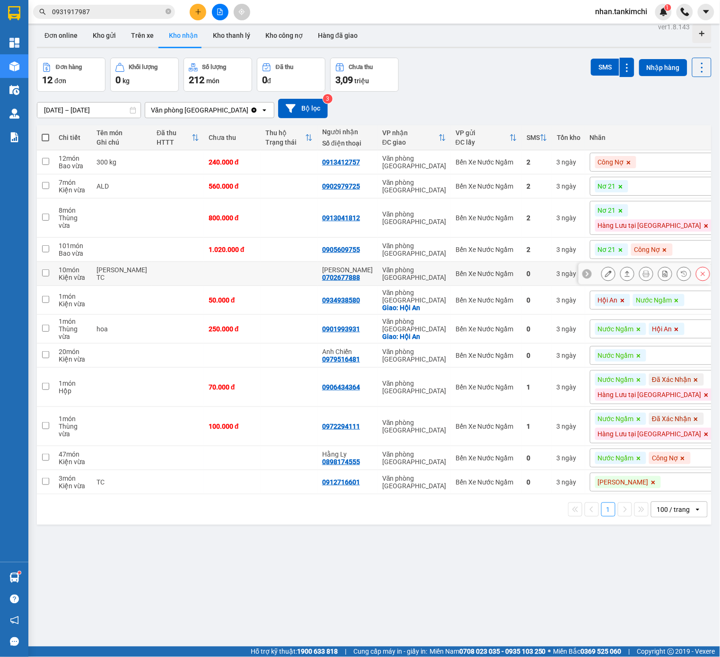
click at [698, 276] on button at bounding box center [702, 274] width 13 height 17
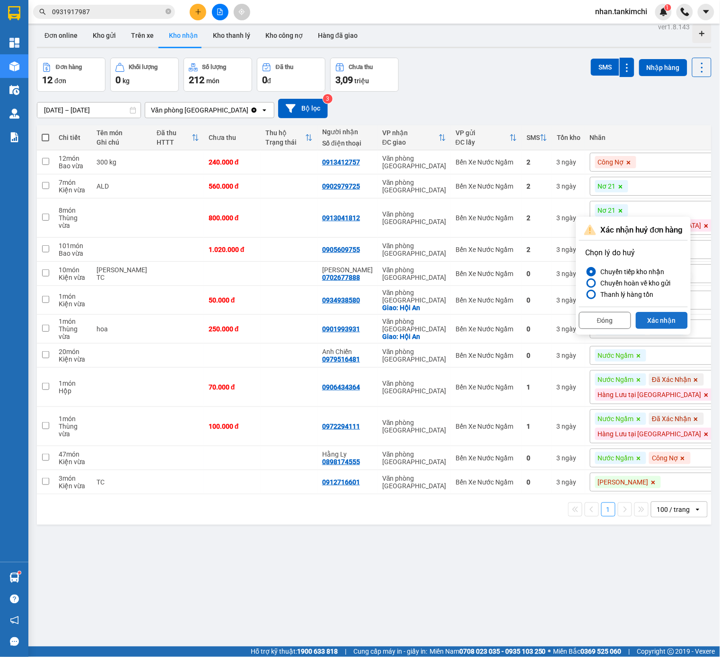
click at [674, 320] on button "Xác nhận" at bounding box center [661, 320] width 52 height 17
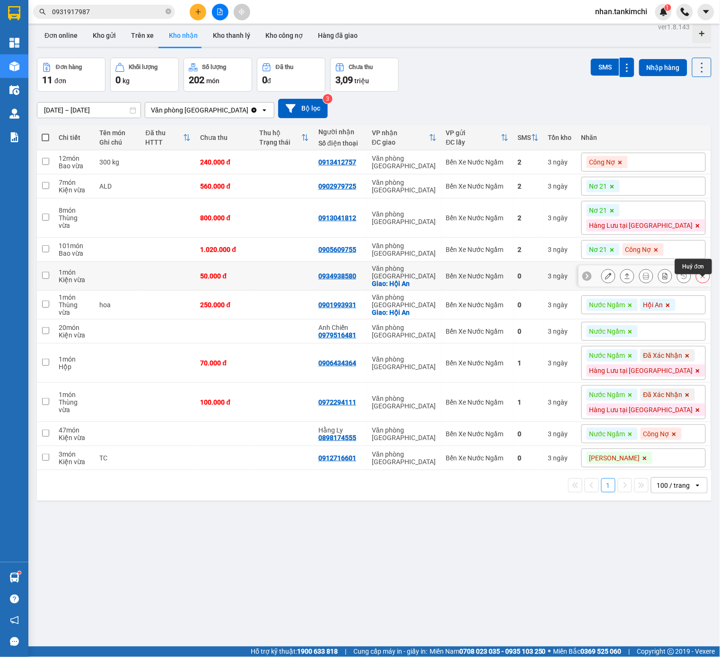
click at [702, 279] on icon at bounding box center [702, 276] width 7 height 7
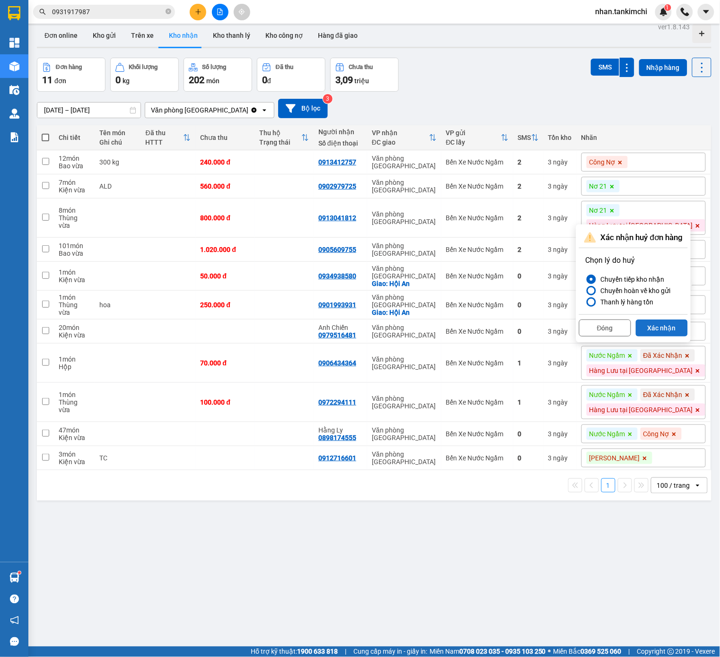
click at [679, 330] on button "Xác nhận" at bounding box center [661, 328] width 52 height 17
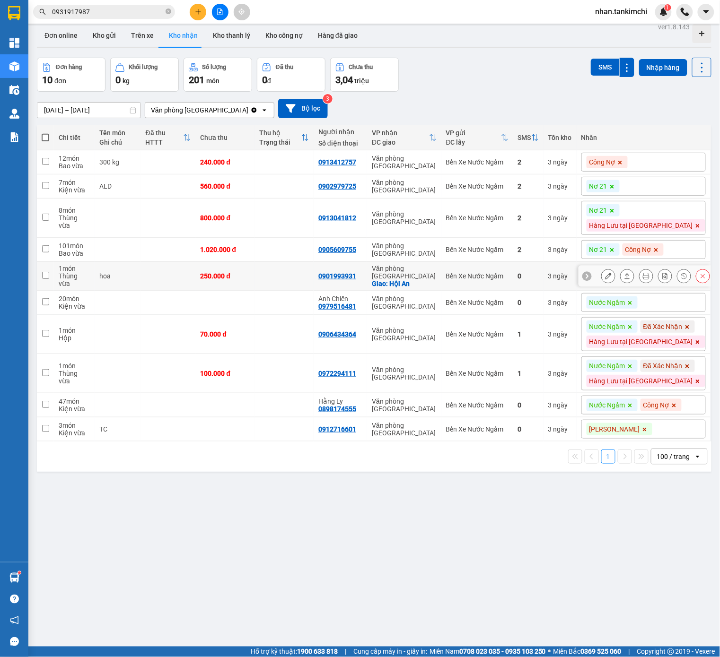
click at [703, 279] on icon at bounding box center [702, 276] width 7 height 7
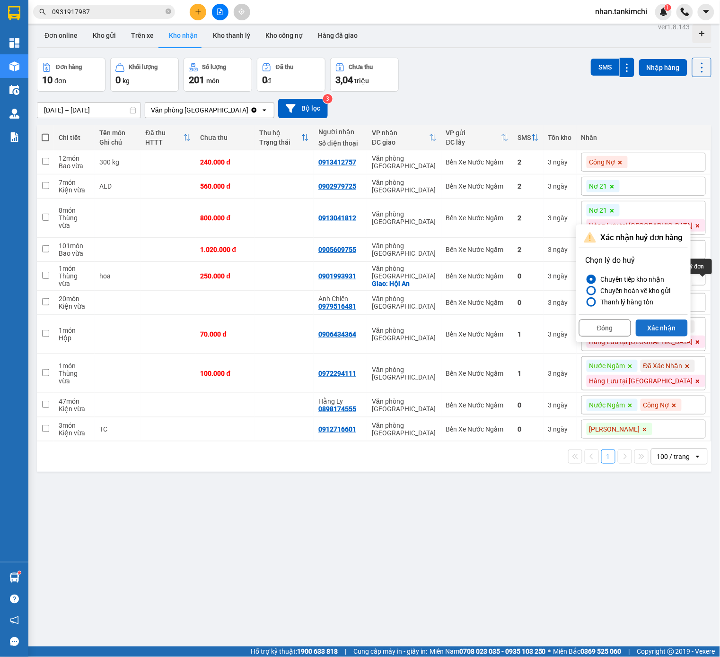
click at [674, 326] on button "Xác nhận" at bounding box center [661, 328] width 52 height 17
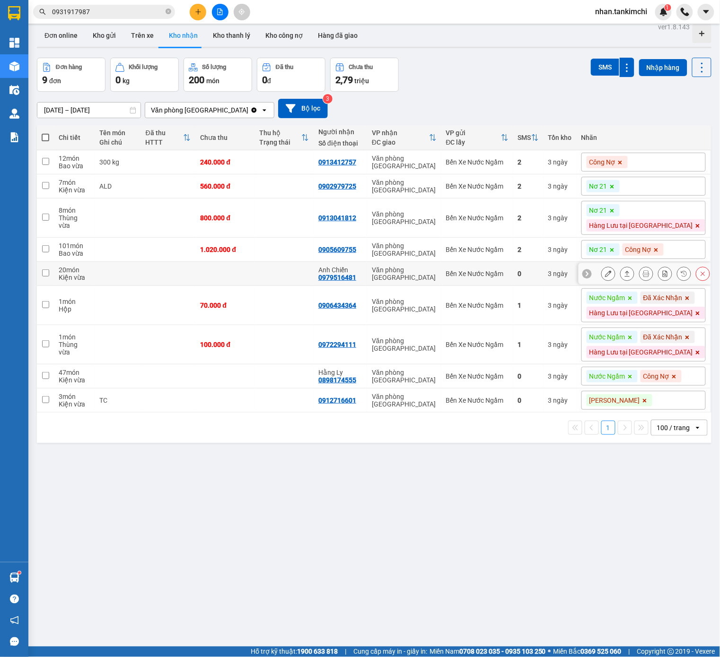
click at [698, 273] on button at bounding box center [702, 274] width 13 height 17
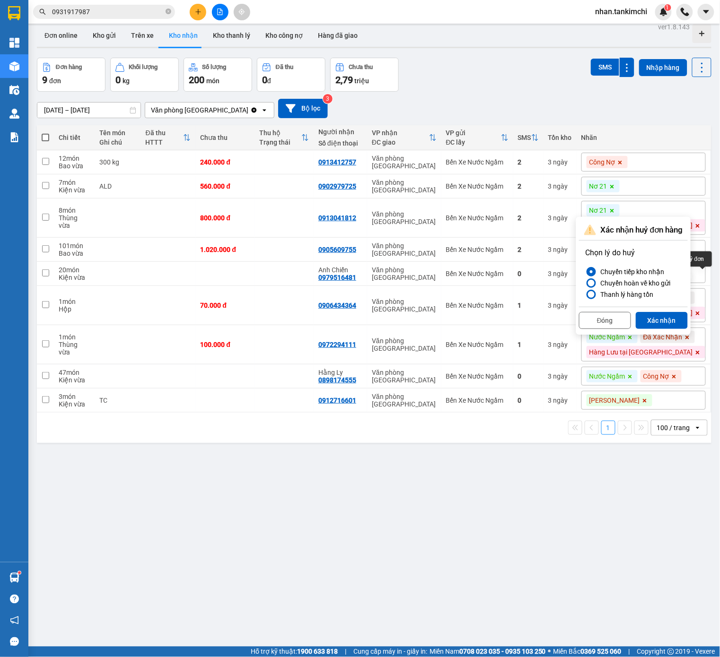
click at [678, 311] on div "Đóng Xác nhận" at bounding box center [633, 319] width 109 height 25
click at [682, 321] on button "Xác nhận" at bounding box center [661, 320] width 52 height 17
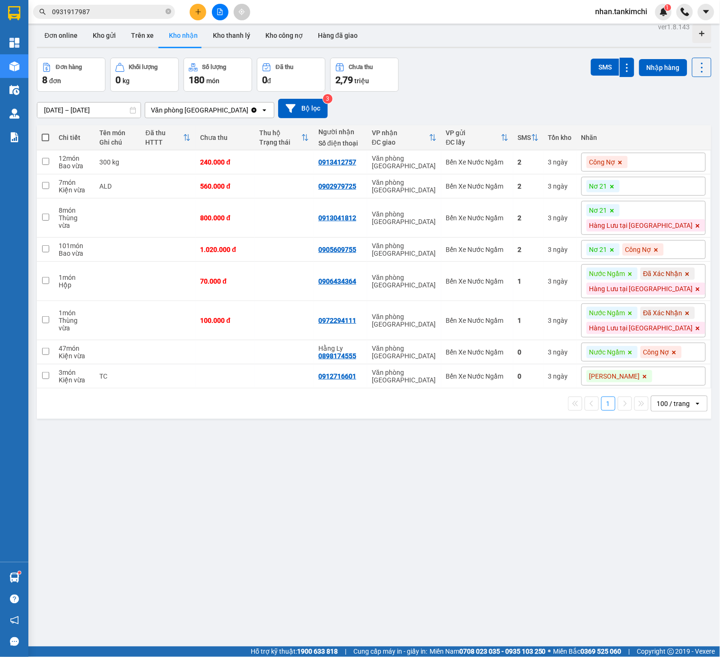
click at [633, 277] on icon at bounding box center [630, 274] width 6 height 6
click at [636, 275] on icon at bounding box center [633, 274] width 6 height 6
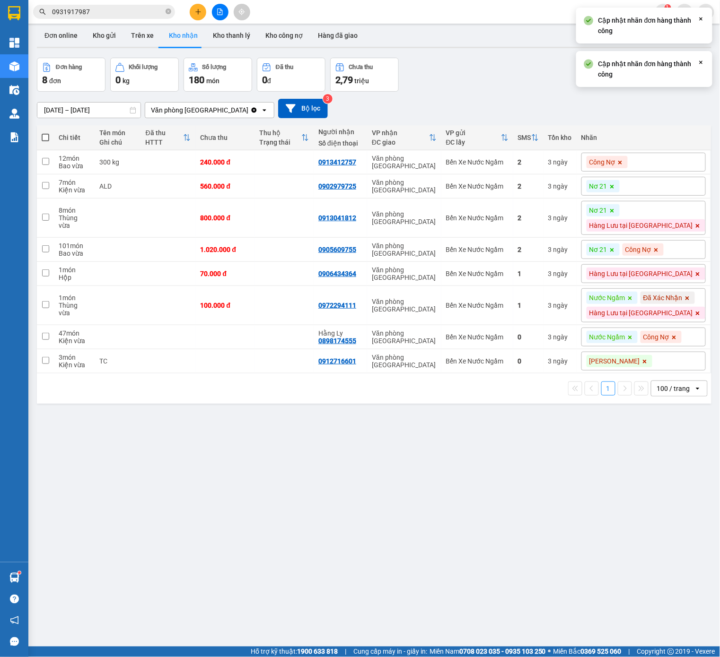
click at [634, 297] on span at bounding box center [629, 298] width 9 height 12
click at [638, 301] on span at bounding box center [632, 298] width 9 height 12
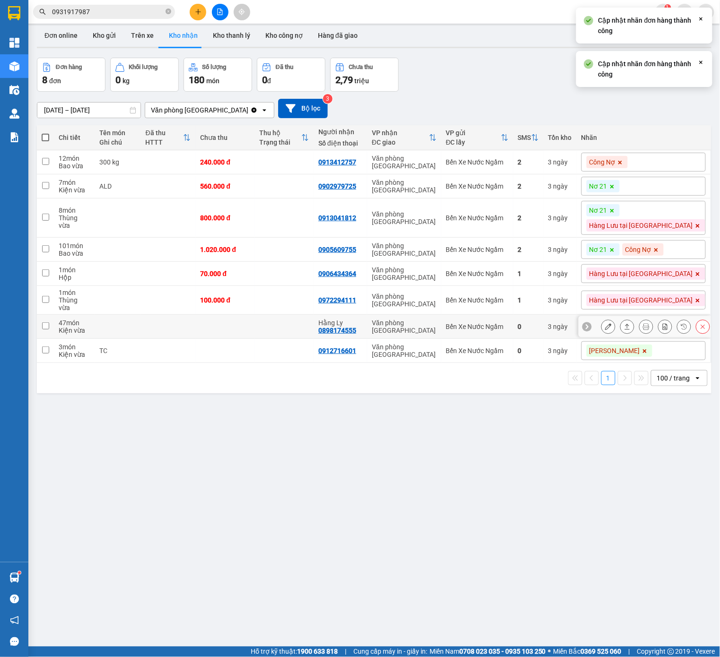
click at [702, 329] on icon at bounding box center [703, 327] width 4 height 4
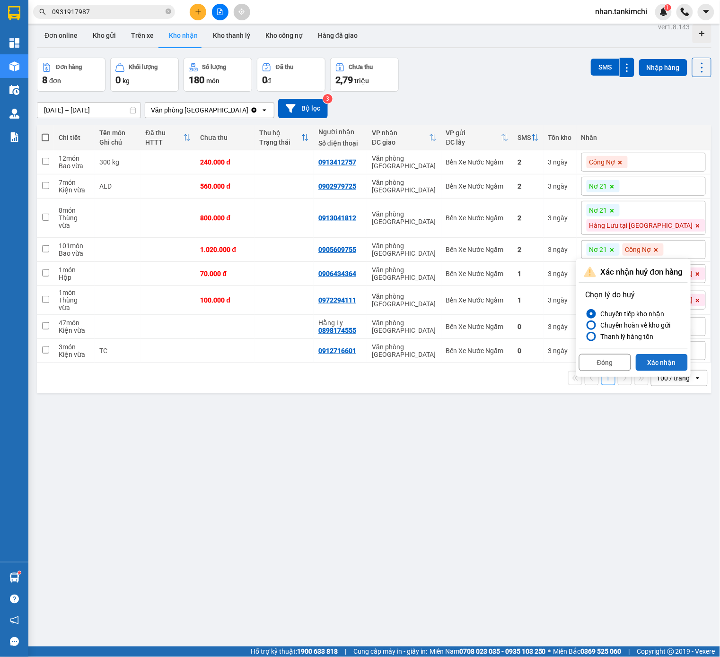
click at [668, 362] on button "Xác nhận" at bounding box center [661, 362] width 52 height 17
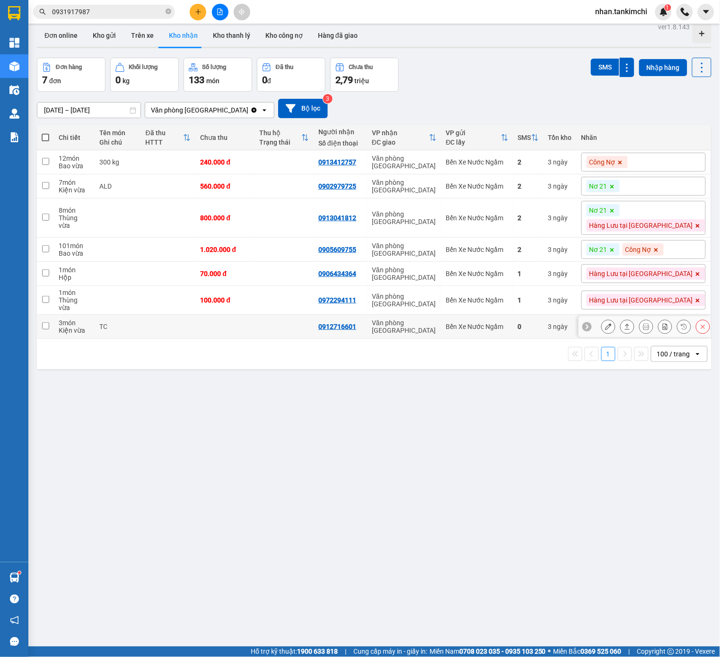
click at [704, 330] on button at bounding box center [702, 327] width 13 height 17
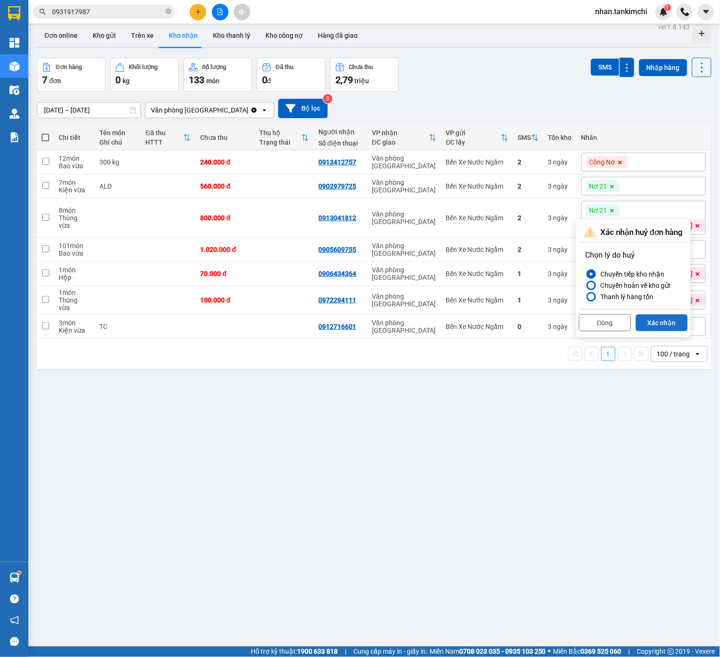
click at [676, 324] on button "Xác nhận" at bounding box center [661, 322] width 52 height 17
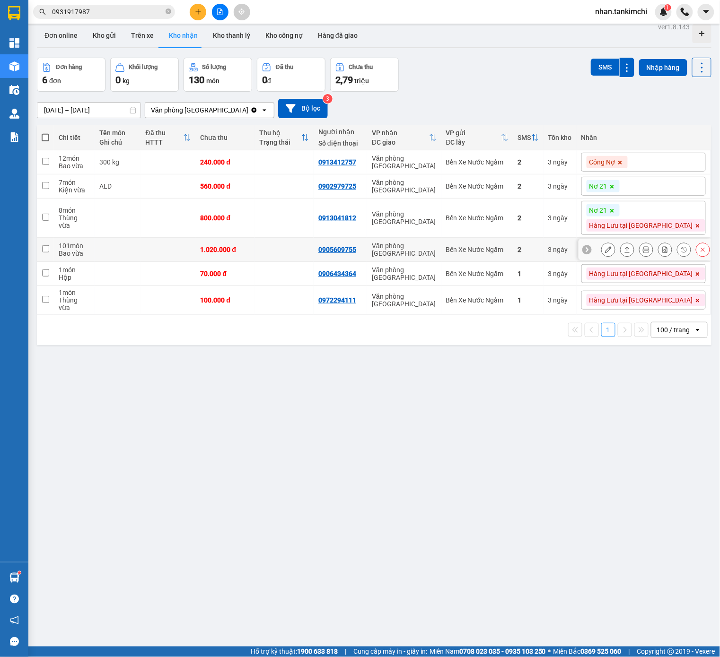
click at [649, 255] on div at bounding box center [655, 250] width 109 height 14
click at [615, 249] on icon at bounding box center [612, 250] width 6 height 6
click at [615, 250] on span "Công Nợ" at bounding box center [602, 249] width 26 height 9
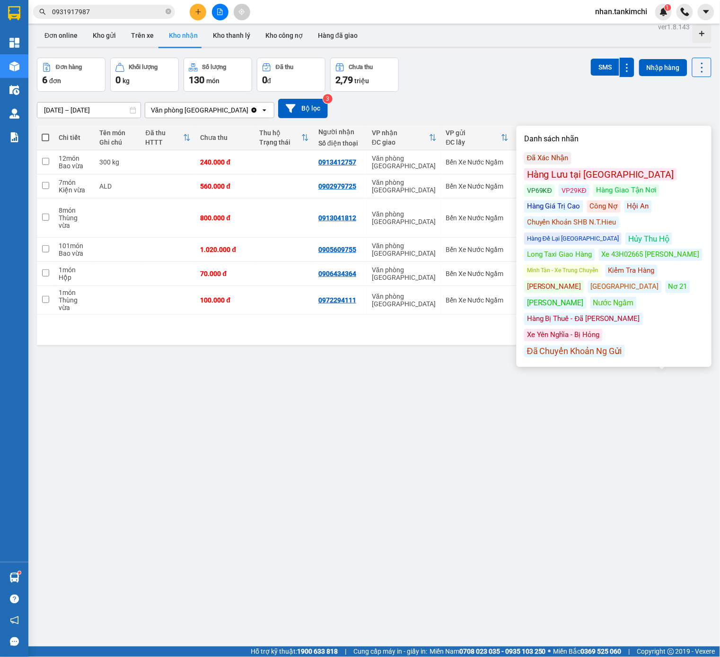
click at [629, 168] on div "Hàng Lưu tại [GEOGRAPHIC_DATA]" at bounding box center [600, 174] width 153 height 12
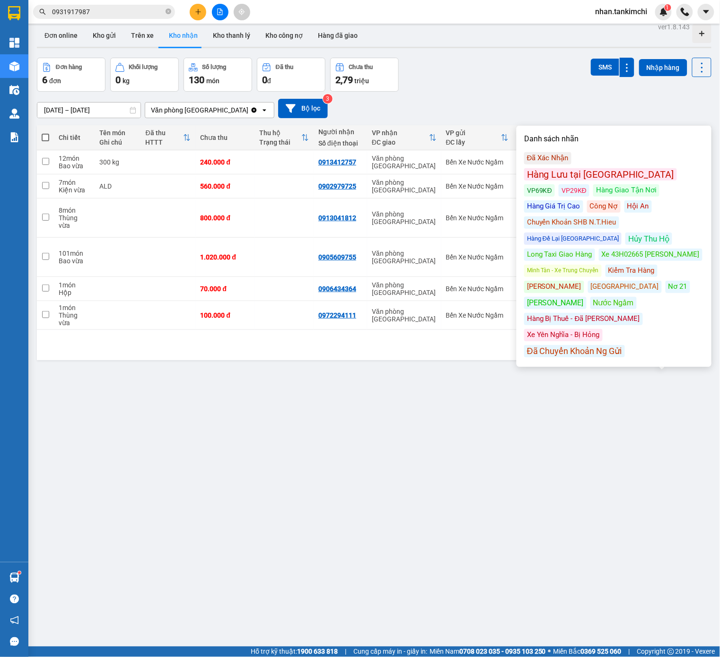
click at [428, 457] on div "ver 1.8.143 Đơn online Kho gửi Trên xe Kho nhận Kho thanh lý Kho công nợ Hàng đ…" at bounding box center [374, 348] width 682 height 657
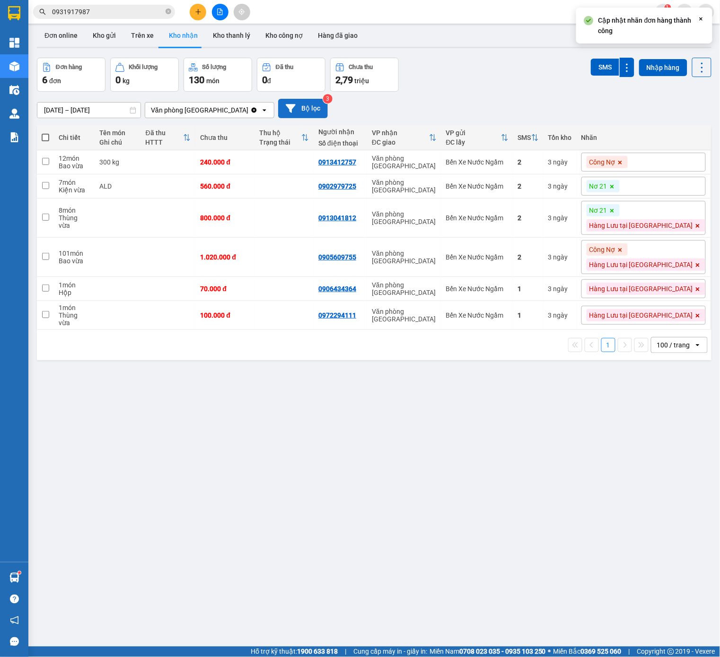
click at [301, 106] on button "Bộ lọc" at bounding box center [303, 108] width 50 height 19
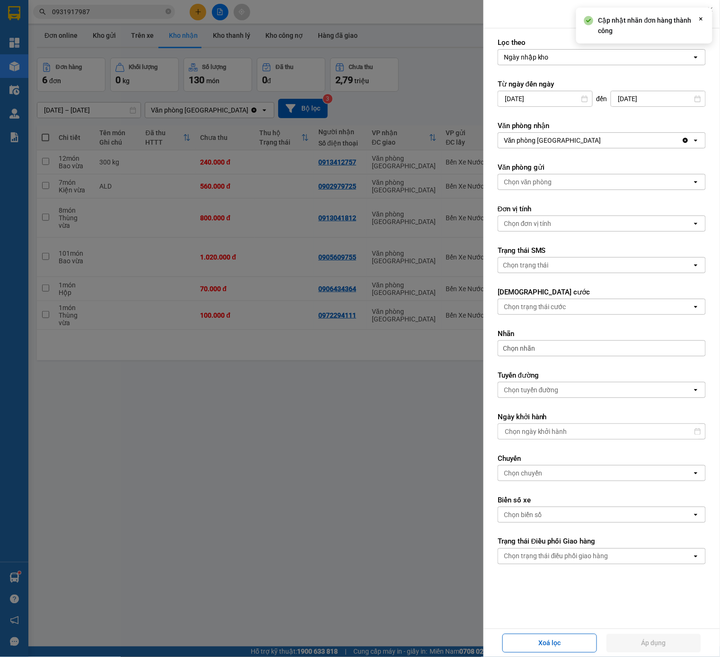
click at [555, 349] on div "Chọn nhãn" at bounding box center [601, 348] width 208 height 16
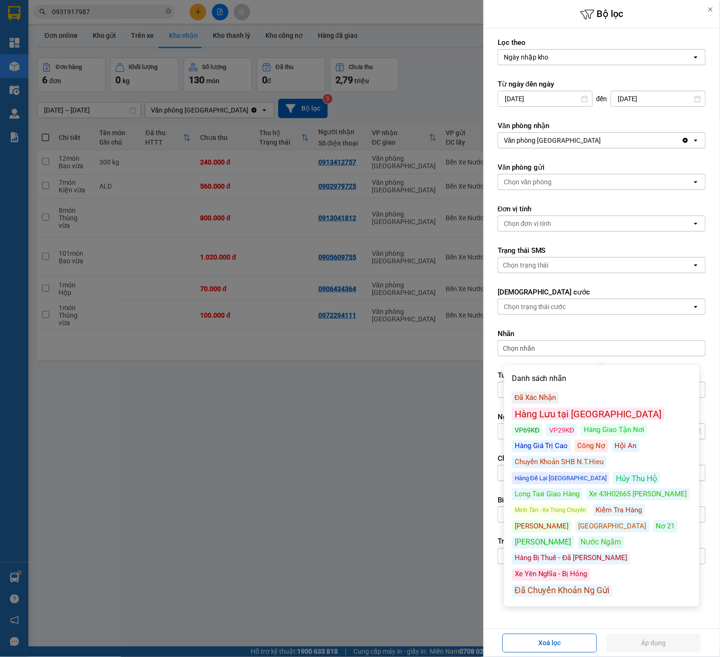
click at [611, 408] on div "Hàng Lưu tại [GEOGRAPHIC_DATA]" at bounding box center [588, 414] width 153 height 12
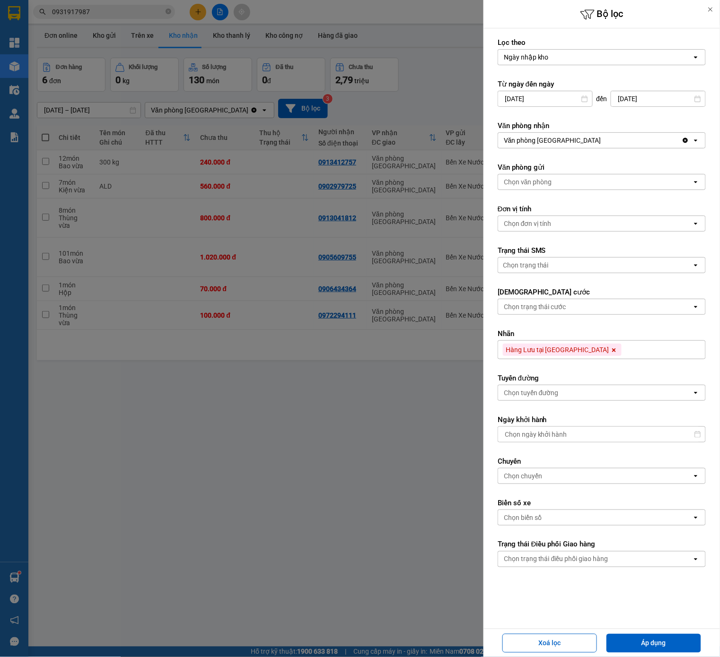
click at [681, 653] on div "Xoá lọc Áp dụng" at bounding box center [602, 643] width 232 height 23
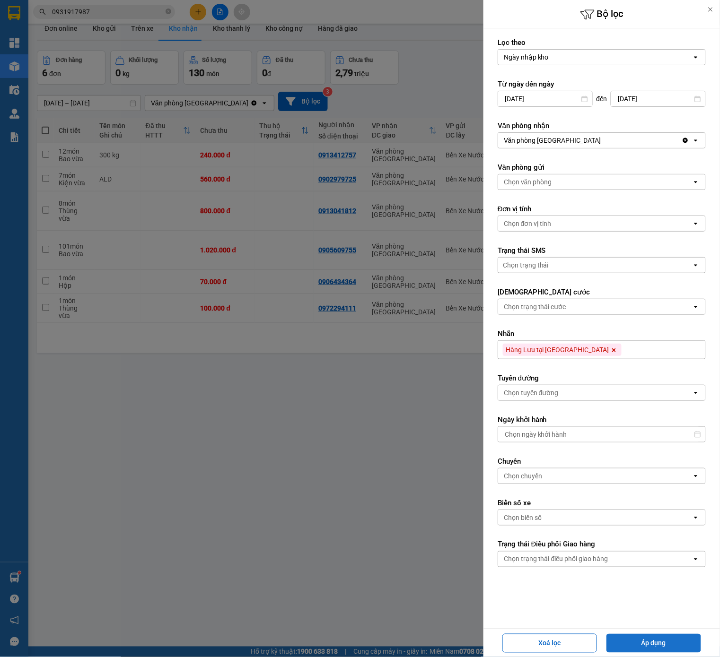
click at [657, 647] on button "Áp dụng" at bounding box center [653, 643] width 95 height 19
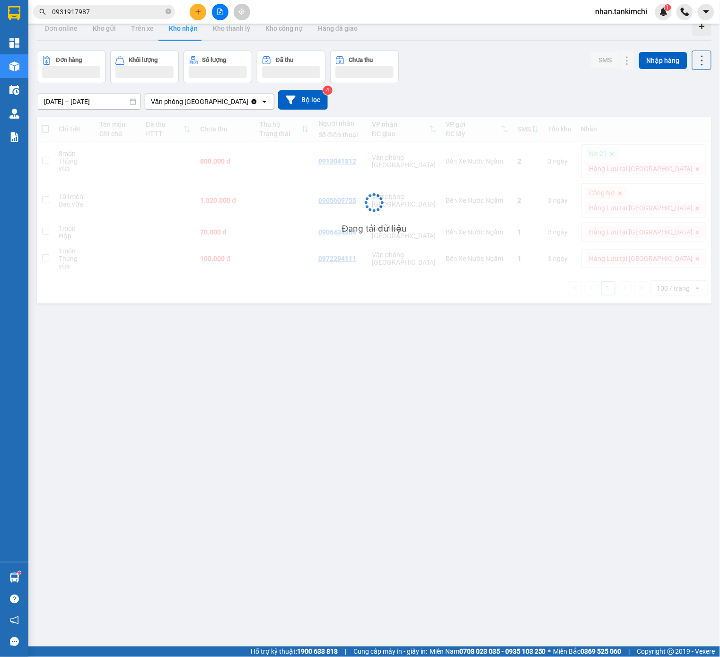
click at [401, 381] on div "ver 1.8.143 Đơn online Kho gửi Trên xe Kho nhận Kho thanh lý Kho công nợ Hàng đ…" at bounding box center [374, 341] width 682 height 657
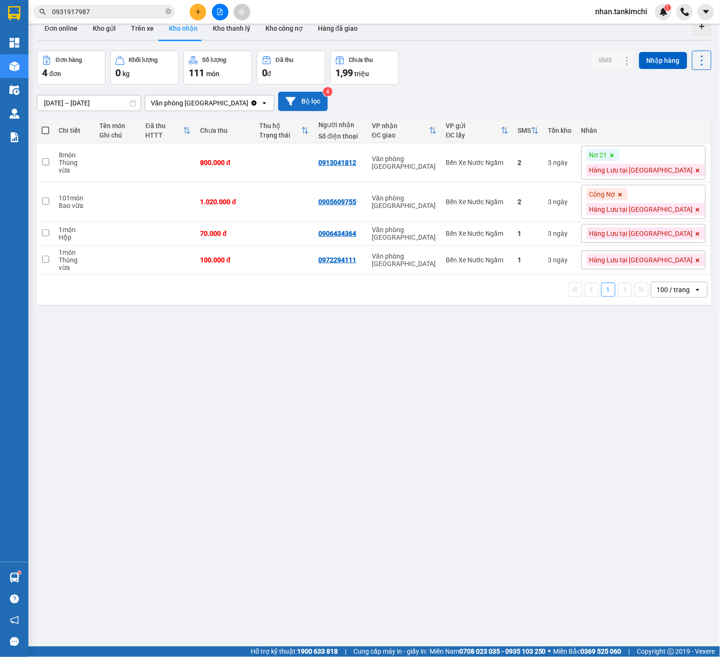
click at [308, 92] on button "Bộ lọc" at bounding box center [303, 101] width 50 height 19
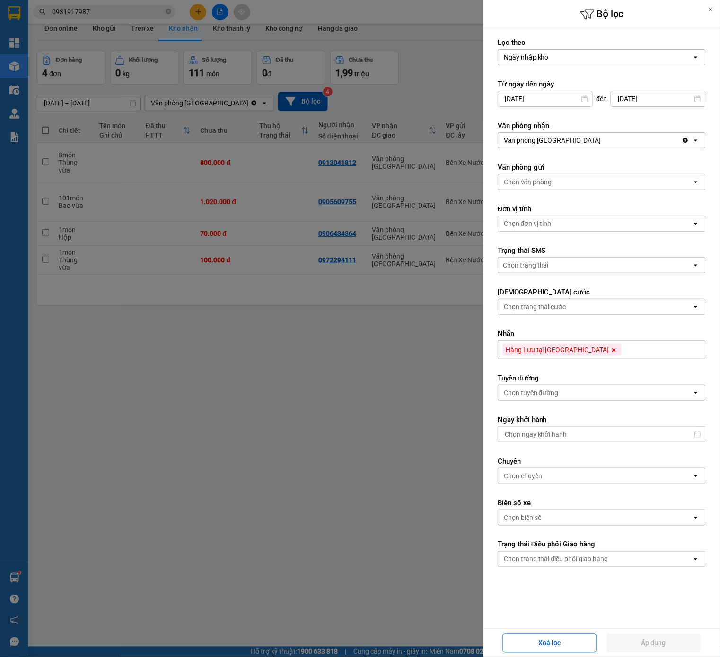
click at [611, 352] on icon at bounding box center [614, 350] width 6 height 6
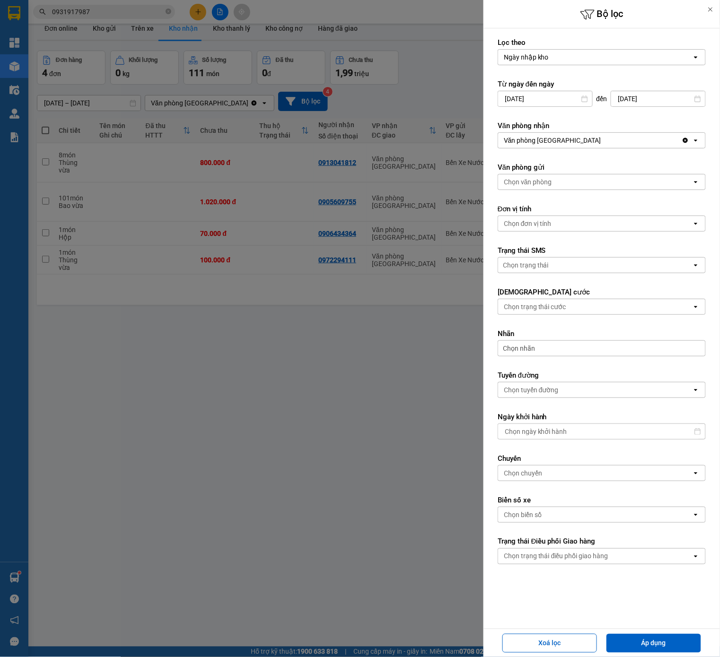
click at [570, 352] on div "Chọn nhãn" at bounding box center [601, 348] width 208 height 16
click at [647, 651] on button "Áp dụng" at bounding box center [653, 643] width 95 height 19
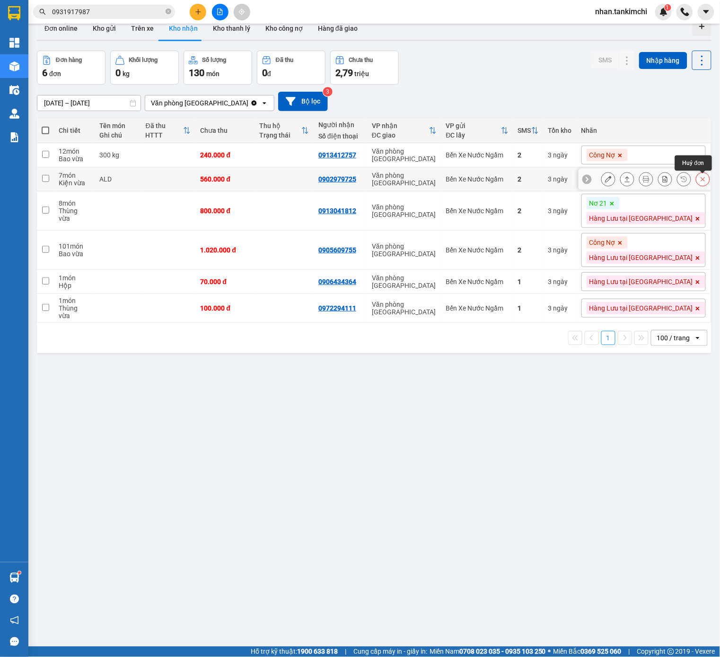
click at [707, 182] on button at bounding box center [702, 179] width 13 height 17
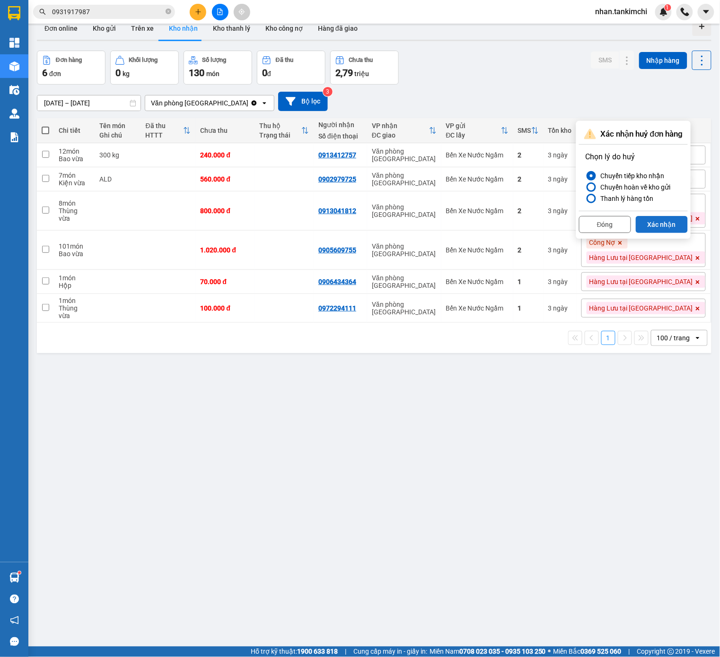
click at [681, 226] on button "Xác nhận" at bounding box center [661, 224] width 52 height 17
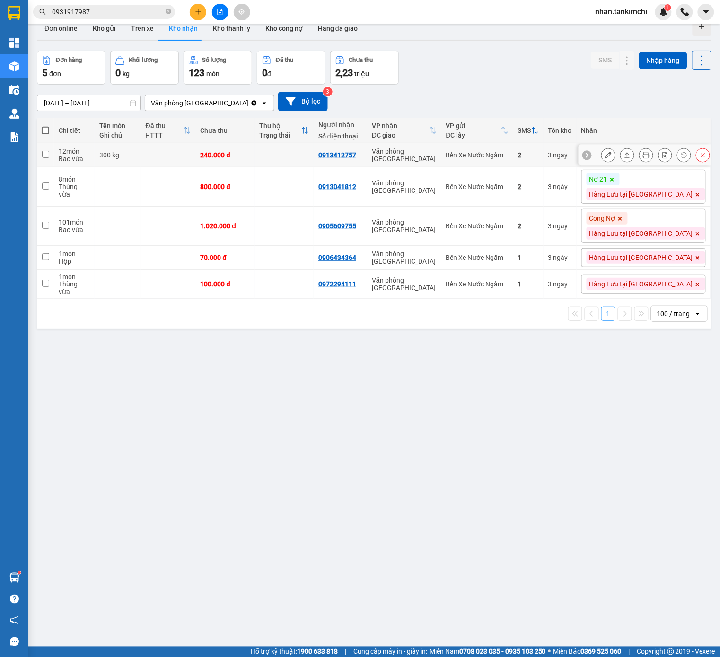
click at [702, 157] on icon at bounding box center [702, 155] width 7 height 7
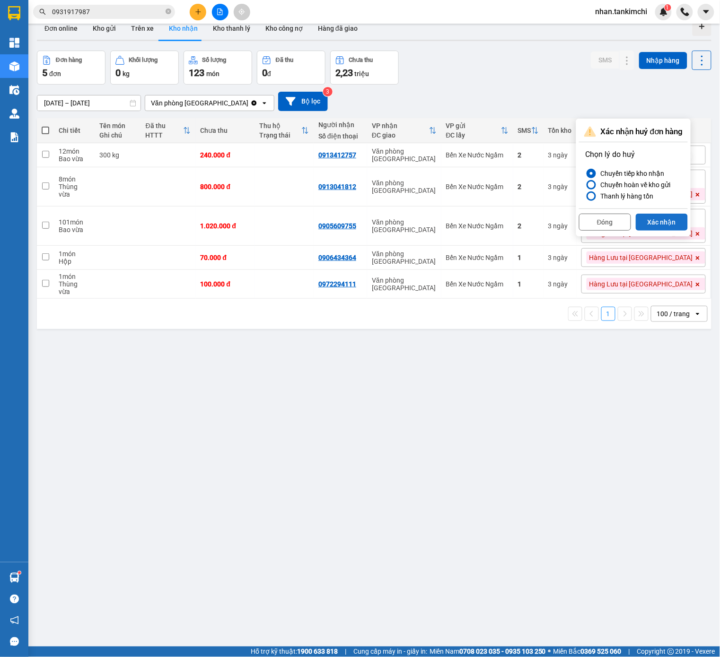
click at [657, 221] on button "Xác nhận" at bounding box center [661, 222] width 52 height 17
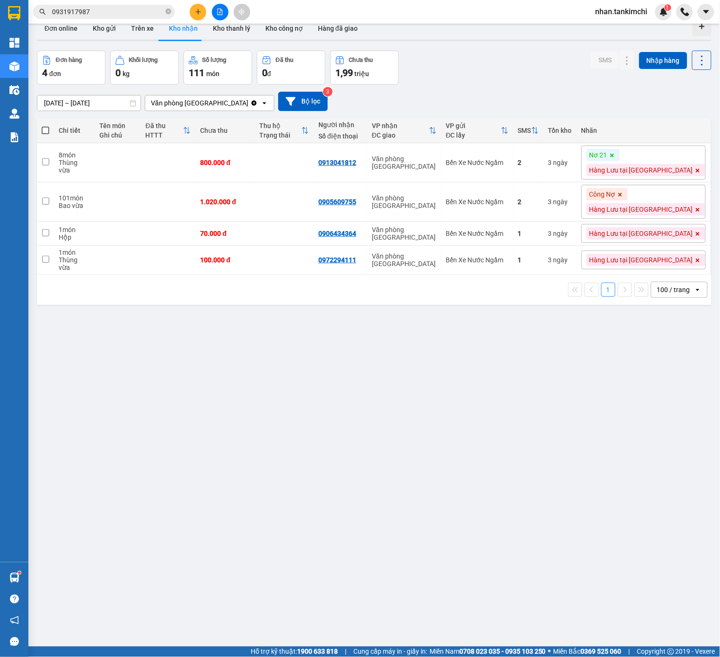
click at [150, 13] on input "0931917987" at bounding box center [108, 12] width 112 height 10
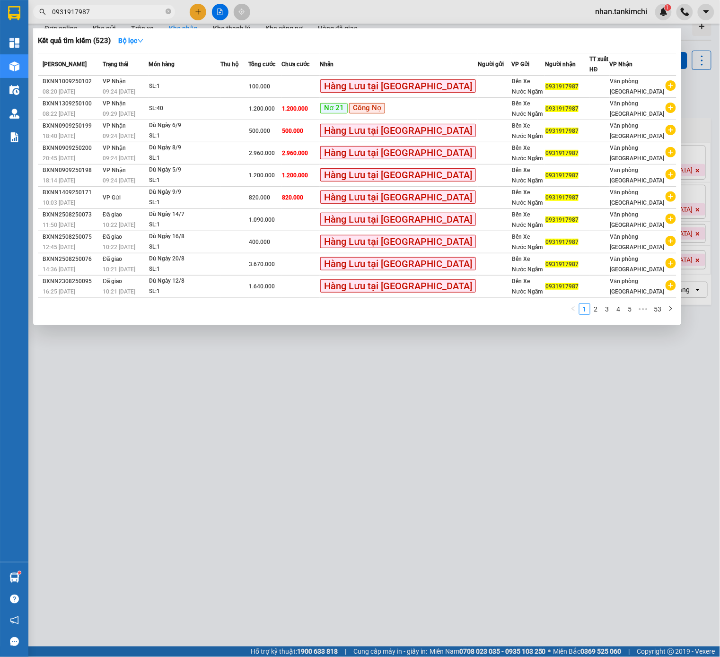
click at [150, 13] on input "0931917987" at bounding box center [108, 12] width 112 height 10
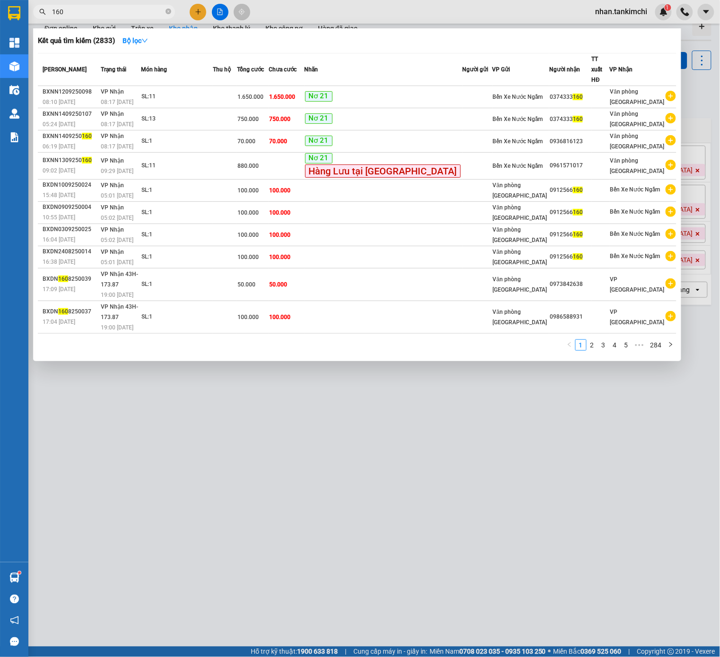
type input "160"
click at [362, 373] on div at bounding box center [360, 328] width 720 height 657
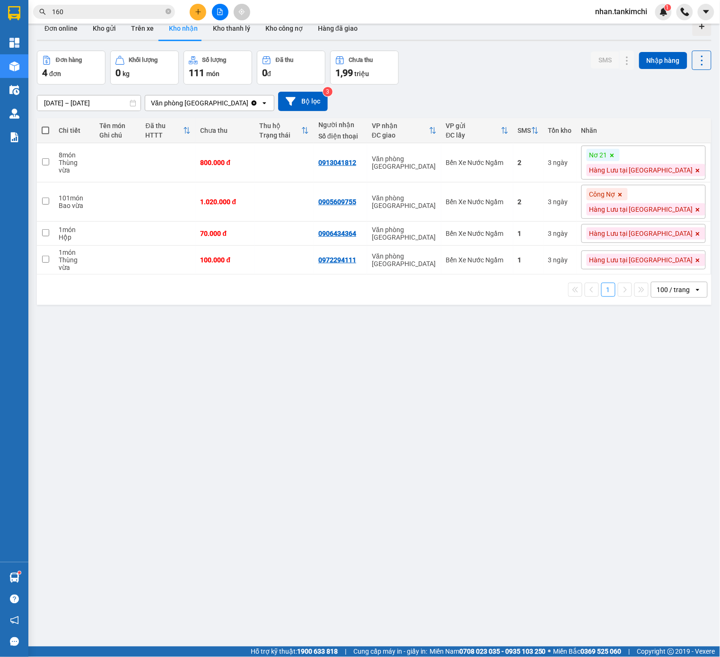
click at [203, 12] on button at bounding box center [198, 12] width 17 height 17
click at [219, 11] on icon "file-add" at bounding box center [220, 12] width 7 height 7
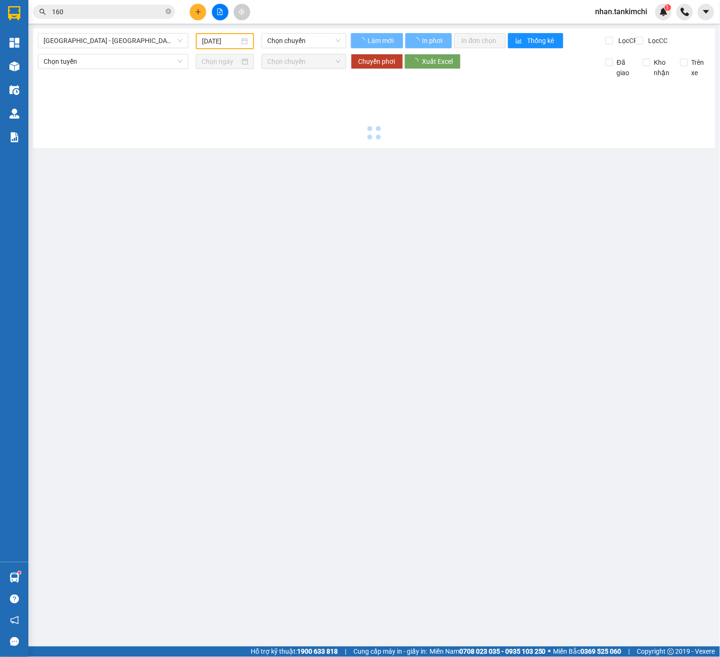
click at [133, 48] on div "[GEOGRAPHIC_DATA] - [GEOGRAPHIC_DATA] ([GEOGRAPHIC_DATA])" at bounding box center [113, 41] width 158 height 16
type input "[DATE]"
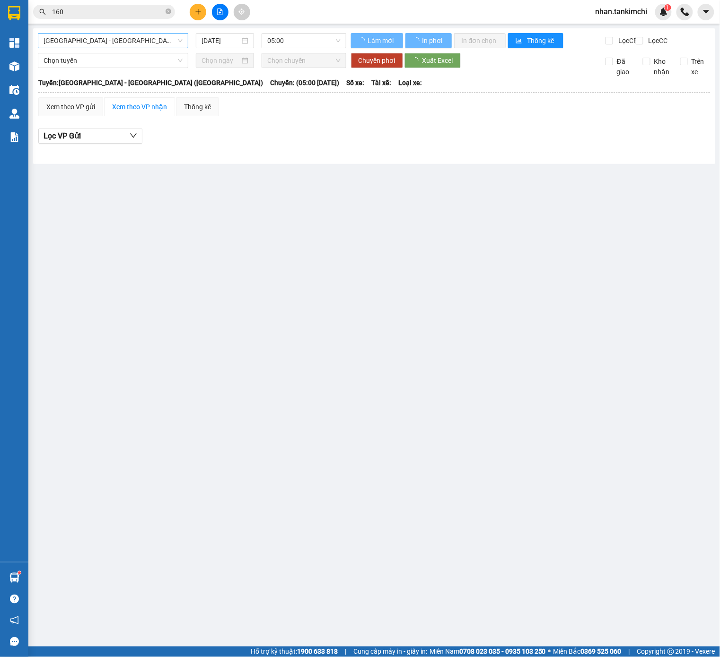
drag, startPoint x: 133, startPoint y: 42, endPoint x: 133, endPoint y: 47, distance: 5.7
click at [133, 42] on span "[GEOGRAPHIC_DATA] - [GEOGRAPHIC_DATA] ([GEOGRAPHIC_DATA])" at bounding box center [112, 41] width 139 height 14
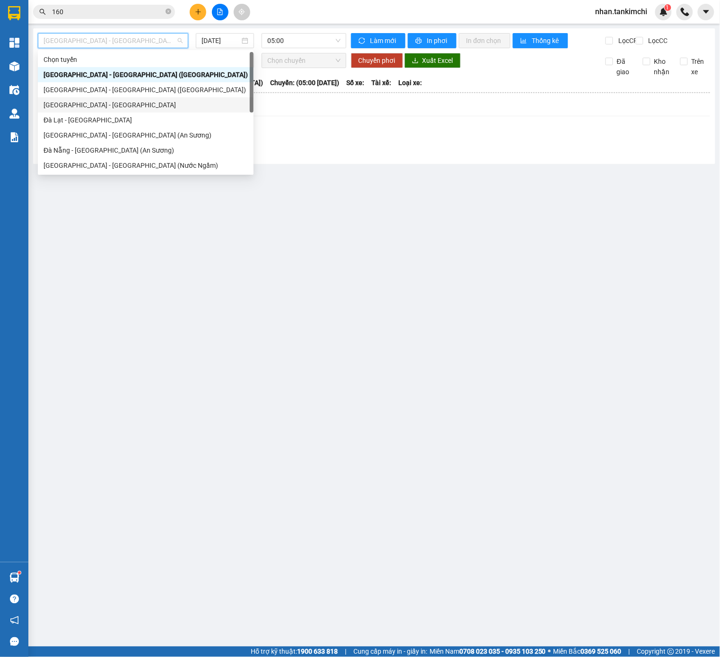
click at [103, 101] on div "[GEOGRAPHIC_DATA] - [GEOGRAPHIC_DATA]" at bounding box center [145, 105] width 204 height 10
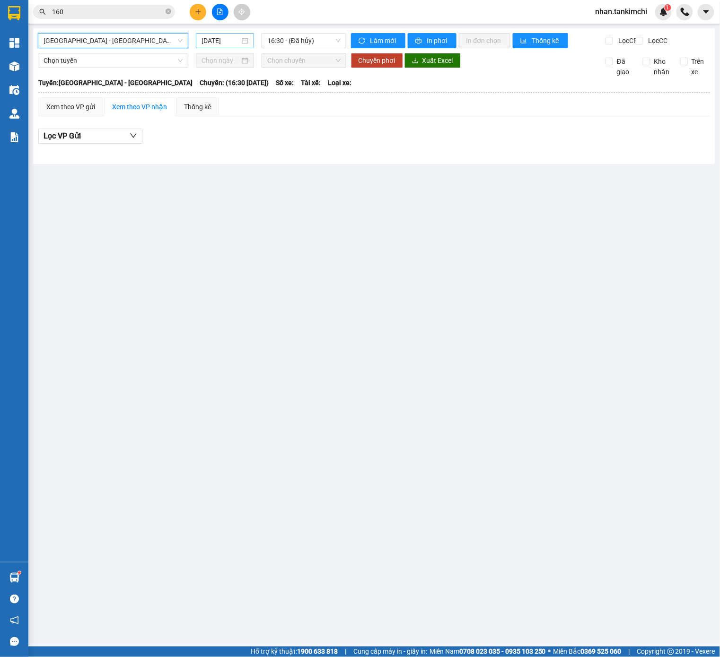
click at [225, 46] on div "[DATE]" at bounding box center [225, 40] width 58 height 15
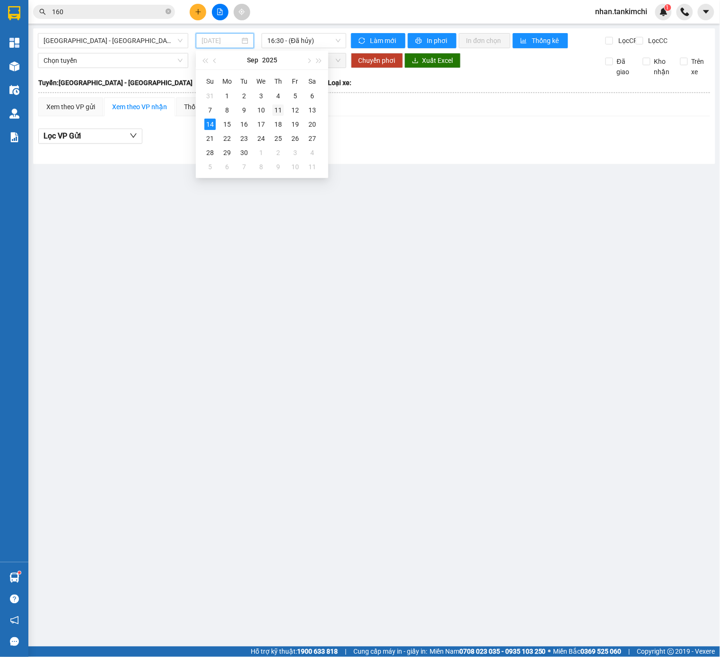
click at [282, 109] on div "11" at bounding box center [277, 109] width 11 height 11
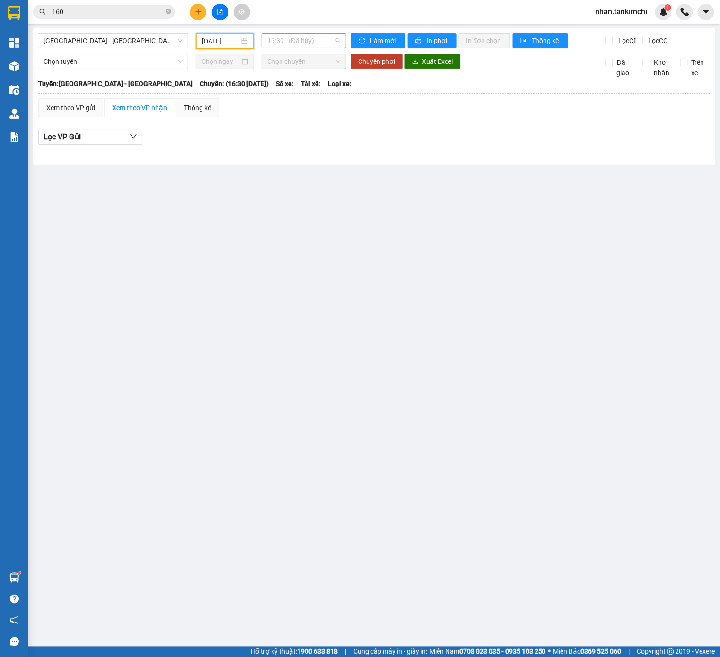
click at [316, 36] on span "16:30 - (Đã hủy)" at bounding box center [303, 41] width 73 height 14
click at [315, 129] on div "19:00 - 43H-179.65" at bounding box center [303, 135] width 85 height 15
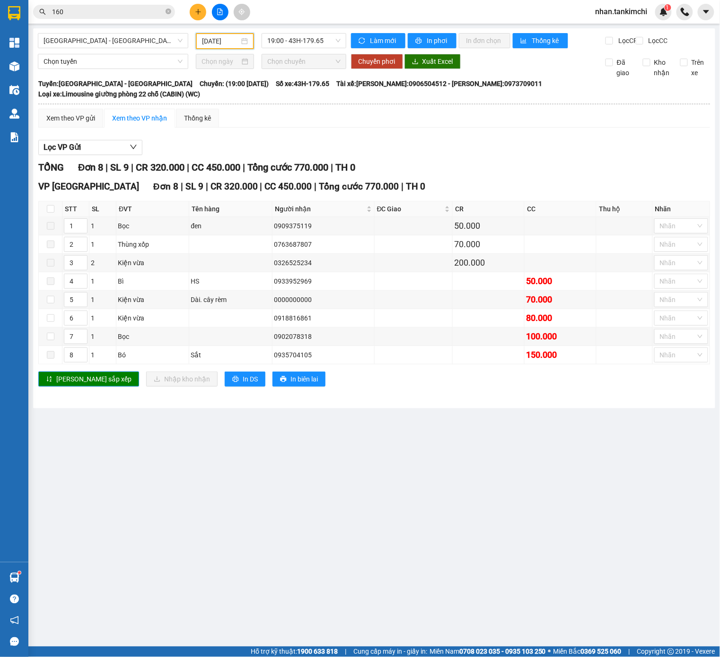
click at [225, 43] on input "[DATE]" at bounding box center [220, 41] width 37 height 10
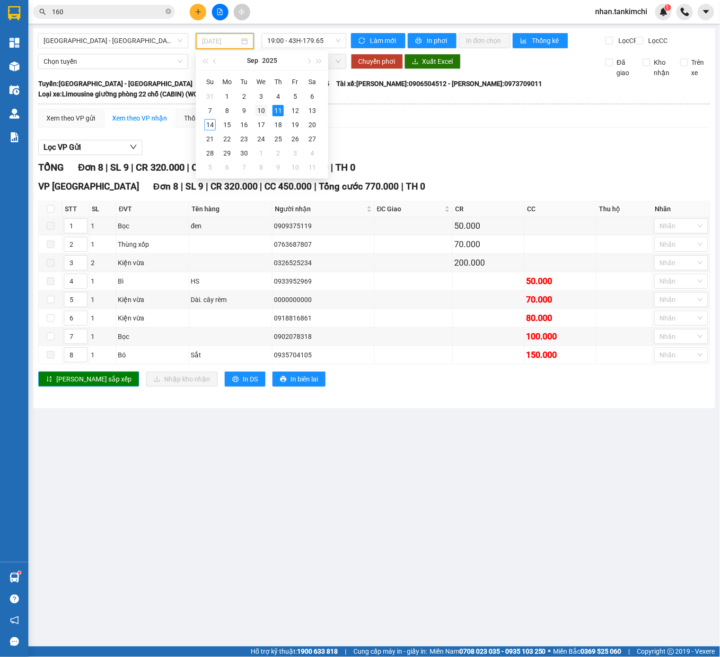
click at [260, 113] on div "10" at bounding box center [260, 110] width 11 height 11
type input "[DATE]"
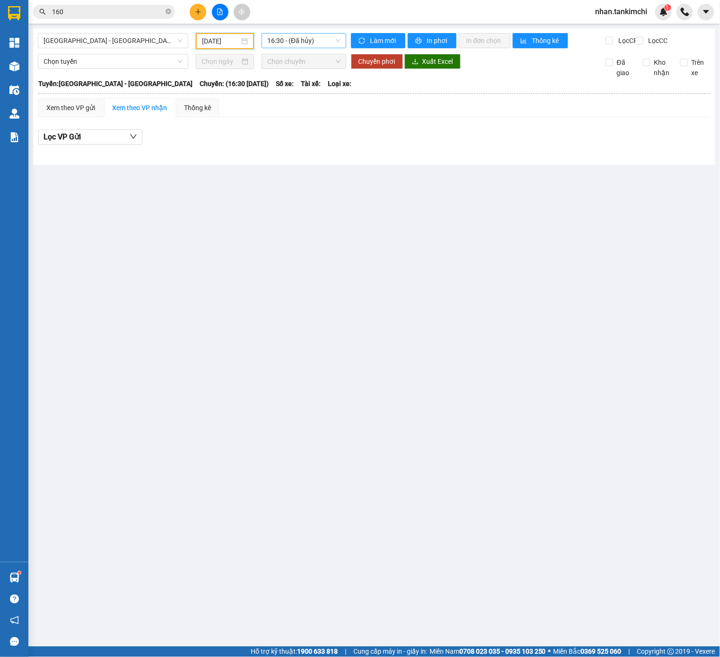
click at [302, 46] on span "16:30 - (Đã hủy)" at bounding box center [303, 41] width 73 height 14
click at [305, 134] on div "19:00 - 43H-173.87" at bounding box center [304, 135] width 74 height 10
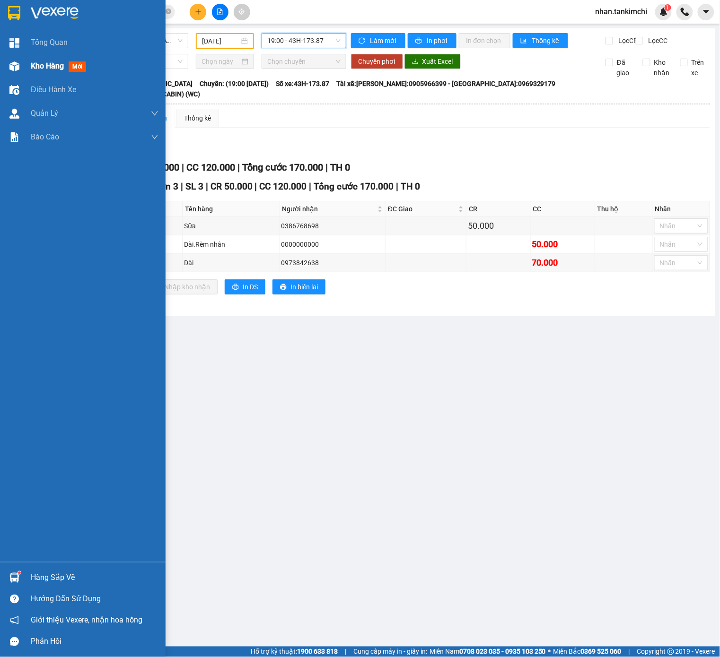
click at [25, 72] on div "Kho hàng mới" at bounding box center [82, 66] width 165 height 24
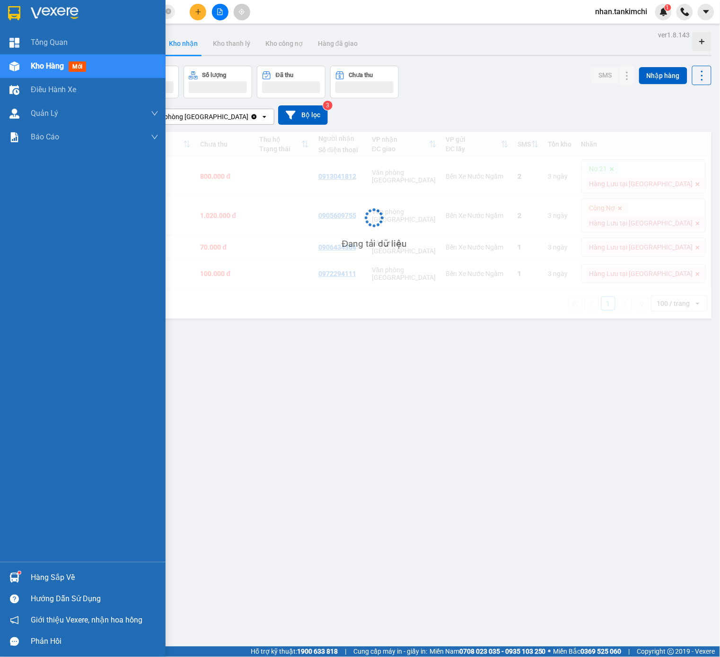
click at [25, 72] on div "Kho hàng mới" at bounding box center [82, 66] width 165 height 24
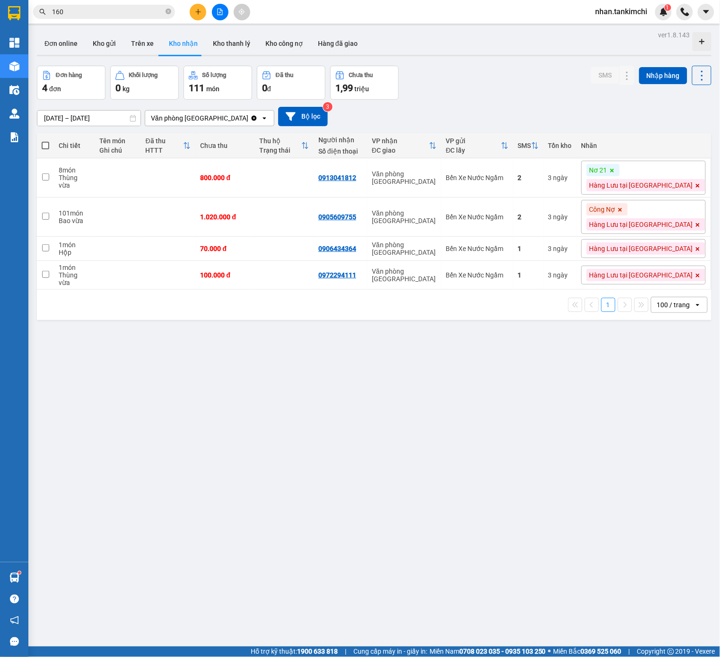
click at [124, 126] on div "[DATE] – [DATE]" at bounding box center [89, 118] width 104 height 16
click at [109, 117] on input "[DATE] – [DATE]" at bounding box center [88, 118] width 103 height 15
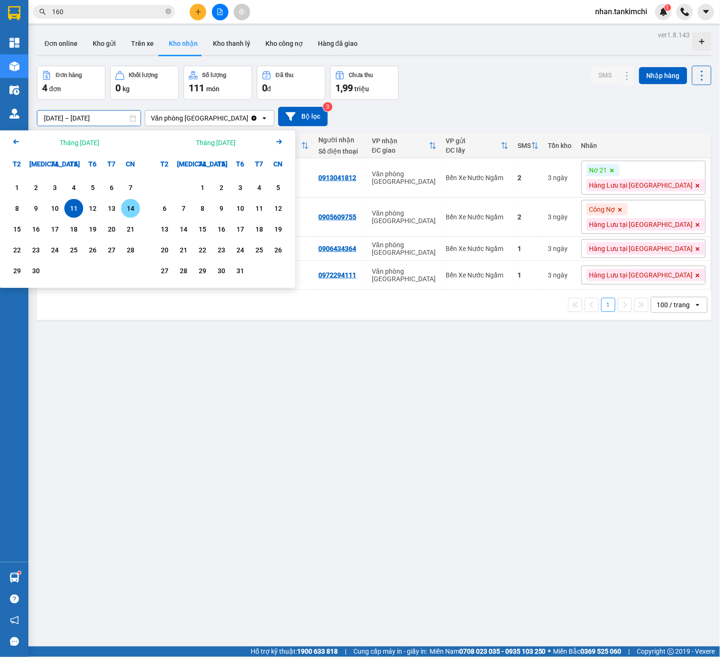
click at [130, 208] on div "14" at bounding box center [130, 208] width 13 height 11
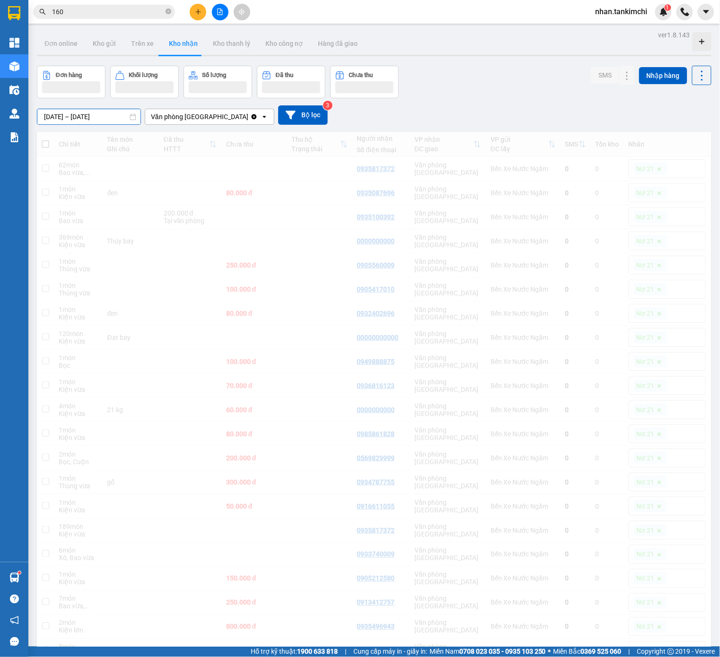
click at [98, 114] on input "[DATE] – [DATE]" at bounding box center [88, 116] width 103 height 15
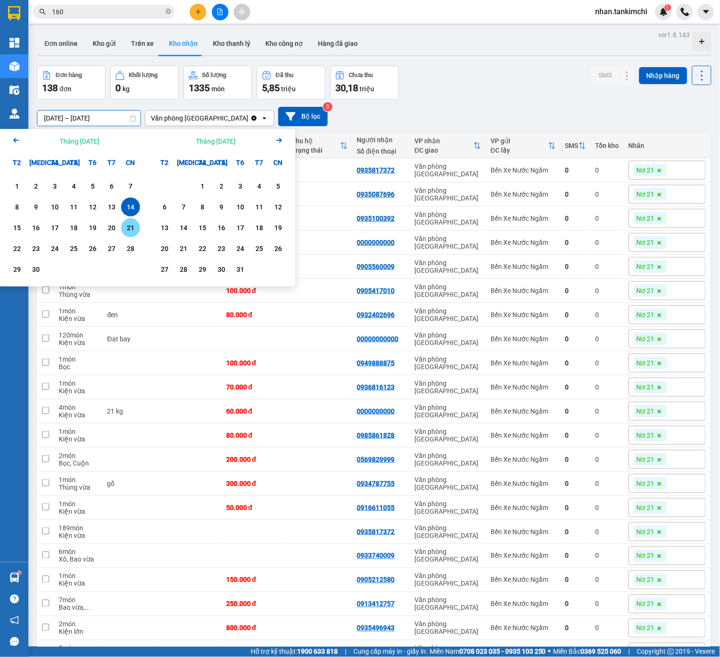
click at [112, 209] on div "13" at bounding box center [111, 206] width 13 height 11
type input "[DATE] – [DATE]"
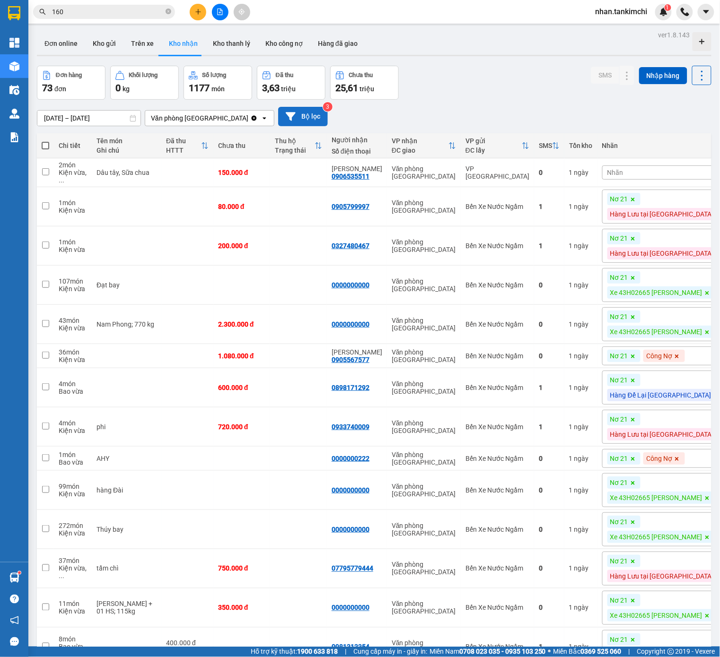
click at [295, 116] on button "Bộ lọc" at bounding box center [303, 116] width 50 height 19
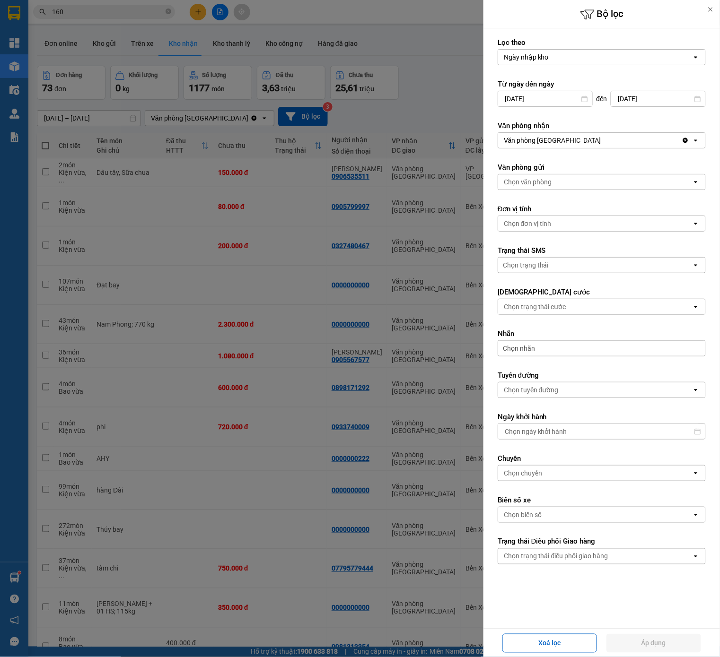
click at [534, 353] on span "Chọn nhãn" at bounding box center [519, 348] width 32 height 9
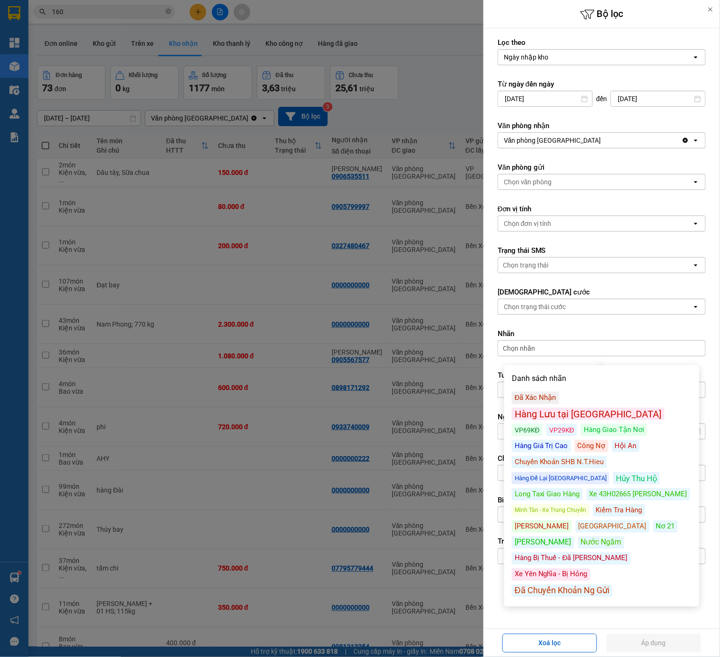
click at [592, 388] on div "Danh sách nhãn Đã Xác Nhận Hàng Lưu tại Kho ĐN VP69KĐ VP29KĐ Hàng Giao Tận Nơi …" at bounding box center [601, 485] width 189 height 235
click at [604, 408] on div "Hàng Lưu tại [GEOGRAPHIC_DATA]" at bounding box center [588, 414] width 153 height 12
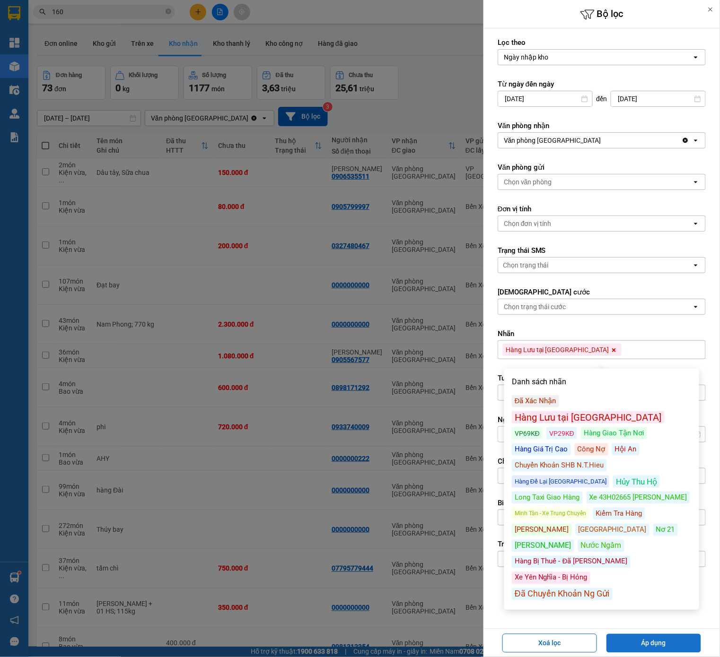
click at [658, 652] on button "Áp dụng" at bounding box center [653, 643] width 95 height 19
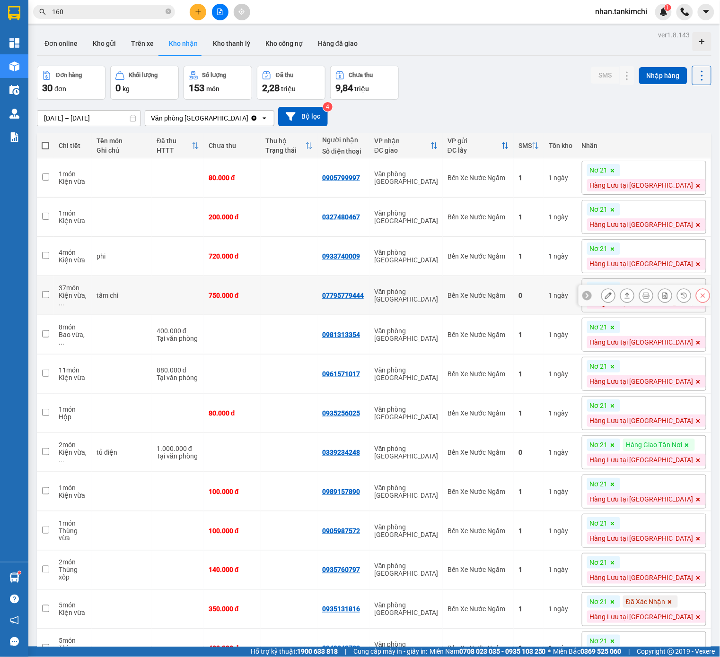
click at [443, 315] on td "Văn phòng [GEOGRAPHIC_DATA]" at bounding box center [405, 295] width 73 height 39
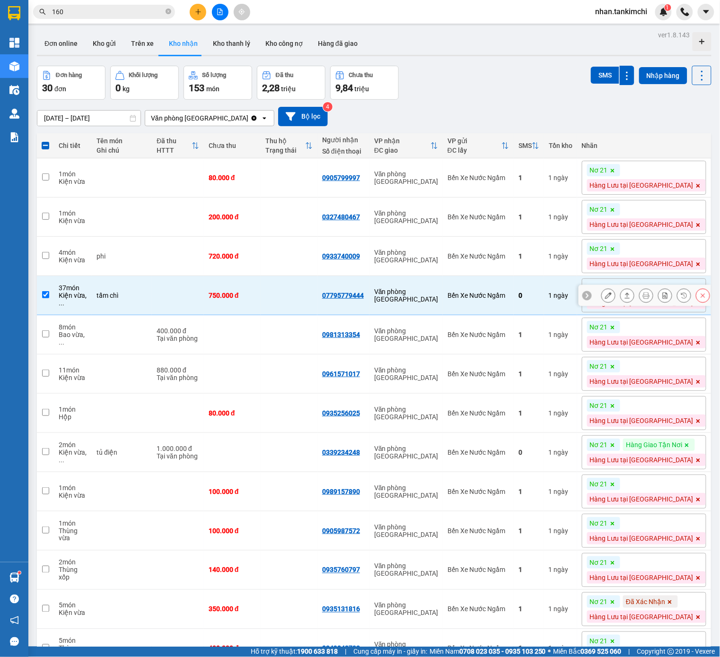
click at [443, 305] on td "Văn phòng [GEOGRAPHIC_DATA]" at bounding box center [405, 295] width 73 height 39
checkbox input "false"
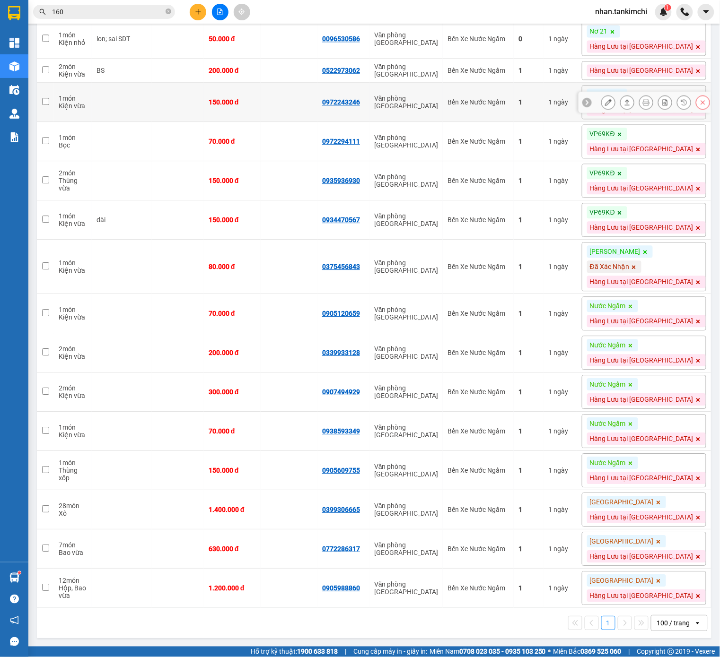
scroll to position [757, 0]
click at [481, 502] on td "Bến Xe Nước Ngầm" at bounding box center [478, 509] width 71 height 39
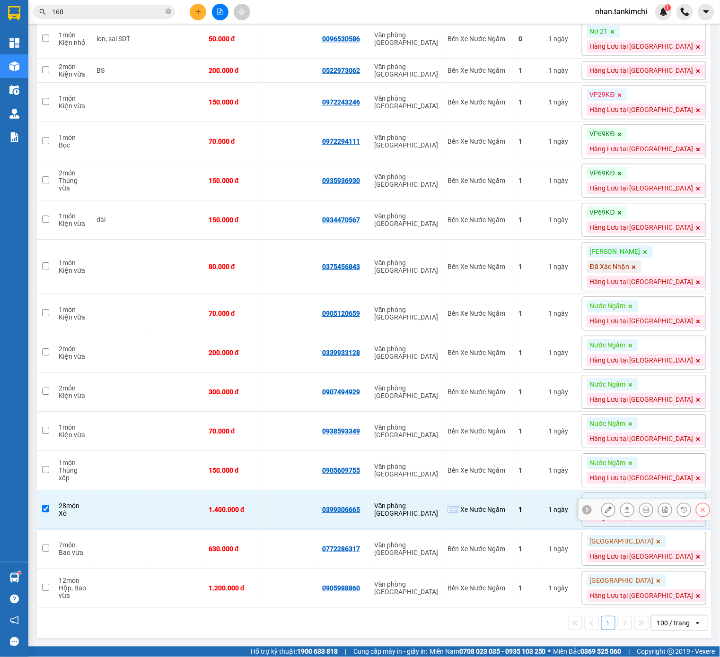
click at [481, 502] on td "Bến Xe Nước Ngầm" at bounding box center [478, 509] width 71 height 39
checkbox input "false"
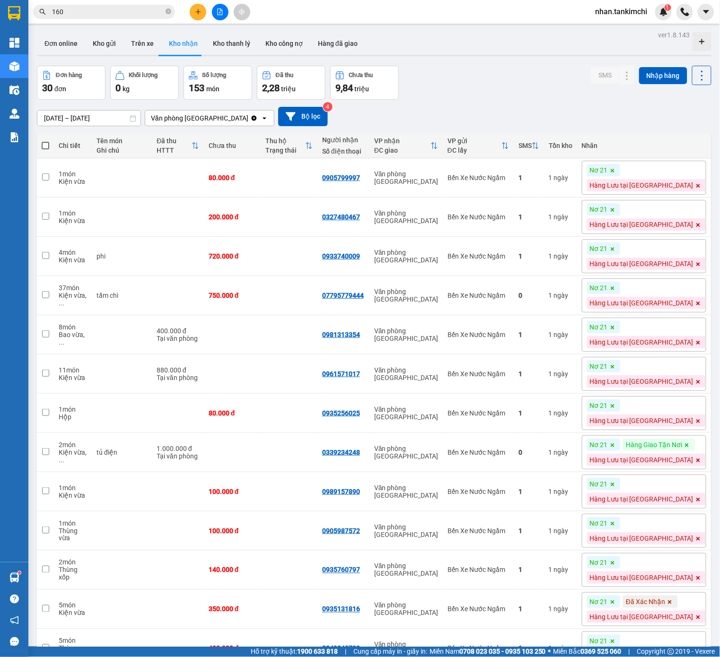
scroll to position [0, 0]
click at [120, 107] on div "[DATE] – [DATE] Press the down arrow key to interact with the calendar and sele…" at bounding box center [374, 116] width 674 height 19
click at [103, 116] on input "[DATE] – [DATE]" at bounding box center [88, 118] width 103 height 15
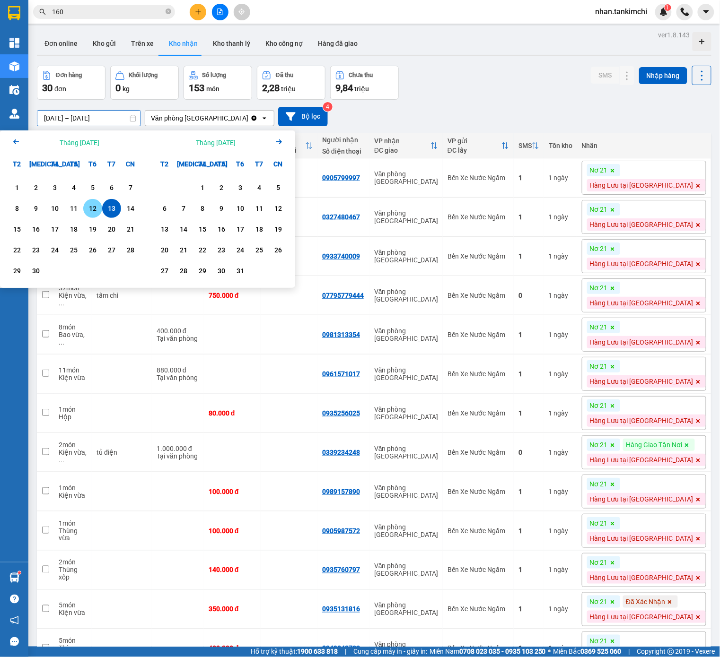
click at [89, 208] on div "12" at bounding box center [92, 208] width 13 height 11
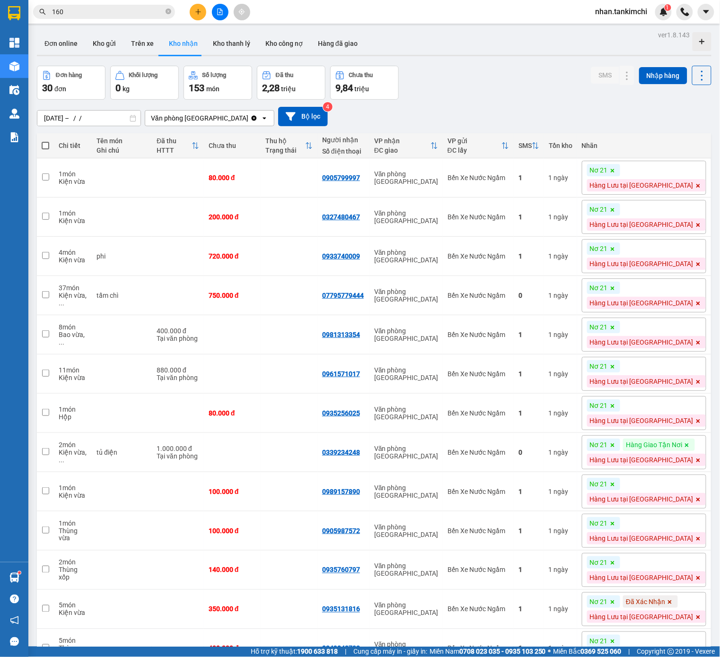
type input "[DATE] – [DATE]"
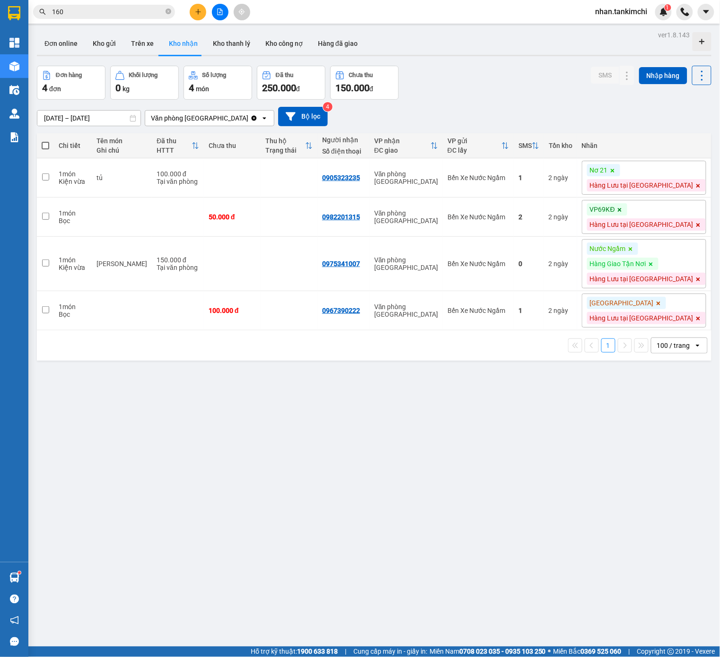
click at [294, 133] on div "[DATE] – [DATE] Press the down arrow key to interact with the calendar and sele…" at bounding box center [374, 117] width 674 height 34
click at [300, 122] on button "Bộ lọc" at bounding box center [303, 116] width 50 height 19
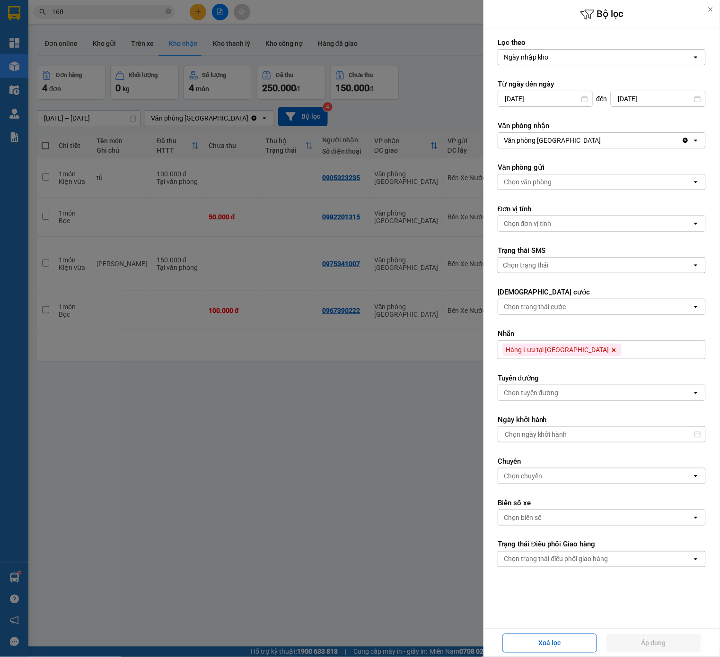
click at [612, 352] on icon at bounding box center [614, 350] width 4 height 4
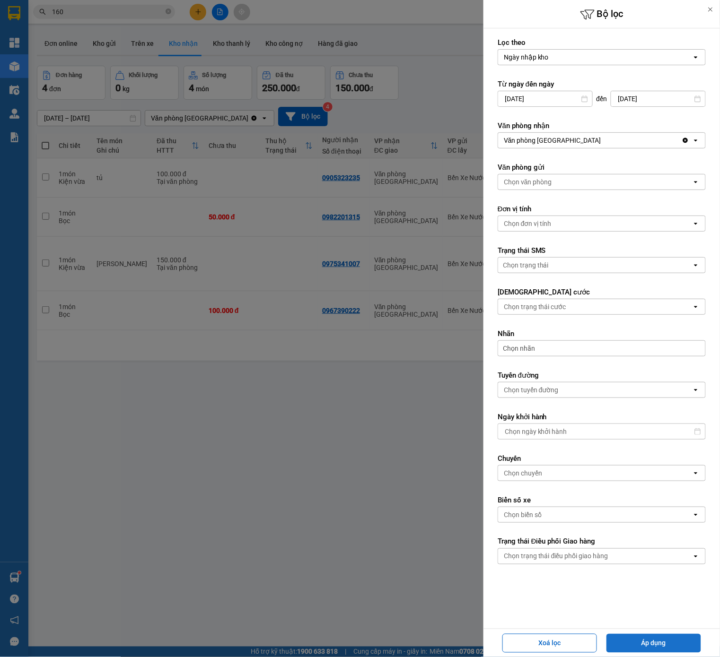
click at [633, 642] on button "Áp dụng" at bounding box center [653, 643] width 95 height 19
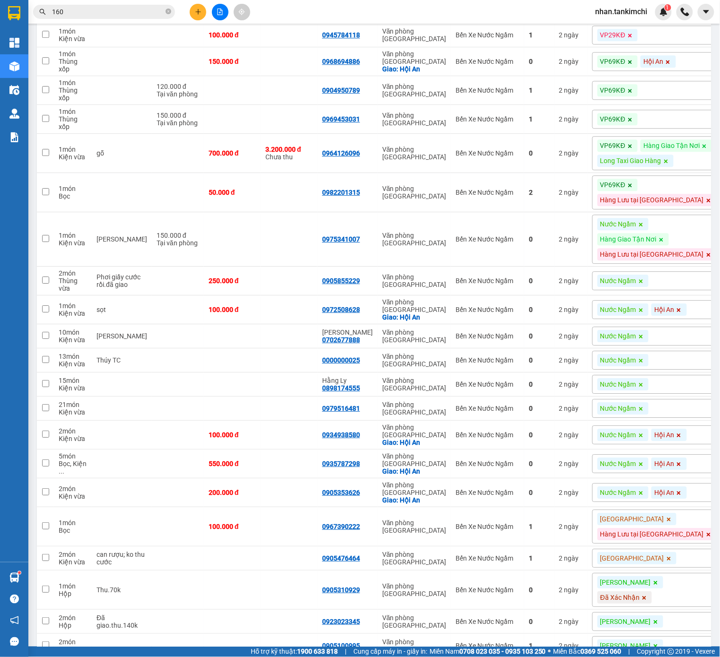
scroll to position [786, 0]
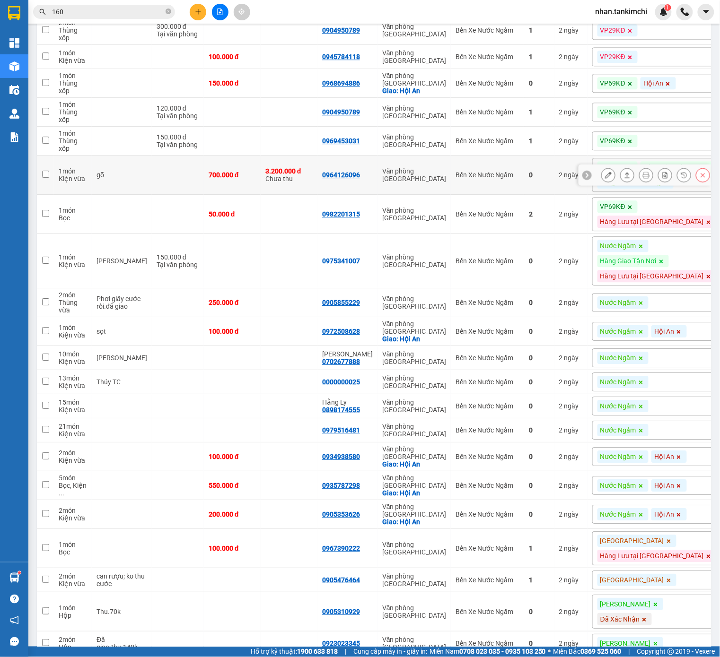
click at [606, 178] on icon at bounding box center [608, 175] width 7 height 7
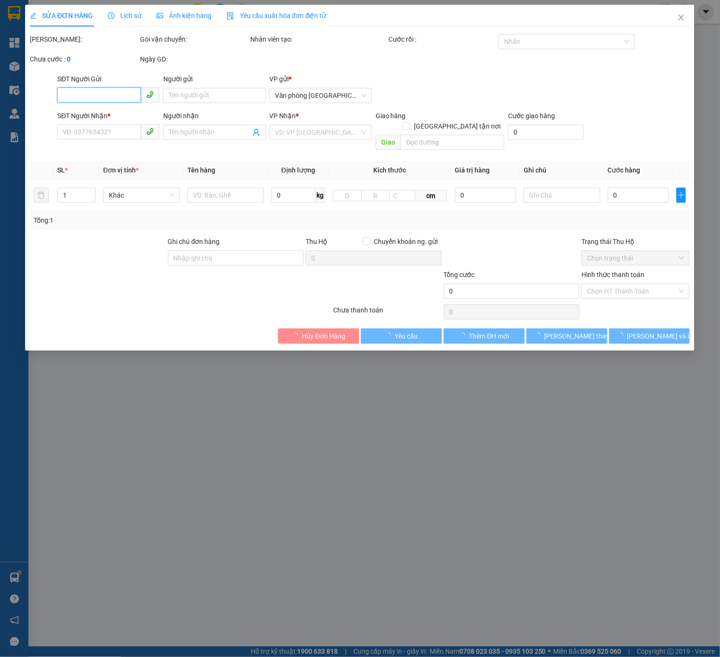
type input "0964126096"
type input "700.000"
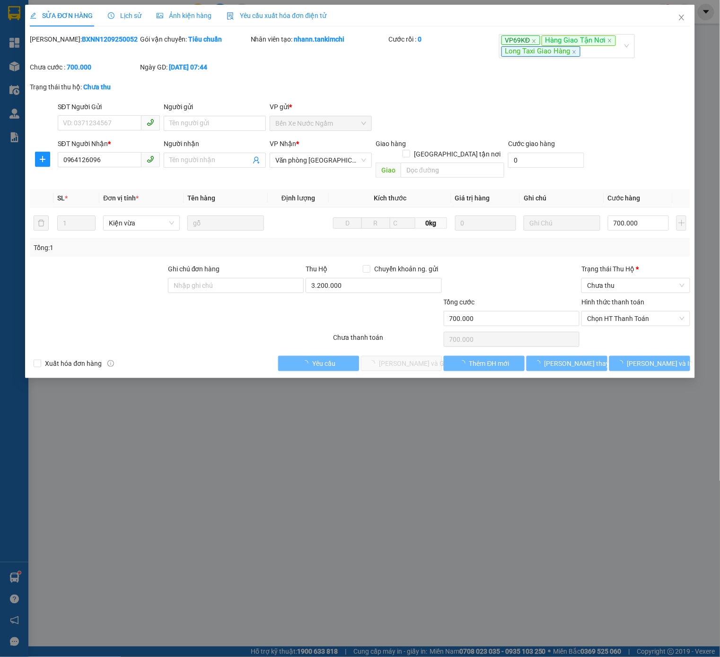
click at [121, 12] on span "Lịch sử" at bounding box center [125, 16] width 34 height 8
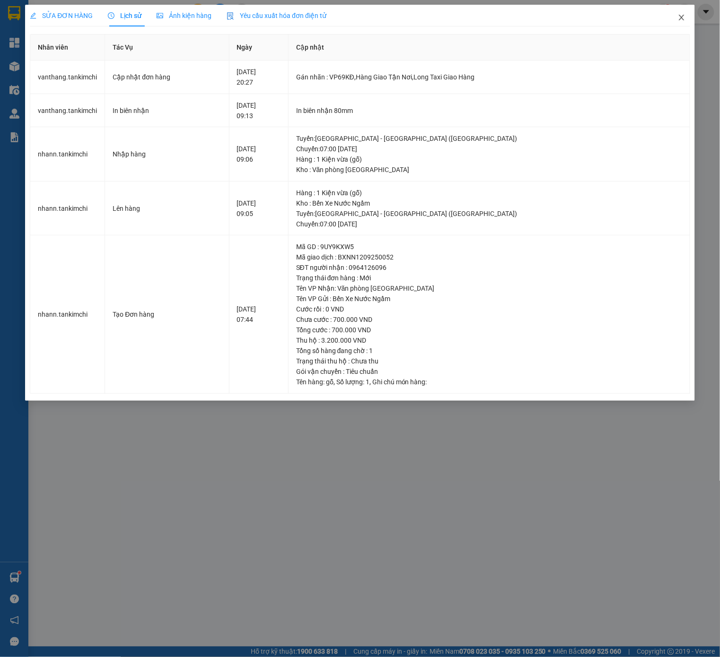
click at [679, 22] on span "Close" at bounding box center [681, 18] width 26 height 26
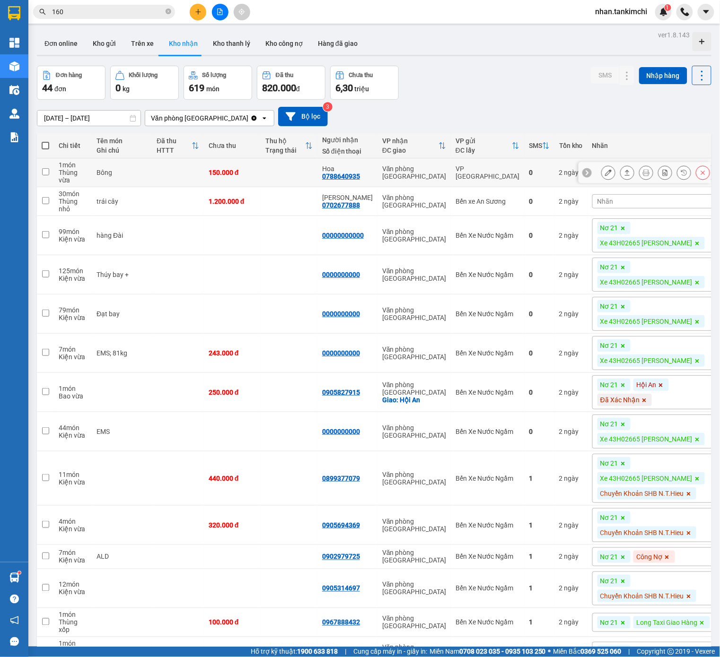
click at [695, 174] on div at bounding box center [655, 172] width 109 height 14
click at [699, 178] on button at bounding box center [702, 173] width 13 height 17
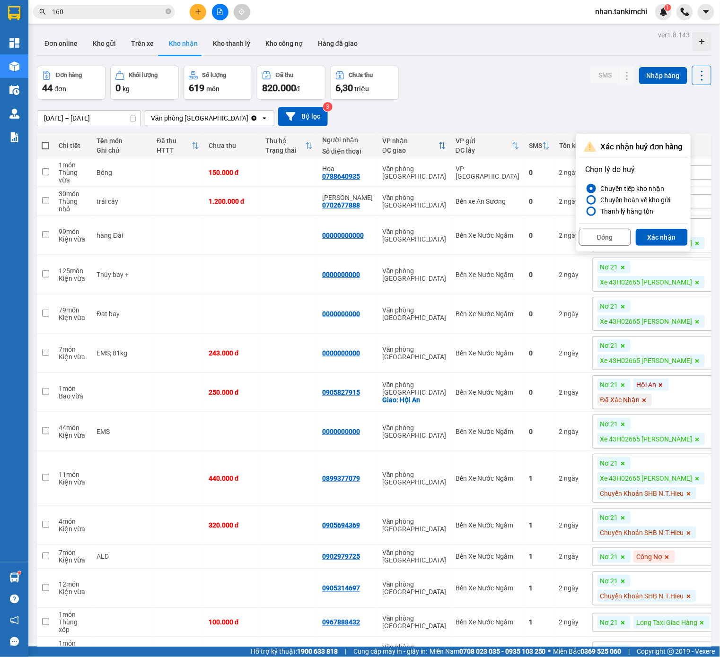
click at [669, 224] on div "Đóng Xác nhận" at bounding box center [633, 236] width 109 height 25
click at [664, 231] on button "Xác nhận" at bounding box center [661, 237] width 52 height 17
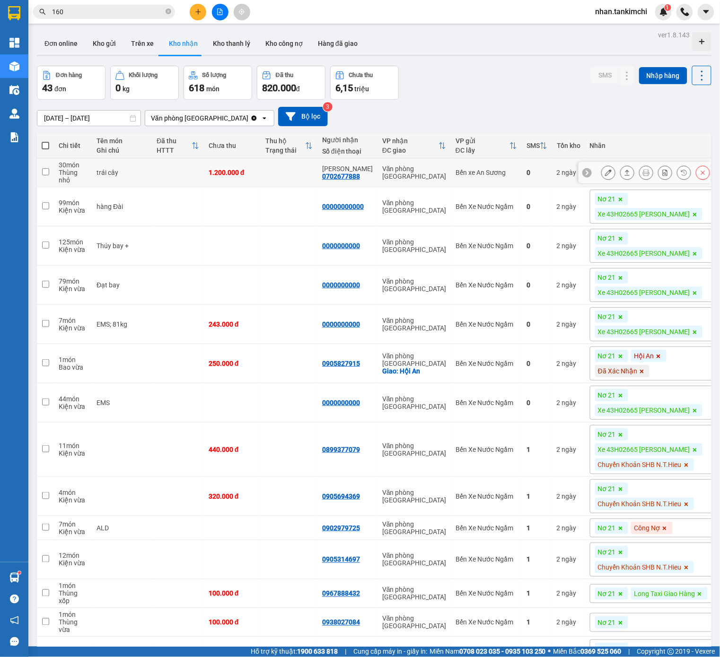
click at [701, 174] on icon at bounding box center [702, 172] width 7 height 7
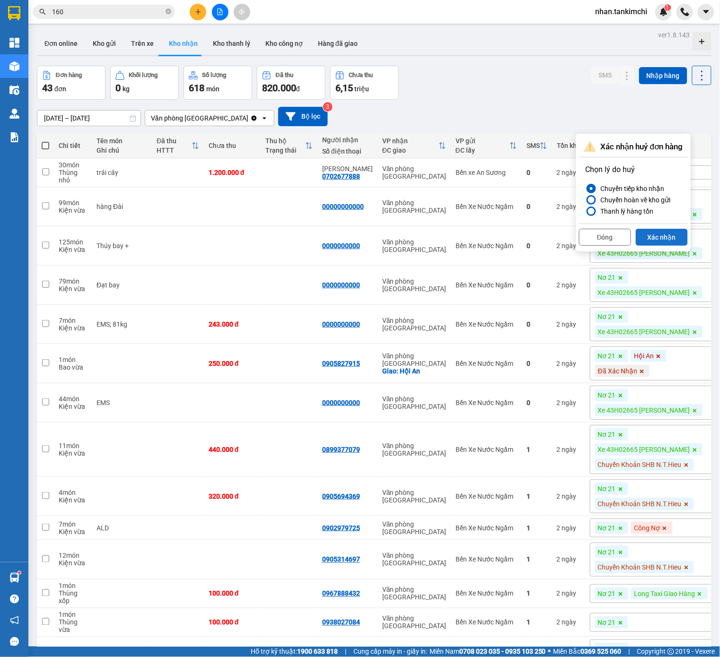
click at [656, 229] on button "Xác nhận" at bounding box center [661, 237] width 52 height 17
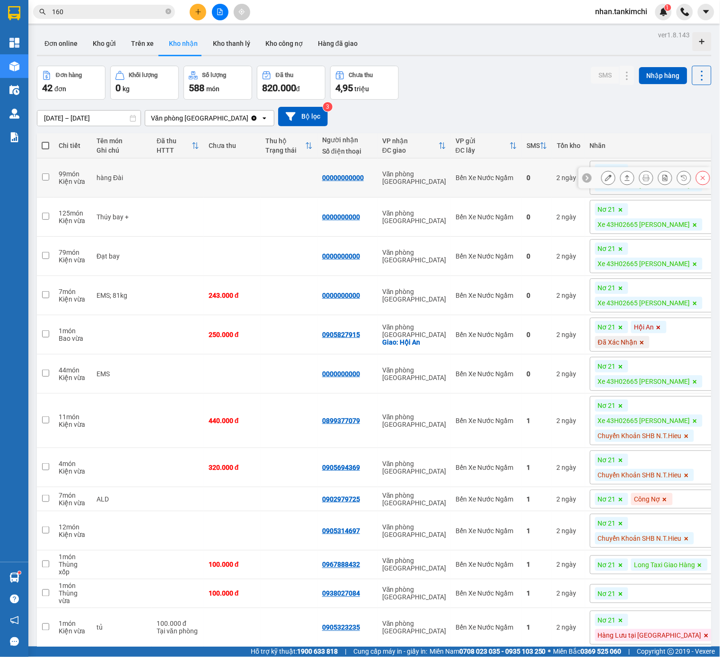
click at [705, 179] on icon at bounding box center [702, 177] width 7 height 7
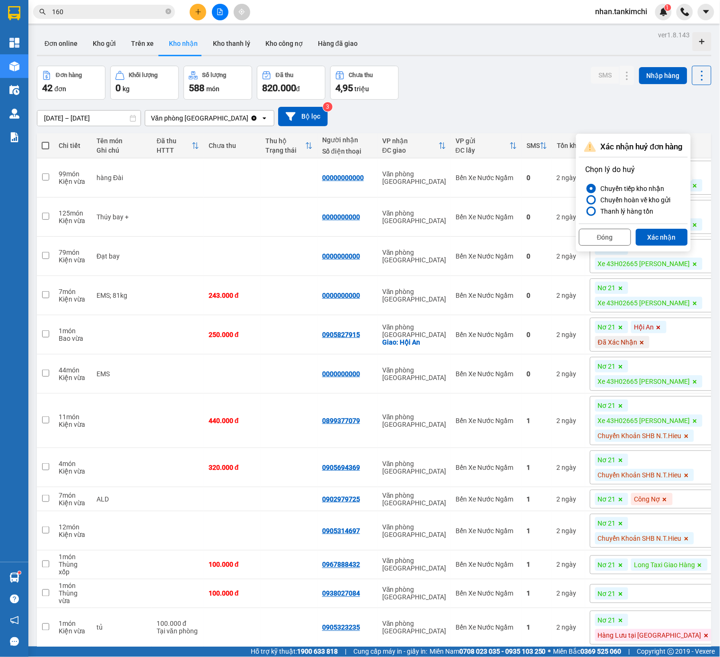
click at [682, 229] on div "Đóng Xác nhận" at bounding box center [633, 236] width 109 height 25
click at [673, 237] on button "Xác nhận" at bounding box center [661, 237] width 52 height 17
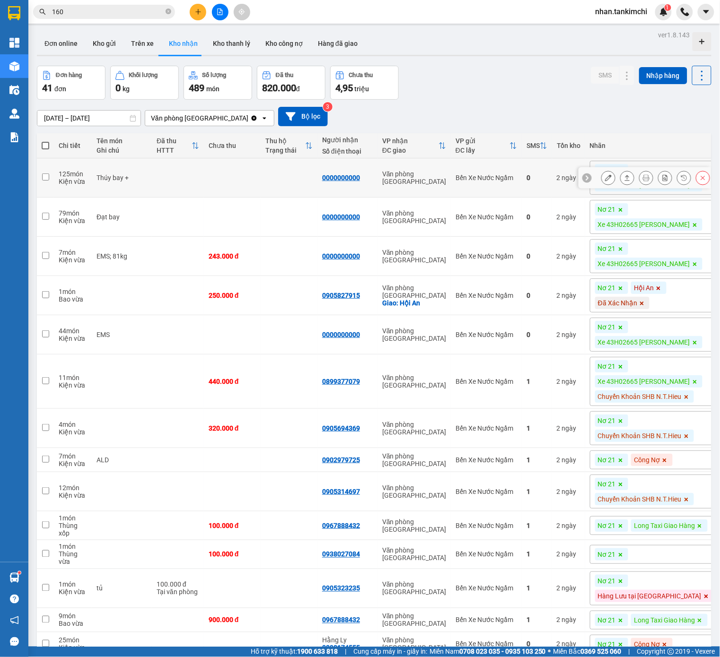
click at [695, 184] on div at bounding box center [655, 178] width 109 height 14
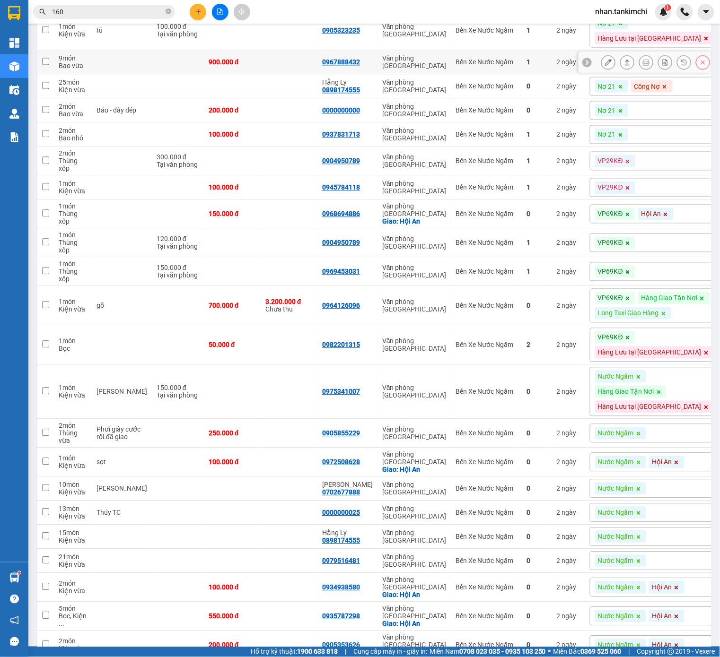
scroll to position [572, 0]
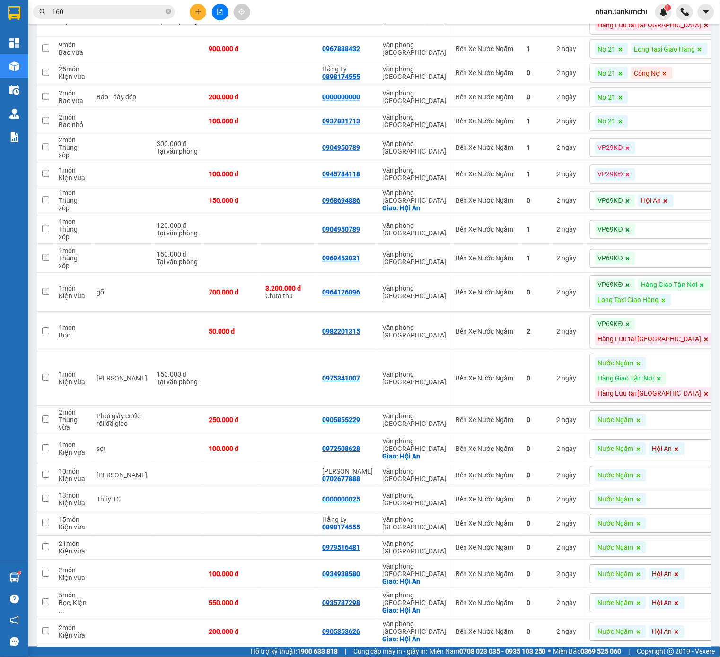
click at [641, 289] on span "Hàng Giao Tận Nơi" at bounding box center [669, 284] width 56 height 9
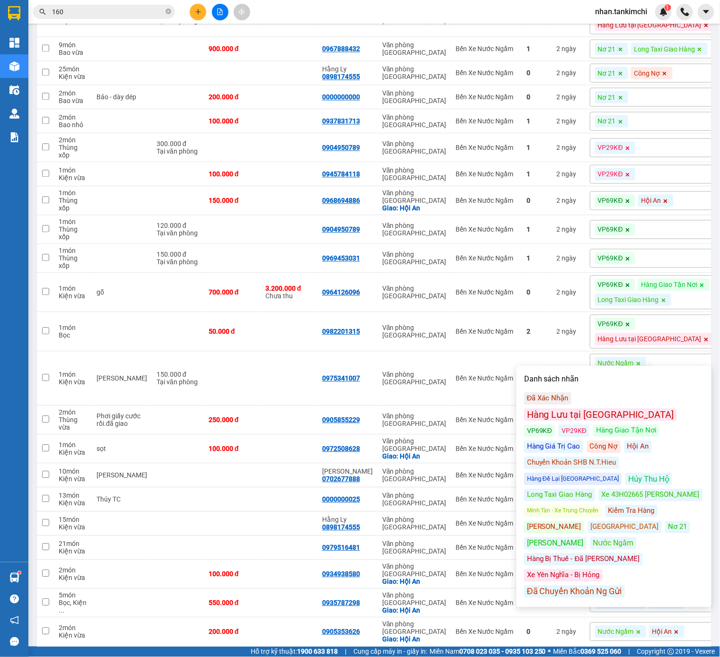
click at [625, 473] on div "Hủy Thu Hộ" at bounding box center [648, 479] width 47 height 12
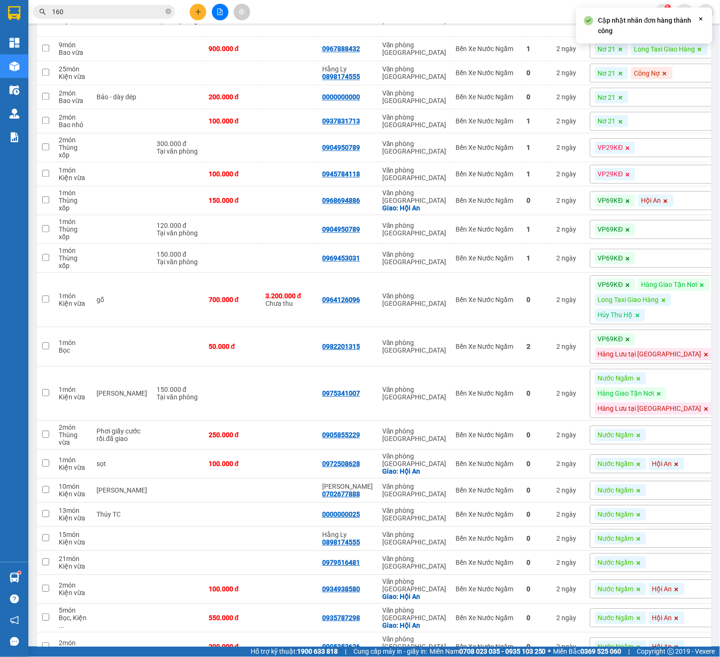
click at [633, 319] on span "Hủy Thu Hộ" at bounding box center [615, 315] width 35 height 9
click at [640, 318] on icon at bounding box center [637, 316] width 6 height 6
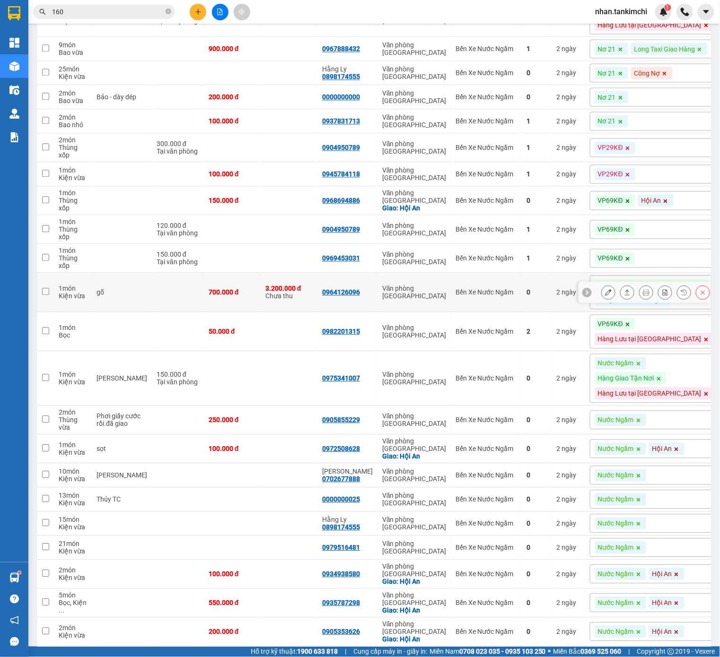
click at [537, 312] on td "0" at bounding box center [536, 292] width 30 height 39
checkbox input "true"
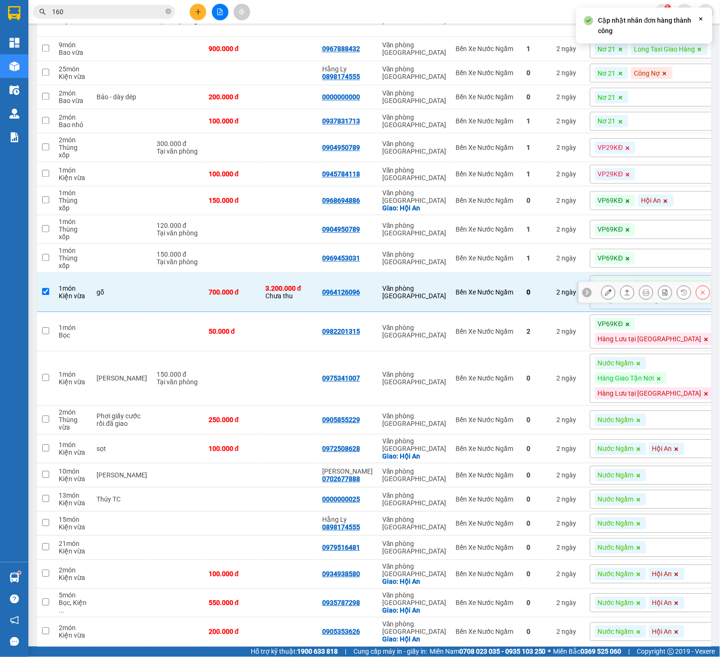
click at [611, 295] on icon at bounding box center [608, 292] width 7 height 7
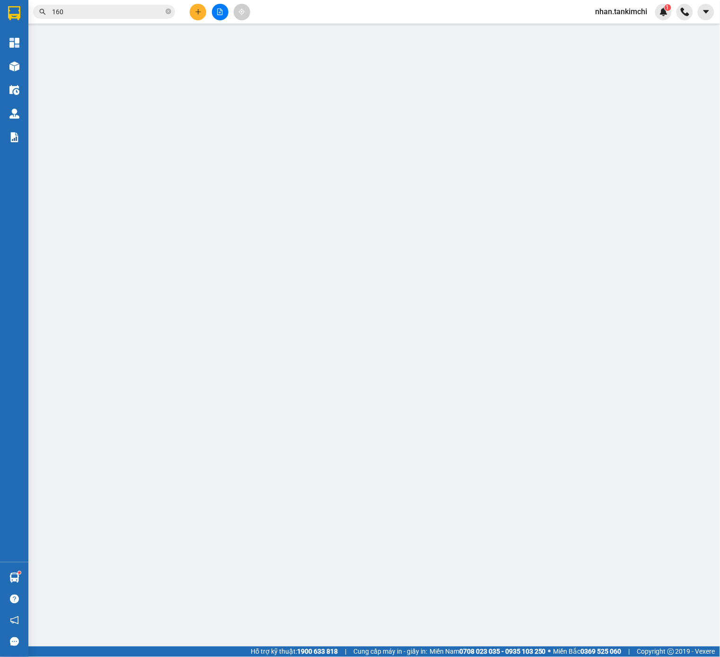
type input "0964126096"
type input "700.000"
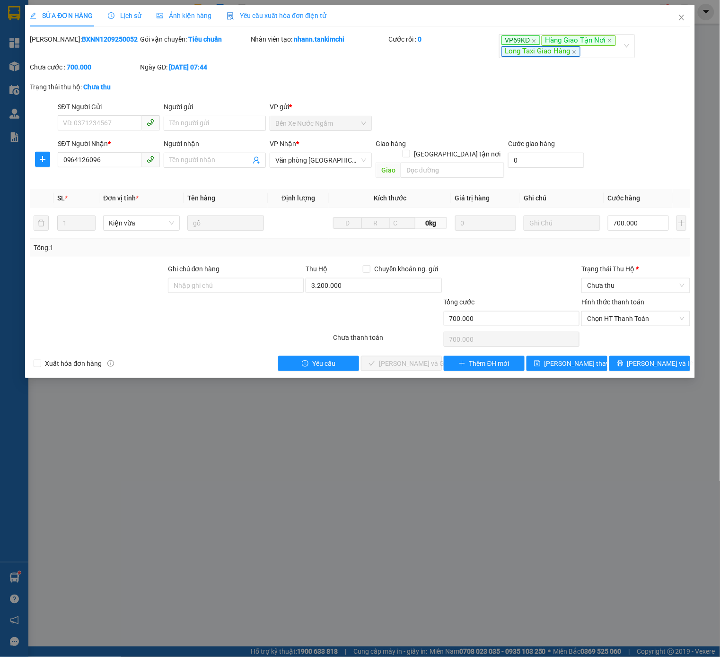
click at [641, 311] on div "Hình thức thanh toán" at bounding box center [635, 304] width 108 height 14
click at [640, 293] on span "Chưa thu" at bounding box center [635, 285] width 97 height 14
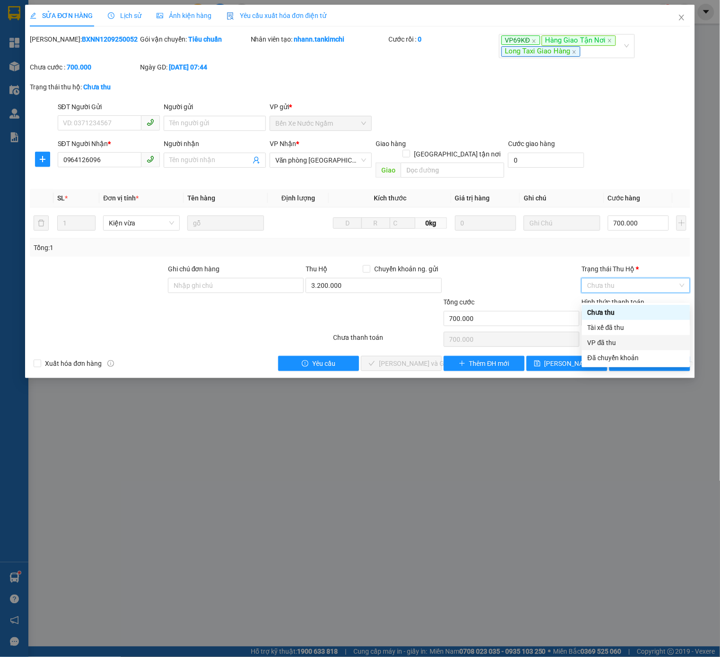
click at [617, 339] on div "VP đã thu" at bounding box center [635, 343] width 97 height 10
click at [632, 286] on div "VP đã thu" at bounding box center [635, 285] width 108 height 15
click at [524, 308] on div "Tổng cước" at bounding box center [511, 304] width 136 height 14
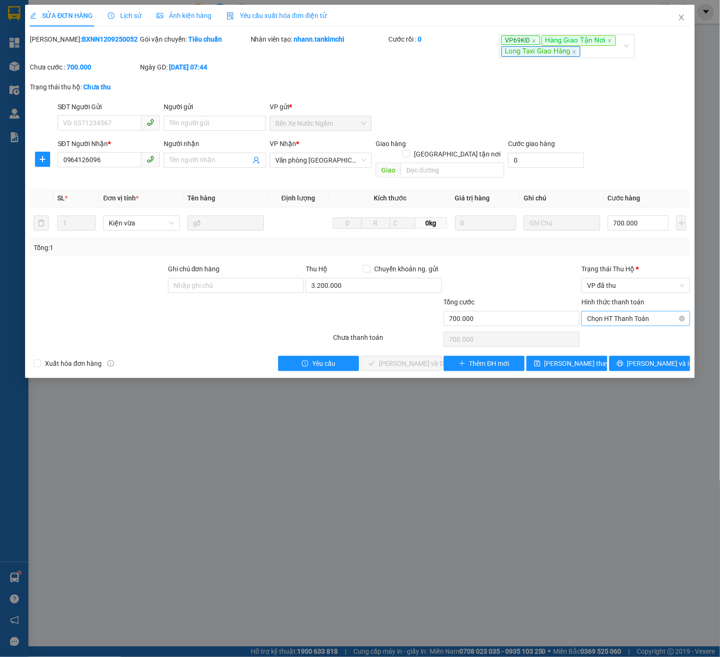
click at [618, 320] on span "Chọn HT Thanh Toán" at bounding box center [635, 319] width 97 height 14
click at [609, 340] on div "Tại văn phòng" at bounding box center [635, 345] width 97 height 10
type input "0"
click at [413, 369] on span "[PERSON_NAME] và Giao hàng" at bounding box center [424, 363] width 91 height 10
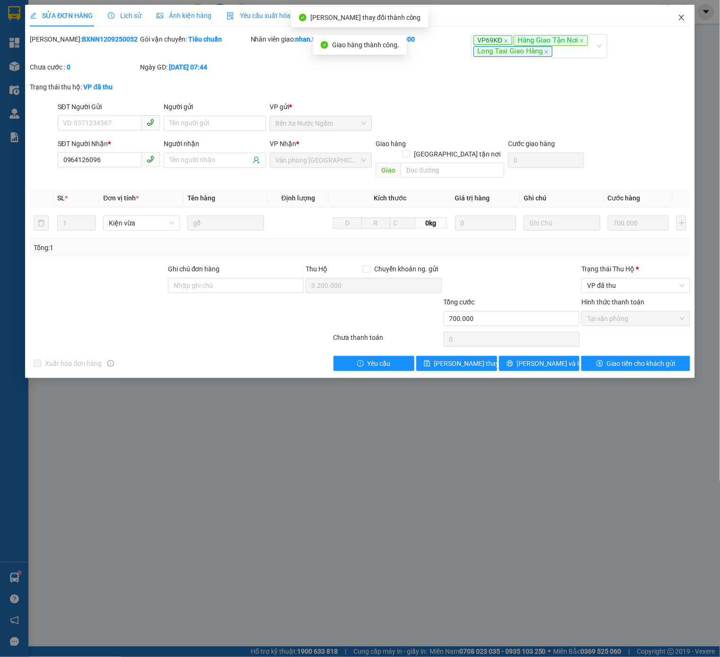
click at [691, 20] on span "Close" at bounding box center [681, 18] width 26 height 26
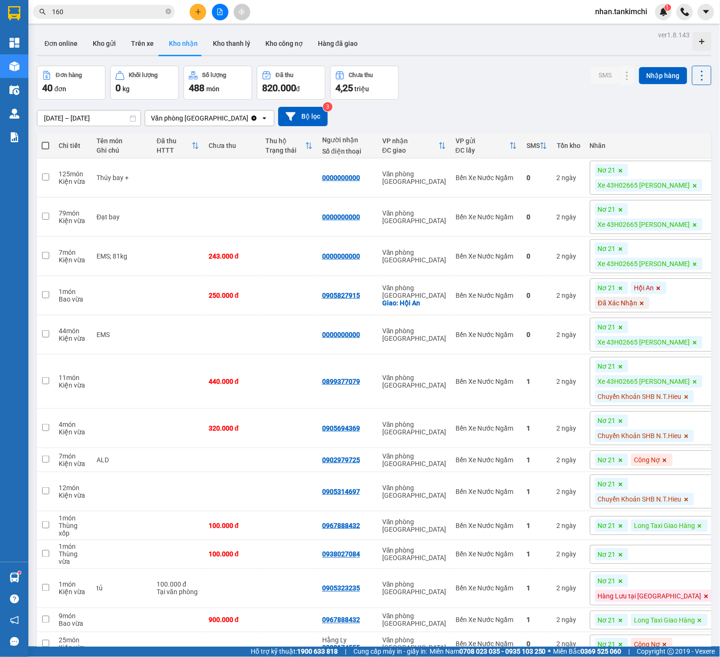
click at [125, 9] on input "160" at bounding box center [108, 12] width 112 height 10
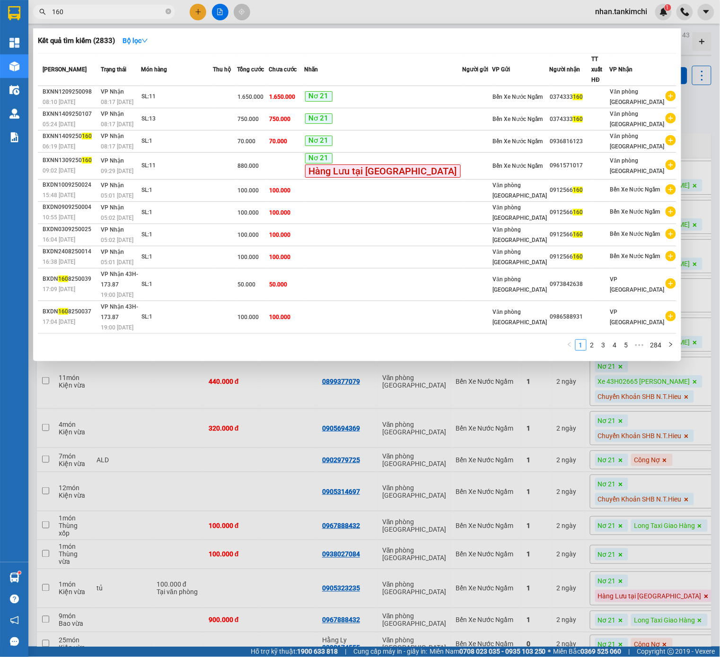
click at [125, 9] on input "160" at bounding box center [108, 12] width 112 height 10
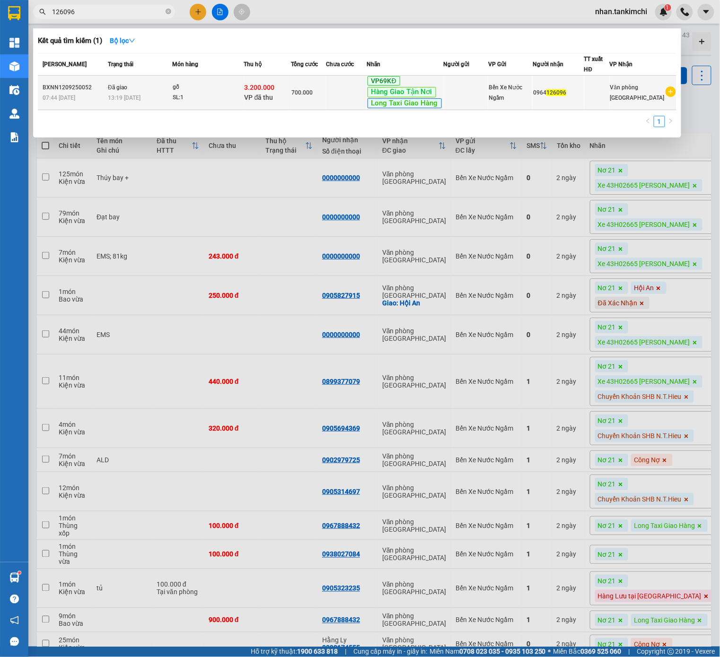
type input "126096"
click at [379, 76] on span "VP69KĐ" at bounding box center [383, 80] width 33 height 9
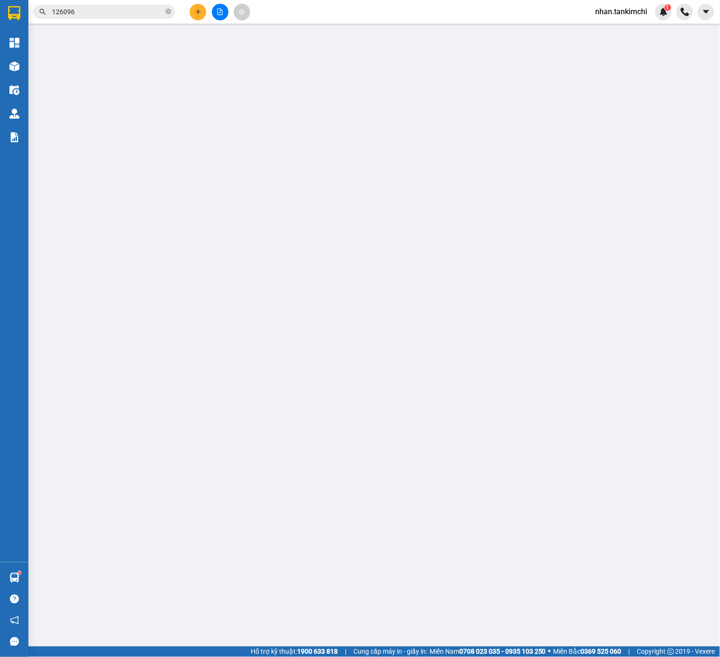
type input "0964126096"
type input "3.200.000"
type input "700.000"
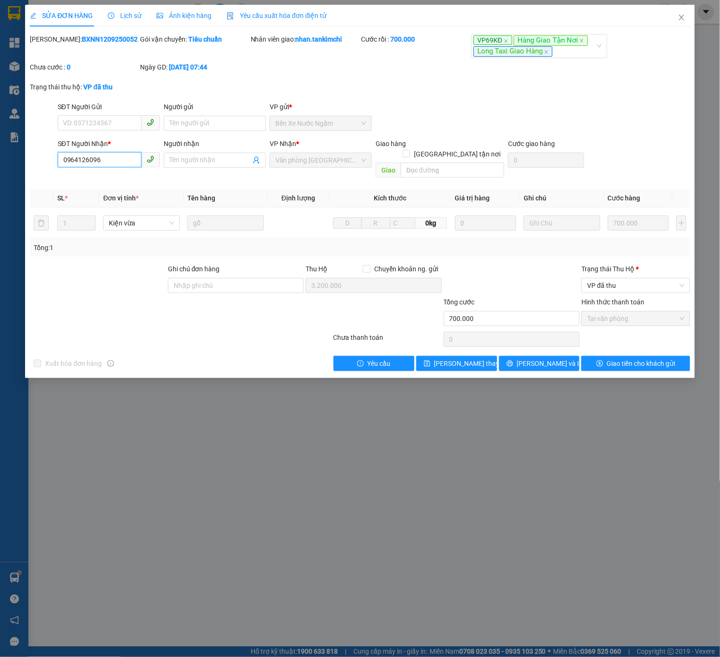
click at [129, 167] on input "0964126096" at bounding box center [100, 159] width 84 height 15
click at [686, 25] on span "Close" at bounding box center [681, 18] width 26 height 26
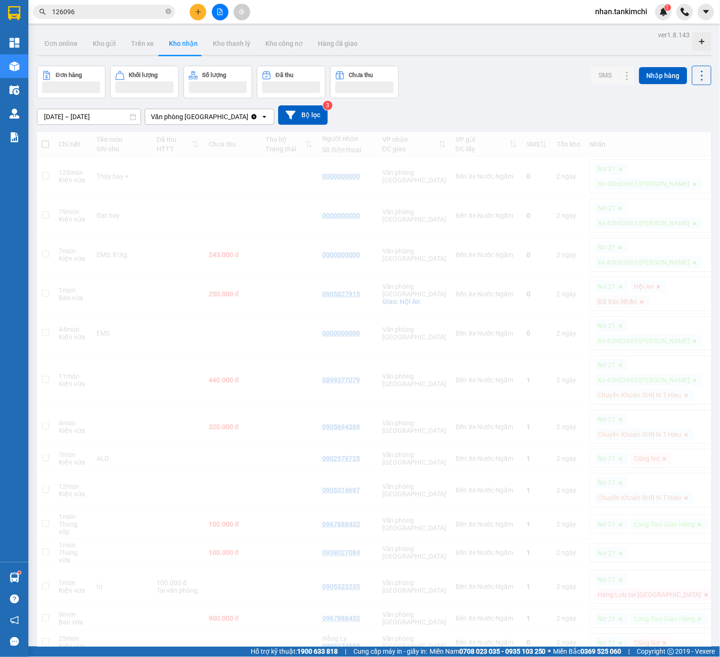
click at [99, 14] on input "126096" at bounding box center [108, 12] width 112 height 10
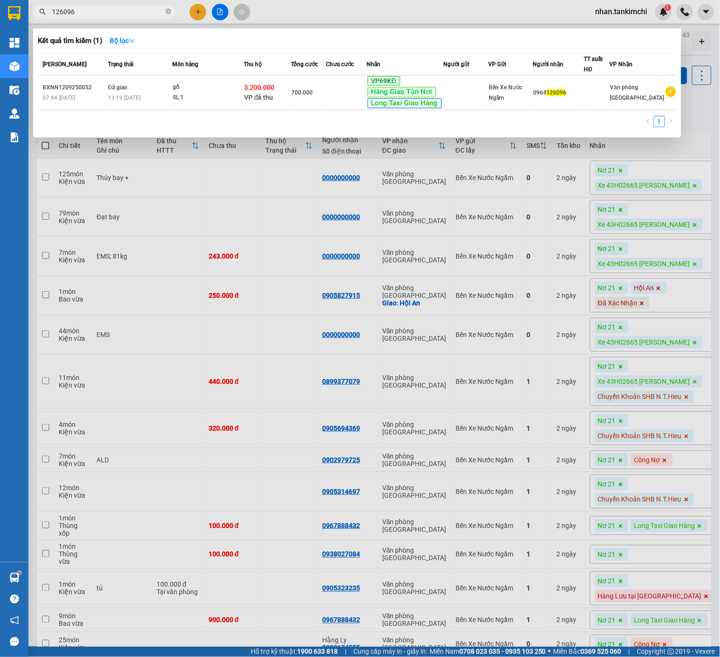
paste input "0906439864"
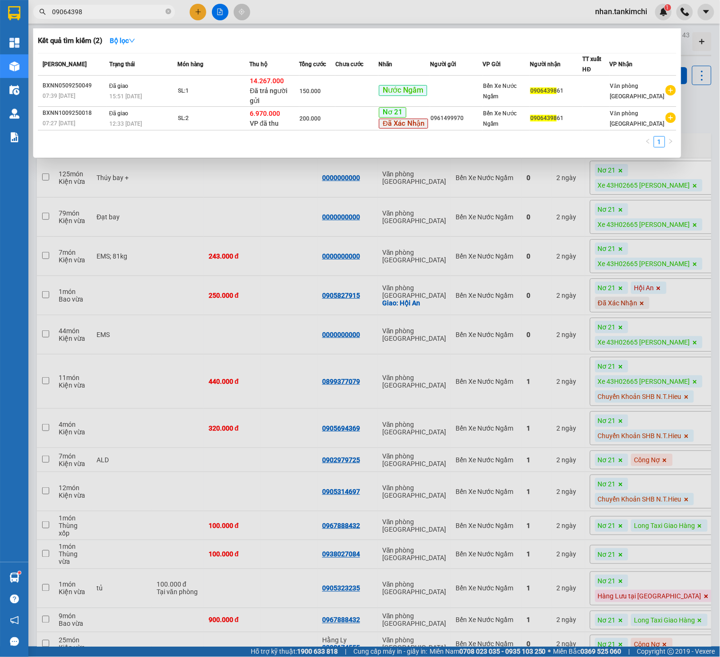
click at [136, 12] on input "09064398" at bounding box center [108, 12] width 112 height 10
paste input "372750896"
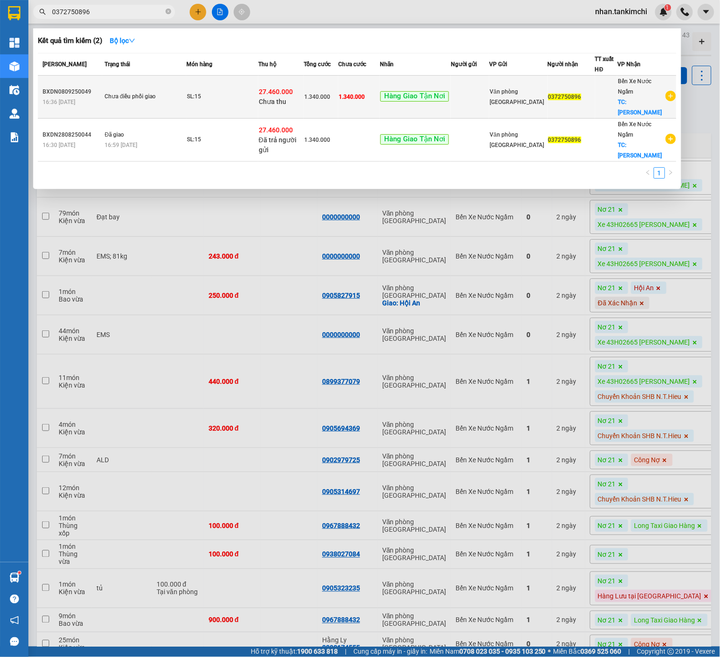
type input "0372750896"
click at [330, 94] on span "1.340.000" at bounding box center [317, 97] width 26 height 7
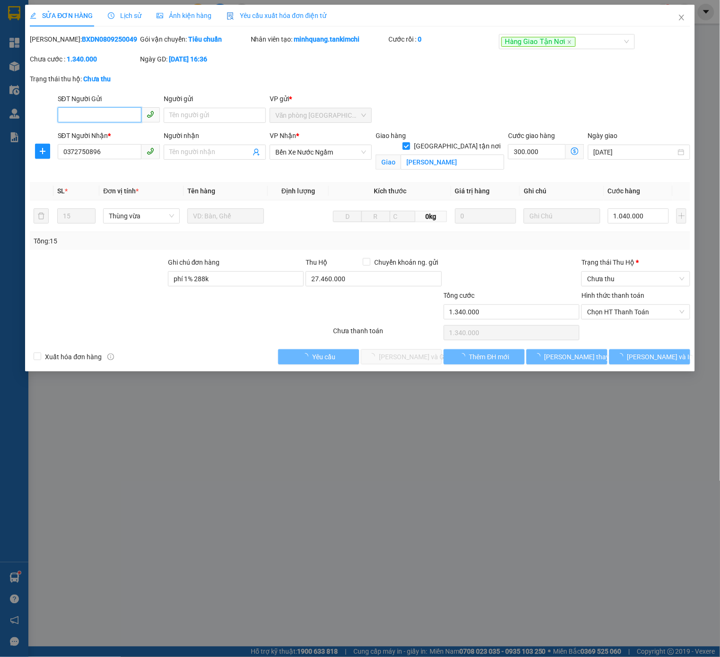
type input "0372750896"
checkbox input "true"
type input "[PERSON_NAME]"
type input "phí 1% 288k"
type input "1.340.000"
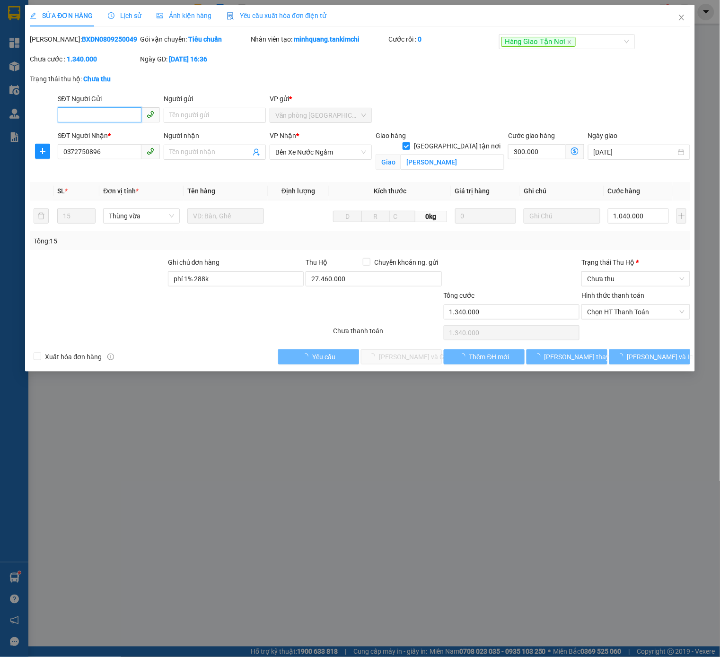
type input "1.340.000"
click at [680, 18] on icon "close" at bounding box center [682, 18] width 8 height 8
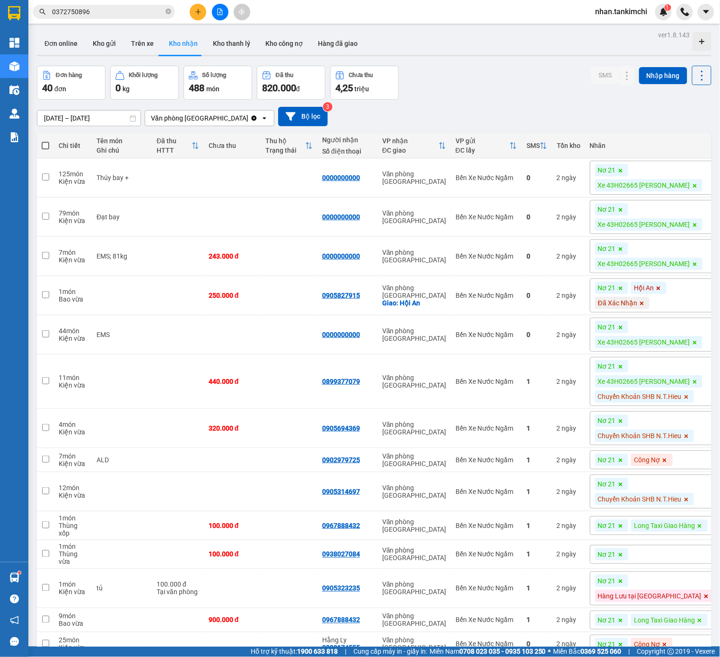
click at [109, 19] on div "Kết quả tìm kiếm ( 2 ) Bộ lọc Mã ĐH Trạng thái Món hàng Thu hộ Tổng cước Chưa c…" at bounding box center [92, 12] width 184 height 17
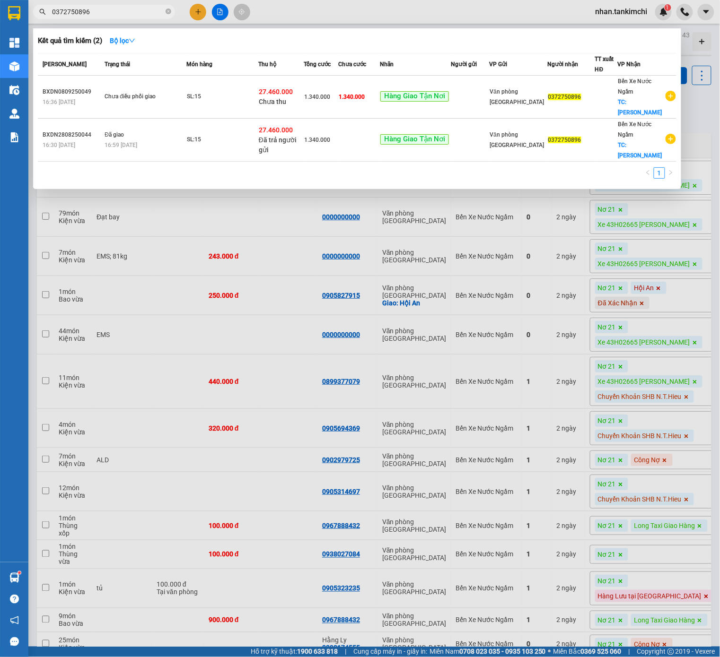
click at [124, 12] on input "0372750896" at bounding box center [108, 12] width 112 height 10
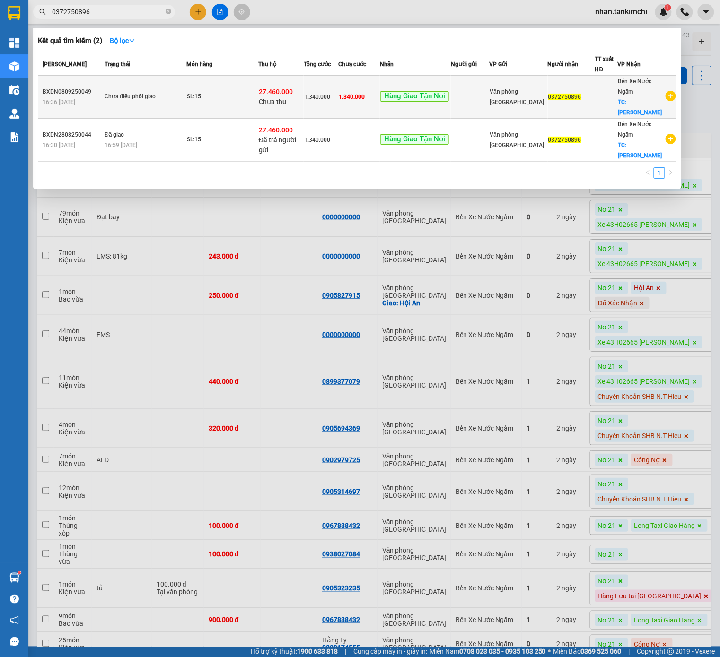
click at [329, 94] on span "1.340.000" at bounding box center [317, 97] width 26 height 7
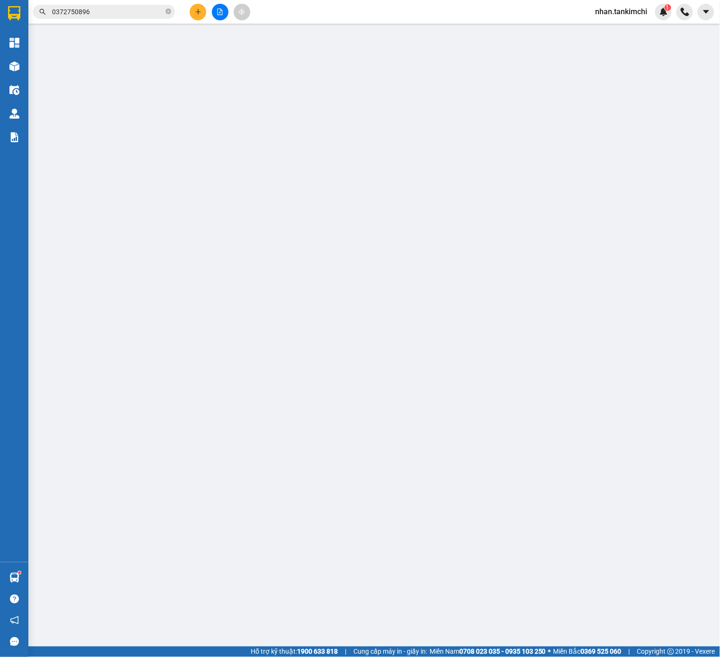
type input "0372750896"
checkbox input "true"
type input "[PERSON_NAME]"
type input "phí 1% 288k"
type input "1.340.000"
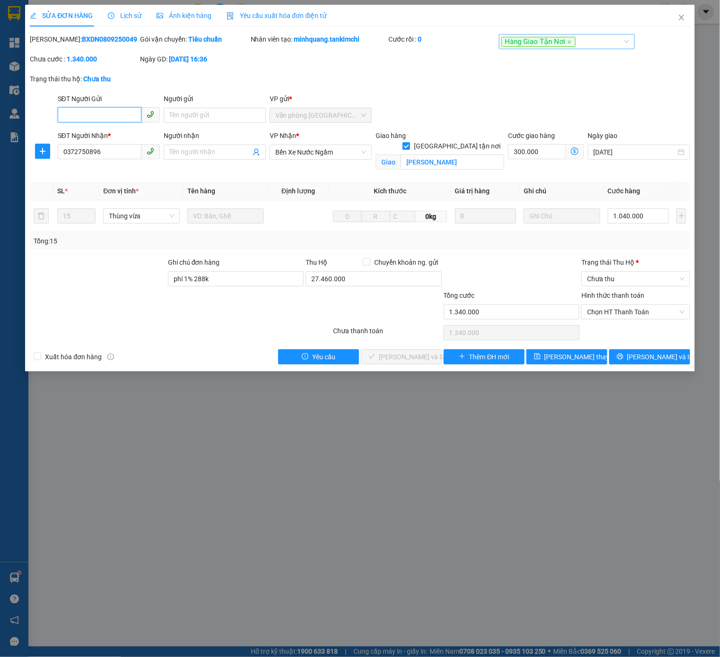
click at [598, 38] on div "Hàng Giao Tận Nơi" at bounding box center [562, 41] width 122 height 11
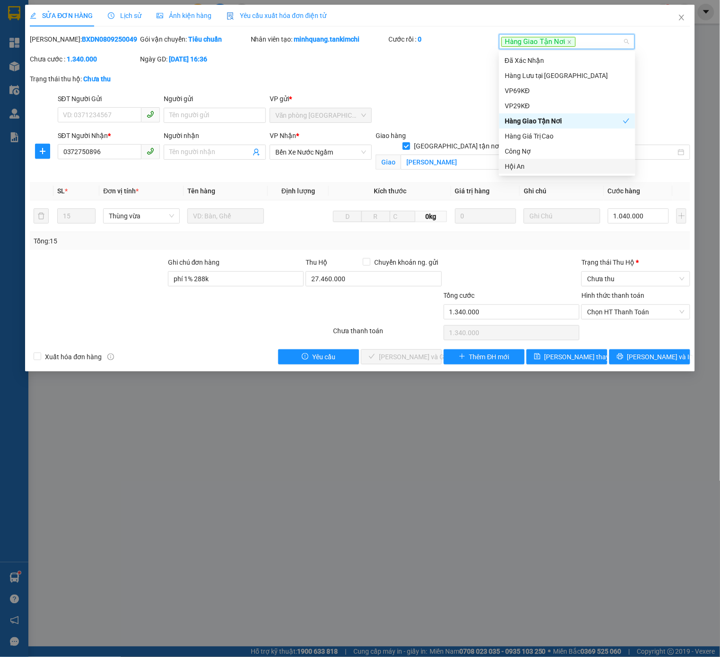
click at [618, 271] on div "Trạng thái [PERSON_NAME] *" at bounding box center [635, 264] width 108 height 14
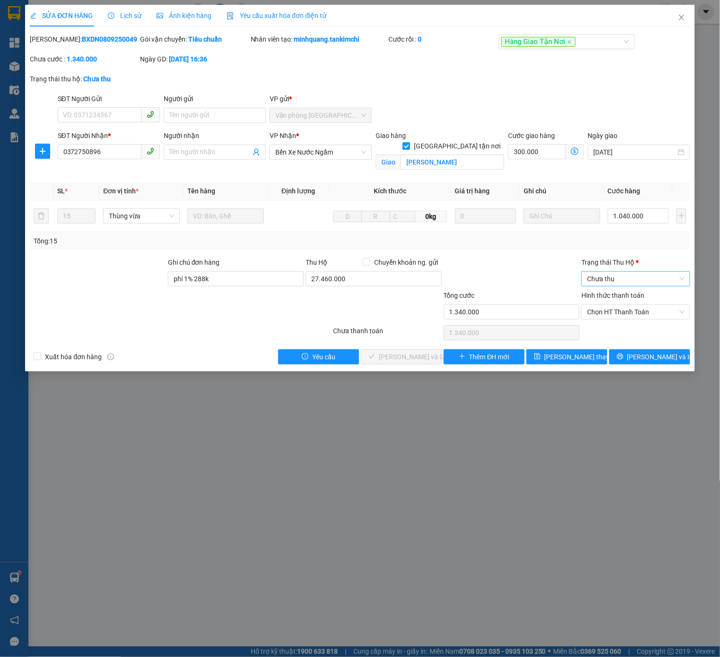
click at [620, 286] on span "Chưa thu" at bounding box center [635, 279] width 97 height 14
click at [612, 340] on div "VP đã thu" at bounding box center [635, 336] width 97 height 10
click at [625, 332] on div "Chọn HT Thanh Toán" at bounding box center [635, 332] width 110 height 19
click at [626, 319] on span "Chọn HT Thanh Toán" at bounding box center [635, 312] width 97 height 14
click at [613, 339] on div "Tại văn phòng" at bounding box center [635, 339] width 97 height 10
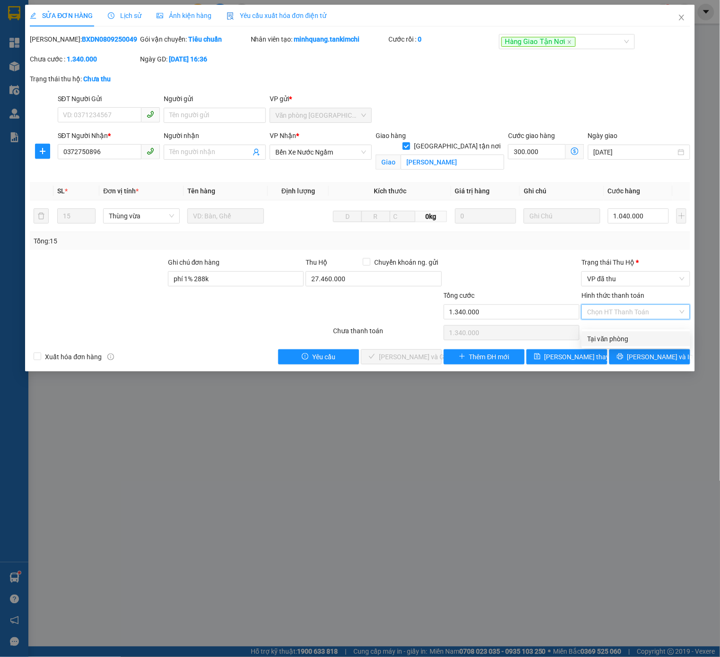
type input "0"
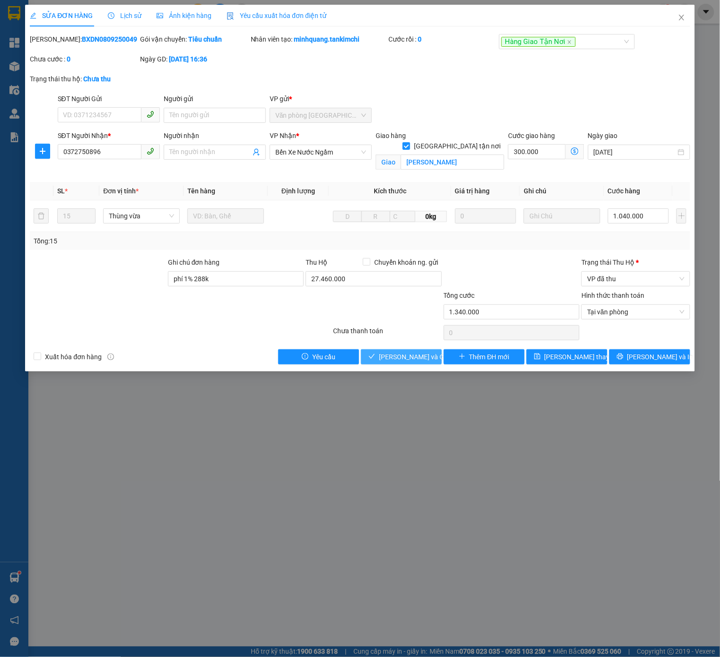
click at [413, 362] on span "[PERSON_NAME] và Giao hàng" at bounding box center [424, 357] width 91 height 10
click at [609, 286] on span "VP đã thu" at bounding box center [635, 279] width 97 height 14
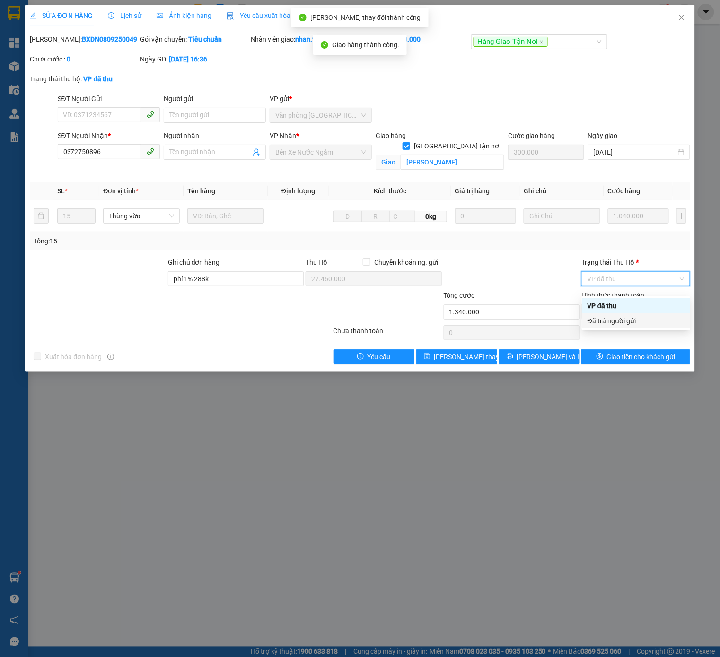
click at [631, 320] on div "Đã trả người gửi" at bounding box center [635, 321] width 97 height 10
click at [649, 372] on div "SỬA ĐƠN HÀNG Lịch sử Ảnh kiện hàng Yêu cầu xuất hóa đơn điện tử Total Paid Fee …" at bounding box center [359, 188] width 669 height 367
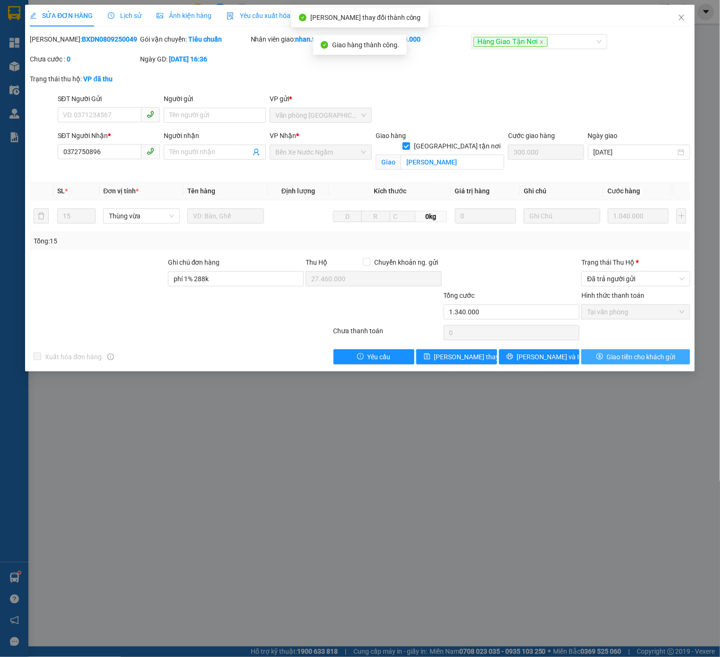
click at [649, 365] on button "Giao tiền cho khách gửi" at bounding box center [635, 356] width 108 height 15
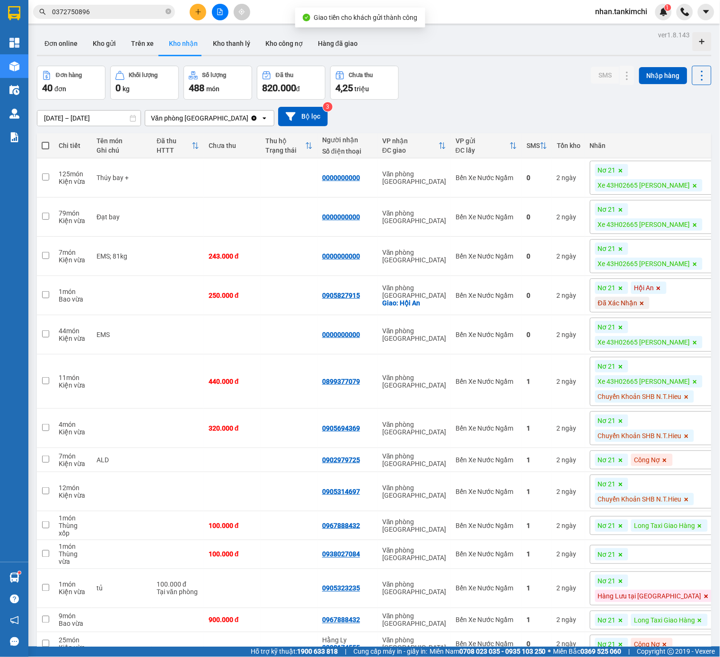
click at [118, 15] on input "0372750896" at bounding box center [108, 12] width 112 height 10
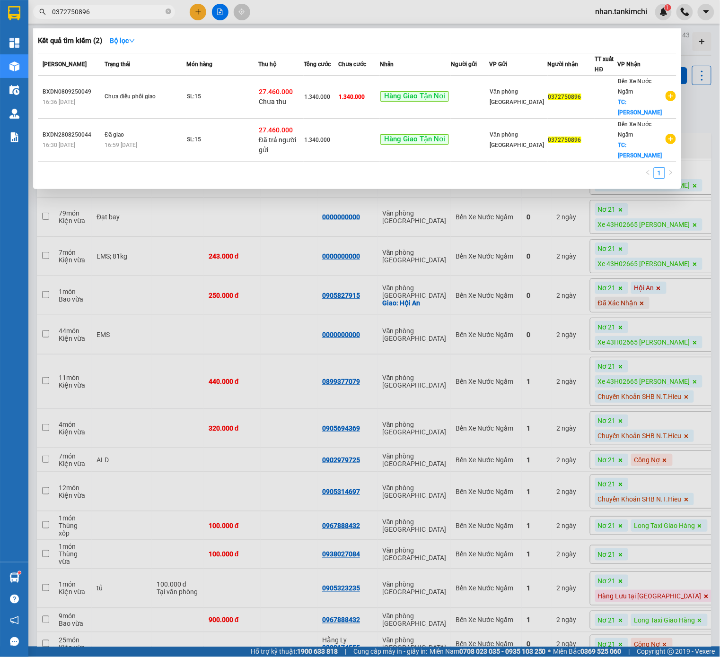
click at [222, 14] on div at bounding box center [360, 328] width 720 height 657
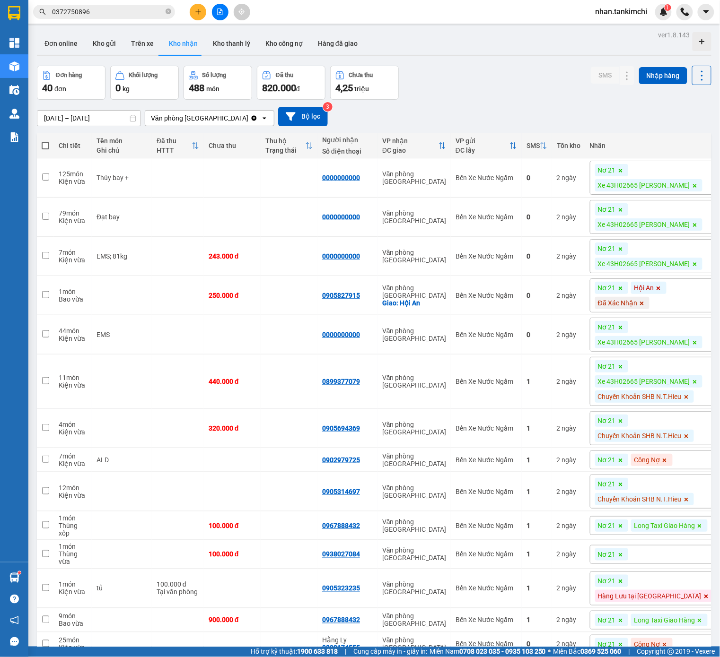
click at [222, 14] on icon "file-add" at bounding box center [220, 12] width 7 height 7
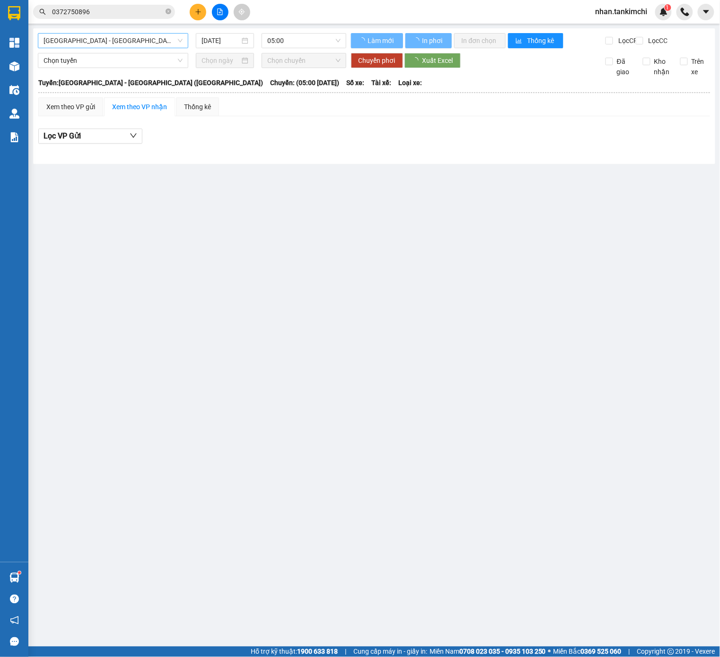
click at [133, 39] on span "[GEOGRAPHIC_DATA] - [GEOGRAPHIC_DATA] ([GEOGRAPHIC_DATA])" at bounding box center [112, 41] width 139 height 14
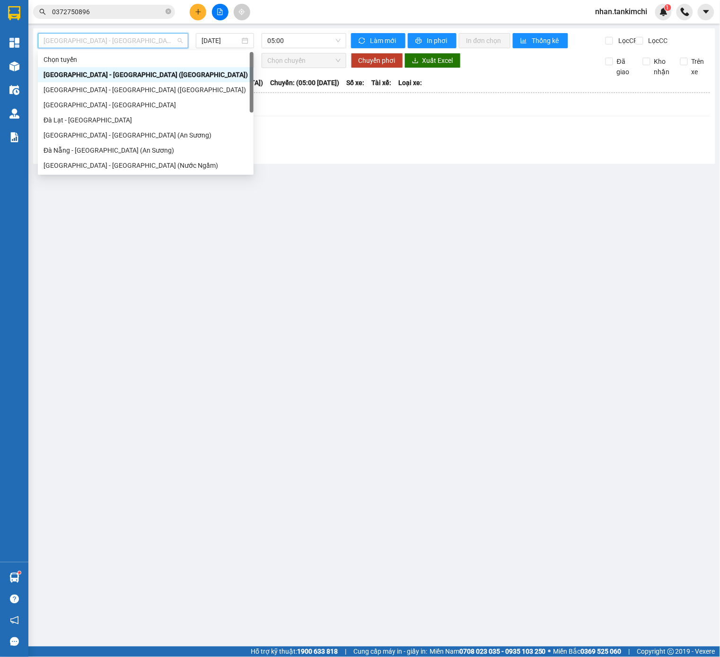
click at [118, 78] on div "[GEOGRAPHIC_DATA] - [GEOGRAPHIC_DATA] ([GEOGRAPHIC_DATA])" at bounding box center [145, 74] width 204 height 10
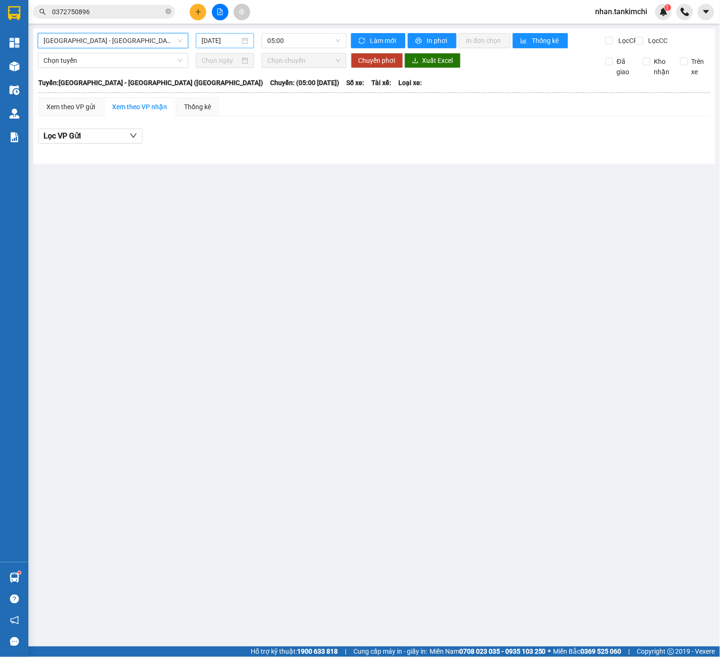
click at [232, 35] on input "[DATE]" at bounding box center [220, 40] width 38 height 10
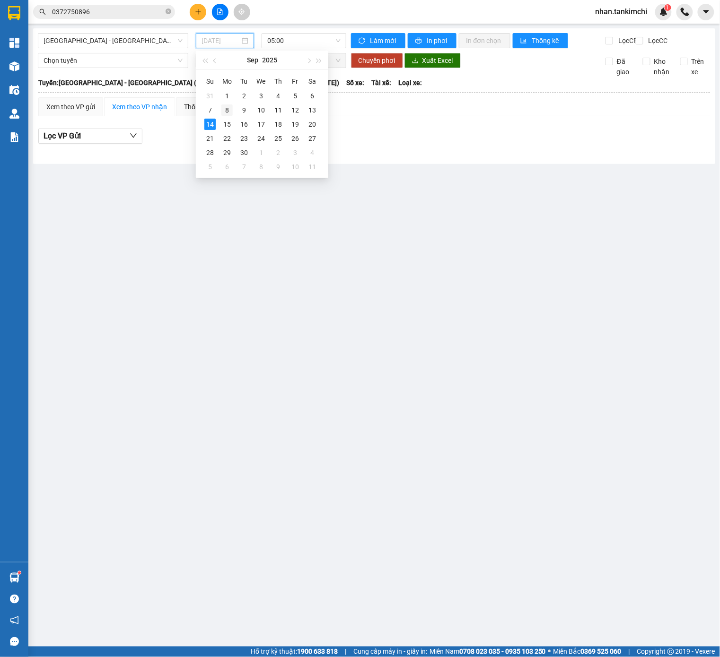
click at [223, 107] on div "8" at bounding box center [226, 109] width 11 height 11
type input "[DATE]"
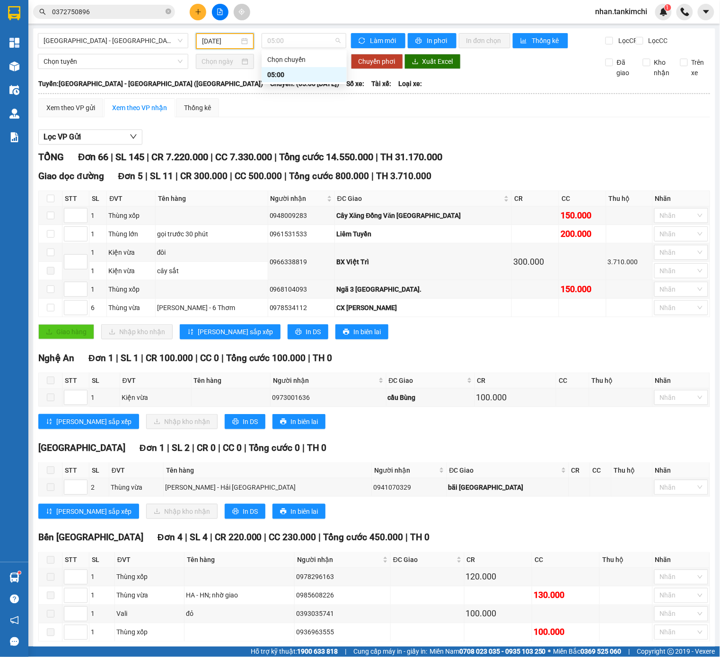
click at [442, 163] on span "TH 31.170.000" at bounding box center [411, 156] width 62 height 11
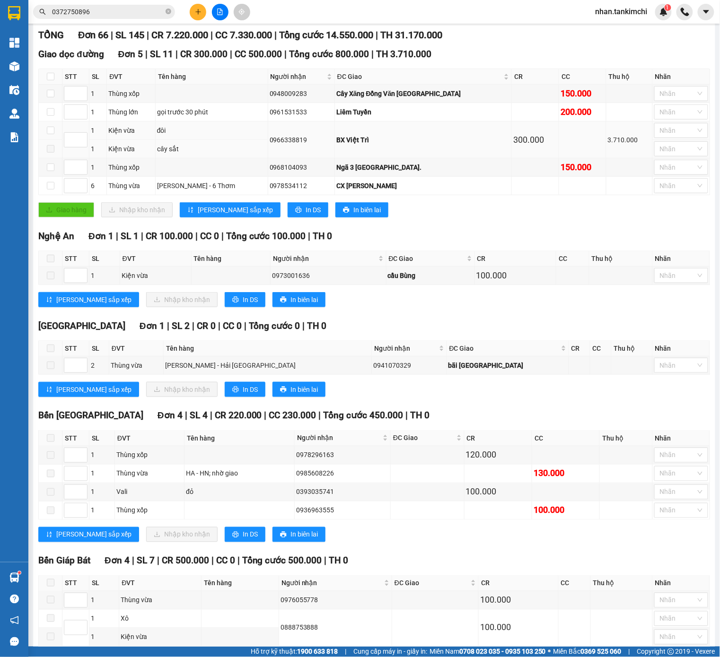
scroll to position [106, 0]
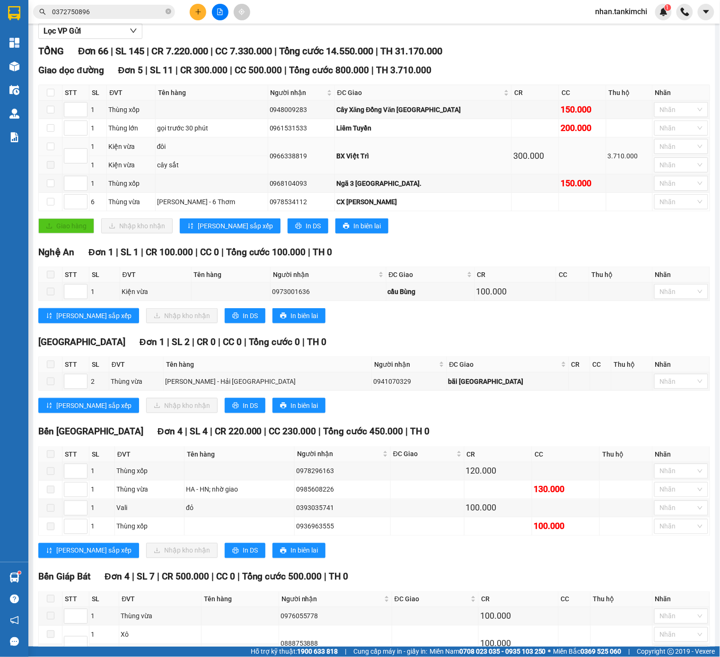
click at [291, 161] on div "0966338819" at bounding box center [300, 156] width 63 height 10
copy div "0966338819"
click at [117, 13] on input "0372750896" at bounding box center [108, 12] width 112 height 10
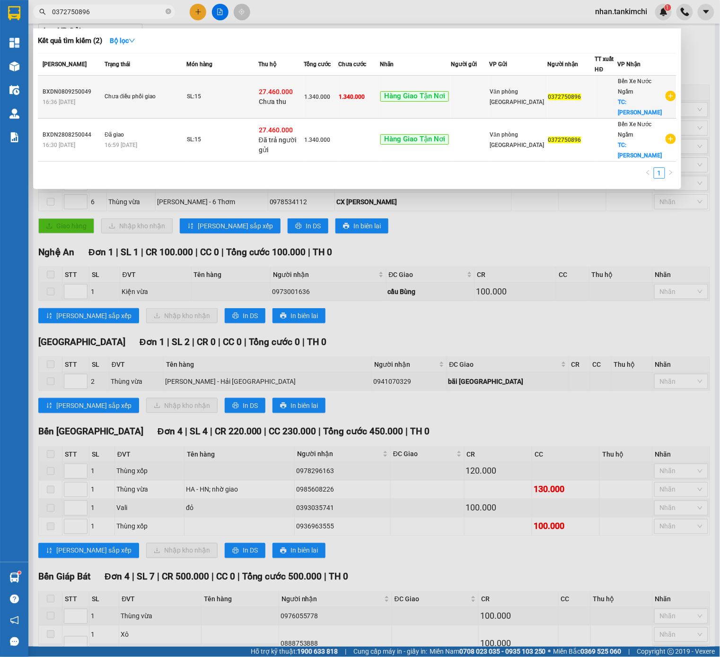
click at [315, 85] on td "1.340.000" at bounding box center [321, 97] width 35 height 43
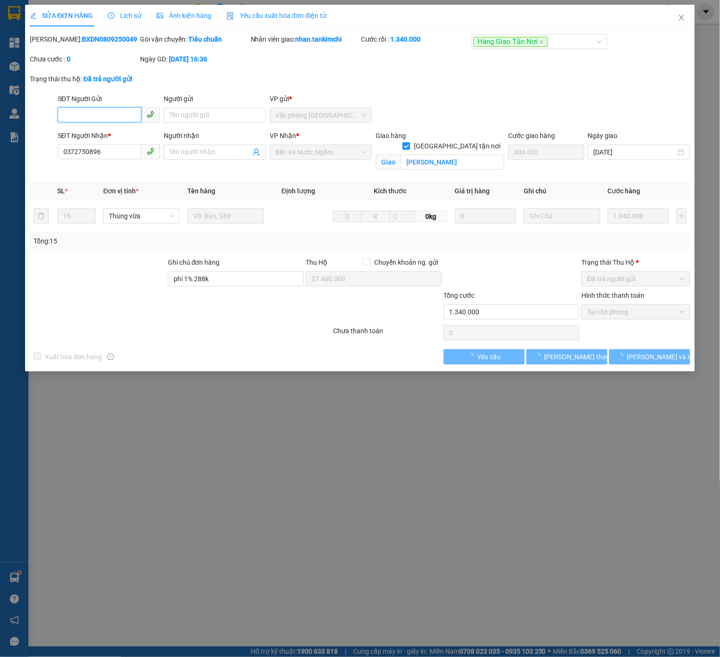
type input "0372750896"
checkbox input "true"
type input "[PERSON_NAME]"
type input "300.000"
type input "phí 1% 288k"
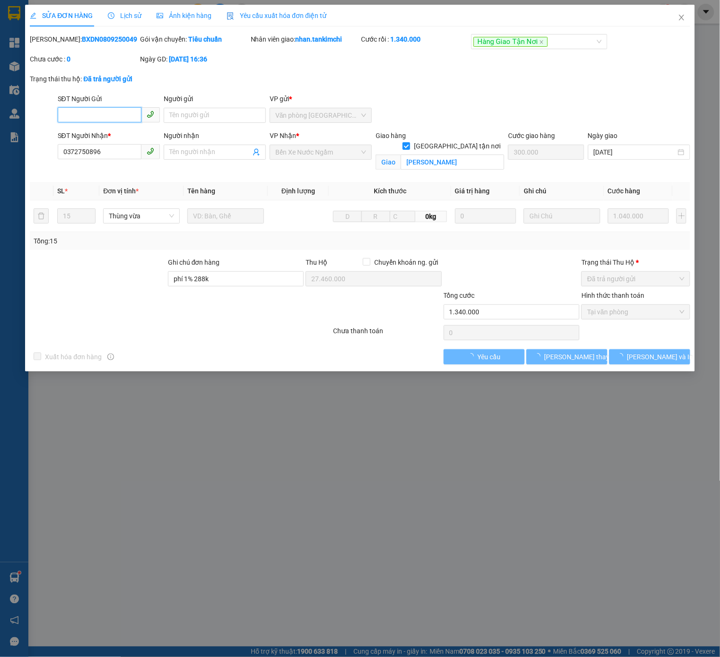
type input "27.460.000"
type input "1.340.000"
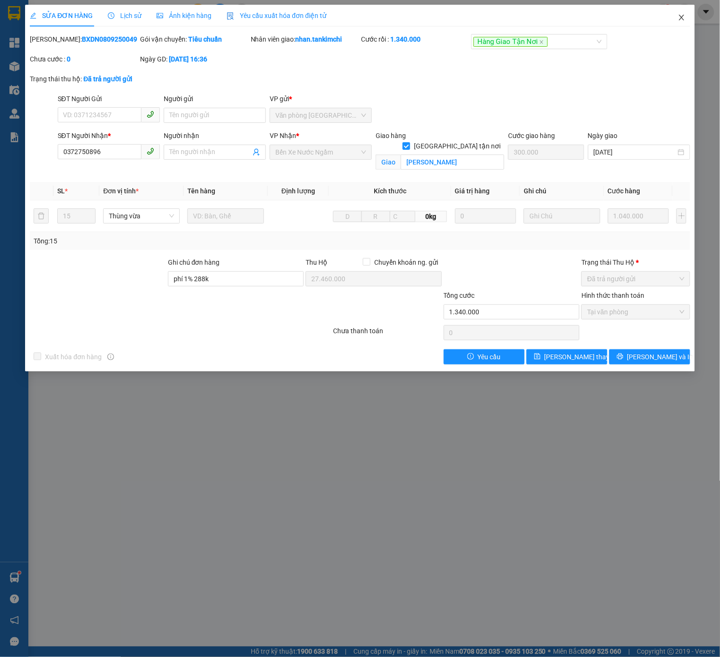
click at [681, 27] on span "Close" at bounding box center [681, 18] width 26 height 26
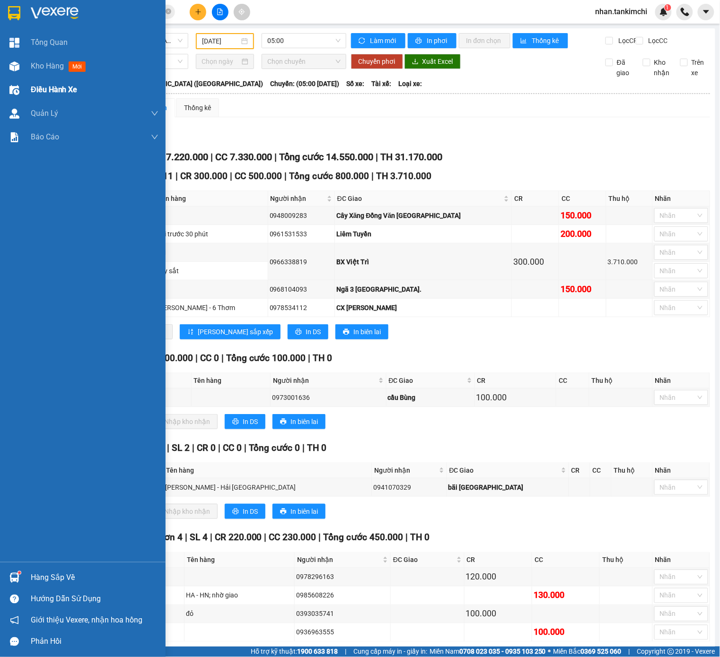
click at [55, 79] on div "Điều hành xe" at bounding box center [95, 90] width 128 height 24
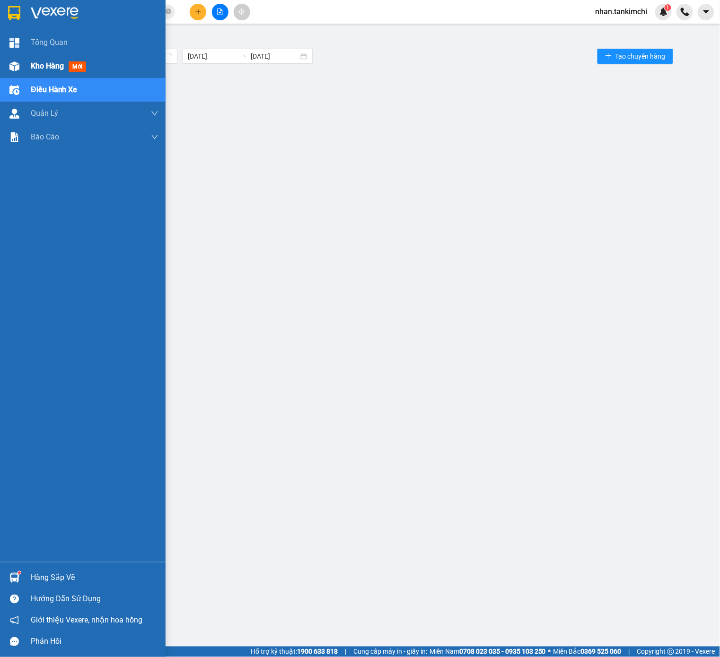
click at [62, 60] on div "Kho hàng mới" at bounding box center [95, 66] width 128 height 24
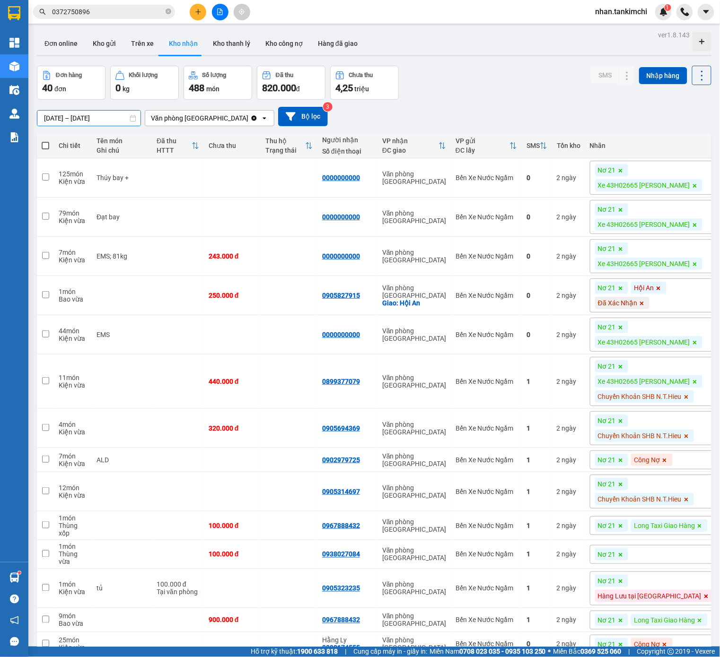
click at [113, 119] on input "[DATE] – [DATE]" at bounding box center [88, 118] width 103 height 15
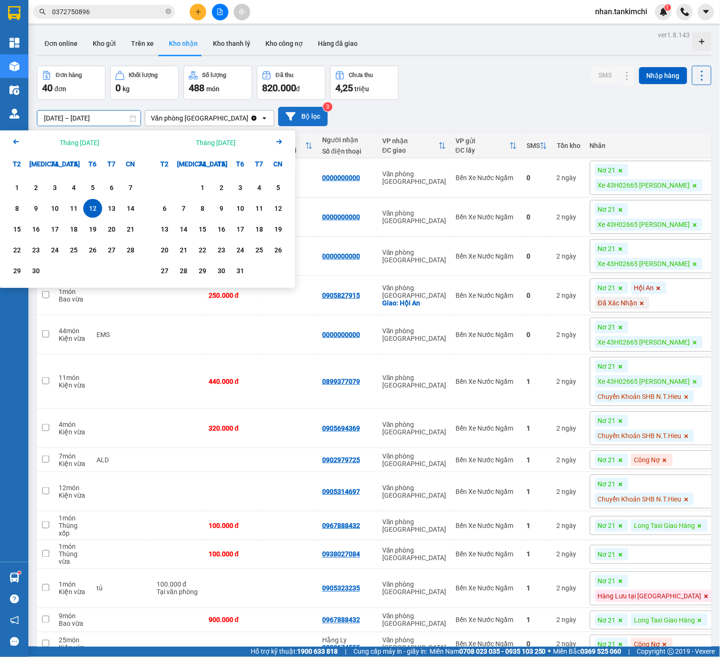
click at [311, 114] on button "Bộ lọc" at bounding box center [303, 116] width 50 height 19
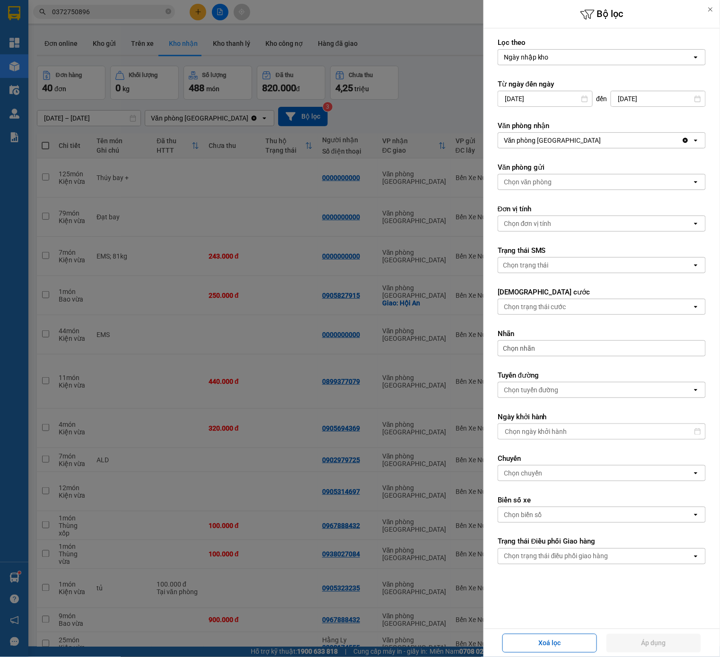
click at [547, 351] on div "Chọn nhãn" at bounding box center [601, 348] width 208 height 16
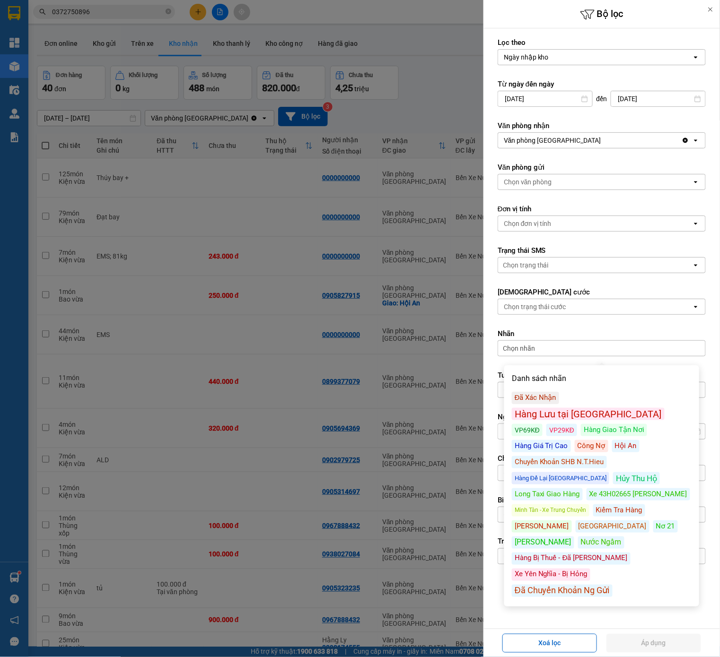
click at [590, 408] on div "Hàng Lưu tại [GEOGRAPHIC_DATA]" at bounding box center [588, 414] width 153 height 12
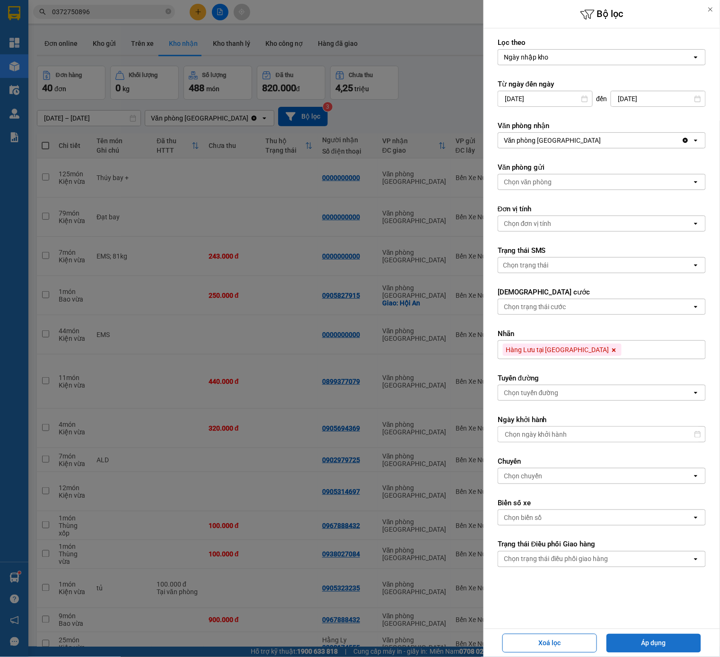
click at [642, 643] on button "Áp dụng" at bounding box center [653, 643] width 95 height 19
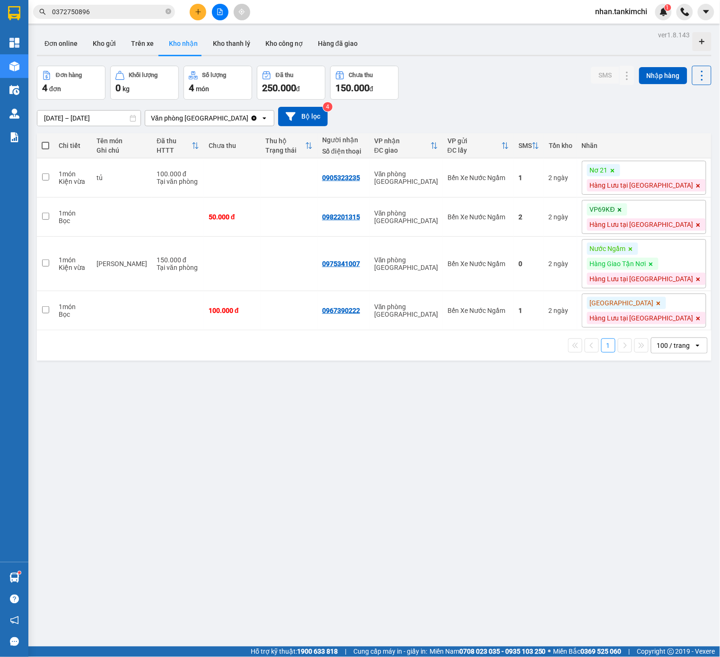
click at [122, 131] on div "[DATE] – [DATE] Press the down arrow key to interact with the calendar and sele…" at bounding box center [374, 117] width 674 height 34
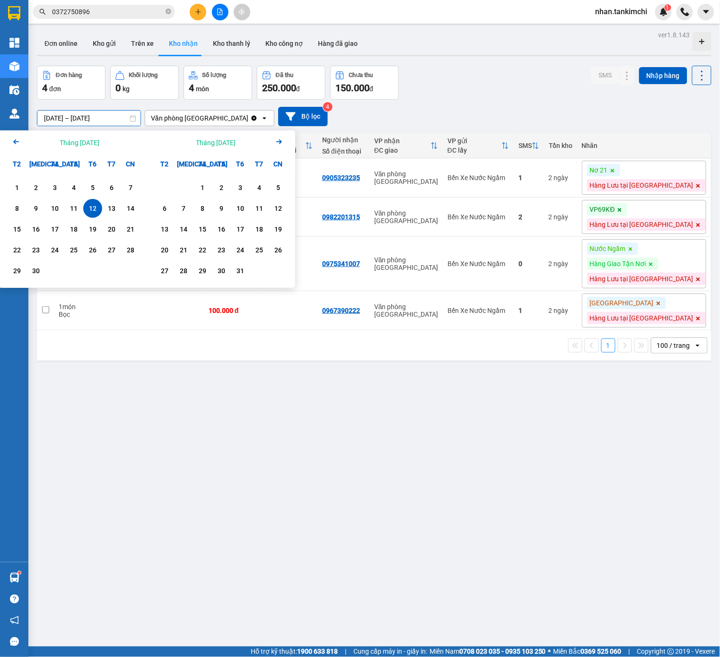
click at [113, 125] on input "[DATE] – [DATE]" at bounding box center [88, 118] width 103 height 15
click at [22, 187] on div "1" at bounding box center [16, 187] width 13 height 11
click at [91, 210] on div "12" at bounding box center [92, 208] width 13 height 11
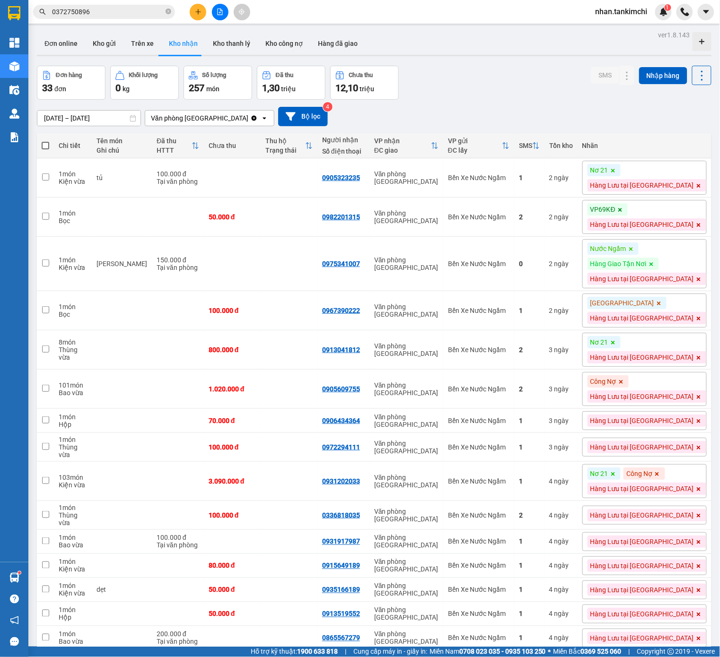
click at [119, 129] on div "[DATE] – [DATE] Press the down arrow key to interact with the calendar and sele…" at bounding box center [374, 117] width 674 height 34
click at [116, 123] on input "[DATE] – [DATE]" at bounding box center [88, 118] width 103 height 15
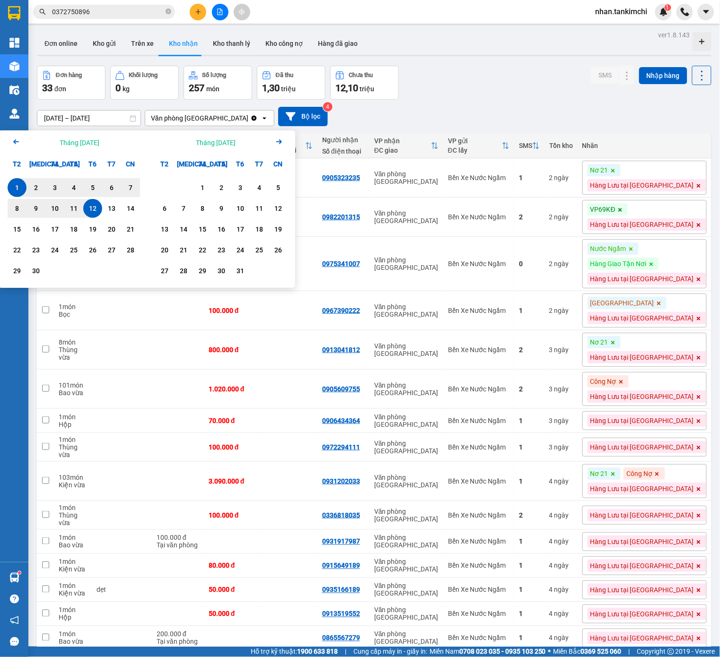
click at [18, 143] on icon "Arrow Left" at bounding box center [15, 141] width 11 height 11
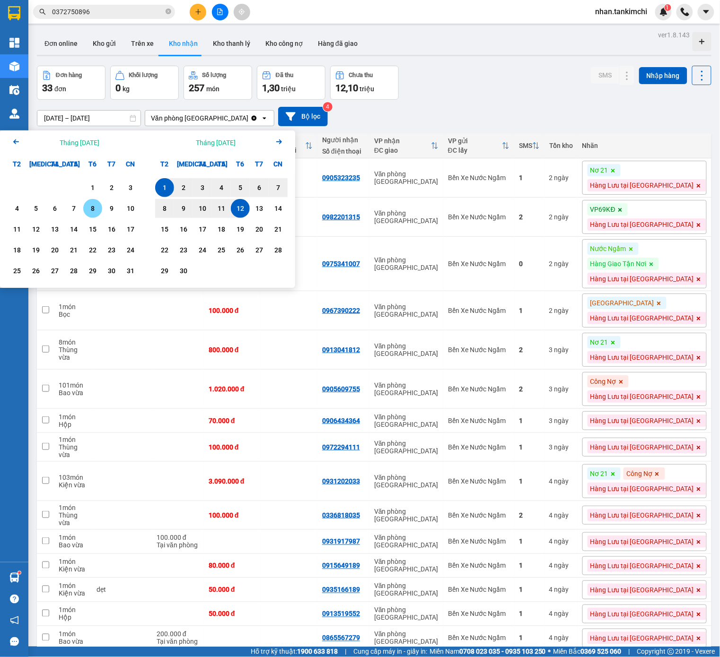
click at [92, 191] on div "1" at bounding box center [92, 187] width 13 height 11
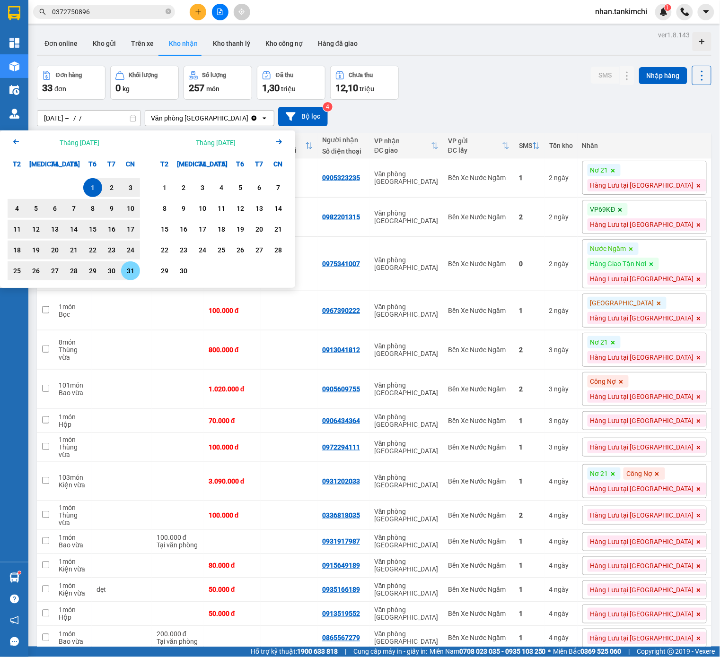
click at [122, 264] on div "31" at bounding box center [130, 270] width 19 height 19
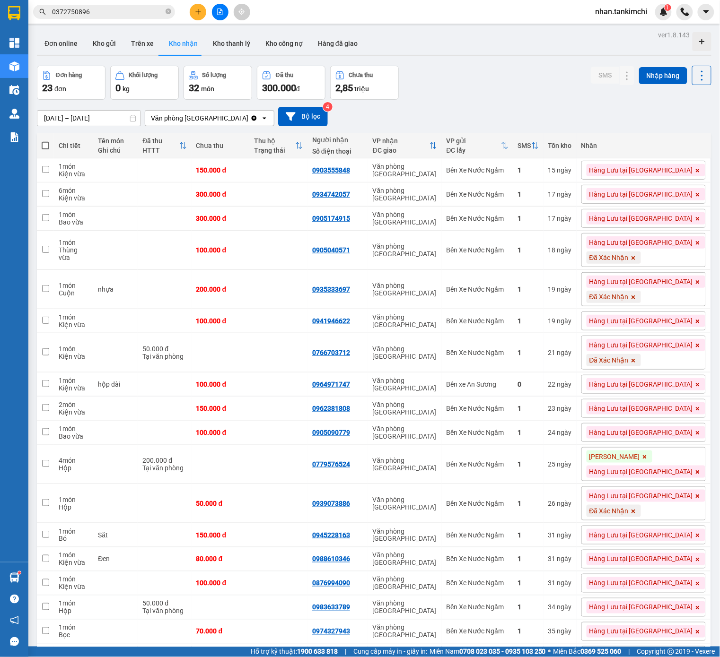
click at [84, 118] on input "[DATE] – [DATE]" at bounding box center [88, 118] width 103 height 15
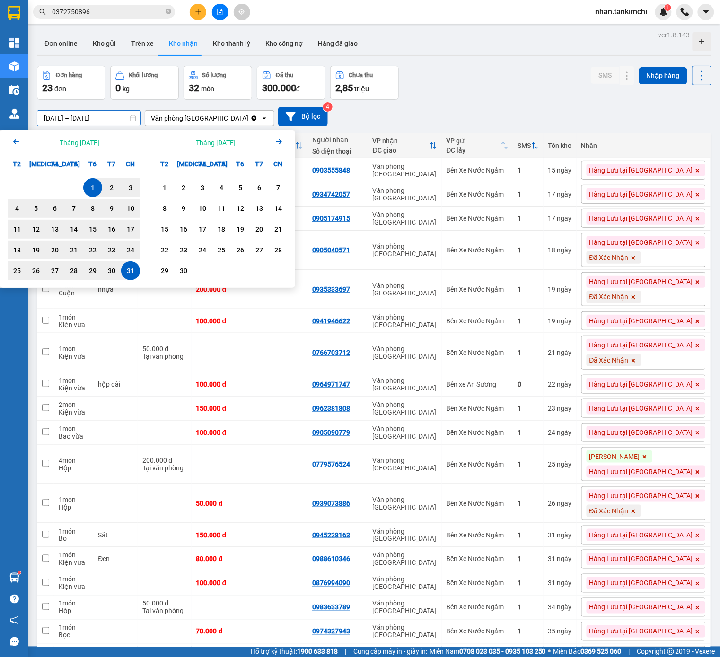
click at [16, 139] on icon "Arrow Left" at bounding box center [15, 141] width 11 height 11
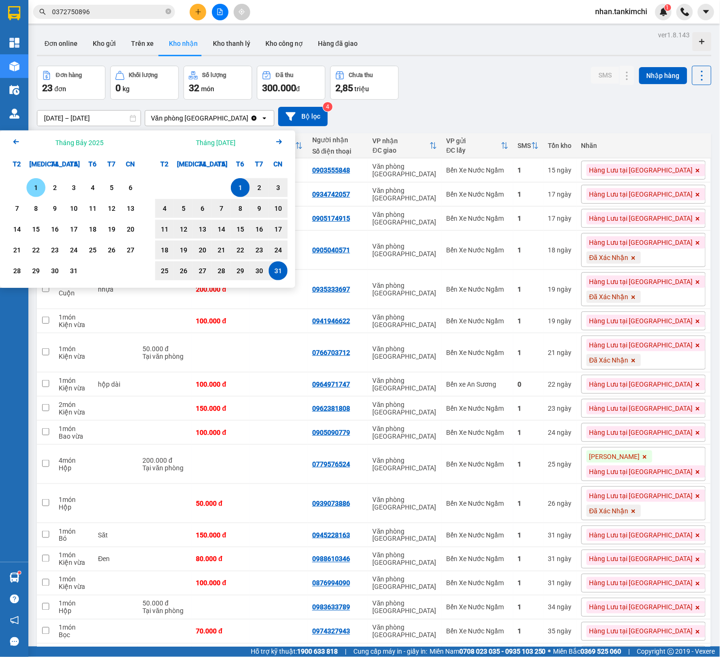
click at [35, 182] on div "1" at bounding box center [35, 187] width 19 height 19
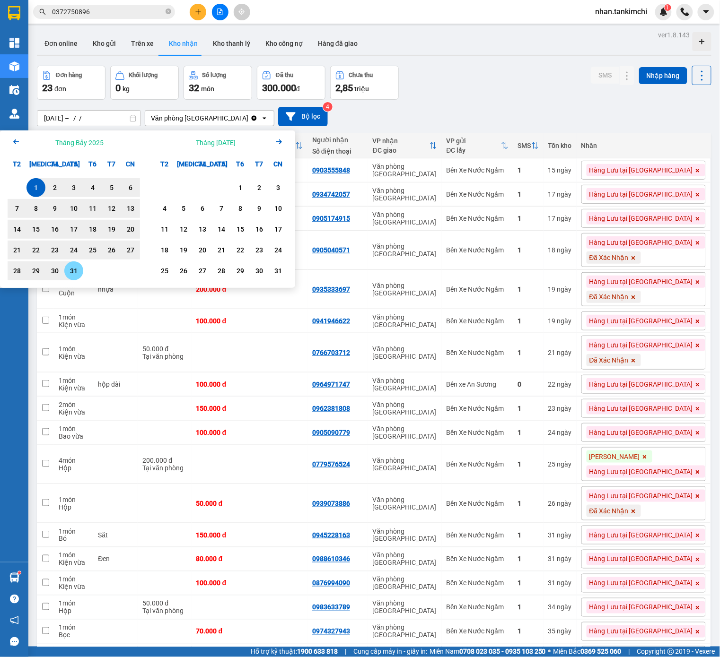
click at [69, 271] on div "31" at bounding box center [73, 270] width 13 height 11
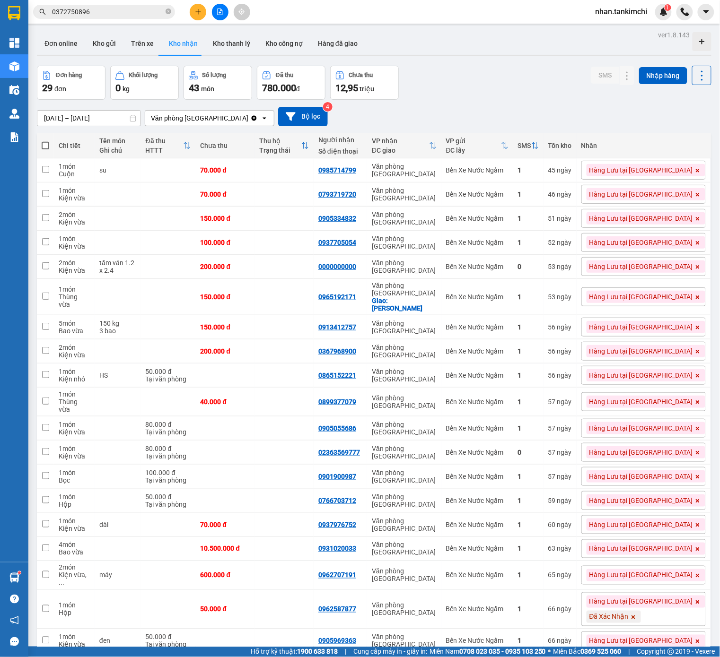
click at [109, 124] on div "ver 1.8.143 Đơn online Kho gửi Trên xe Kho nhận Kho thanh lý Kho công nợ Hàng đ…" at bounding box center [374, 505] width 682 height 955
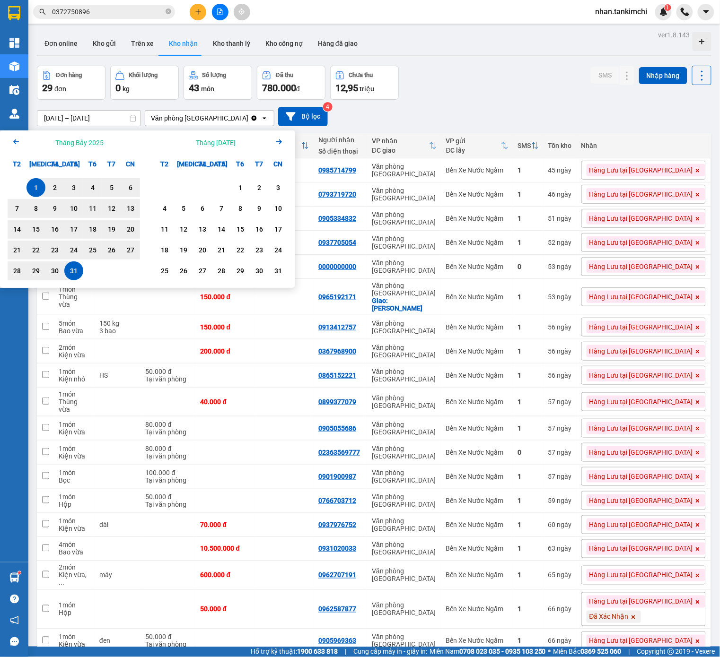
click at [19, 146] on icon "Arrow Left" at bounding box center [15, 141] width 11 height 11
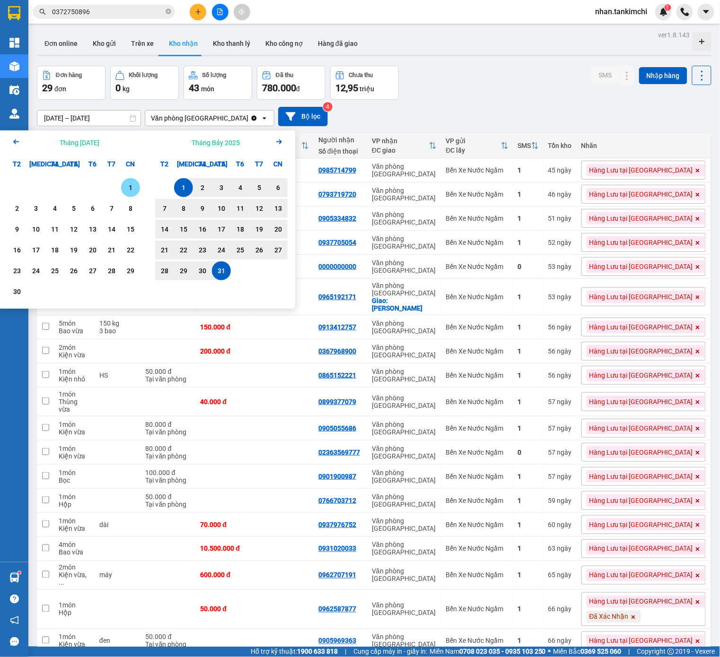
click at [126, 188] on div "1" at bounding box center [130, 187] width 13 height 11
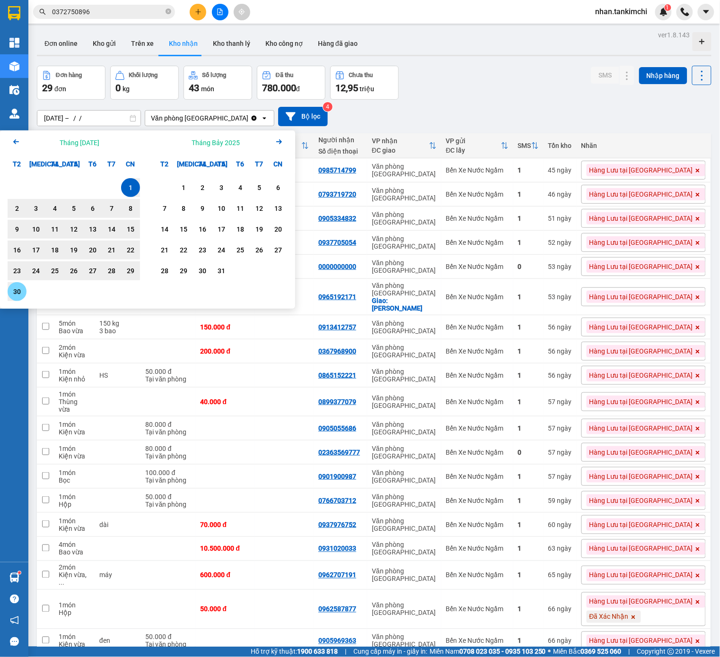
click at [10, 294] on div "30" at bounding box center [16, 291] width 13 height 11
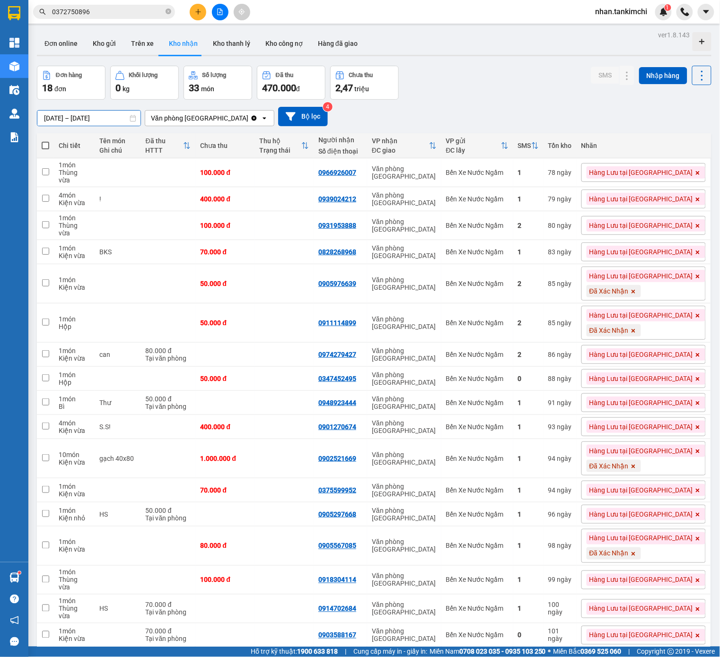
click at [97, 118] on input "[DATE] – [DATE]" at bounding box center [88, 118] width 103 height 15
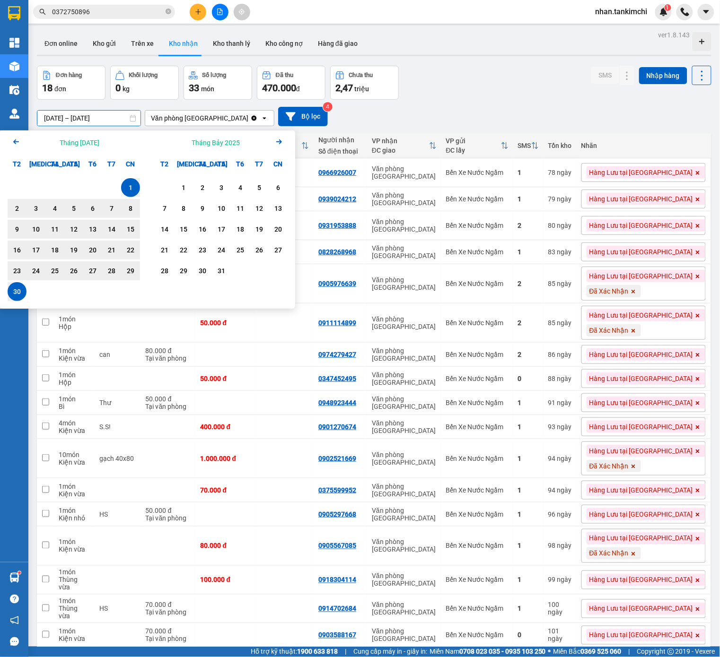
click at [278, 148] on button "Arrow Right" at bounding box center [278, 142] width 11 height 13
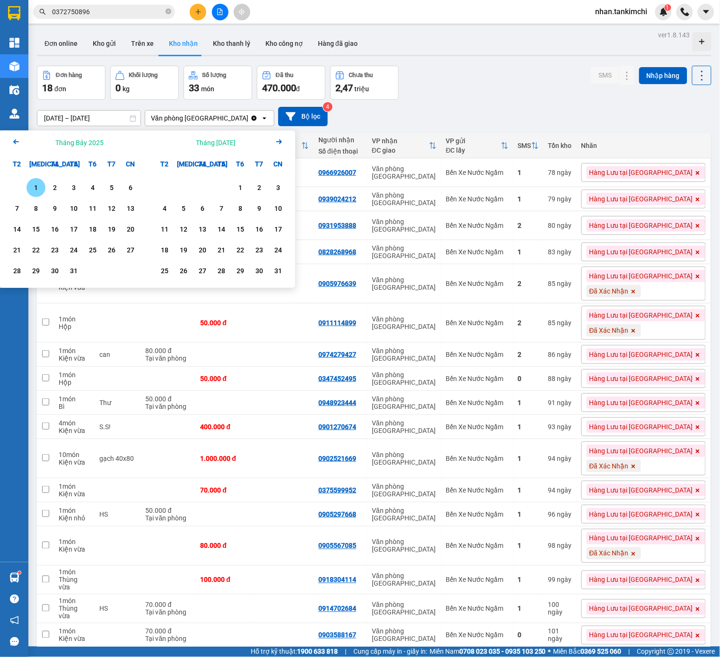
click at [278, 148] on button "Arrow Right" at bounding box center [278, 142] width 11 height 13
click at [14, 137] on icon "Arrow Left" at bounding box center [15, 141] width 11 height 11
click at [288, 144] on div "Tháng [DATE] Arrow Right" at bounding box center [222, 142] width 148 height 24
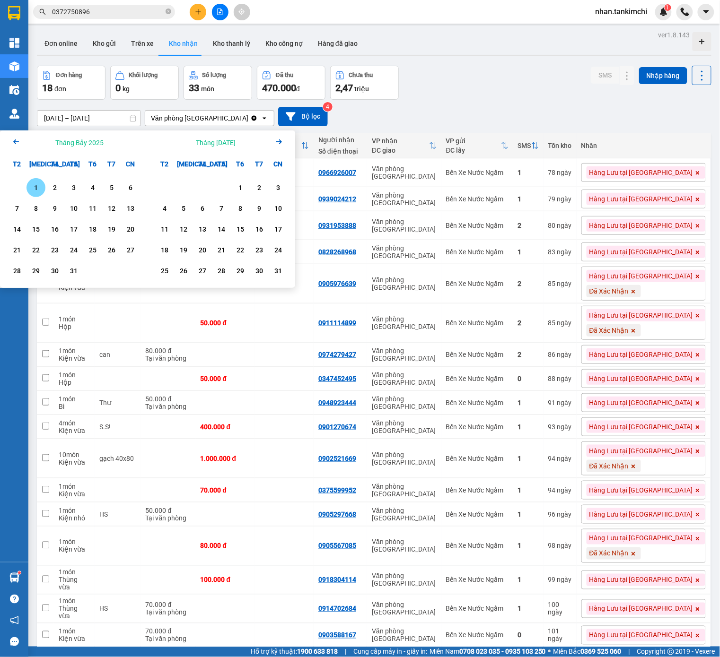
click at [287, 143] on div "Tháng [DATE] Arrow Right" at bounding box center [222, 142] width 148 height 24
click at [279, 142] on icon "Next month." at bounding box center [279, 141] width 6 height 5
click at [243, 216] on div "12" at bounding box center [240, 208] width 19 height 19
type input "[DATE] – [DATE]"
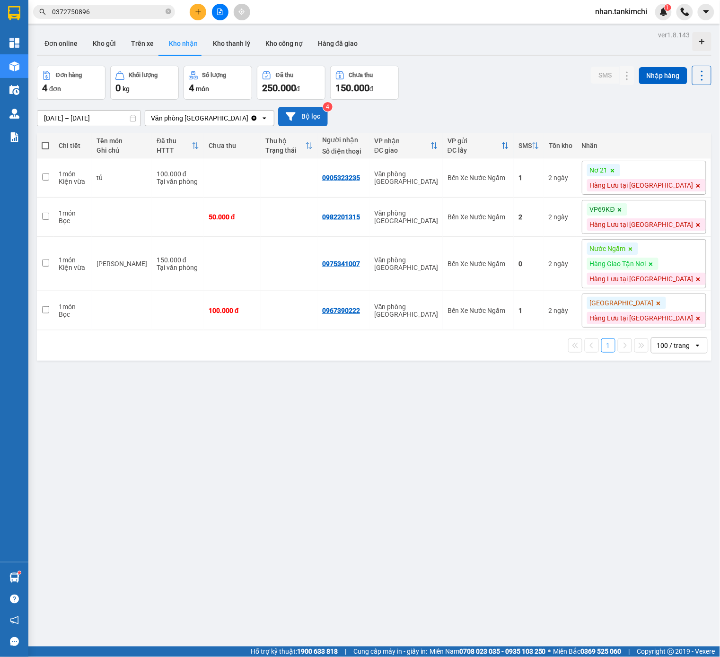
click at [294, 110] on button "Bộ lọc" at bounding box center [303, 116] width 50 height 19
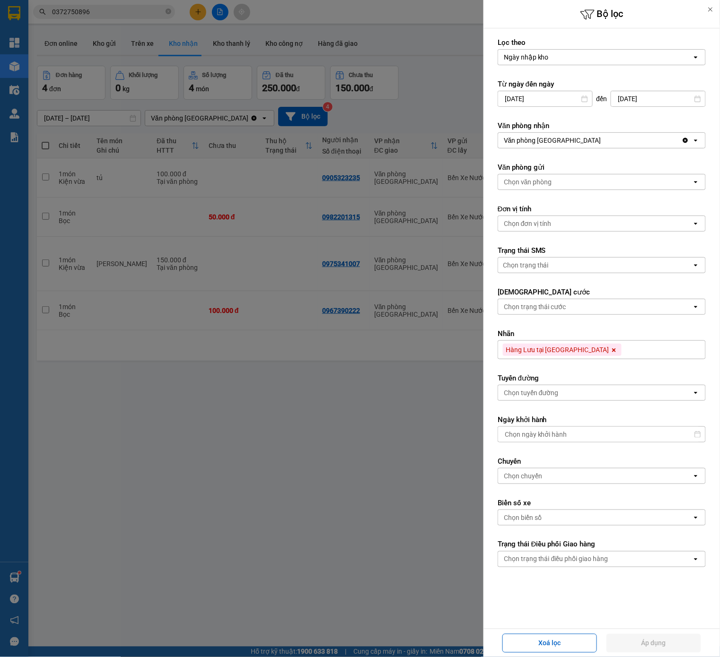
click at [611, 353] on icon at bounding box center [614, 350] width 6 height 6
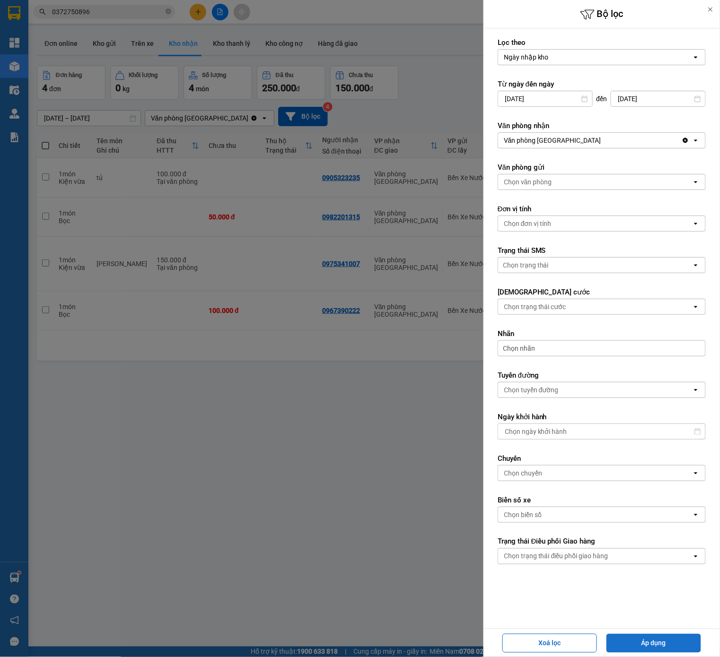
click at [659, 635] on button "Áp dụng" at bounding box center [653, 643] width 95 height 19
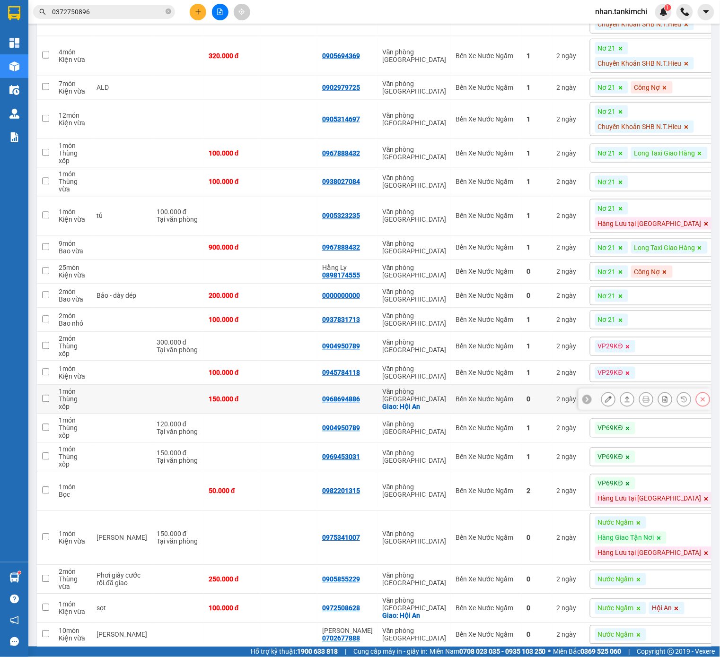
scroll to position [26, 0]
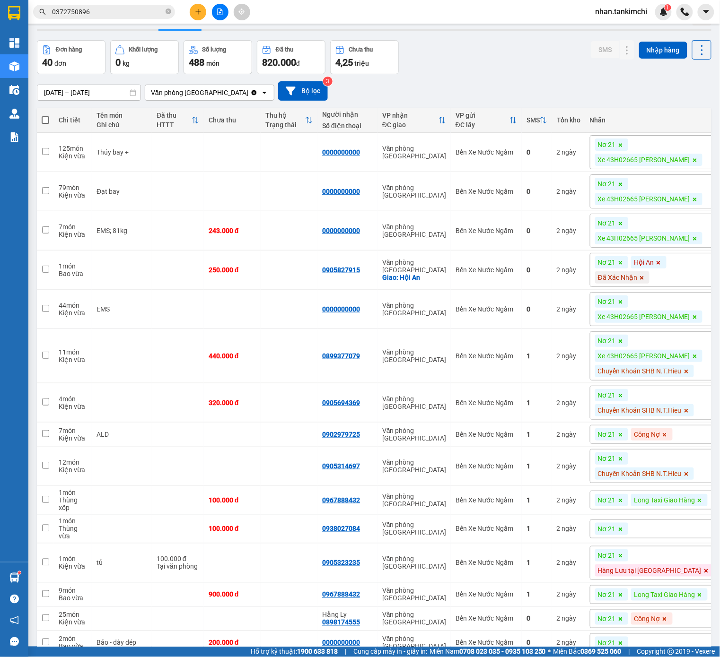
click at [205, 9] on button at bounding box center [198, 12] width 17 height 17
click at [221, 29] on div "Tạo đơn hàng" at bounding box center [230, 35] width 71 height 18
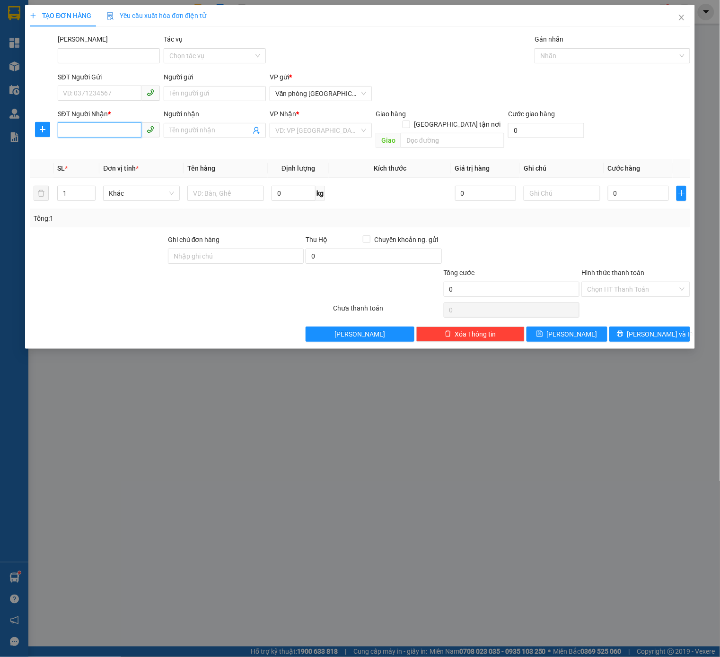
click at [122, 125] on input "SĐT Người Nhận *" at bounding box center [100, 129] width 84 height 15
click at [337, 93] on span "Văn phòng [GEOGRAPHIC_DATA]" at bounding box center [320, 94] width 91 height 14
type input "0931917987"
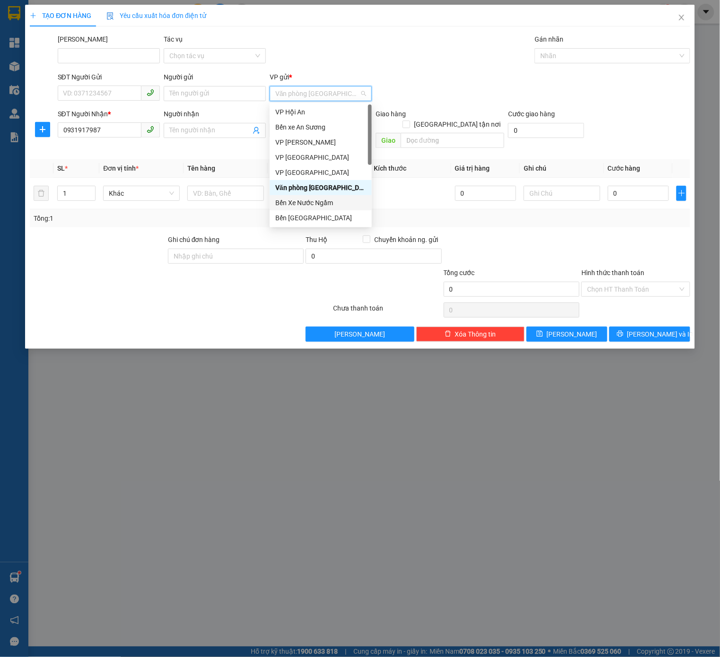
click at [323, 200] on div "Bến Xe Nước Ngầm" at bounding box center [320, 203] width 91 height 10
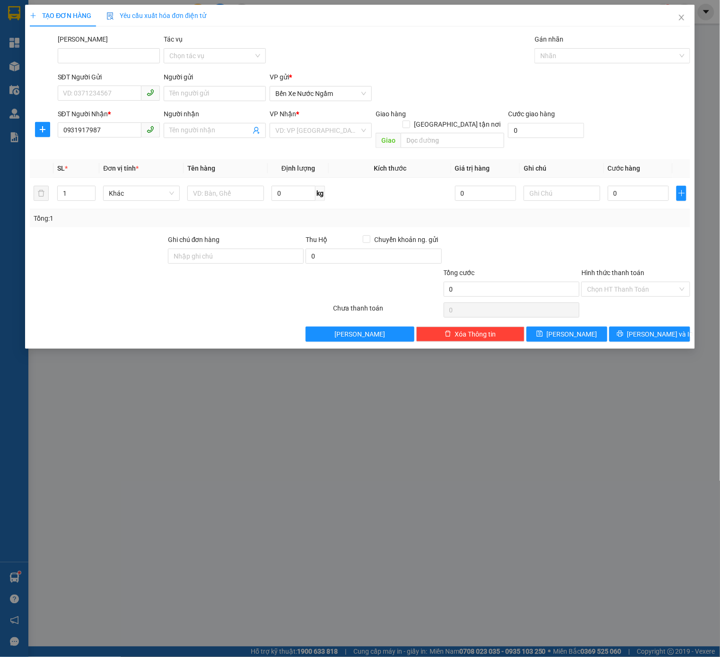
click at [345, 120] on div "VP Nhận *" at bounding box center [320, 116] width 102 height 14
click at [331, 139] on div "VP Nhận * VD: VP [GEOGRAPHIC_DATA]" at bounding box center [320, 125] width 102 height 33
click at [331, 130] on input "search" at bounding box center [317, 130] width 84 height 14
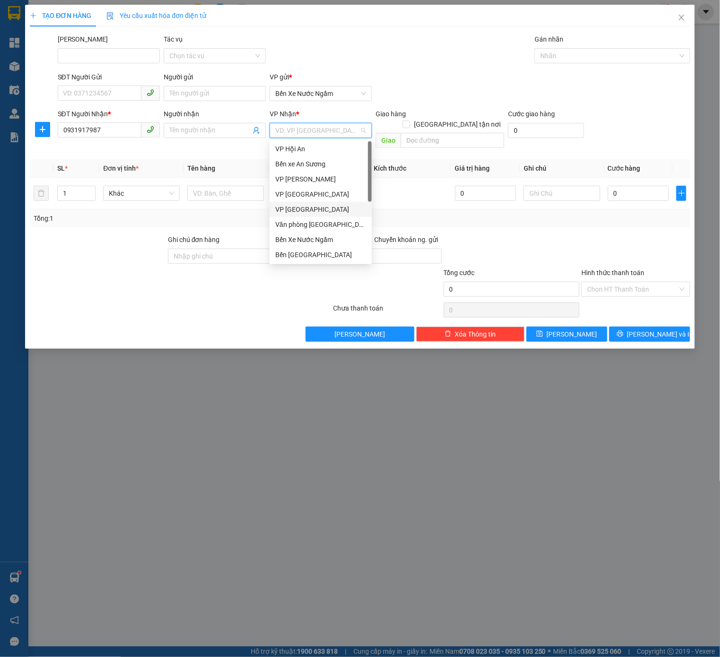
click at [314, 220] on div "Văn phòng [GEOGRAPHIC_DATA]" at bounding box center [320, 224] width 91 height 10
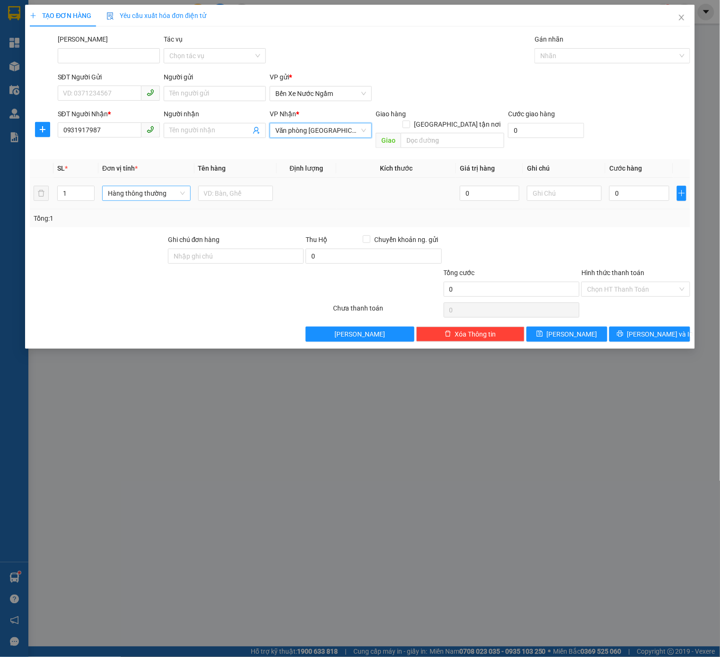
click at [154, 188] on span "Hàng thông thường" at bounding box center [146, 193] width 77 height 14
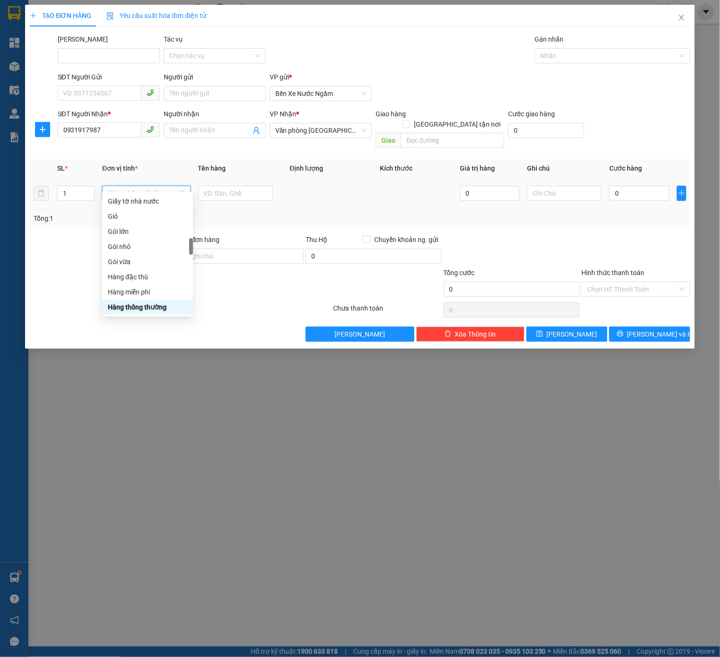
click at [154, 188] on span "Hàng thông thường" at bounding box center [146, 193] width 77 height 14
type input "ki"
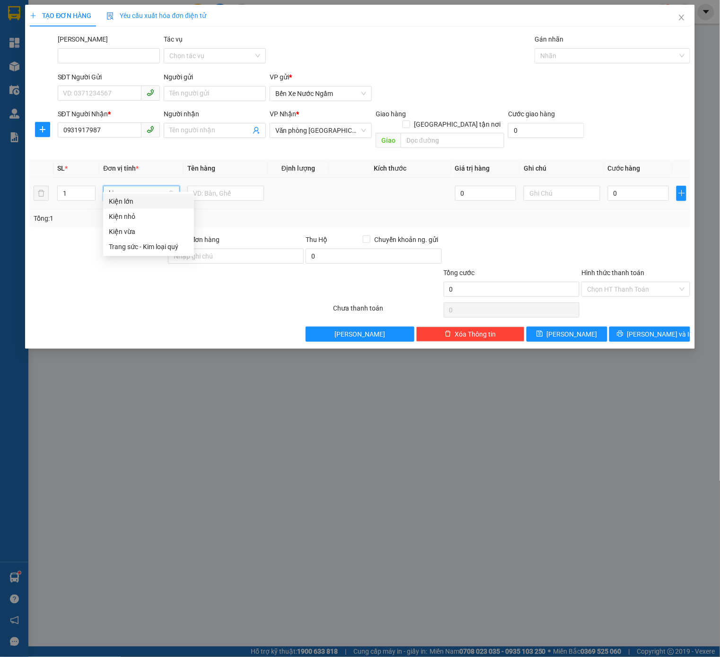
click at [131, 233] on div "Kiện vừa" at bounding box center [148, 231] width 79 height 10
click at [239, 186] on input "text" at bounding box center [225, 193] width 77 height 15
type input "Dù Ngày 12/6"
click at [626, 188] on input "0" at bounding box center [638, 193] width 61 height 15
type input "01"
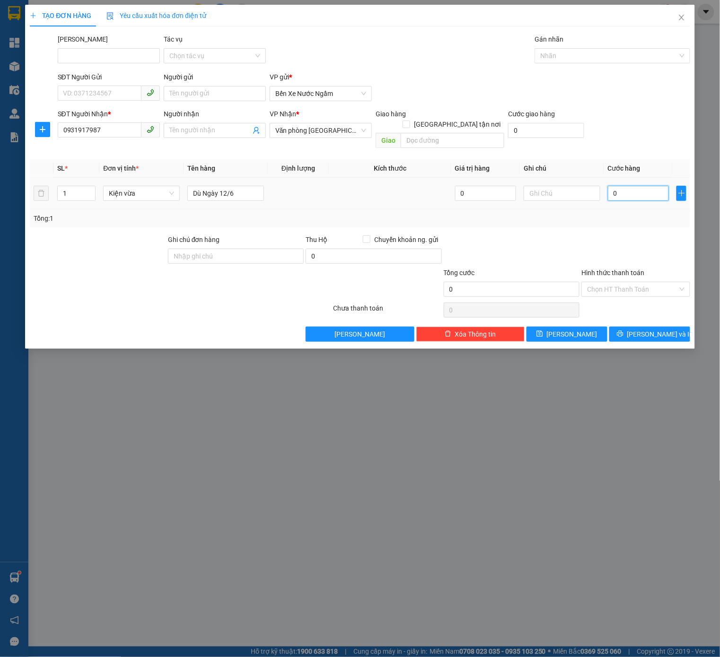
type input "1"
type input "014"
type input "14"
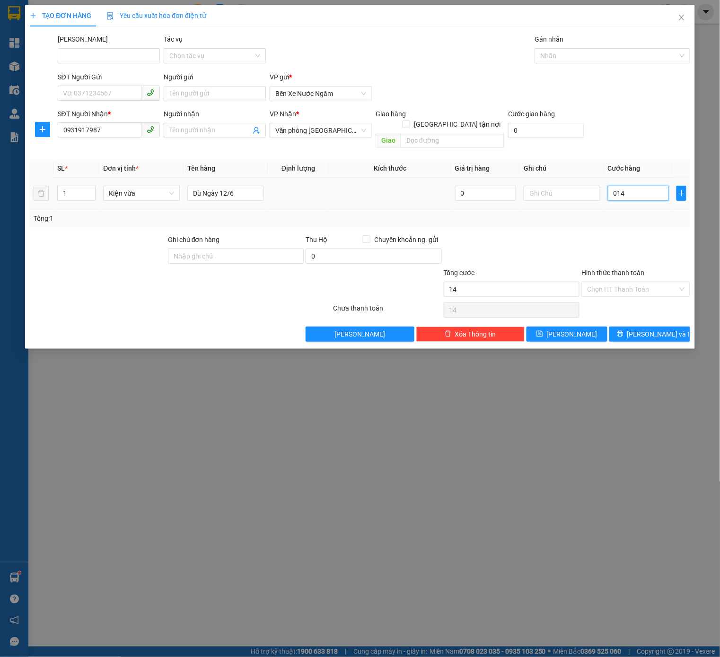
type input "0.145"
type input "145"
type input "01.450"
type input "1.450"
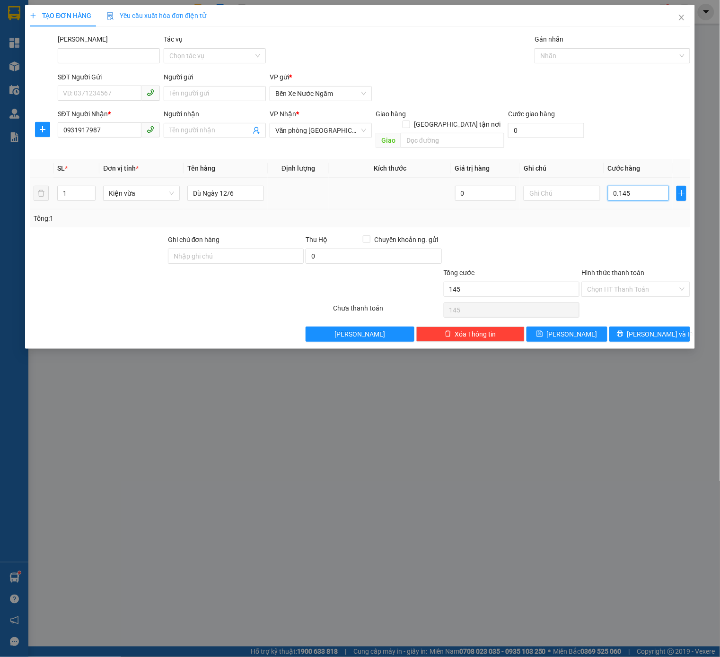
type input "1.450"
type input "014.500"
type input "14.500"
type input "0.145.000"
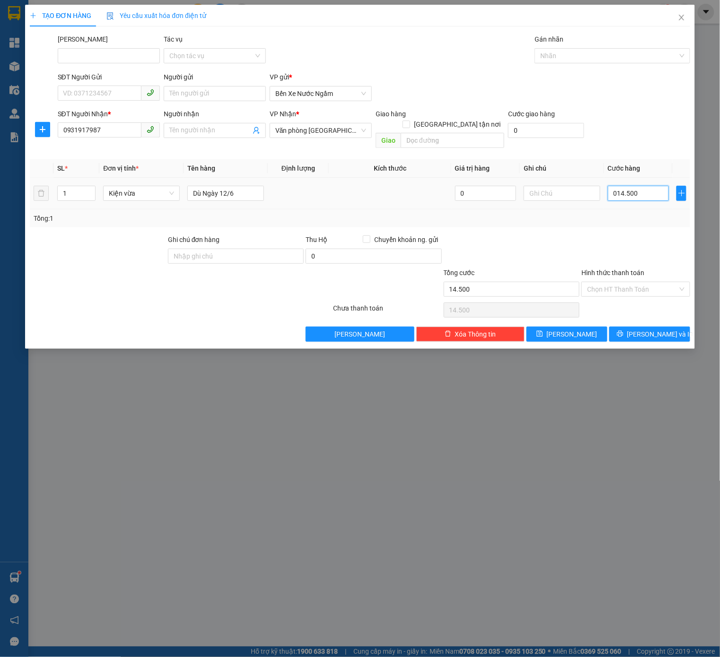
type input "145.000"
type input "01.450.000"
type input "1.450.000"
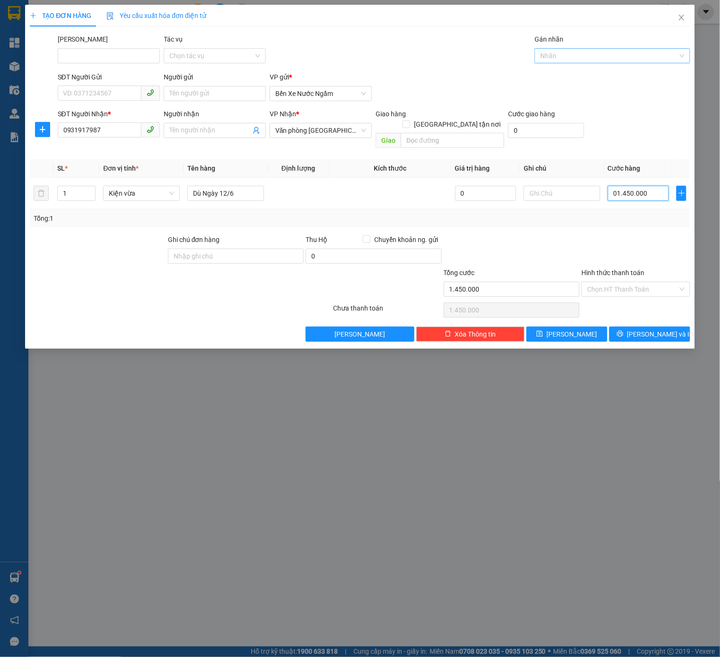
click at [615, 55] on div at bounding box center [607, 55] width 141 height 11
type input "1.450.000"
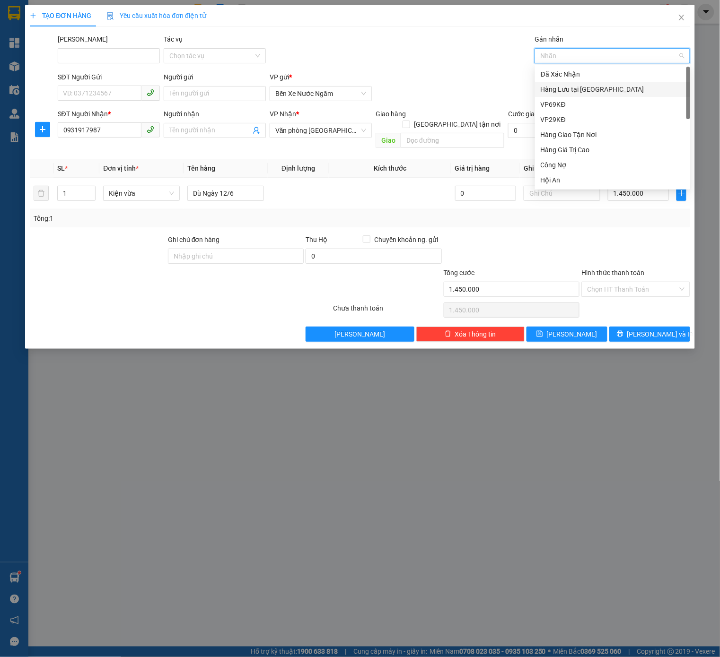
click at [591, 89] on div "Hàng Lưu tại [GEOGRAPHIC_DATA]" at bounding box center [612, 89] width 144 height 10
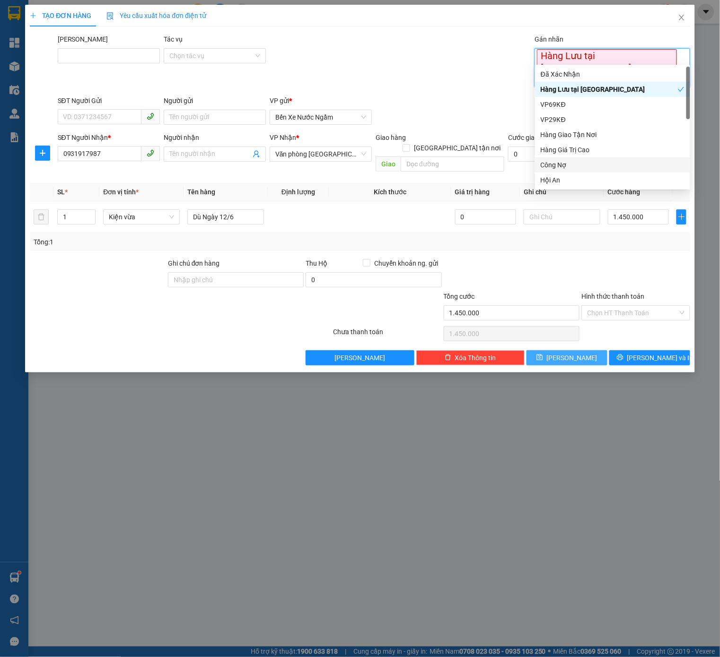
click at [570, 353] on span "[PERSON_NAME]" at bounding box center [572, 358] width 51 height 10
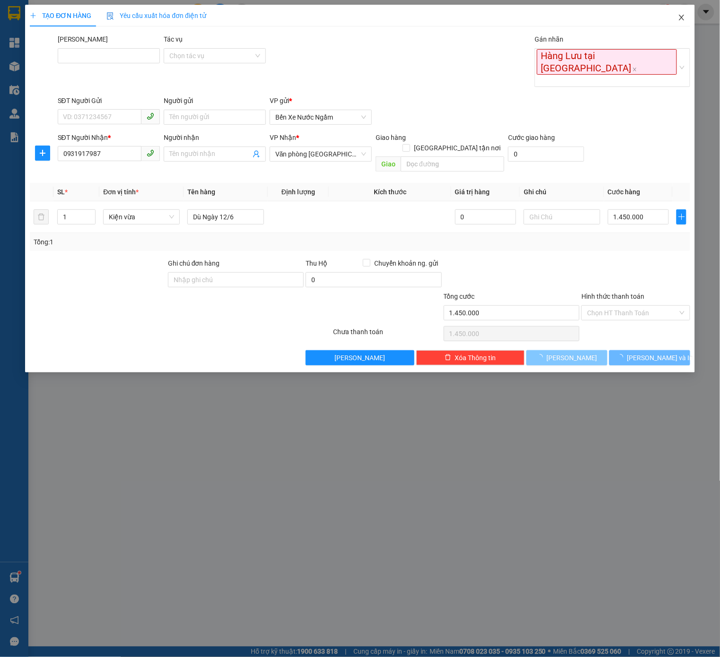
type input "0"
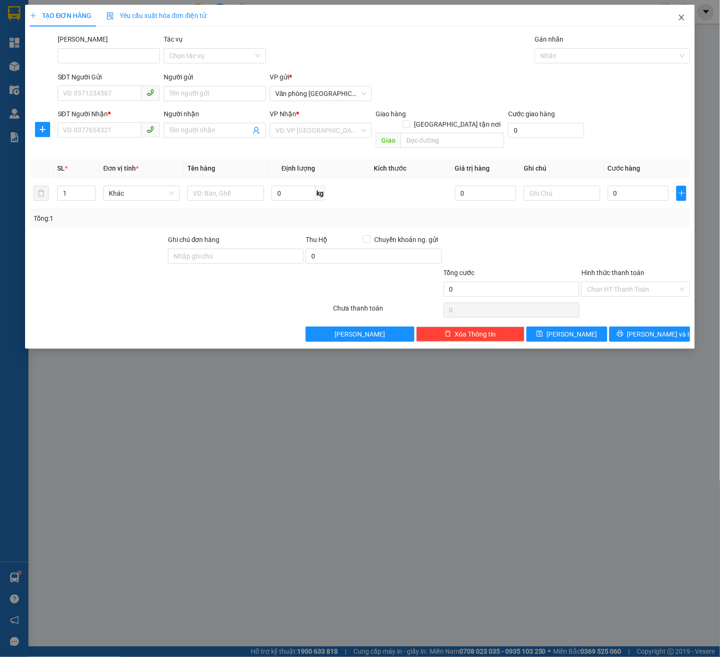
click at [680, 14] on icon "close" at bounding box center [682, 18] width 8 height 8
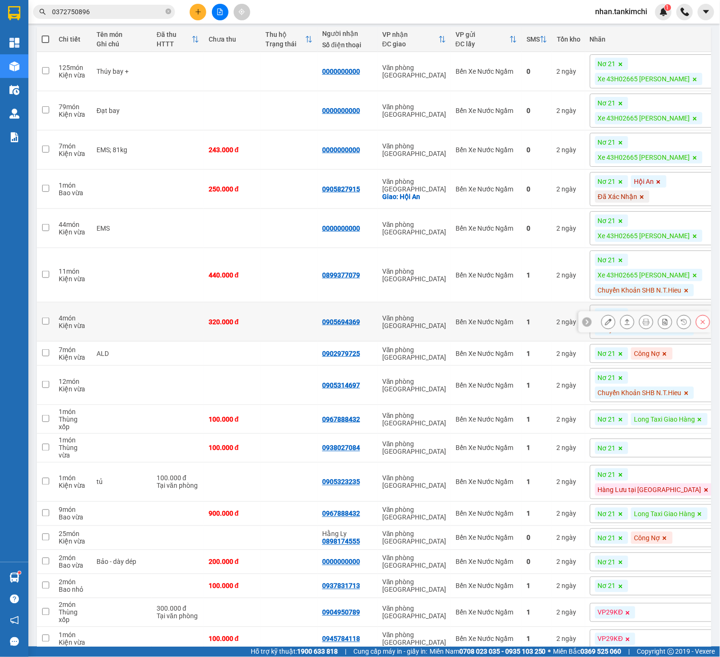
scroll to position [96, 0]
